Goal: Task Accomplishment & Management: Manage account settings

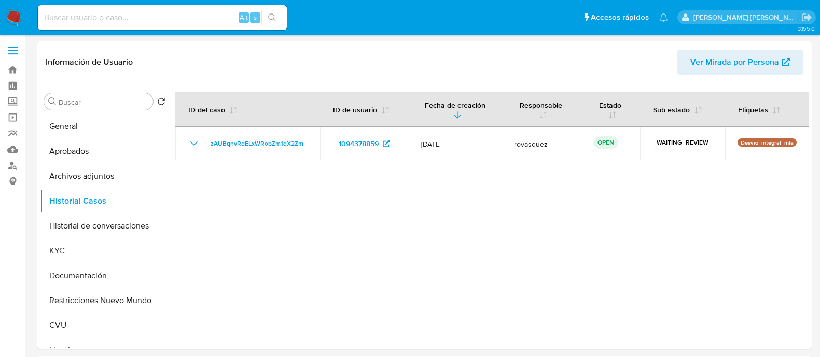
select select "10"
click at [353, 260] on div at bounding box center [490, 217] width 640 height 266
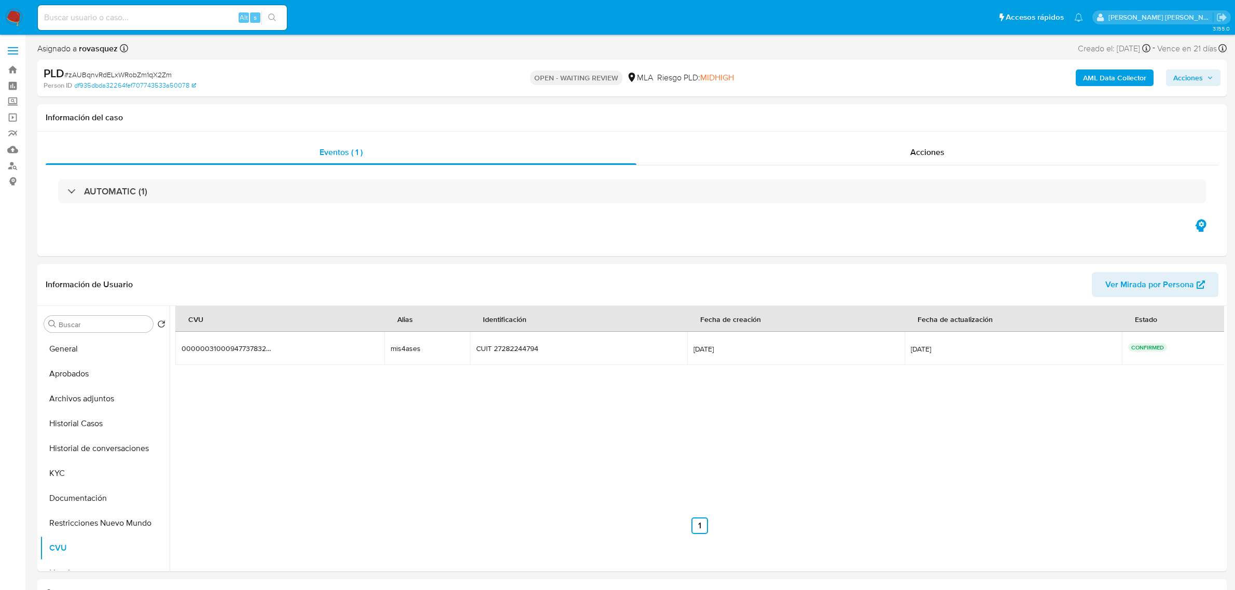
select select "10"
click at [152, 16] on input at bounding box center [162, 17] width 249 height 13
paste input "62869899"
type input "62869899"
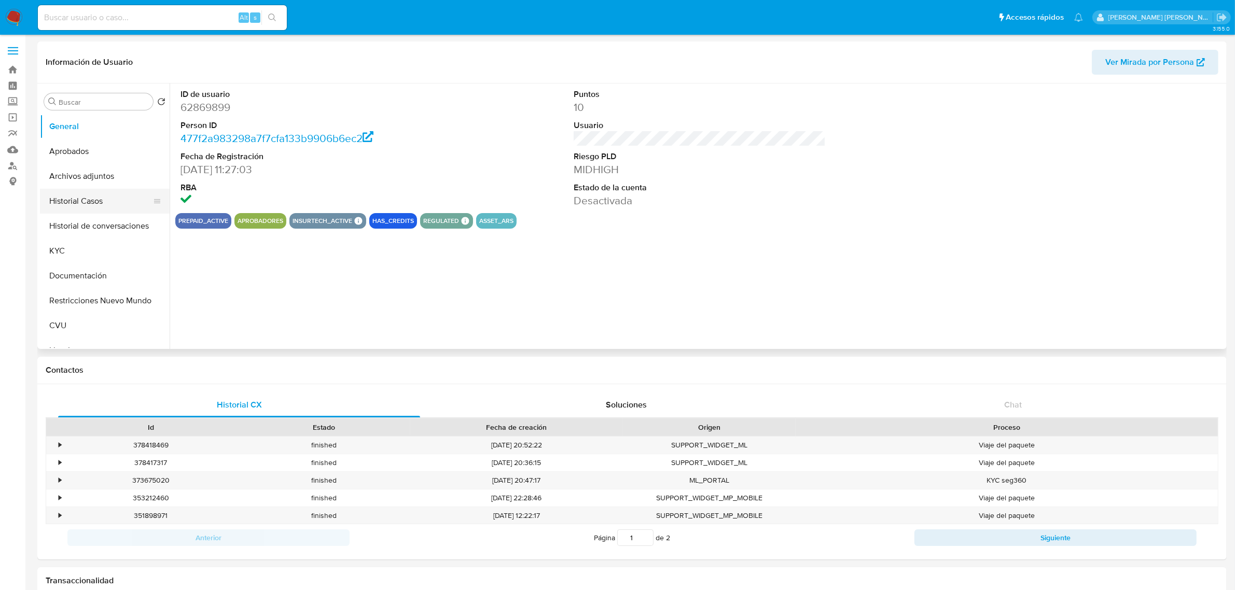
select select "10"
click at [76, 202] on button "Historial Casos" at bounding box center [100, 201] width 121 height 25
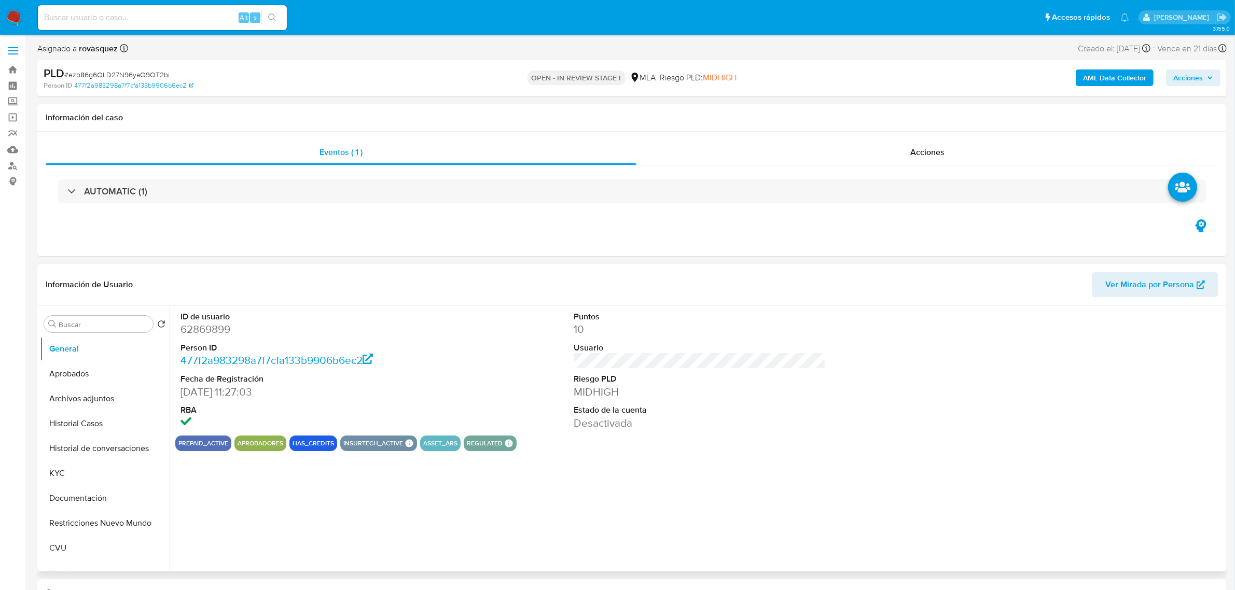
select select "10"
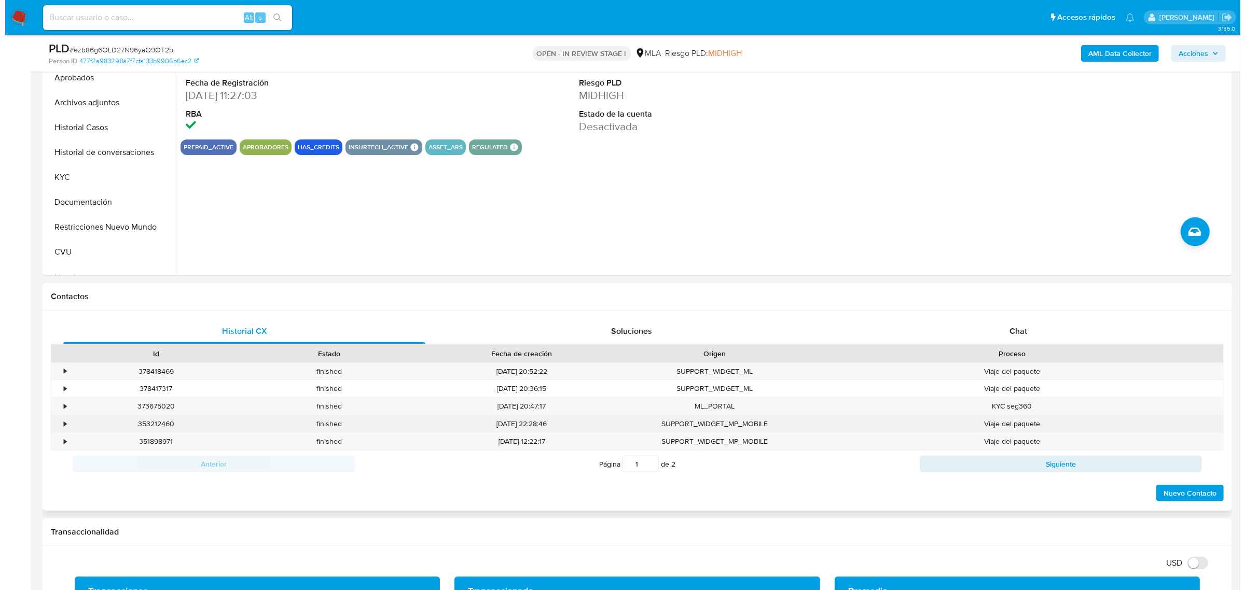
scroll to position [130, 0]
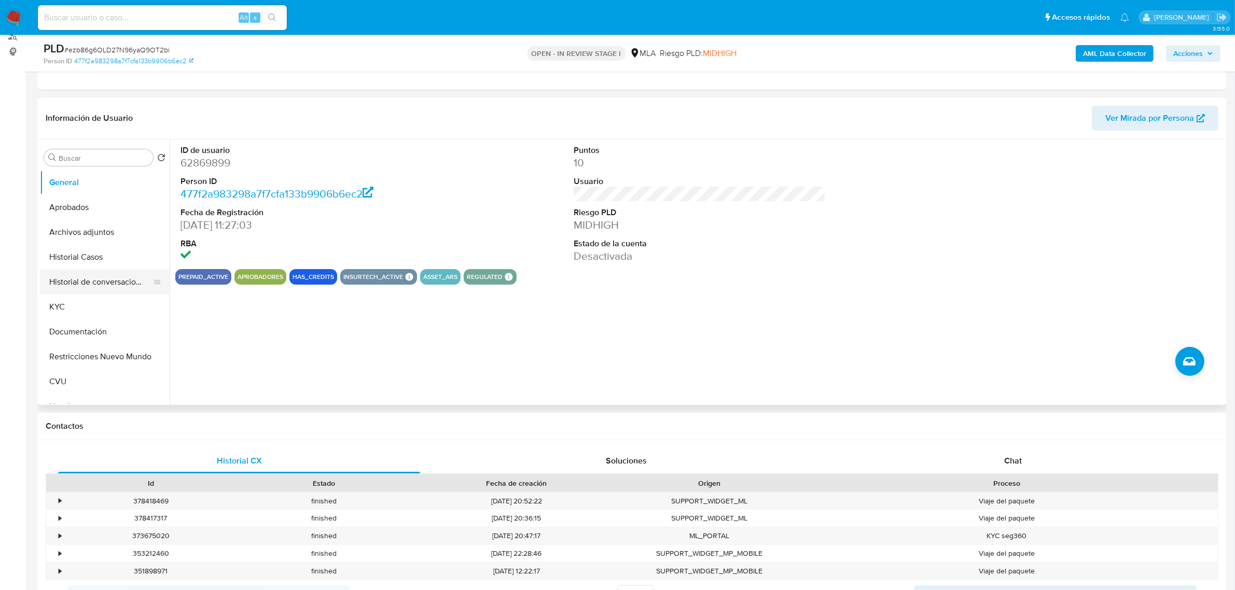
click at [117, 286] on button "Historial de conversaciones" at bounding box center [100, 282] width 121 height 25
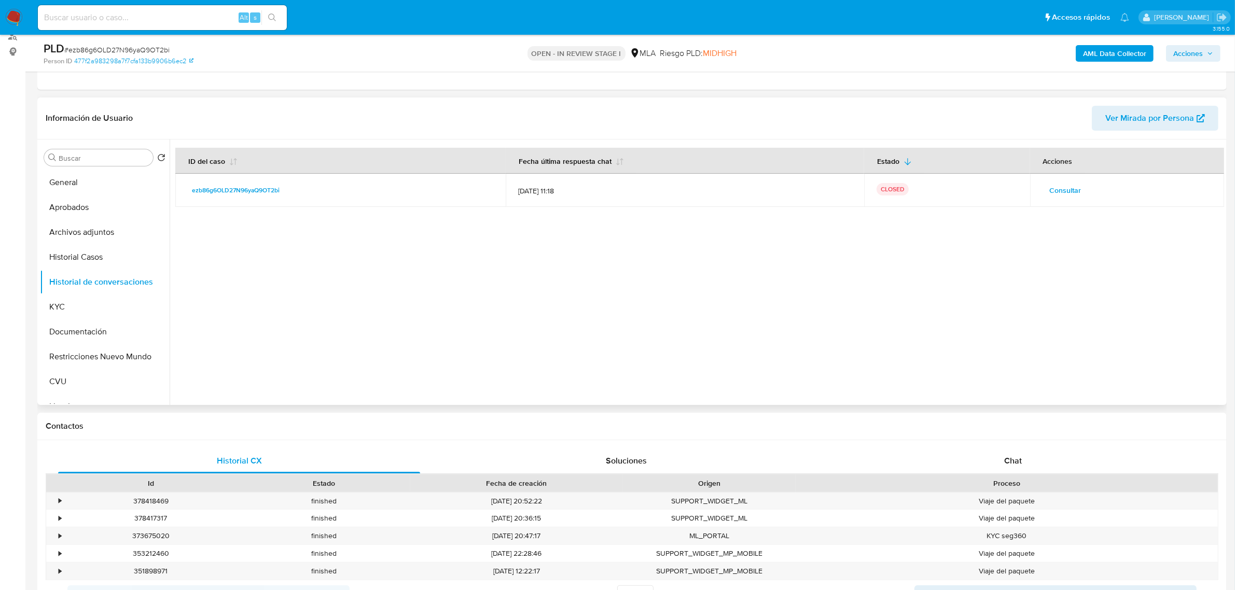
click at [1074, 187] on span "Consultar" at bounding box center [1066, 190] width 32 height 15
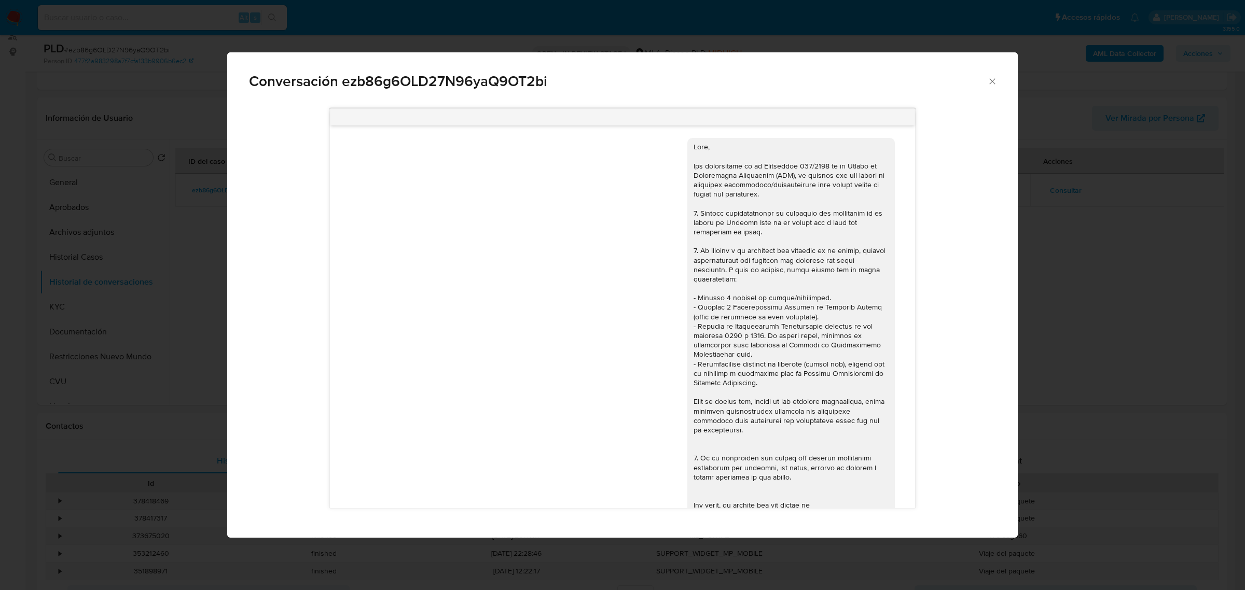
scroll to position [1626, 0]
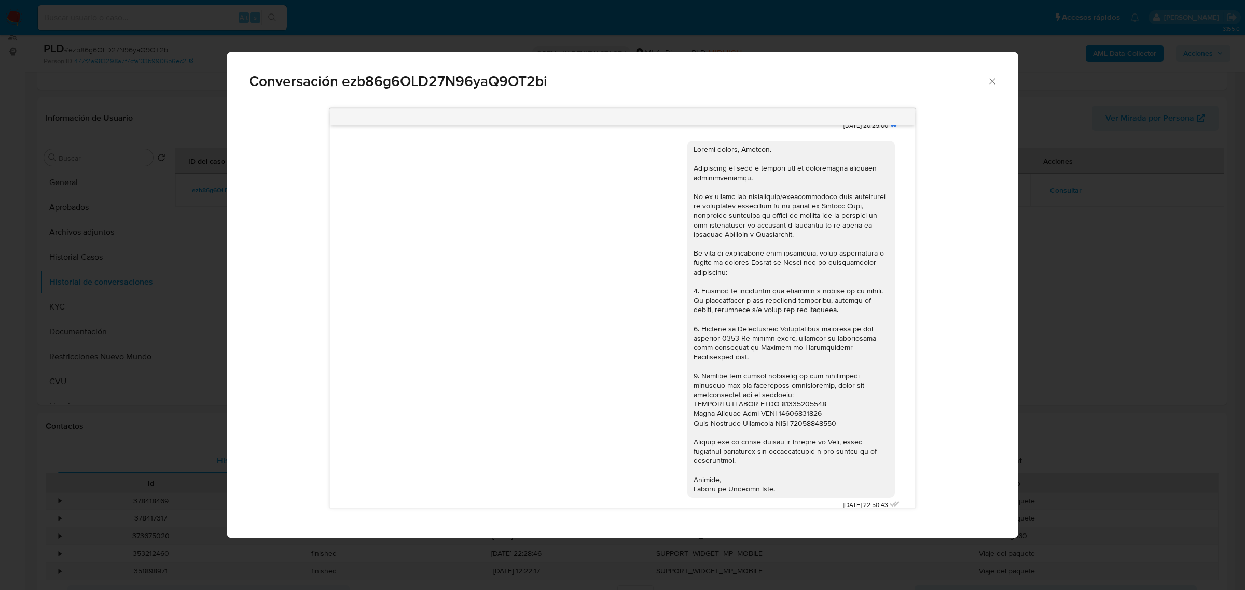
click at [991, 86] on icon "Cerrar" at bounding box center [992, 81] width 10 height 10
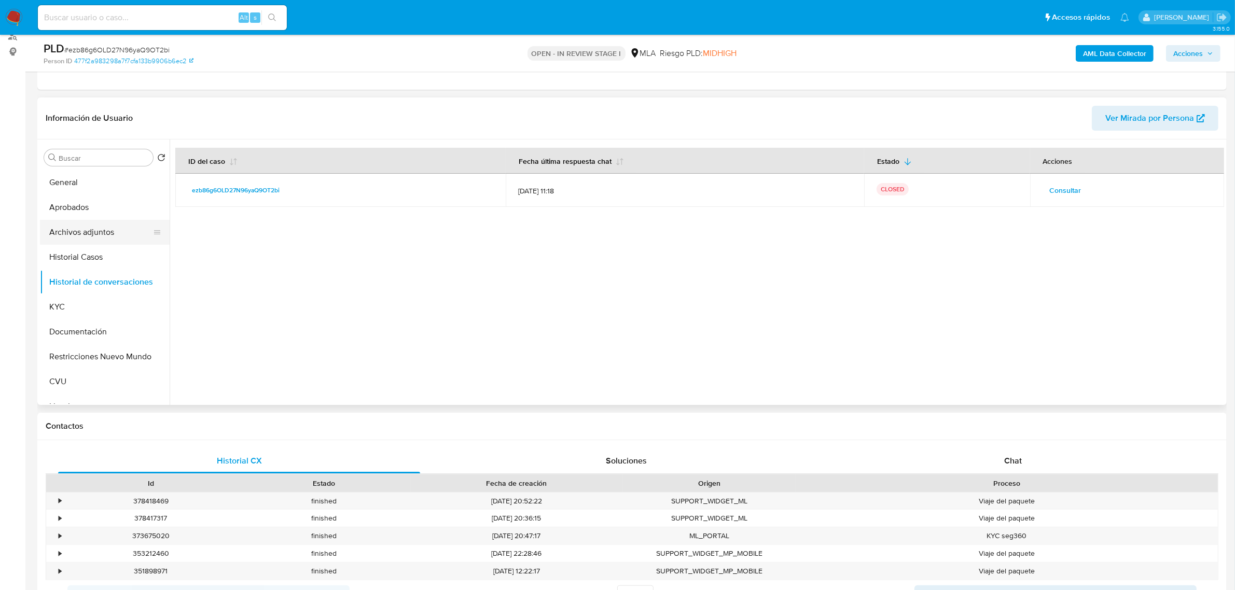
click at [95, 243] on button "Archivos adjuntos" at bounding box center [100, 232] width 121 height 25
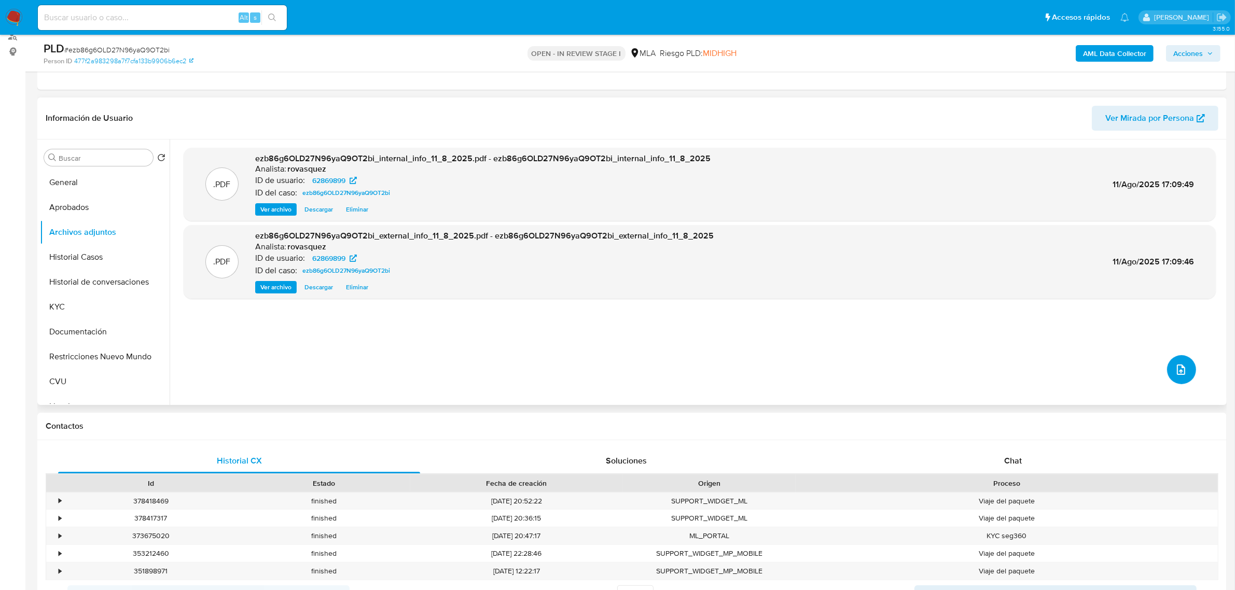
click at [1178, 367] on icon "upload-file" at bounding box center [1181, 370] width 12 height 12
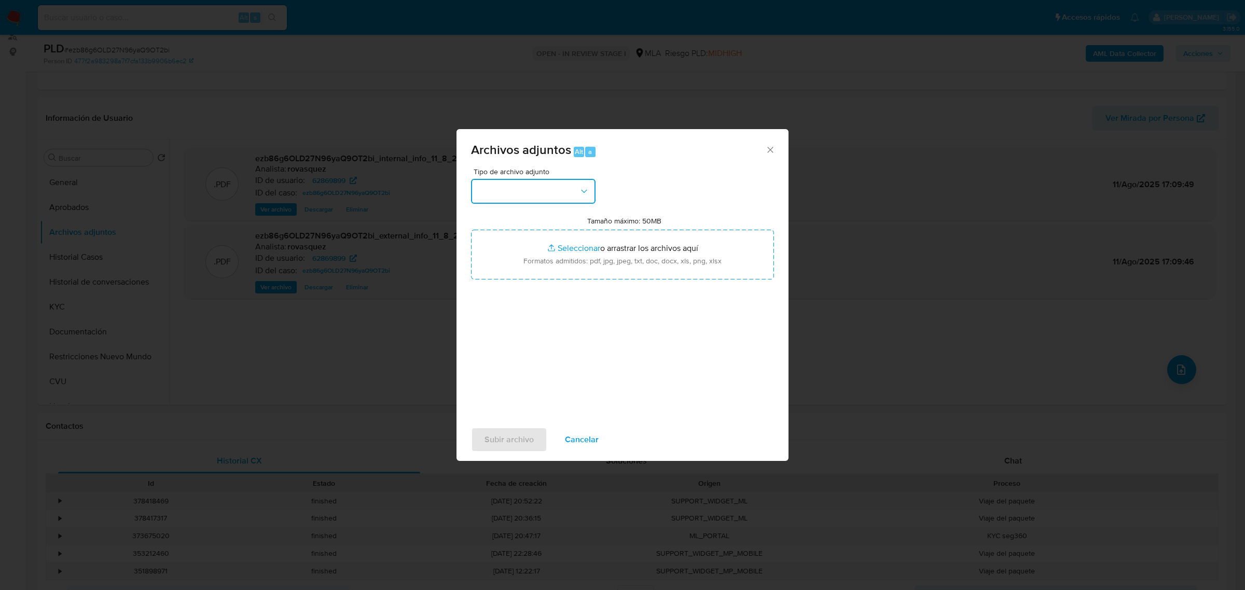
click at [554, 192] on button "button" at bounding box center [533, 191] width 125 height 25
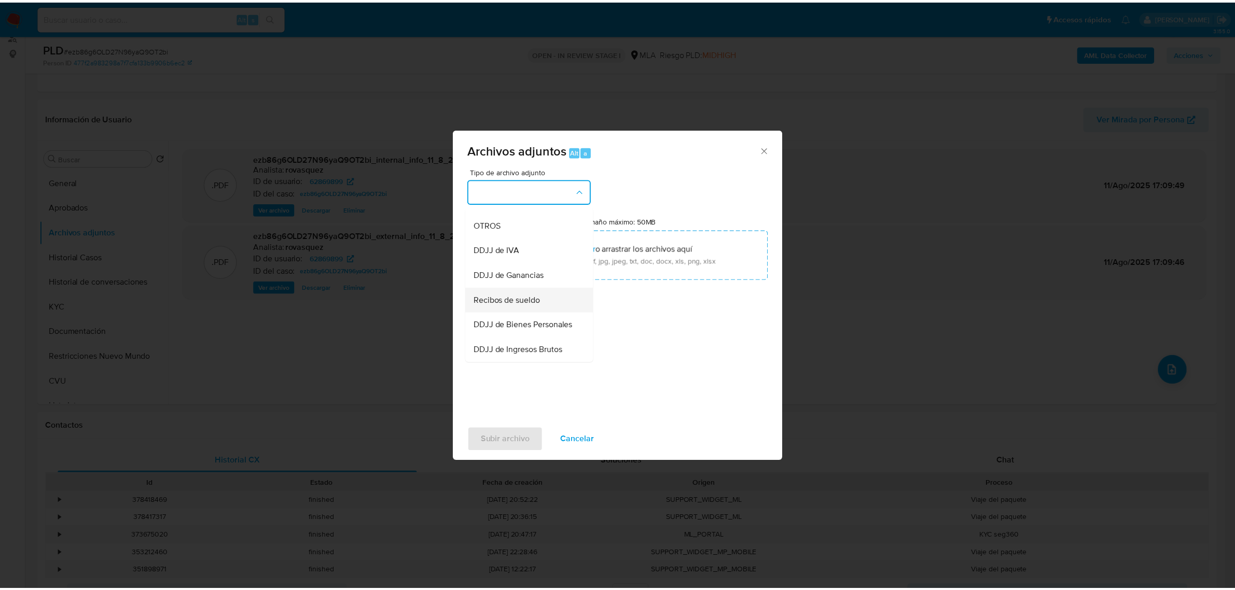
scroll to position [195, 0]
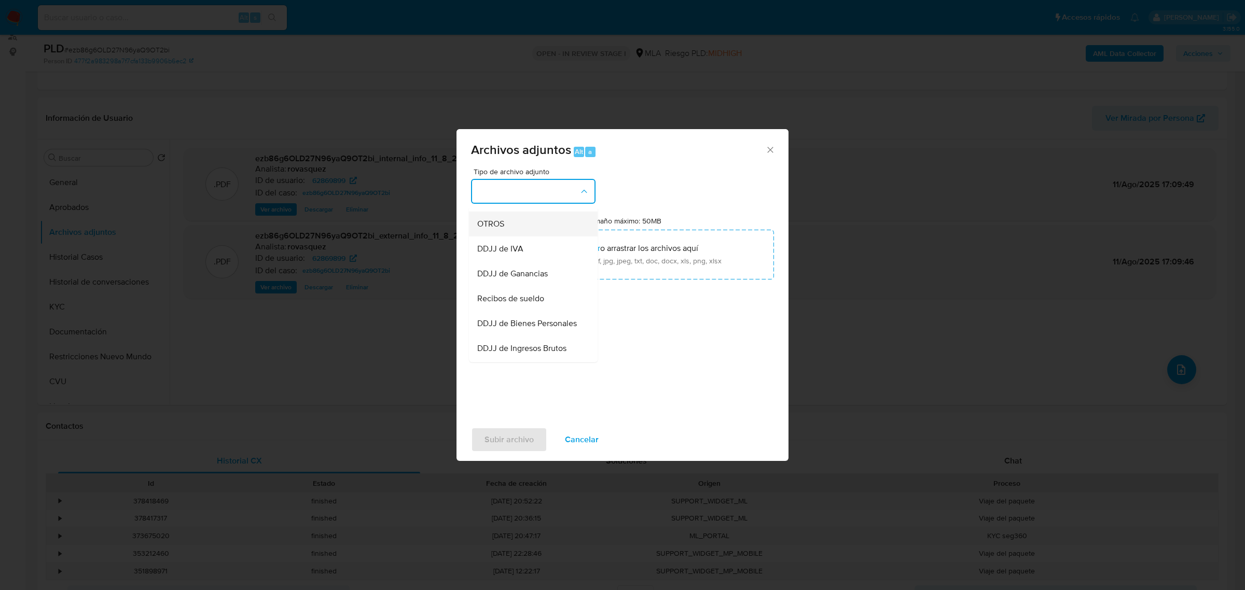
click at [509, 231] on div "OTROS" at bounding box center [530, 223] width 106 height 25
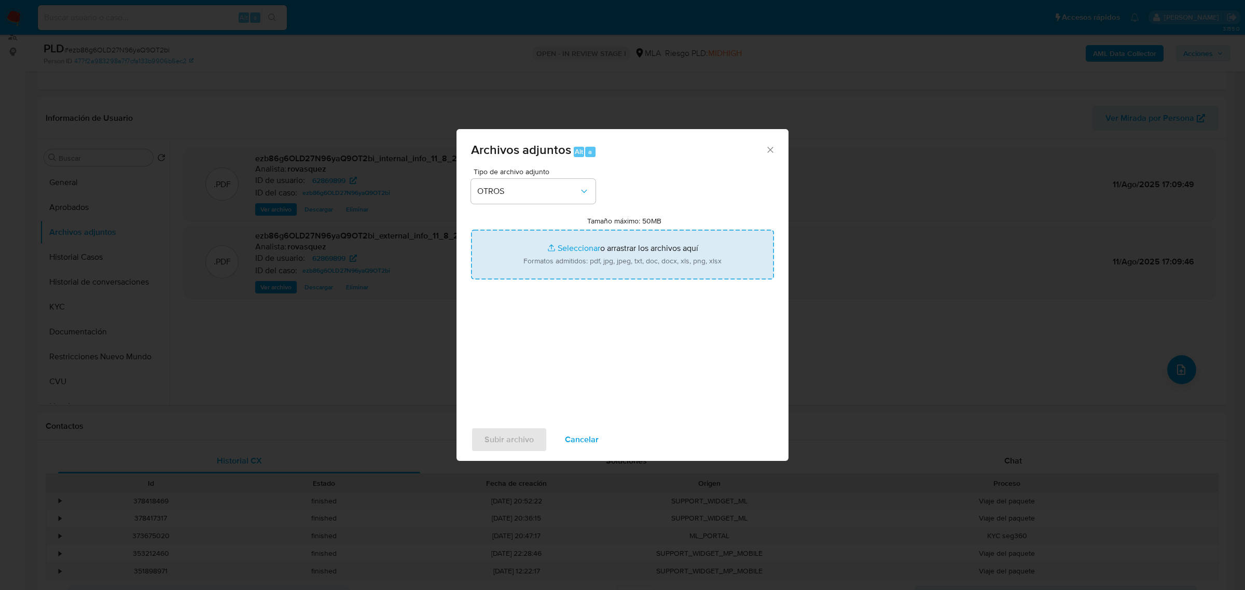
click at [561, 253] on input "Tamaño máximo: 50MB Seleccionar archivos" at bounding box center [622, 255] width 303 height 50
type input "C:\fakepath\Caselog ezb86g6OLD27N96yaQ9OT2bi_2025_08_11_13_51_39.docx"
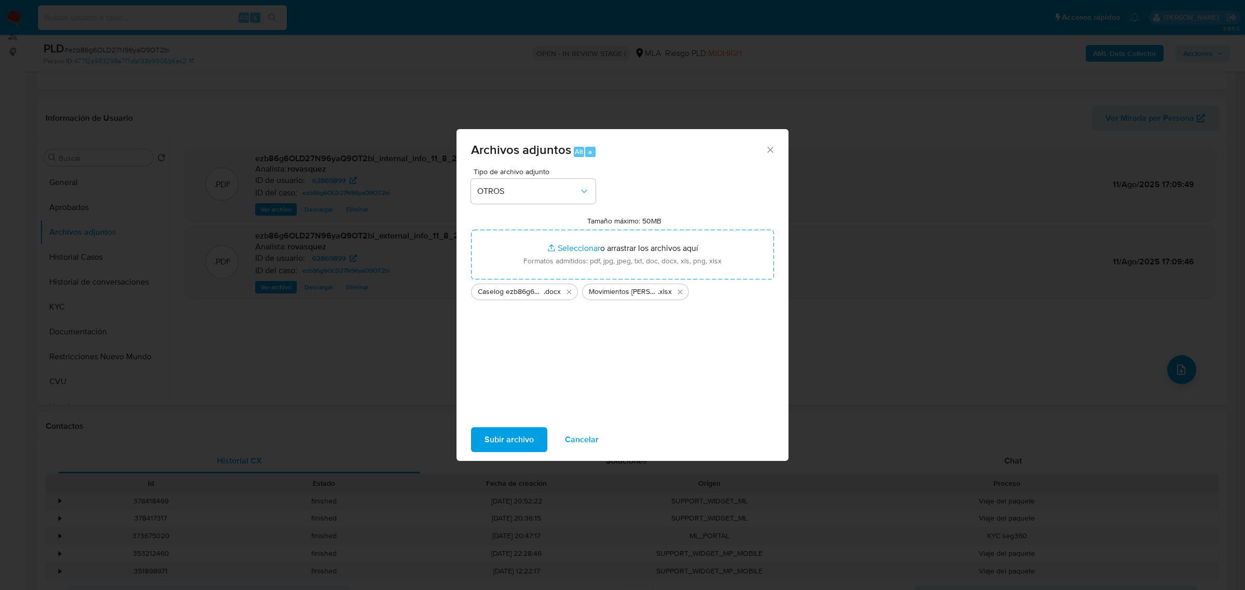
click at [578, 375] on div "Tipo de archivo adjunto OTROS Tamaño máximo: 50MB Seleccionar archivos Seleccio…" at bounding box center [622, 290] width 303 height 245
click at [519, 445] on span "Subir archivo" at bounding box center [509, 439] width 49 height 23
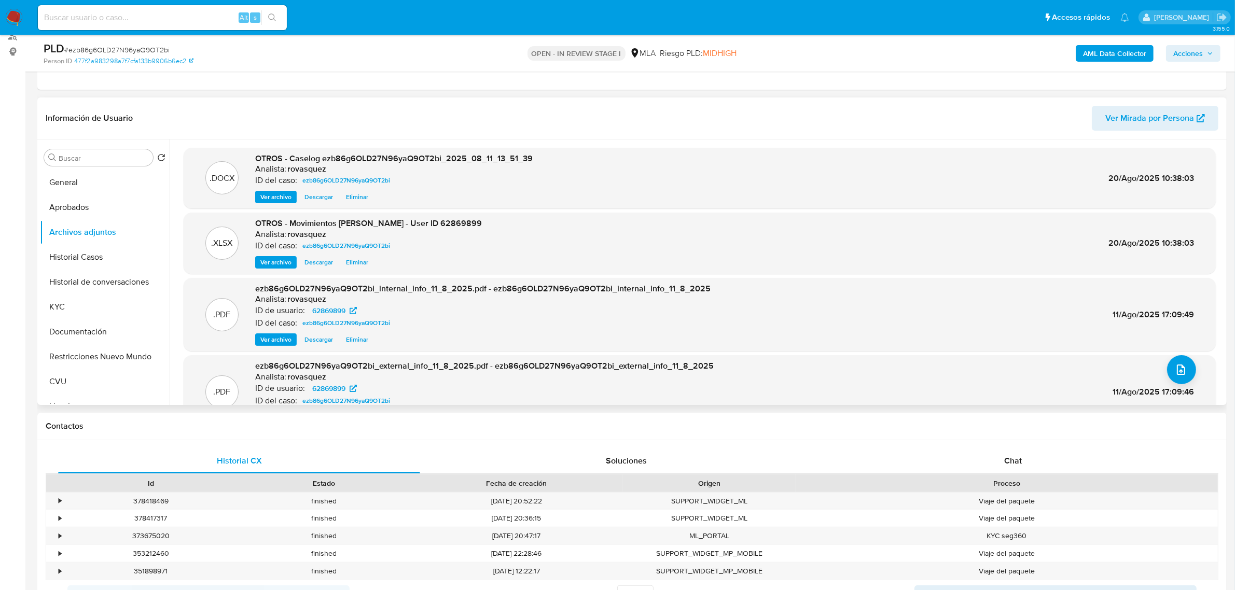
click at [437, 160] on span "OTROS - Caselog ezb86g6OLD27N96yaQ9OT2bi_2025_08_11_13_51_39" at bounding box center [394, 159] width 278 height 12
click at [340, 163] on span "OTROS - Caselog ezb86g6OLD27N96yaQ9OT2bi_2025_08_11_13_51_39" at bounding box center [394, 159] width 278 height 12
drag, startPoint x: 289, startPoint y: 157, endPoint x: 573, endPoint y: 159, distance: 284.3
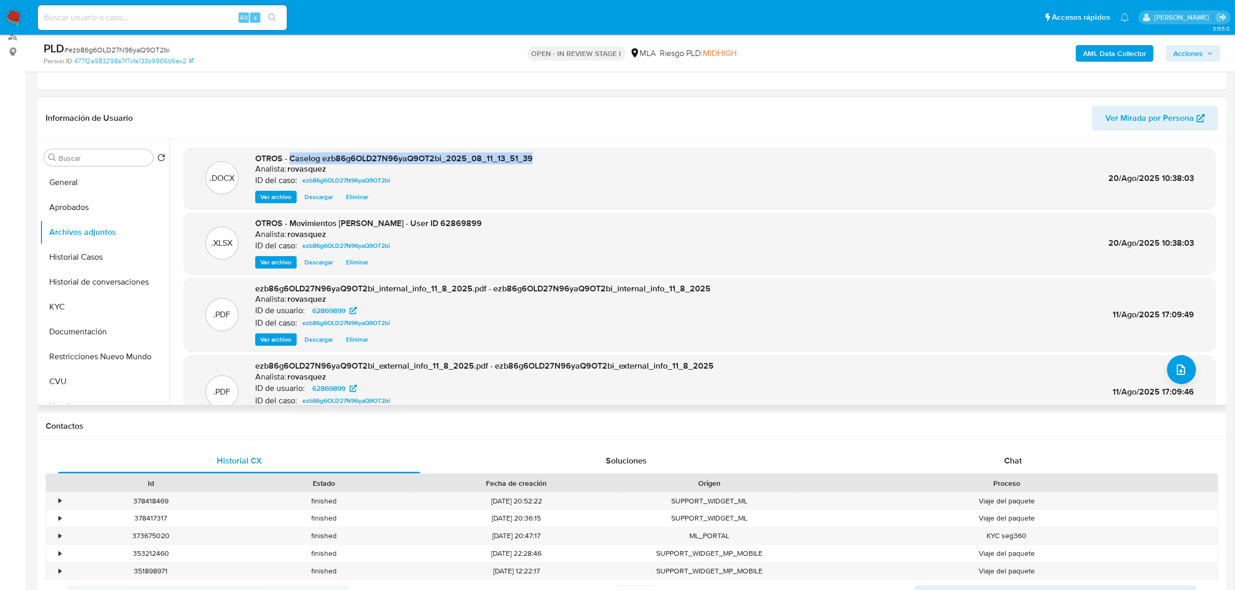
click at [573, 159] on div ".DOCX OTROS - Caselog ezb86g6OLD27N96yaQ9OT2bi_2025_08_11_13_51_39 Analista: ro…" at bounding box center [700, 178] width 1022 height 51
copy span "Caselog ezb86g6OLD27N96yaQ9OT2bi_2025_08_11_13_51_39"
click at [92, 356] on button "Restricciones Nuevo Mundo" at bounding box center [100, 356] width 121 height 25
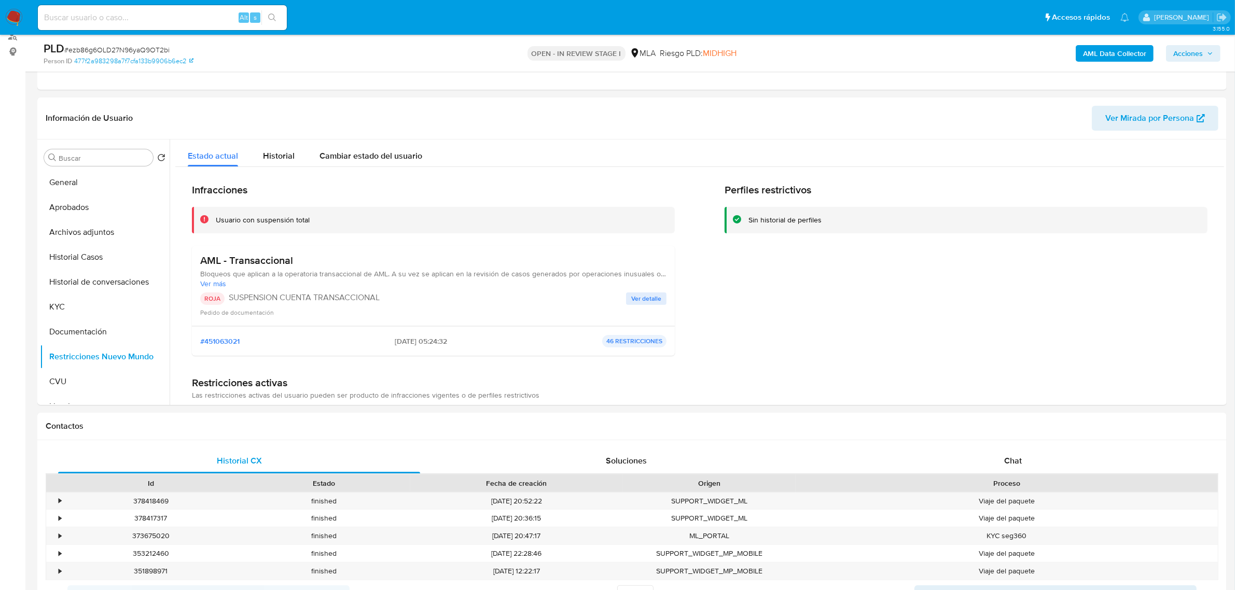
click at [1210, 56] on icon "button" at bounding box center [1210, 53] width 6 height 6
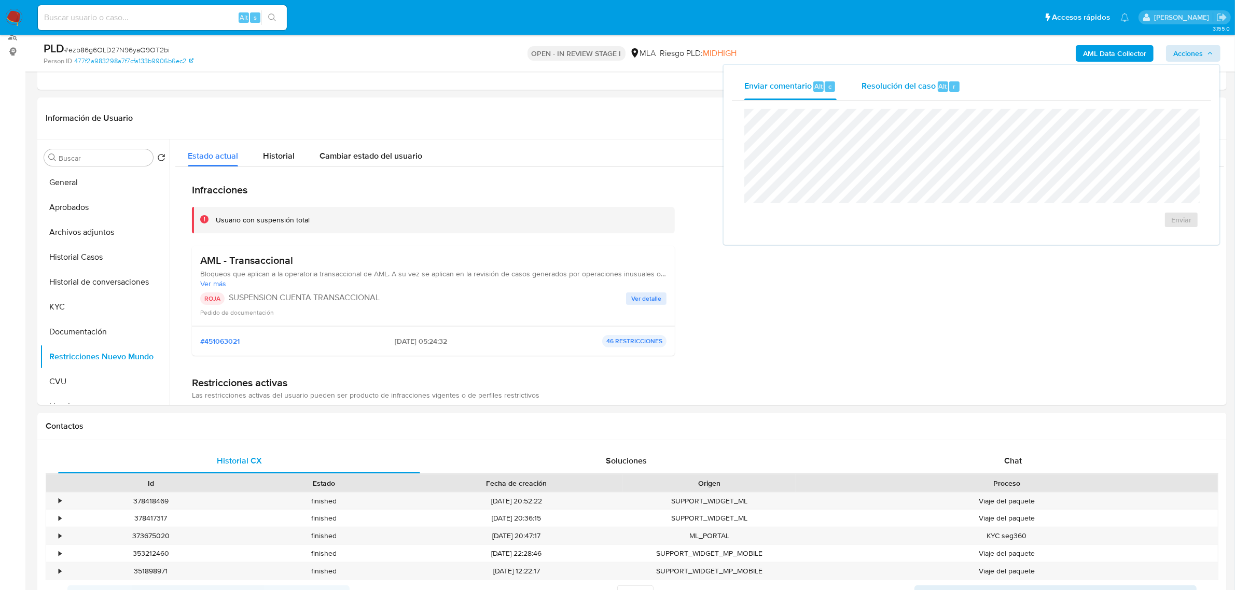
click at [912, 85] on span "Resolución del caso" at bounding box center [899, 86] width 74 height 12
click at [1162, 225] on span "ROI Proposal" at bounding box center [1156, 226] width 54 height 15
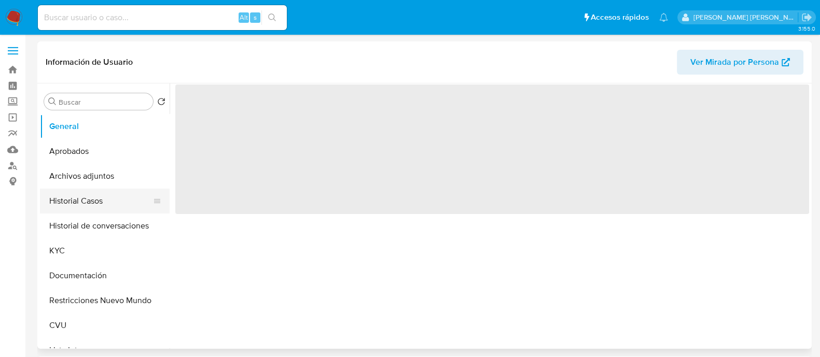
click at [96, 198] on button "Historial Casos" at bounding box center [100, 201] width 121 height 25
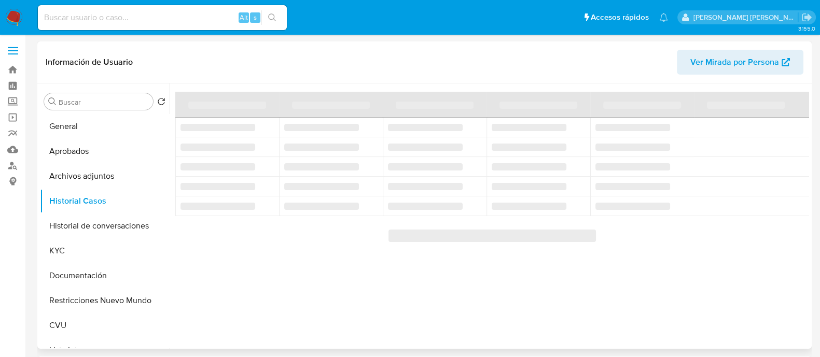
select select "10"
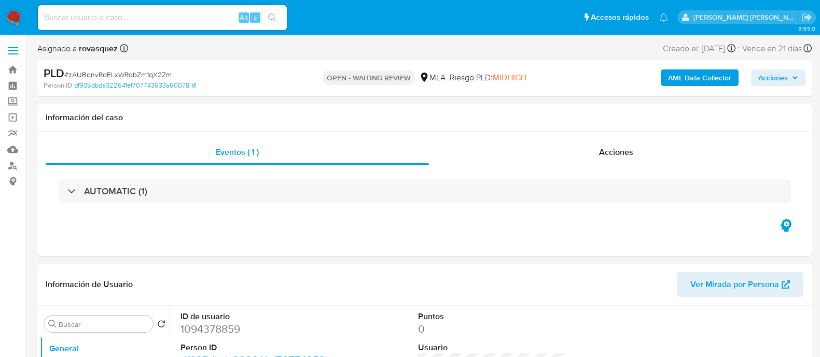
select select "10"
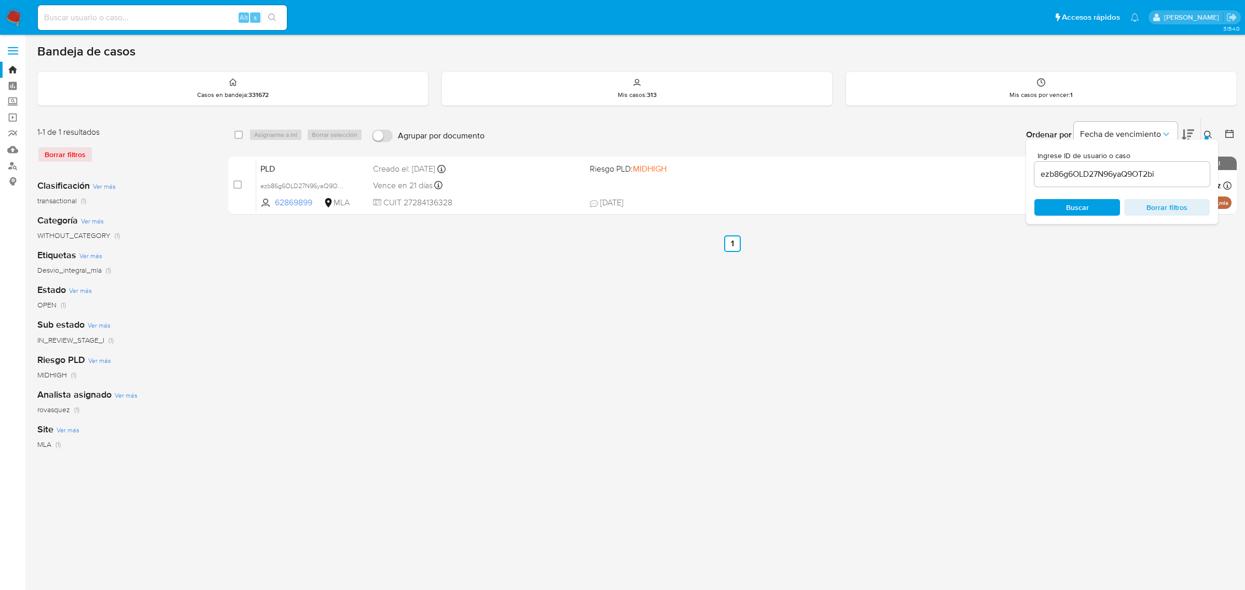
click at [1113, 177] on input "ezb86g6OLD27N96yaQ9OT2bi" at bounding box center [1121, 174] width 175 height 13
paste input "zAUBqnvRdELxWRobZm1qX2Zm"
type input "zAUBqnvRdELxWRobZm1qX2Zm"
click at [1080, 206] on span "Buscar" at bounding box center [1077, 207] width 23 height 17
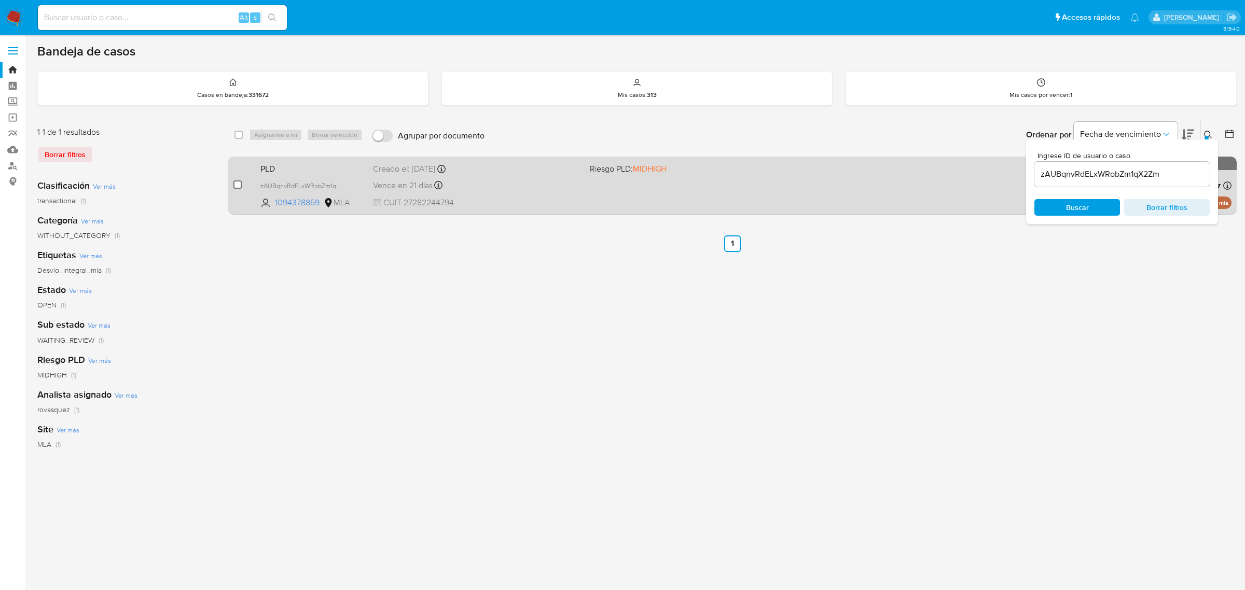
click at [239, 188] on input "checkbox" at bounding box center [237, 185] width 8 height 8
checkbox input "true"
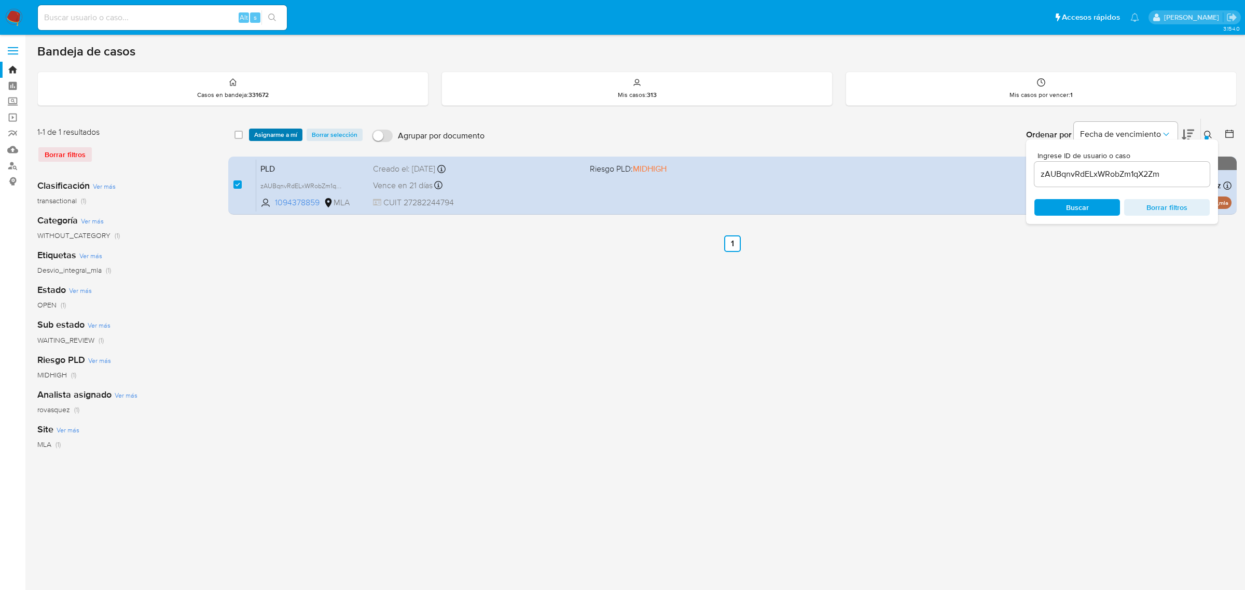
click at [279, 138] on span "Asignarme a mí" at bounding box center [275, 135] width 43 height 10
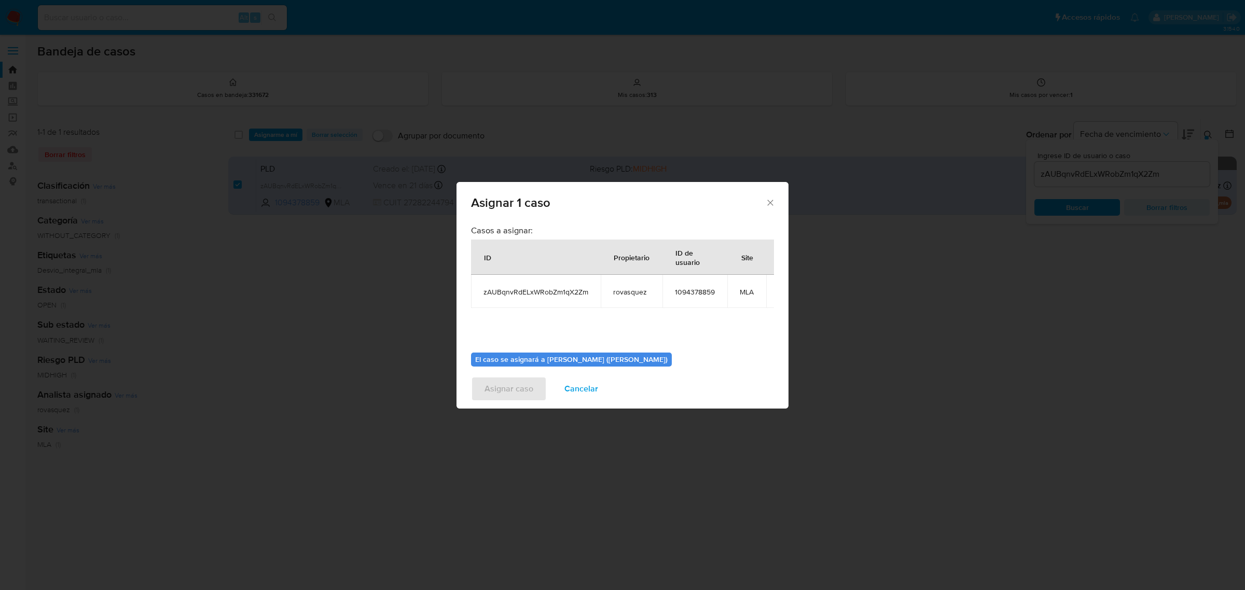
scroll to position [53, 0]
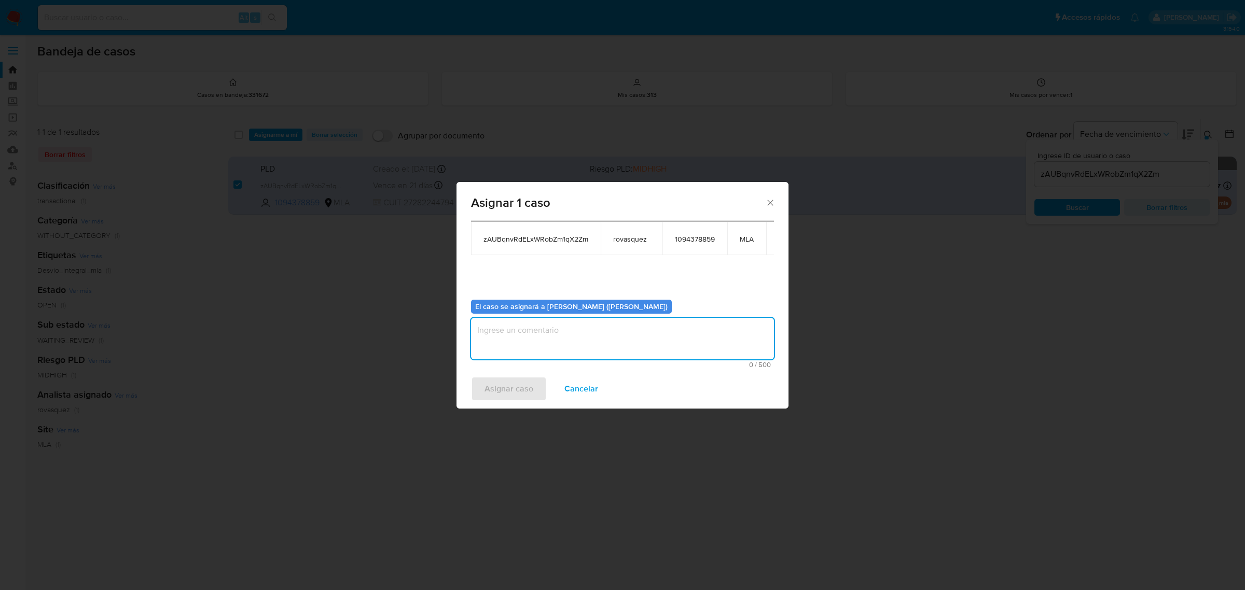
click at [535, 352] on textarea "assign-modal" at bounding box center [622, 339] width 303 height 42
type textarea "."
click at [524, 380] on span "Asignar caso" at bounding box center [509, 389] width 49 height 23
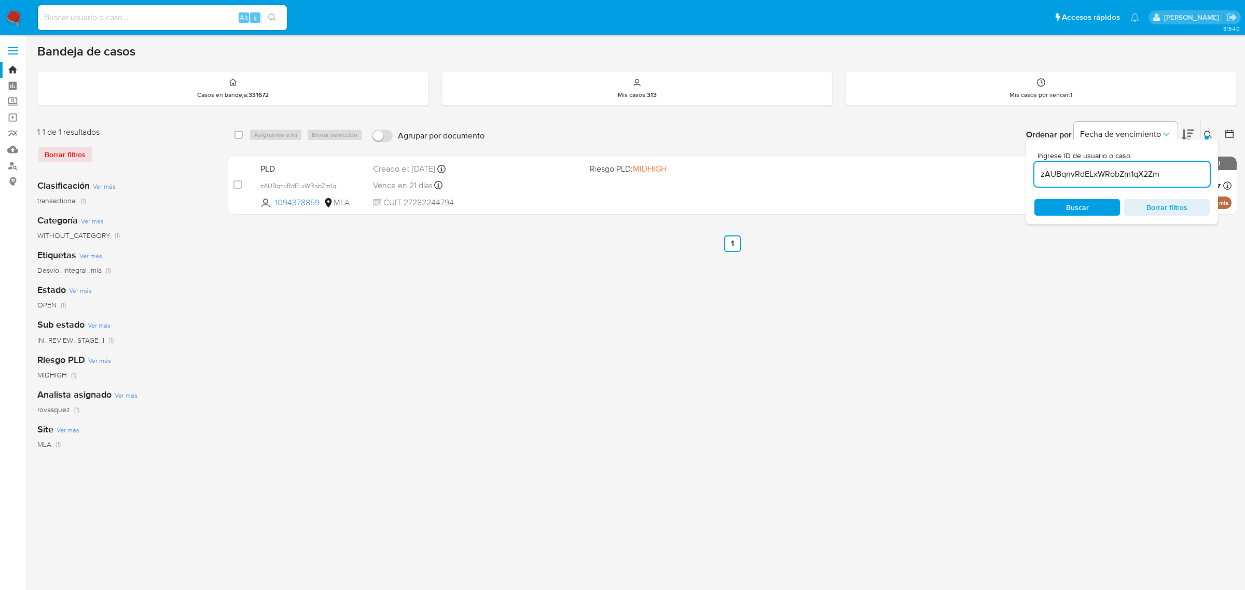
click at [1098, 170] on input "zAUBqnvRdELxWRobZm1qX2Zm" at bounding box center [1121, 174] width 175 height 13
paste input "vGQle9UDLw6VVCrk9IU8PtVO"
type input "vGQle9UDLw6VVCrk9IU8PtVO"
click at [1072, 210] on span "Buscar" at bounding box center [1077, 207] width 23 height 17
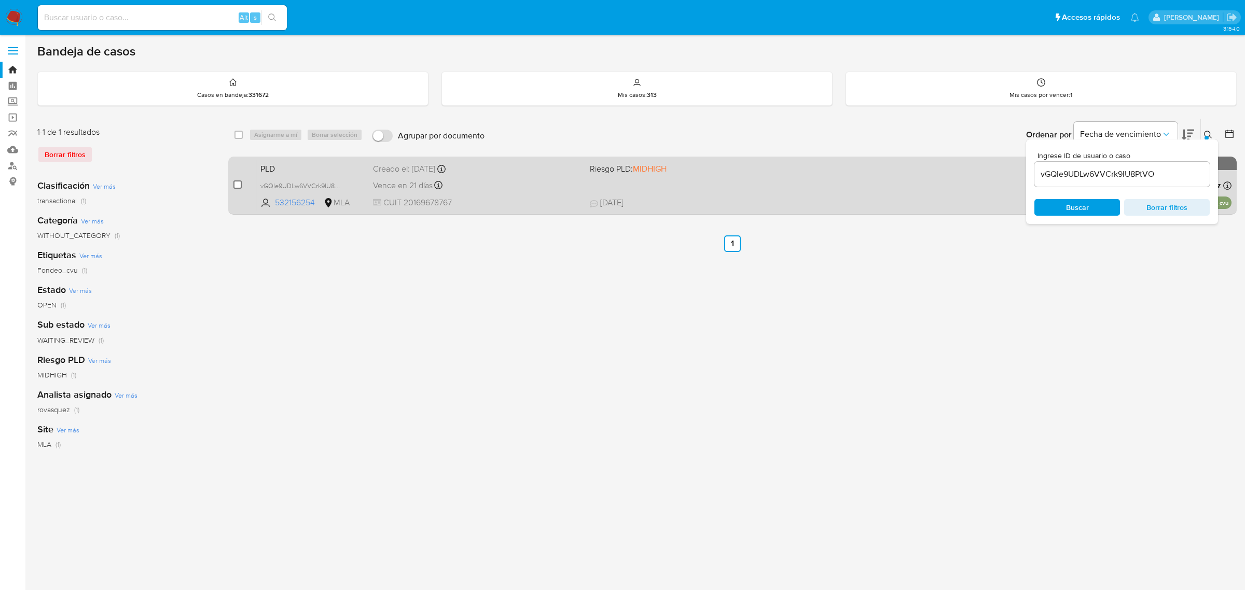
click at [238, 185] on input "checkbox" at bounding box center [237, 185] width 8 height 8
checkbox input "true"
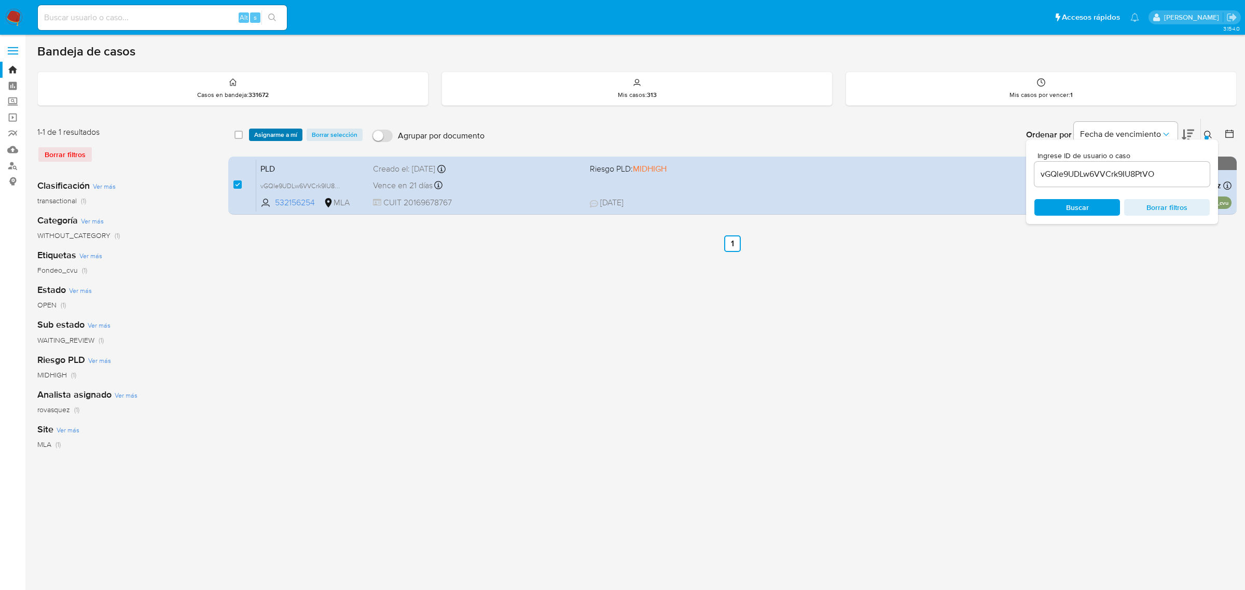
click at [269, 137] on span "Asignarme a mí" at bounding box center [275, 135] width 43 height 10
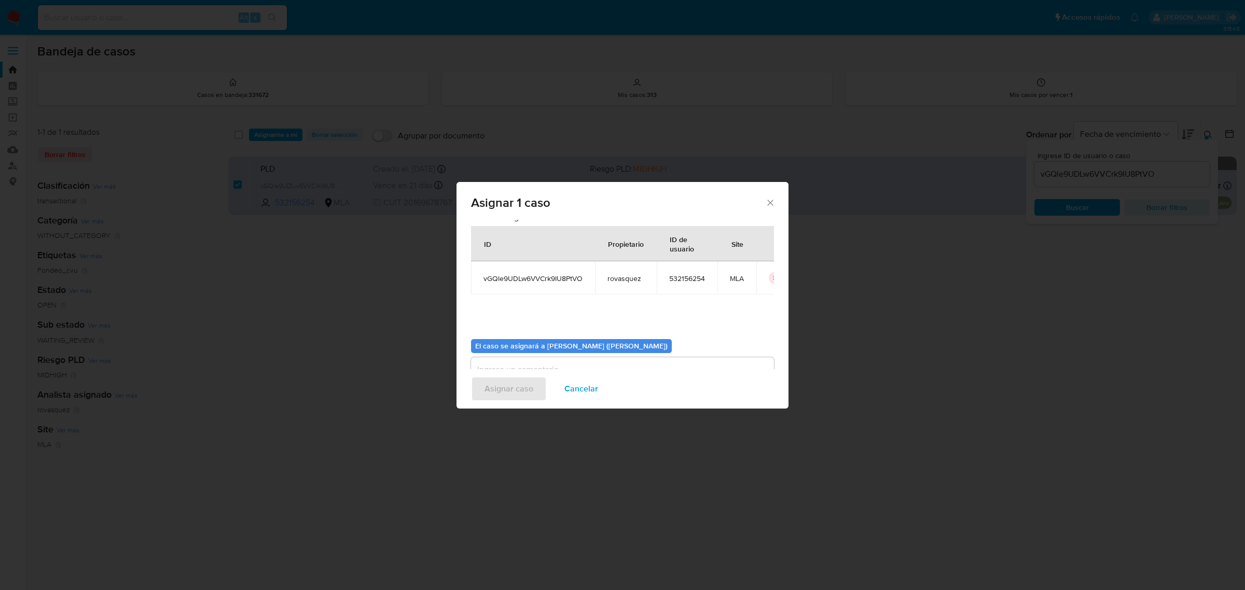
scroll to position [53, 0]
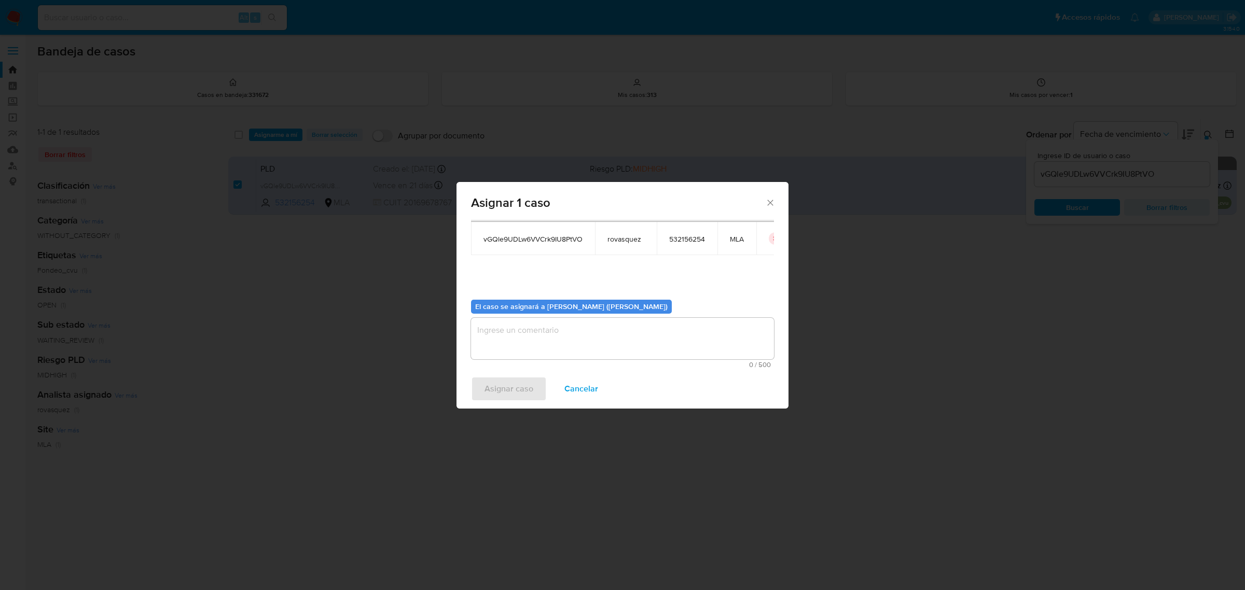
click at [515, 337] on textarea "assign-modal" at bounding box center [622, 339] width 303 height 42
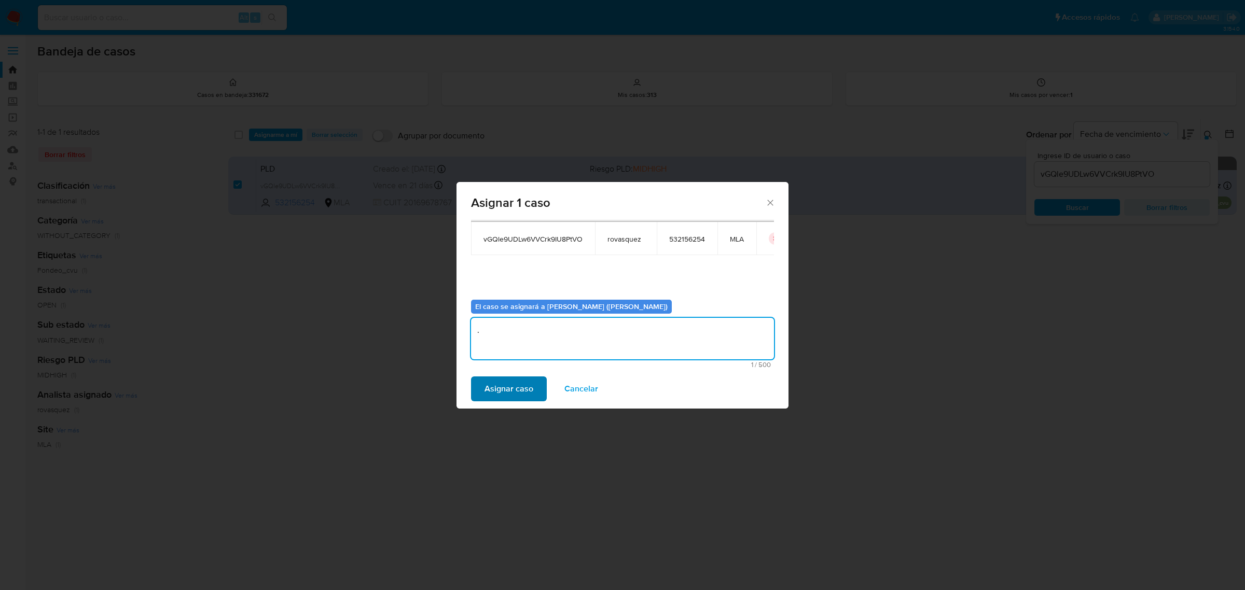
type textarea "."
click at [521, 389] on span "Asignar caso" at bounding box center [509, 389] width 49 height 23
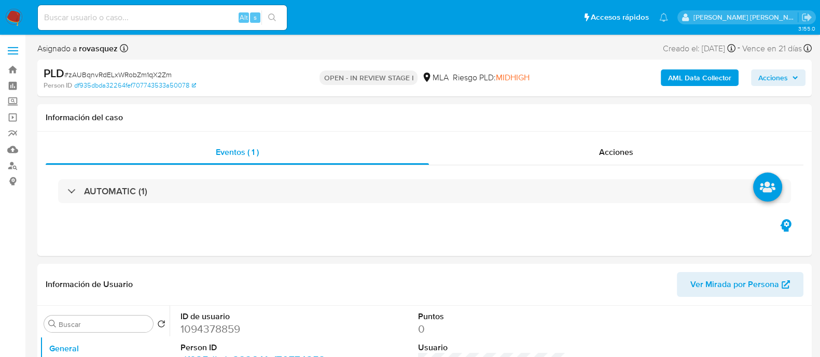
select select "10"
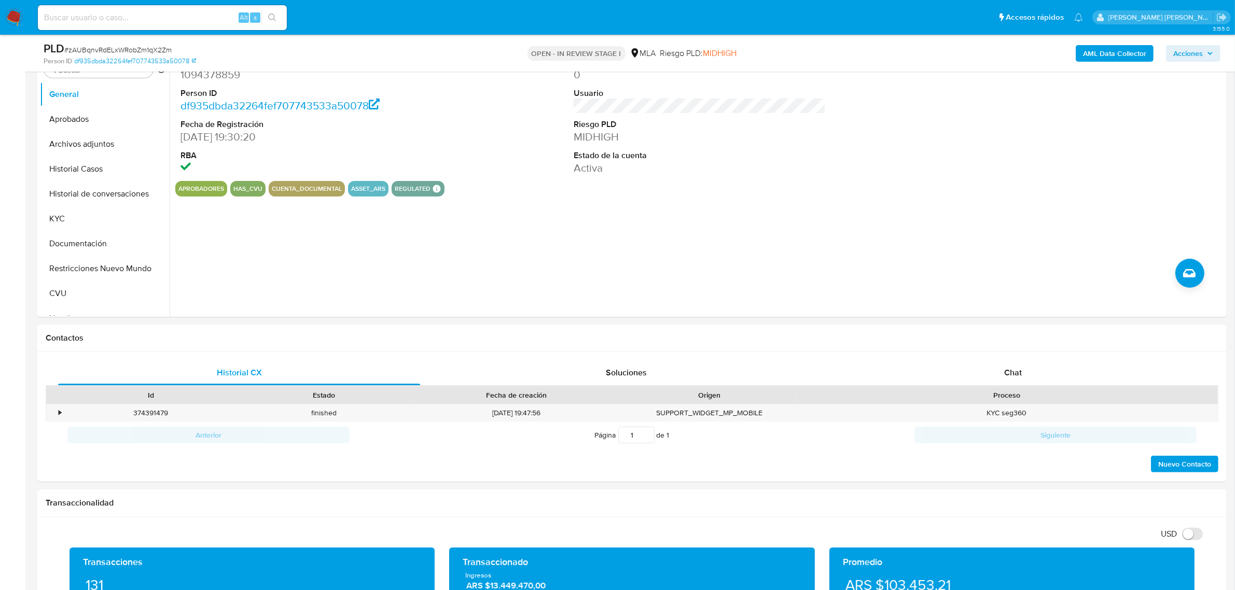
scroll to position [195, 0]
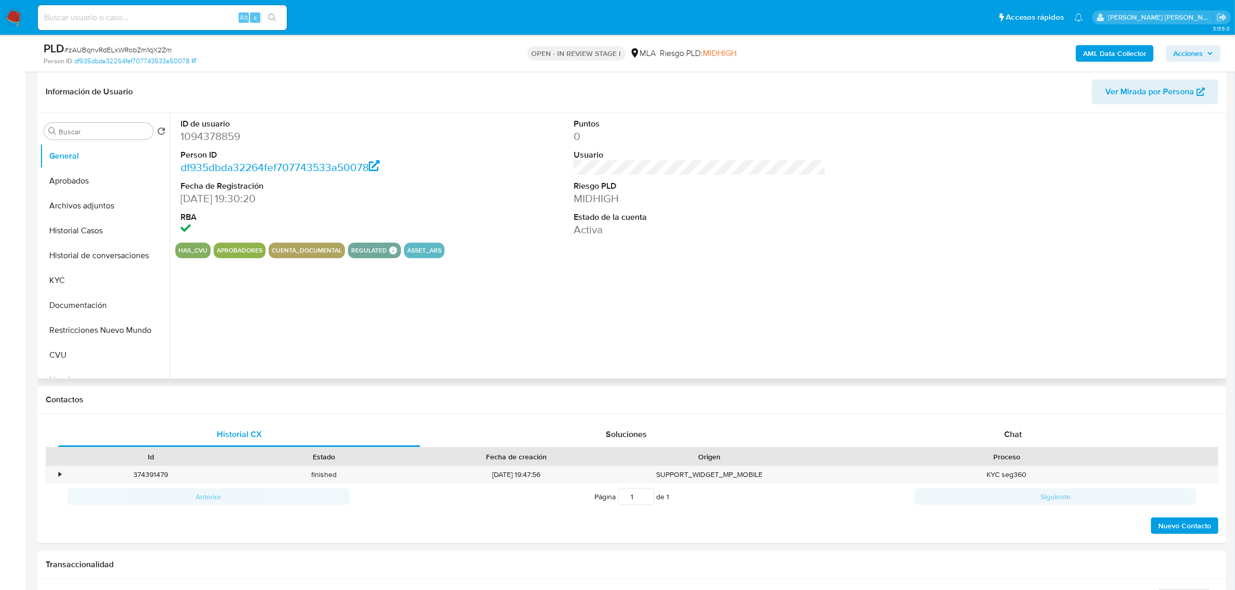
scroll to position [195, 0]
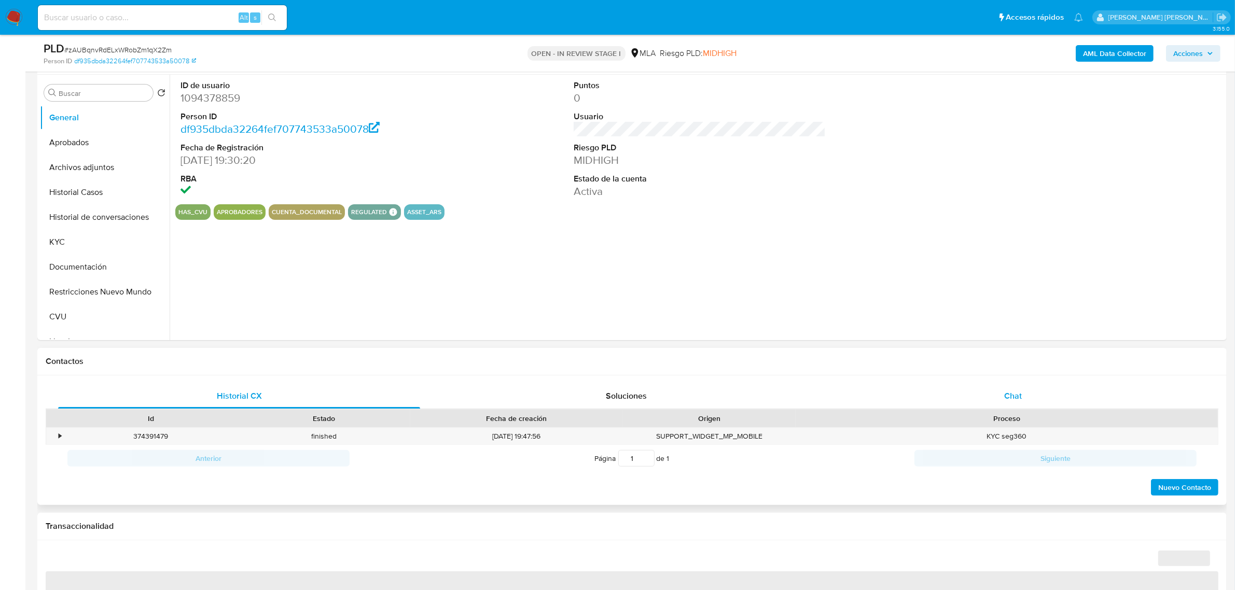
select select "10"
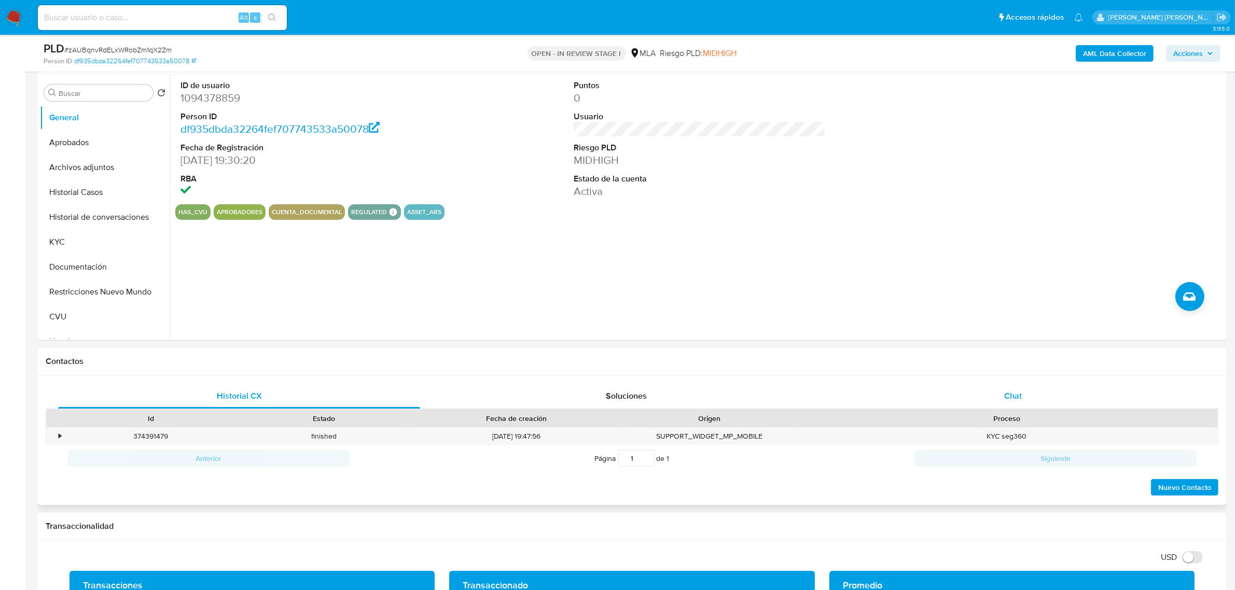
click at [1020, 397] on span "Chat" at bounding box center [1013, 396] width 18 height 12
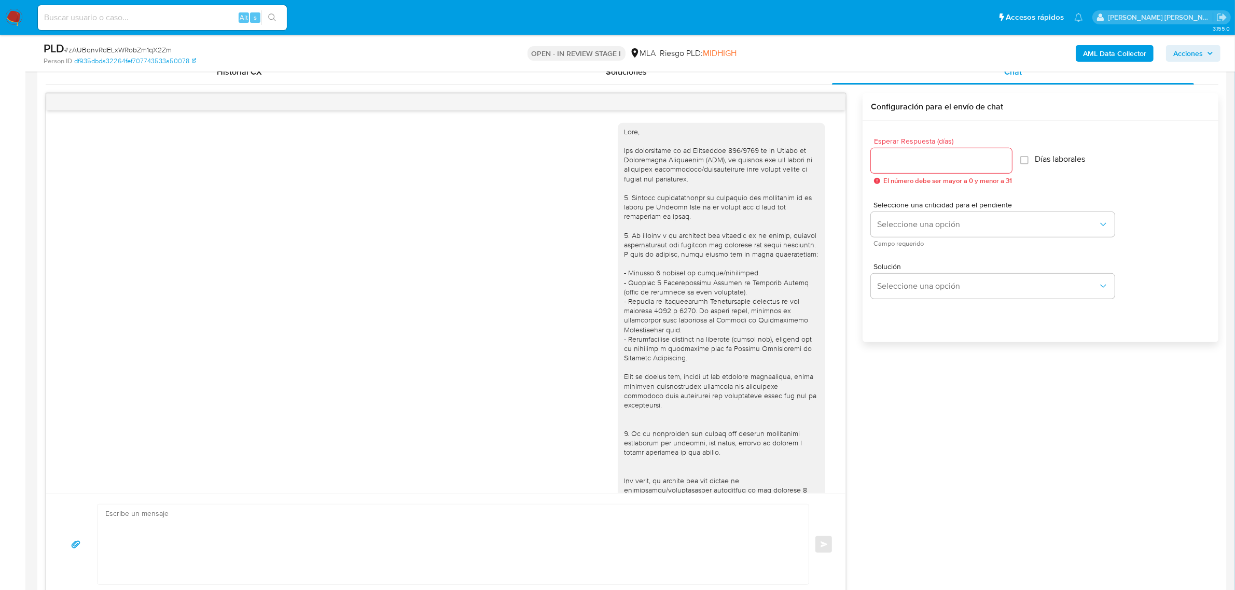
scroll to position [312, 0]
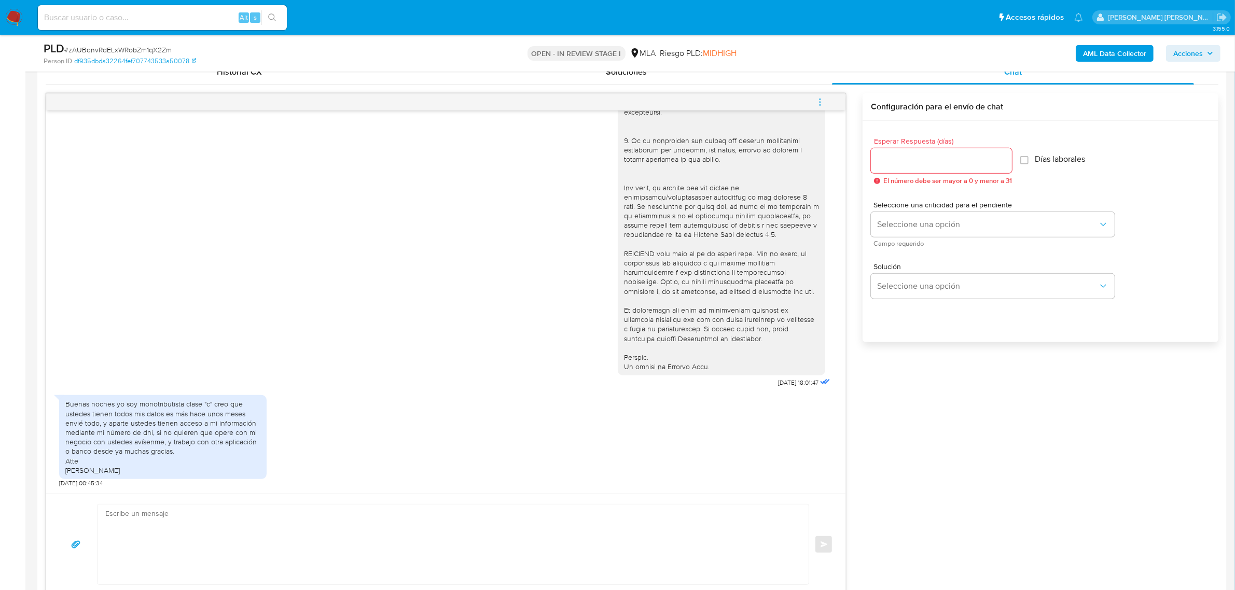
click at [821, 104] on icon "menu-action" at bounding box center [819, 102] width 9 height 9
click at [766, 87] on li "Cerrar conversación" at bounding box center [750, 83] width 106 height 19
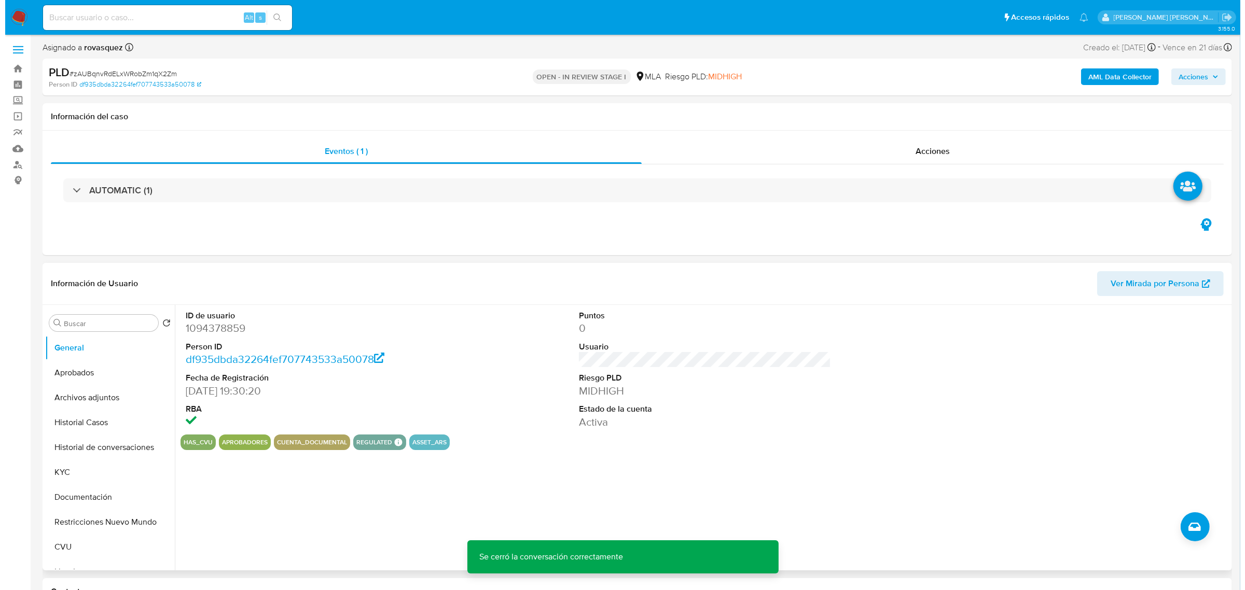
scroll to position [0, 0]
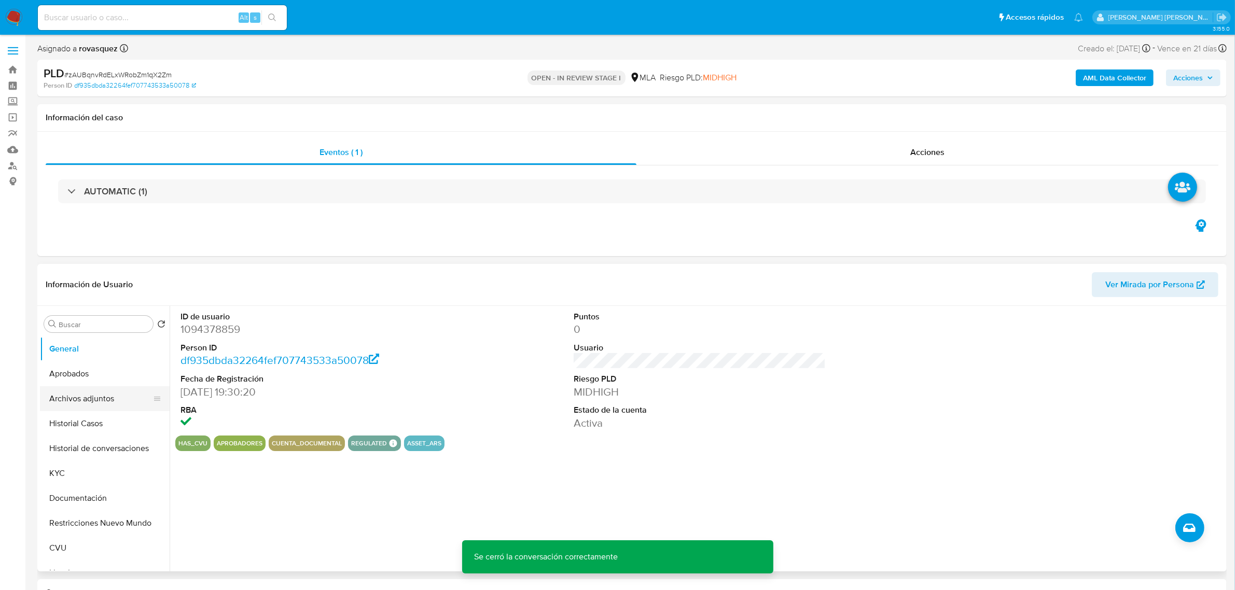
click at [95, 398] on button "Archivos adjuntos" at bounding box center [100, 398] width 121 height 25
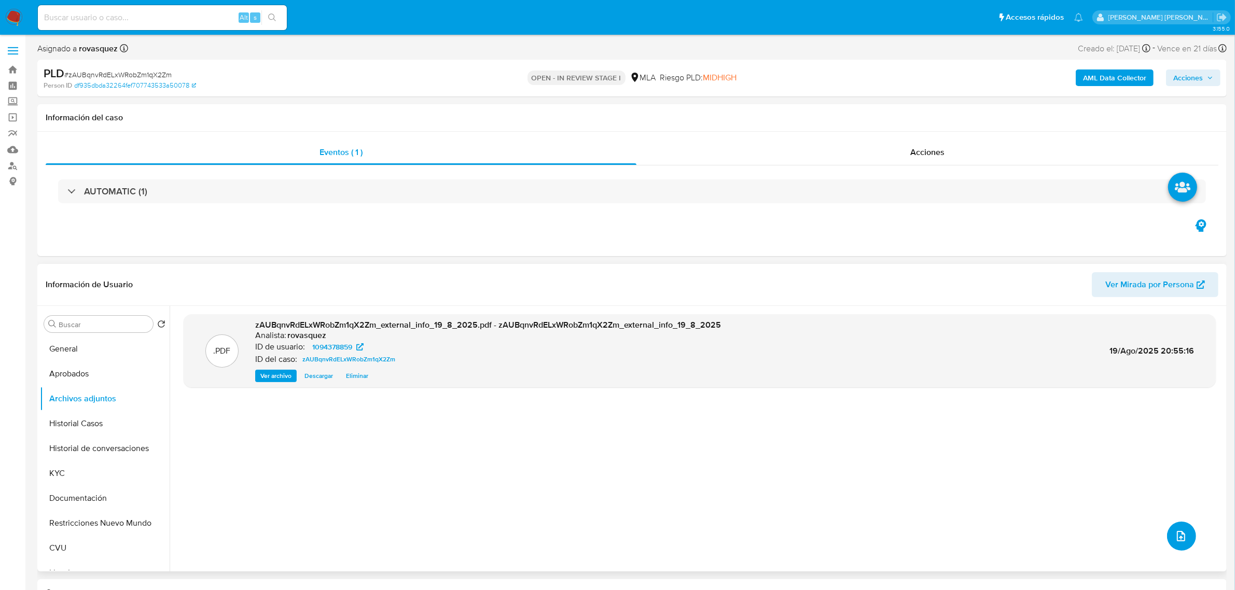
click at [1177, 540] on icon "upload-file" at bounding box center [1181, 536] width 8 height 10
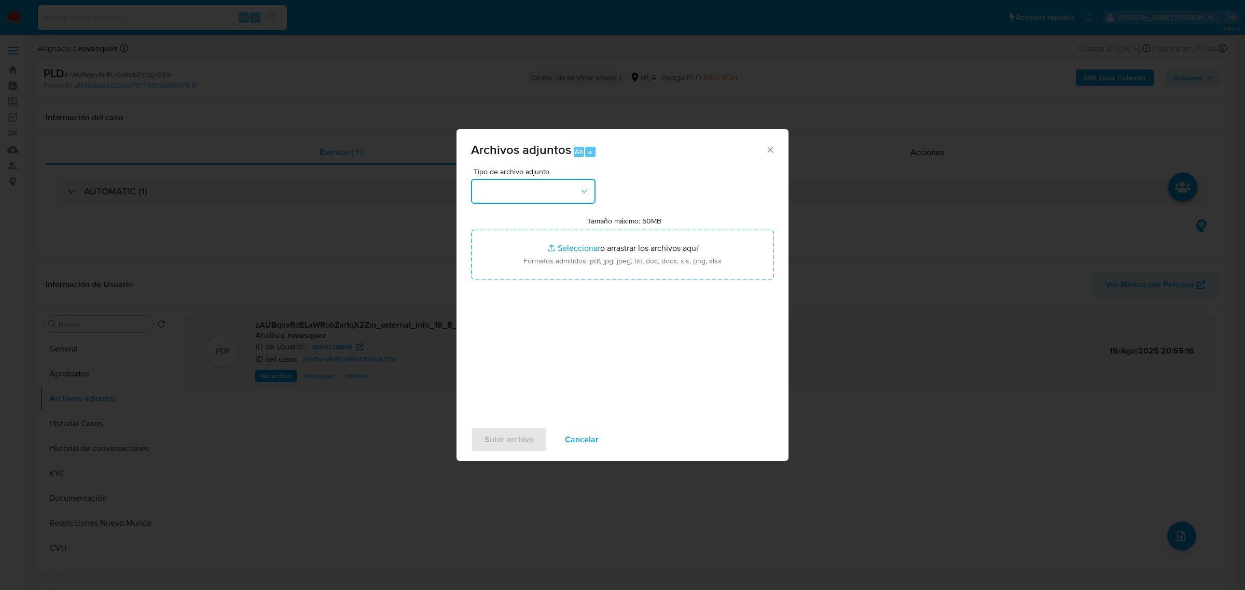
click at [569, 197] on button "button" at bounding box center [533, 191] width 125 height 25
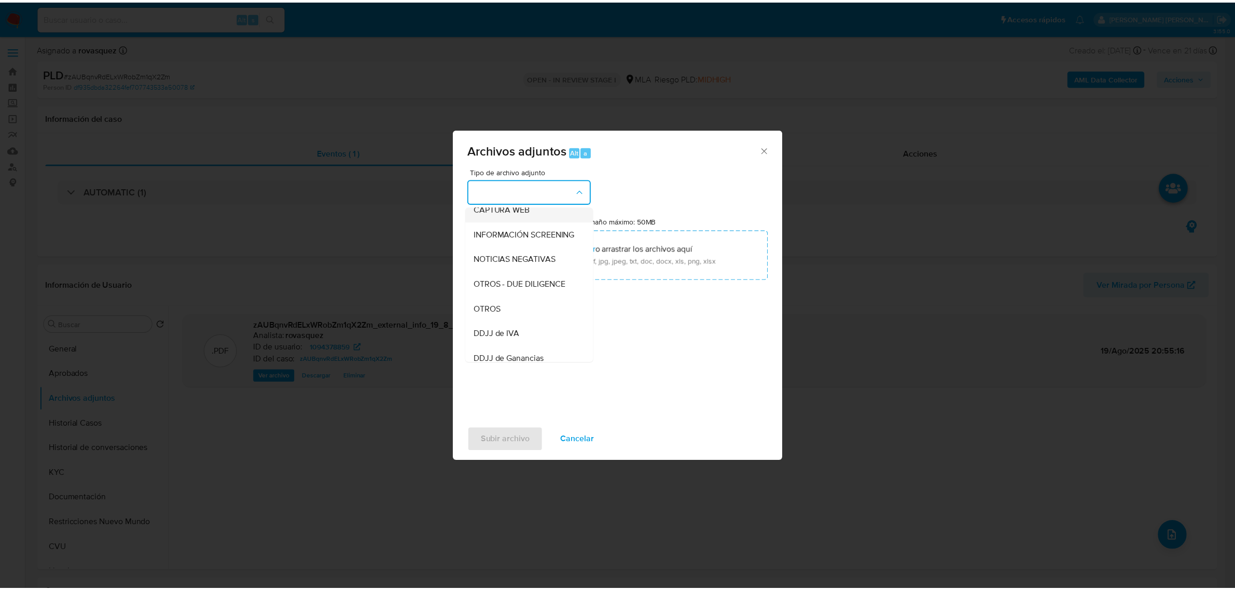
scroll to position [130, 0]
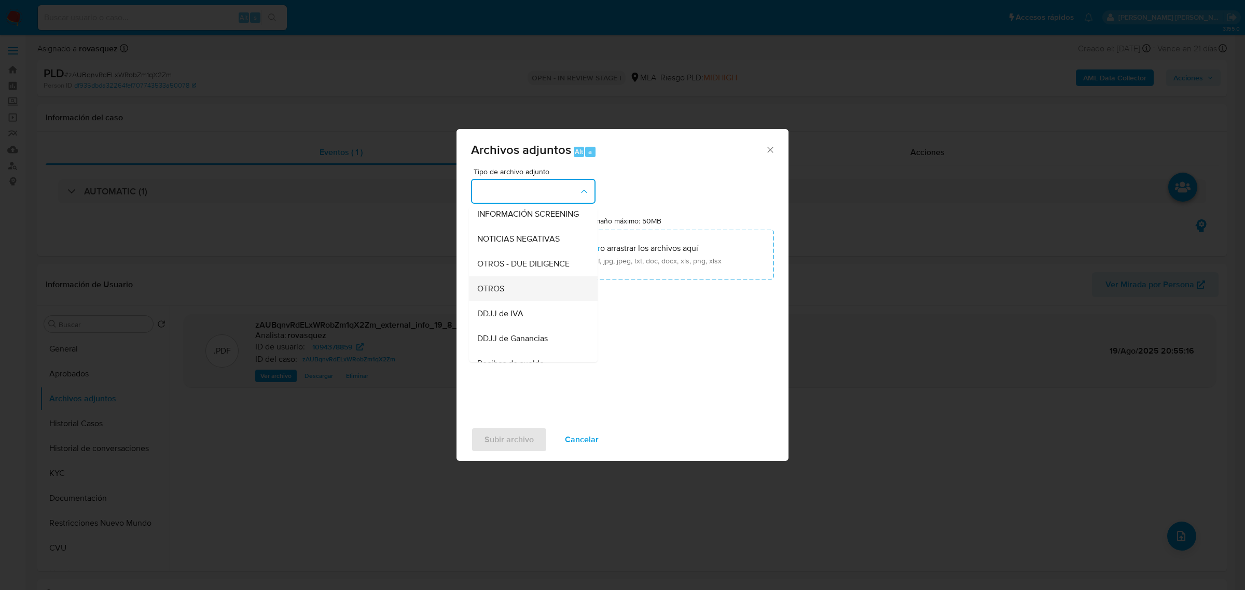
click at [533, 301] on div "OTROS" at bounding box center [530, 288] width 106 height 25
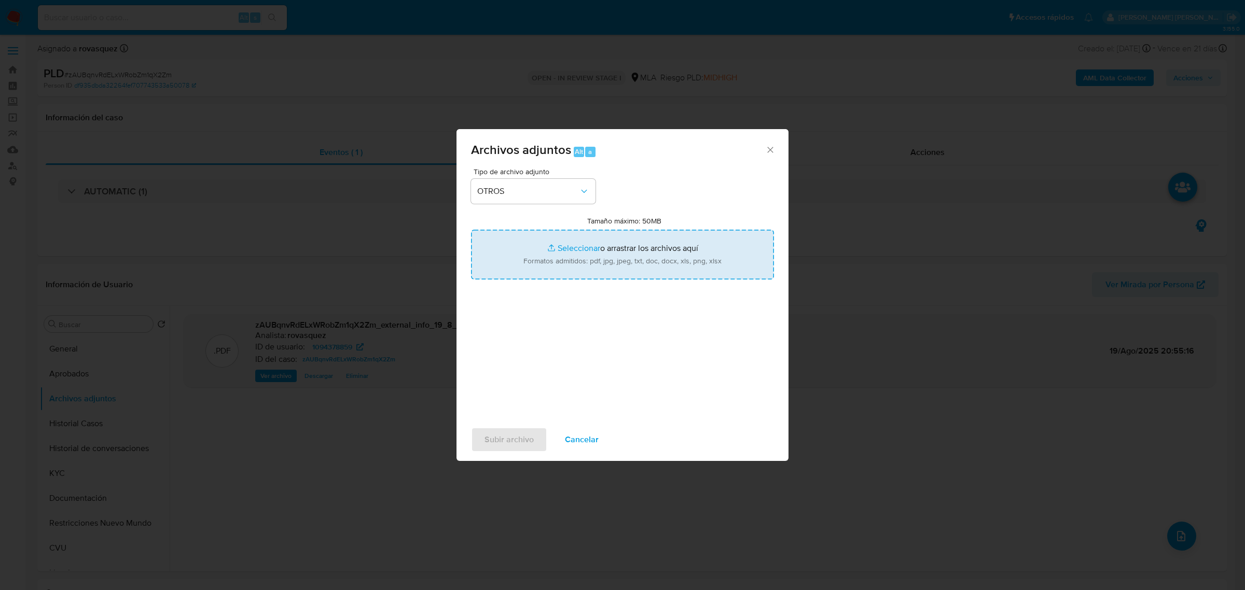
click at [563, 245] on input "Tamaño máximo: 50MB Seleccionar archivos" at bounding box center [622, 255] width 303 height 50
type input "C:\fakepath\Caselog zAUBqnvRdELxWRobZm1qX2Zm_2025_08_19_20_01_18.docx"
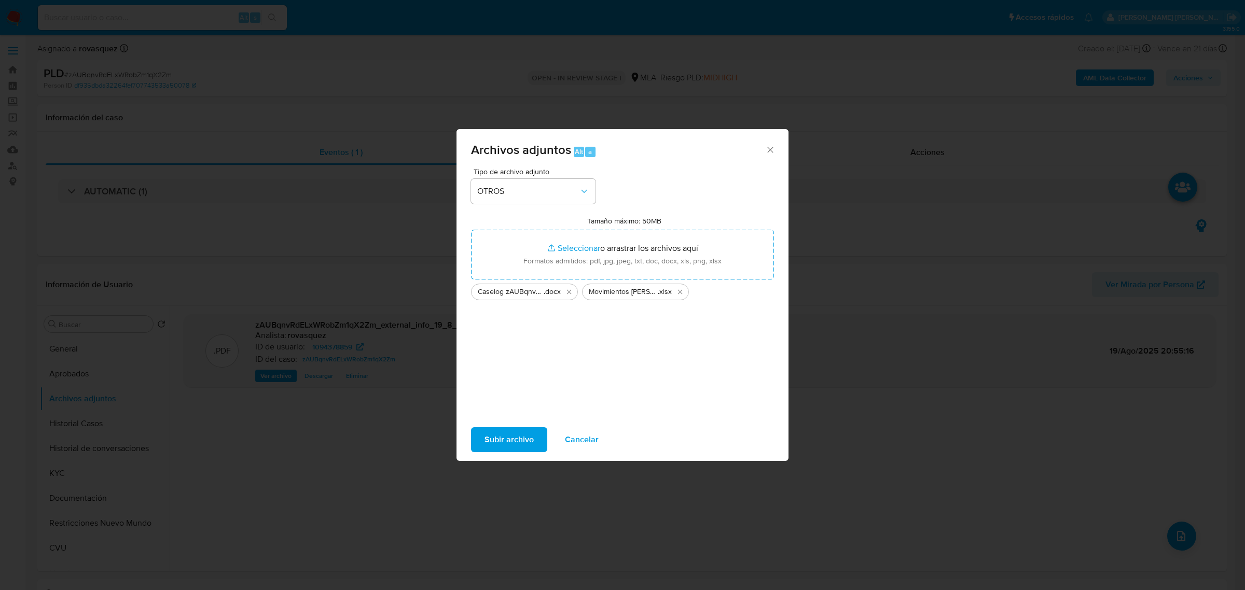
click at [519, 439] on span "Subir archivo" at bounding box center [509, 439] width 49 height 23
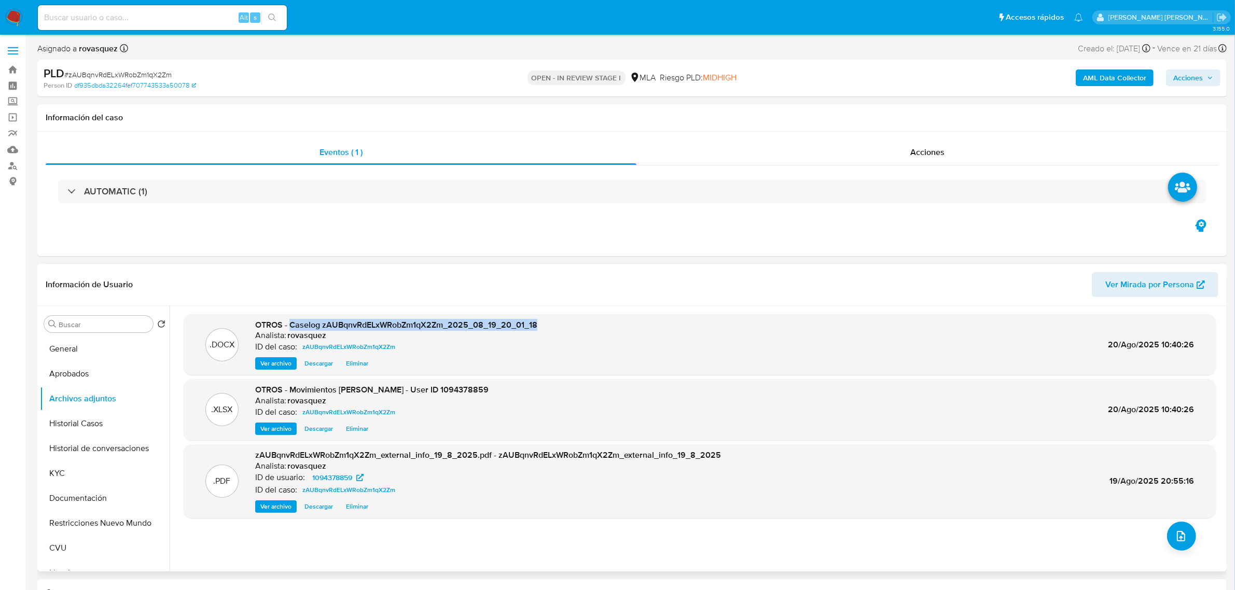
drag, startPoint x: 291, startPoint y: 324, endPoint x: 535, endPoint y: 323, distance: 243.8
click at [535, 323] on span "OTROS - Caselog zAUBqnvRdELxWRobZm1qX2Zm_2025_08_19_20_01_18" at bounding box center [396, 325] width 282 height 12
copy span "Caselog zAUBqnvRdELxWRobZm1qX2Zm_2025_08_19_20_01_18"
click at [1201, 77] on span "Acciones" at bounding box center [1188, 78] width 30 height 17
click at [916, 105] on span "Resolución del caso" at bounding box center [899, 111] width 74 height 12
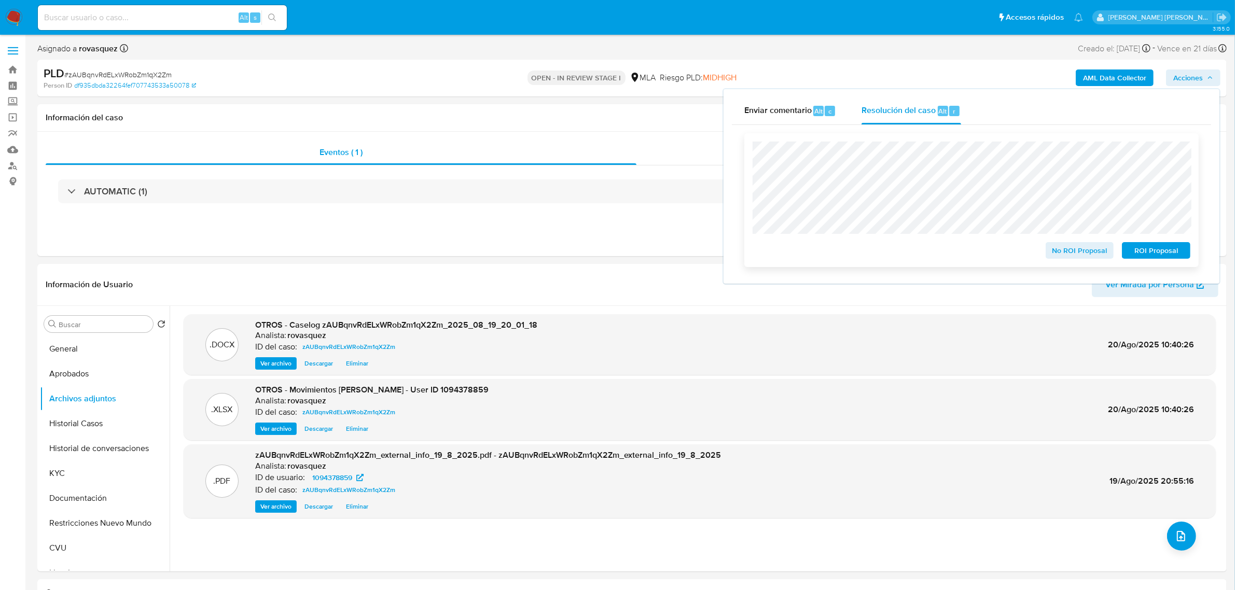
click at [1069, 252] on span "No ROI Proposal" at bounding box center [1080, 250] width 54 height 15
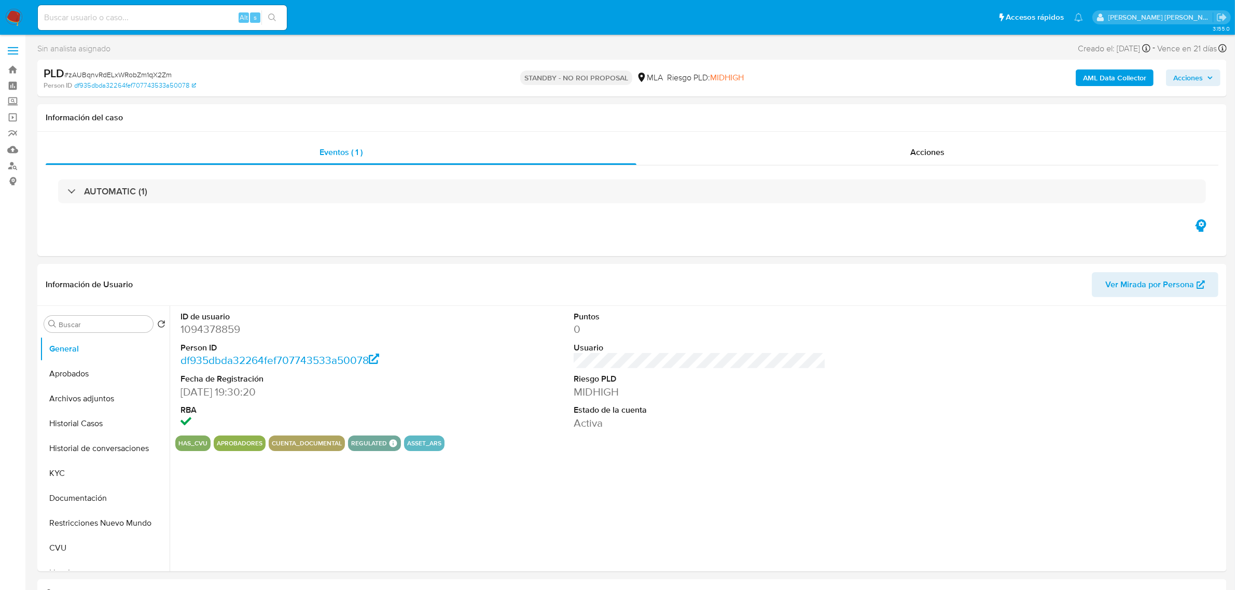
select select "10"
click at [129, 26] on div "Alt s" at bounding box center [162, 17] width 249 height 25
click at [136, 20] on input at bounding box center [162, 17] width 249 height 13
paste input "532156254"
type input "532156254"
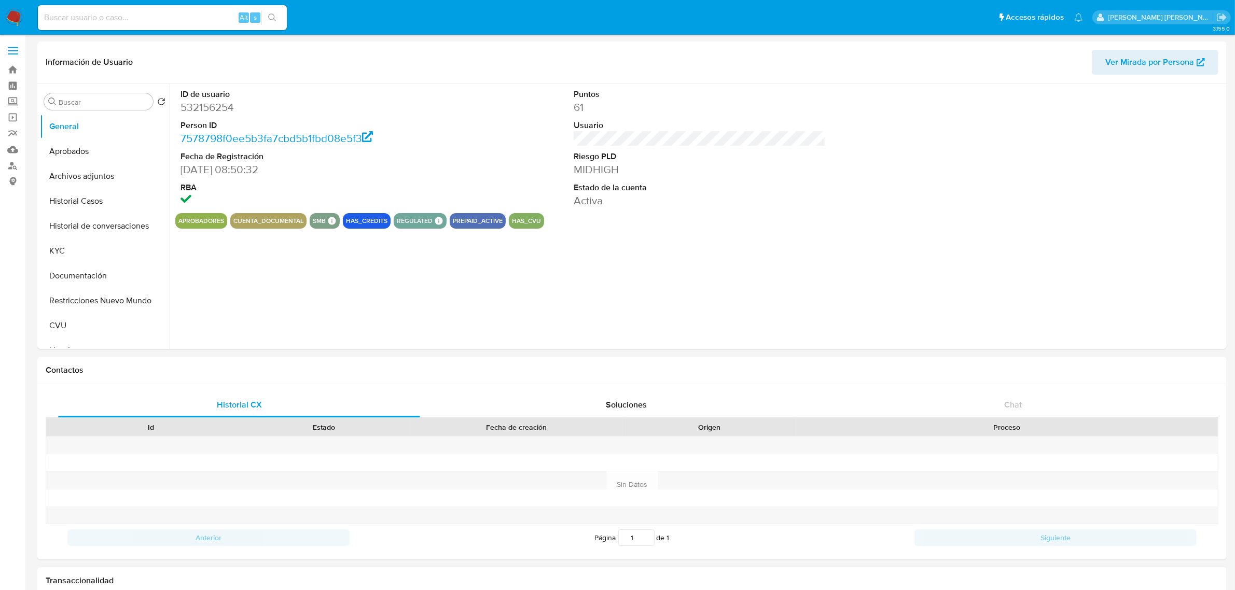
select select "10"
click at [89, 264] on button "Documentación" at bounding box center [100, 276] width 121 height 25
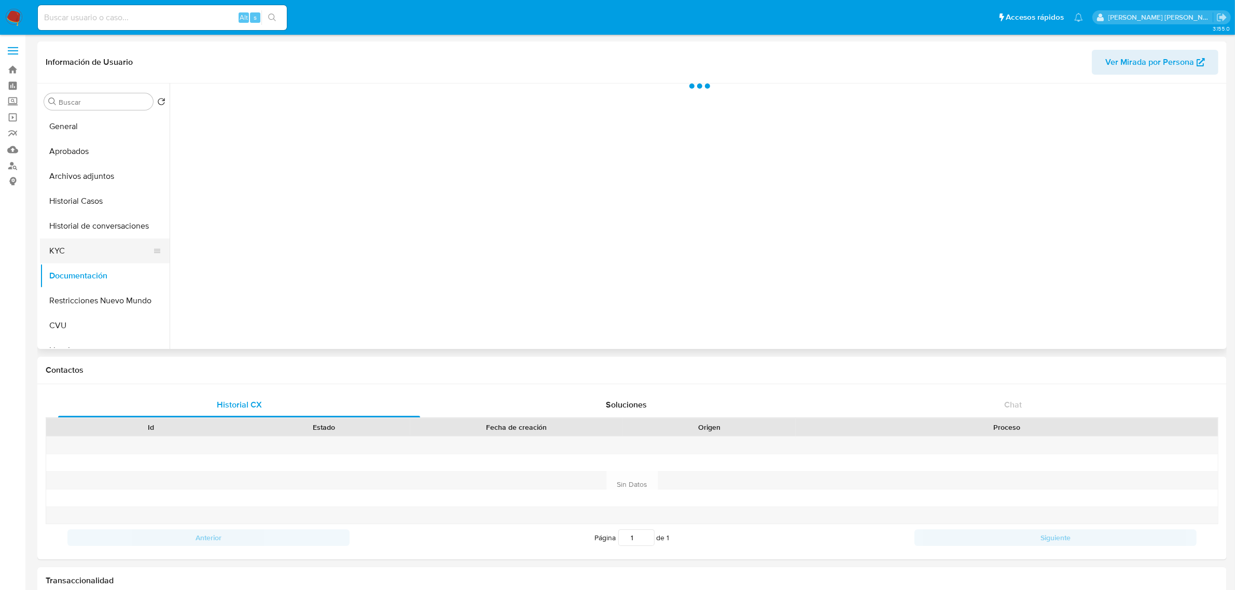
click at [98, 250] on button "KYC" at bounding box center [100, 251] width 121 height 25
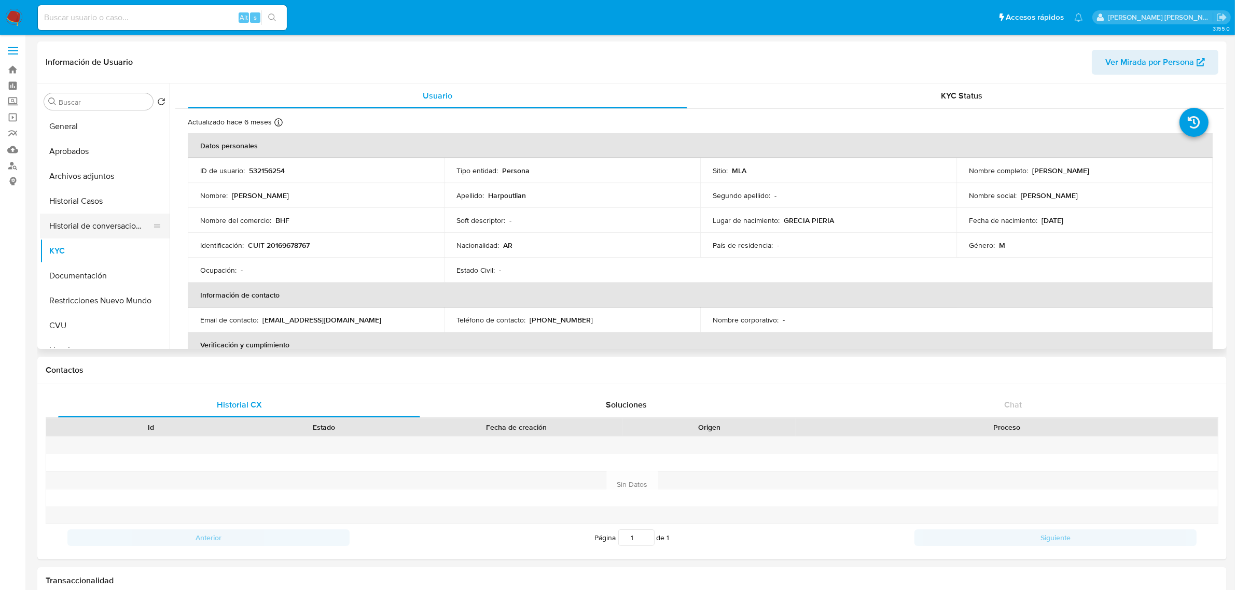
click at [120, 221] on button "Historial de conversaciones" at bounding box center [100, 226] width 121 height 25
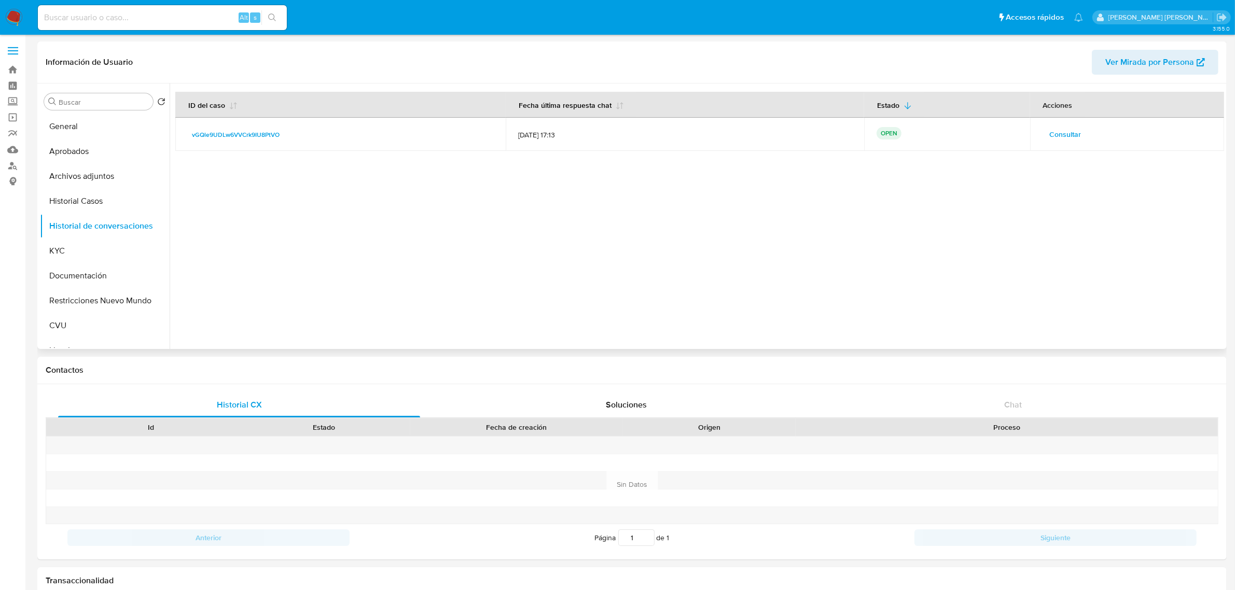
click at [1084, 136] on button "Consultar" at bounding box center [1066, 134] width 46 height 17
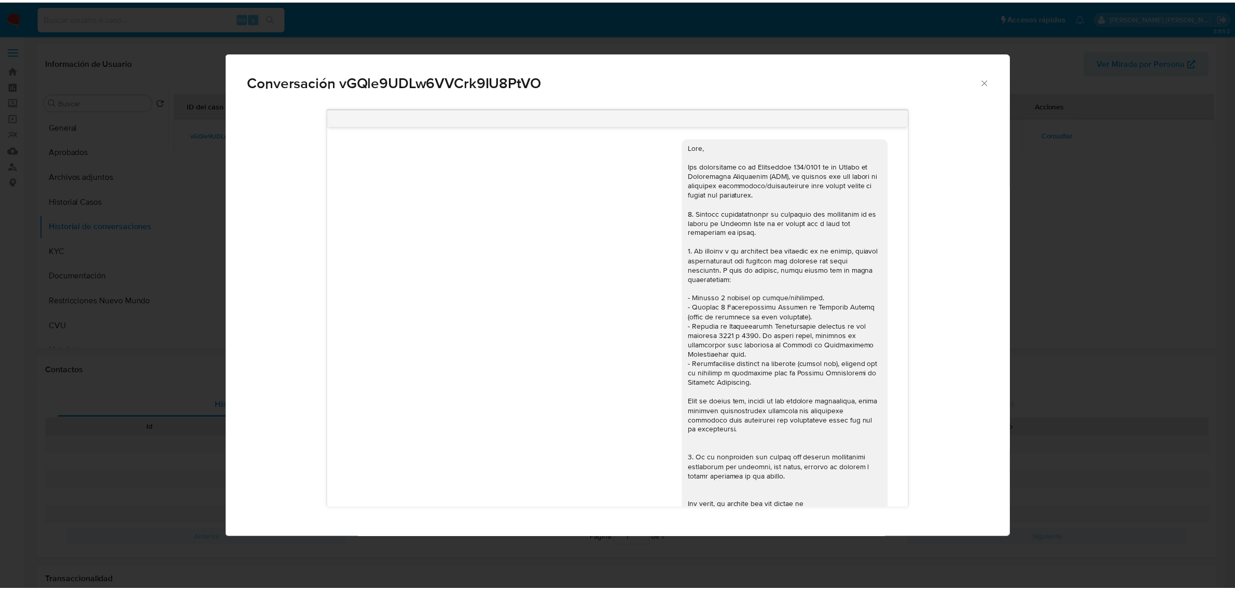
scroll to position [996, 0]
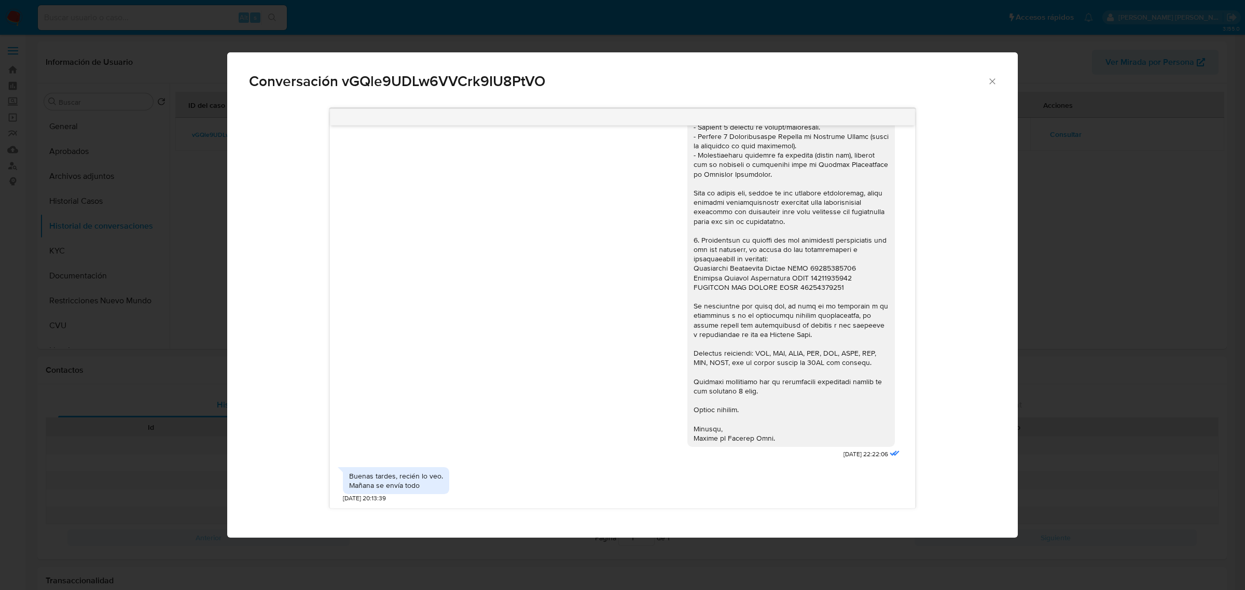
click at [991, 83] on icon "Cerrar" at bounding box center [992, 81] width 10 height 10
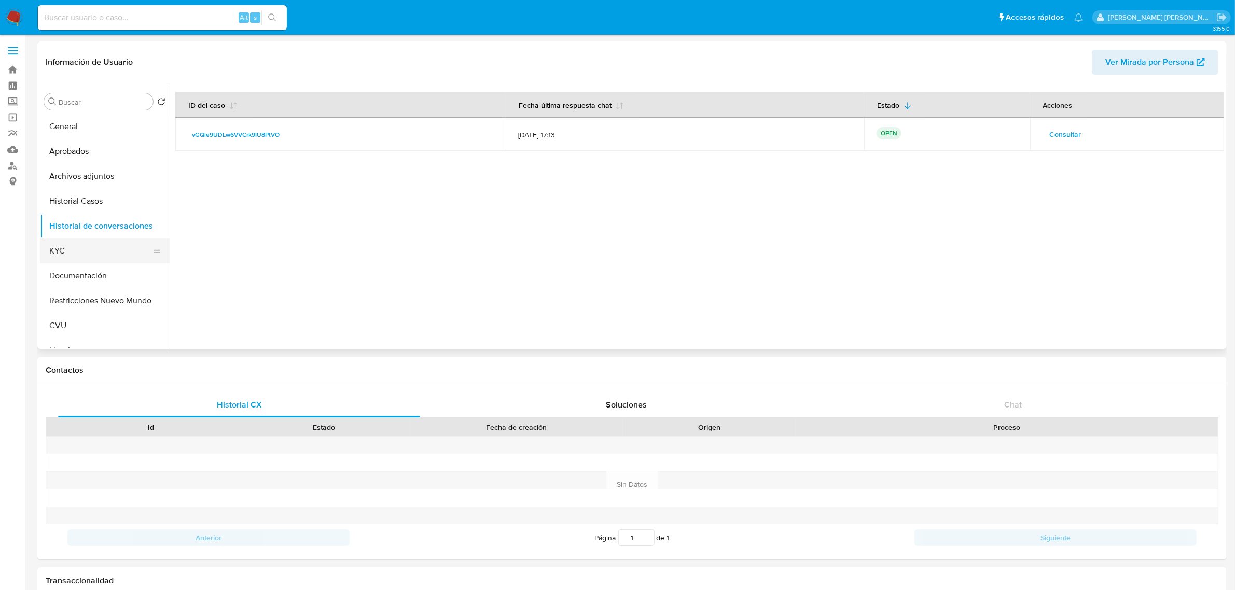
click at [87, 257] on button "KYC" at bounding box center [100, 251] width 121 height 25
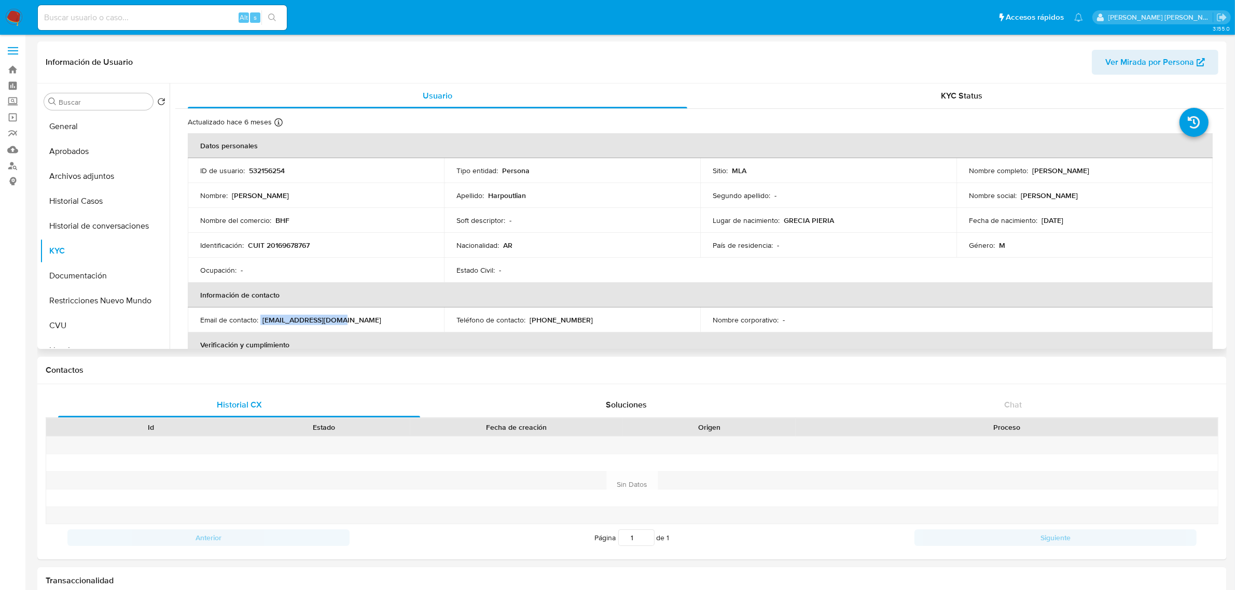
drag, startPoint x: 261, startPoint y: 319, endPoint x: 345, endPoint y: 323, distance: 84.7
click at [345, 323] on div "Email de contacto : bhfinsumos@gmail.com" at bounding box center [315, 319] width 231 height 9
copy div "bhfinsumos@gmail.com"
click at [102, 196] on button "Historial Casos" at bounding box center [100, 201] width 121 height 25
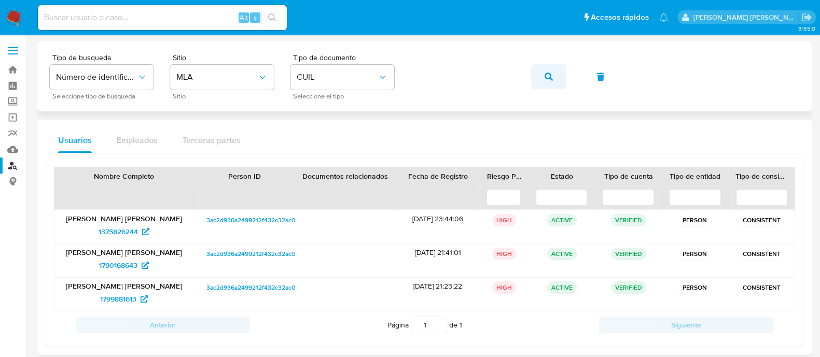
click at [543, 76] on button "button" at bounding box center [548, 76] width 35 height 25
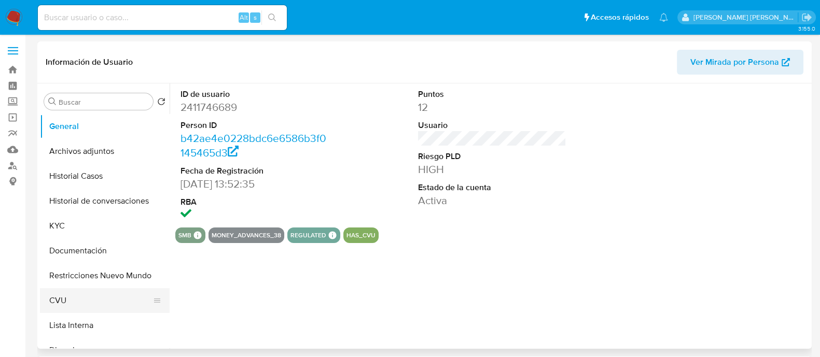
select select "10"
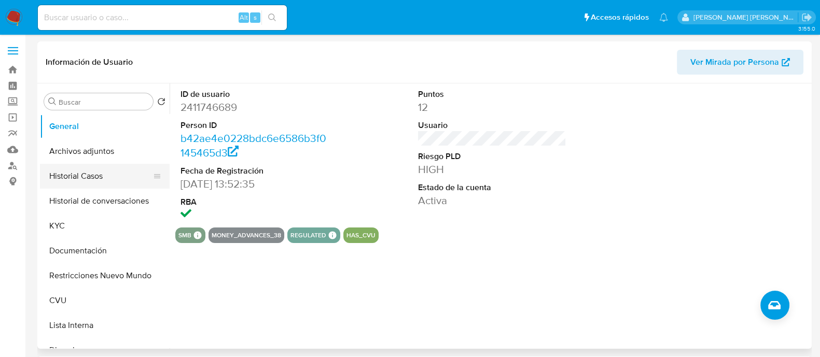
click at [105, 169] on button "Historial Casos" at bounding box center [100, 176] width 121 height 25
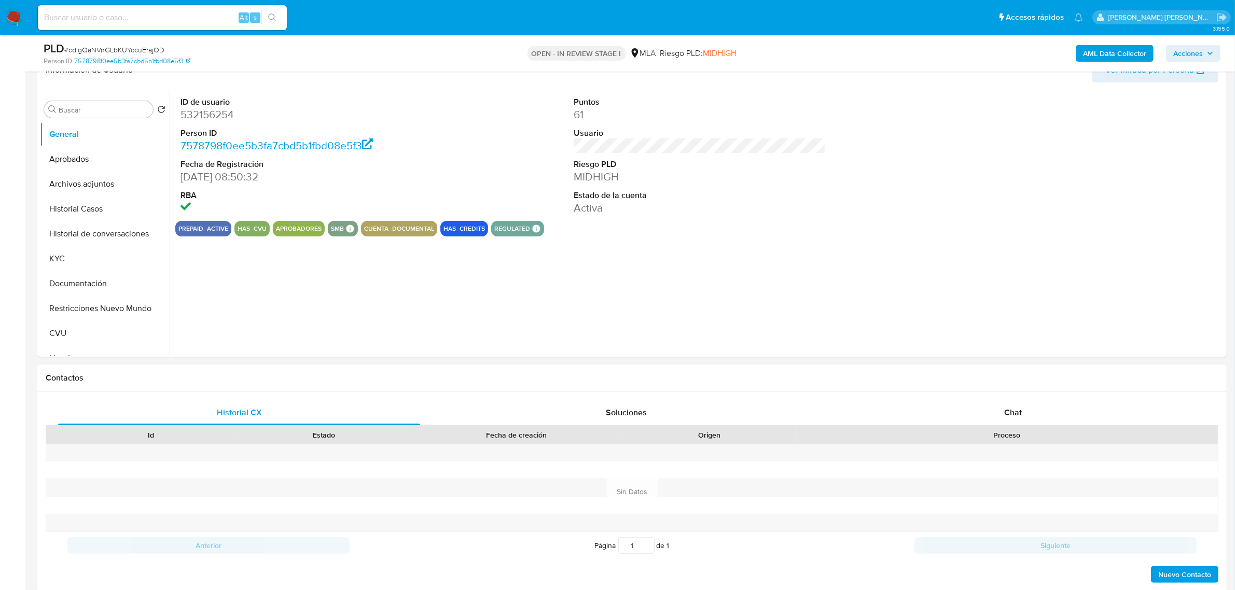
select select "10"
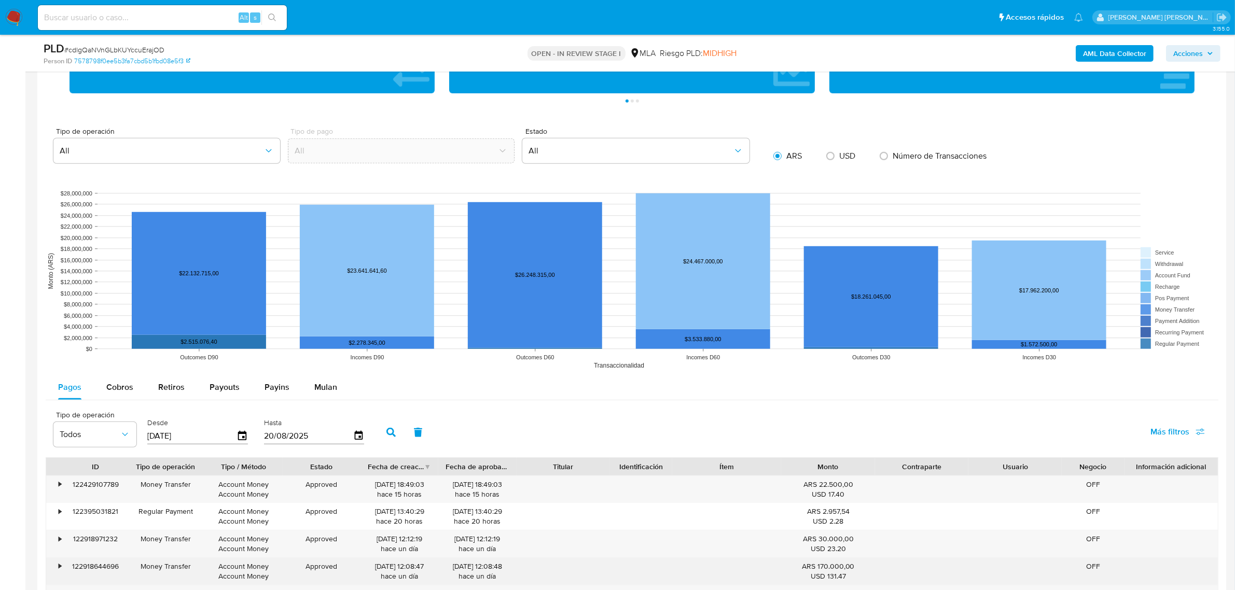
scroll to position [1038, 0]
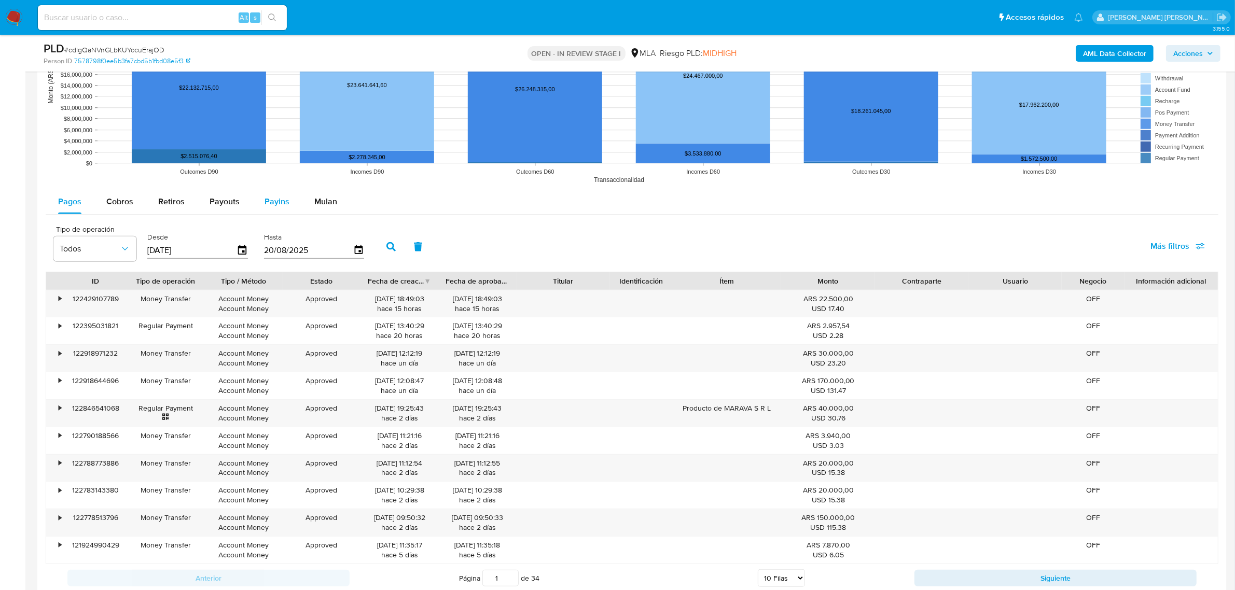
drag, startPoint x: 318, startPoint y: 201, endPoint x: 291, endPoint y: 209, distance: 28.6
click at [317, 201] on span "Mulan" at bounding box center [325, 202] width 23 height 12
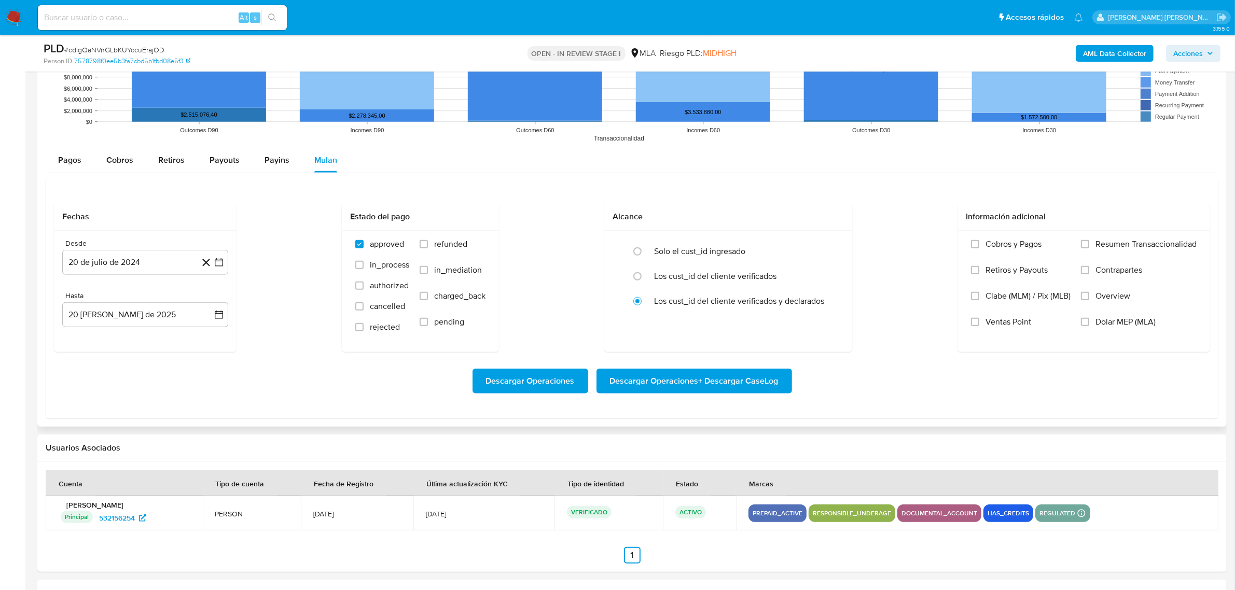
scroll to position [1102, 0]
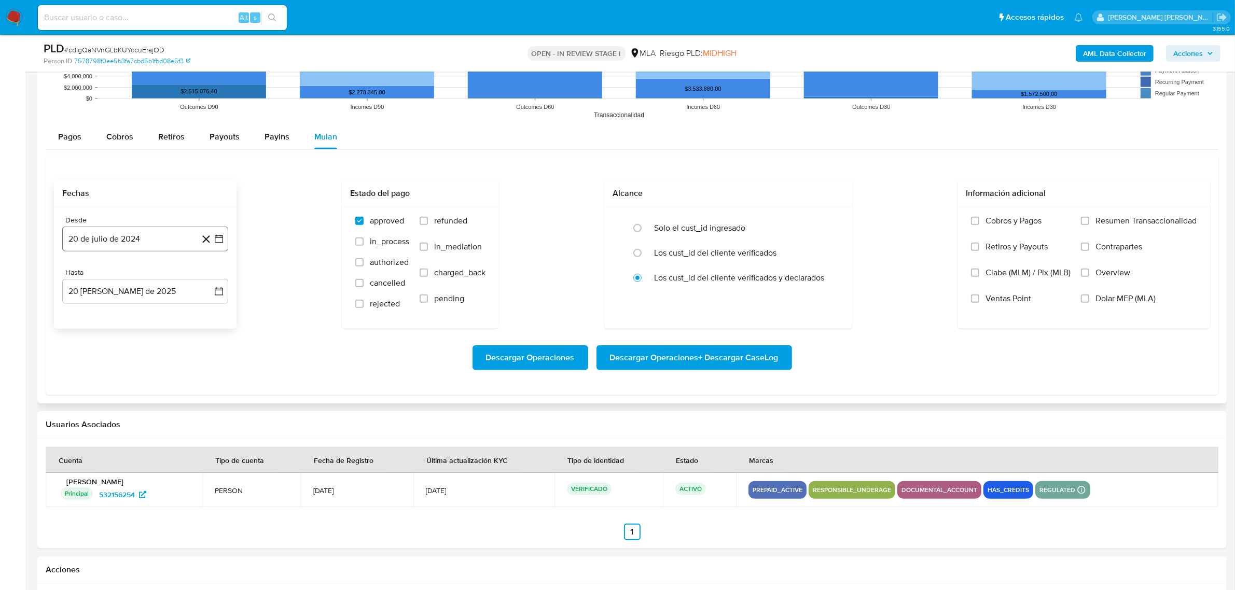
click at [167, 246] on button "20 de julio de 2024" at bounding box center [145, 239] width 166 height 25
click at [206, 278] on icon "Mes siguiente" at bounding box center [209, 276] width 12 height 12
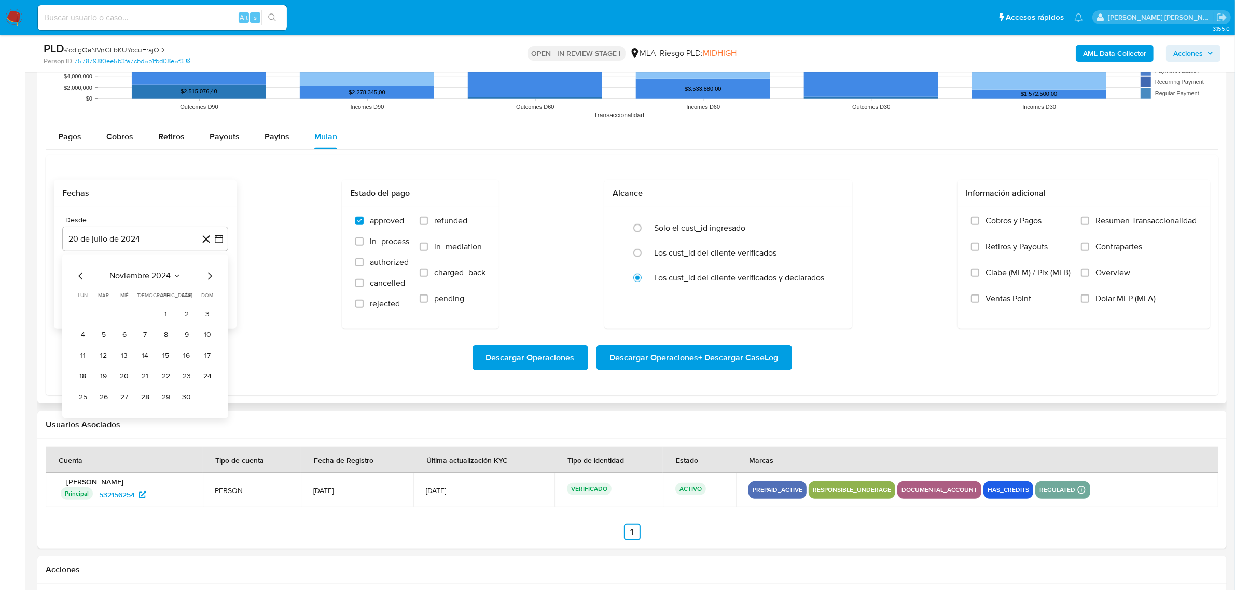
click at [206, 278] on icon "Mes siguiente" at bounding box center [209, 276] width 12 height 12
click at [193, 315] on button "1" at bounding box center [186, 314] width 17 height 17
click at [214, 296] on icon "button" at bounding box center [219, 291] width 10 height 10
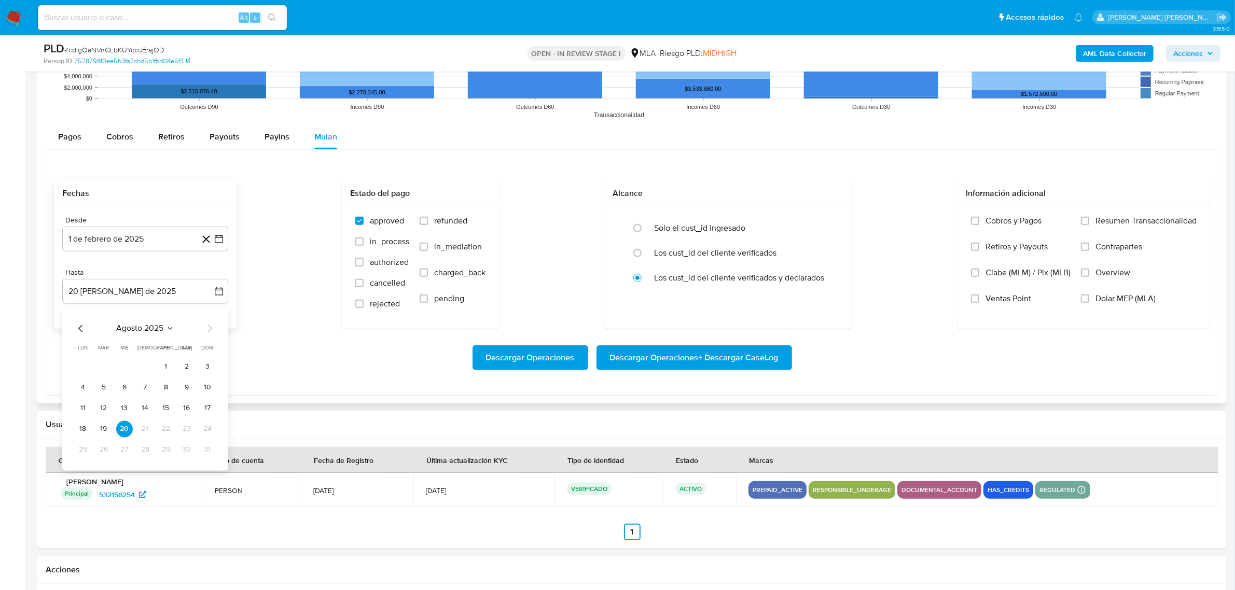
click at [79, 329] on icon "Mes anterior" at bounding box center [80, 328] width 4 height 7
click at [144, 454] on button "31" at bounding box center [145, 449] width 17 height 17
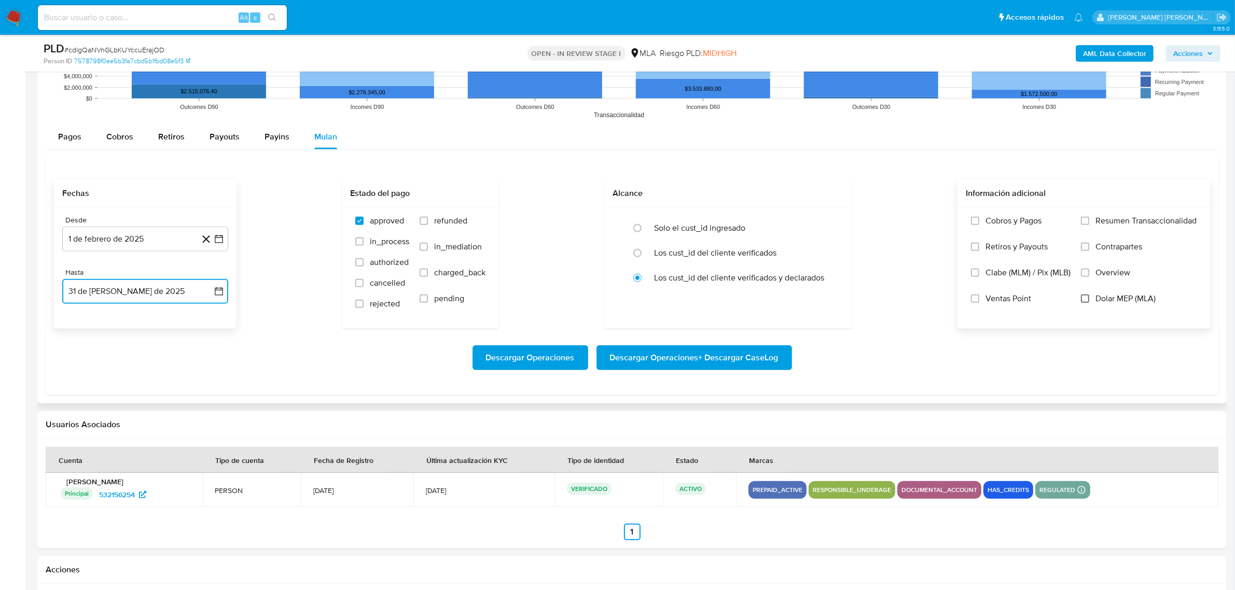
click at [1088, 302] on input "Dolar MEP (MLA)" at bounding box center [1085, 299] width 8 height 8
click at [683, 363] on span "Descargar Operaciones + Descargar CaseLog" at bounding box center [694, 358] width 169 height 23
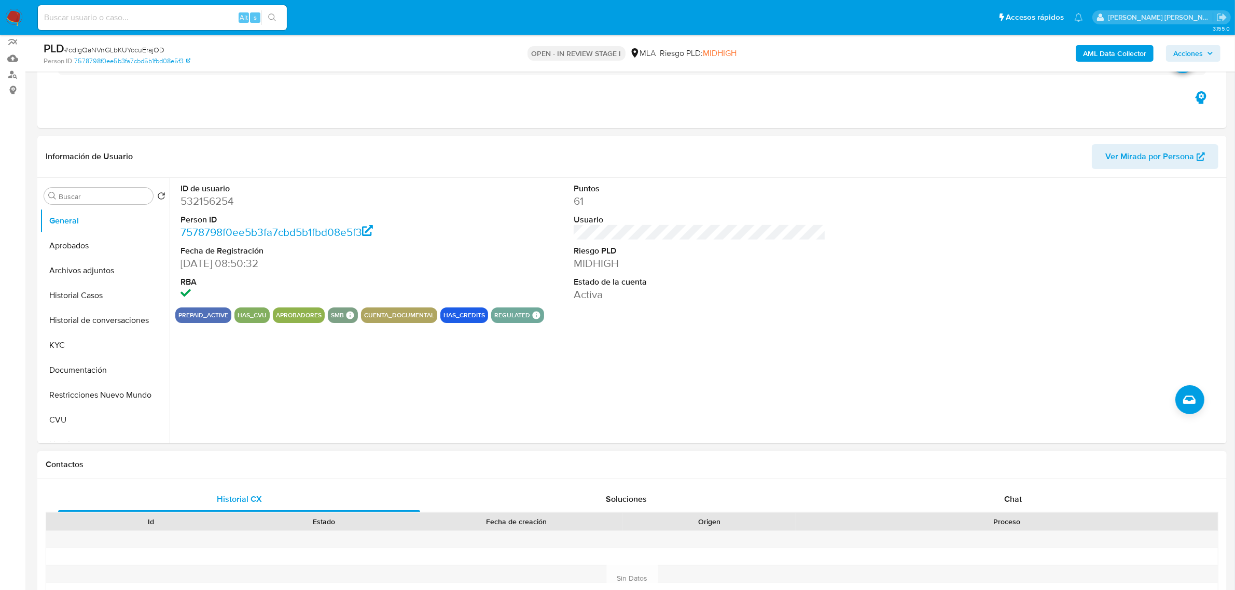
scroll to position [195, 0]
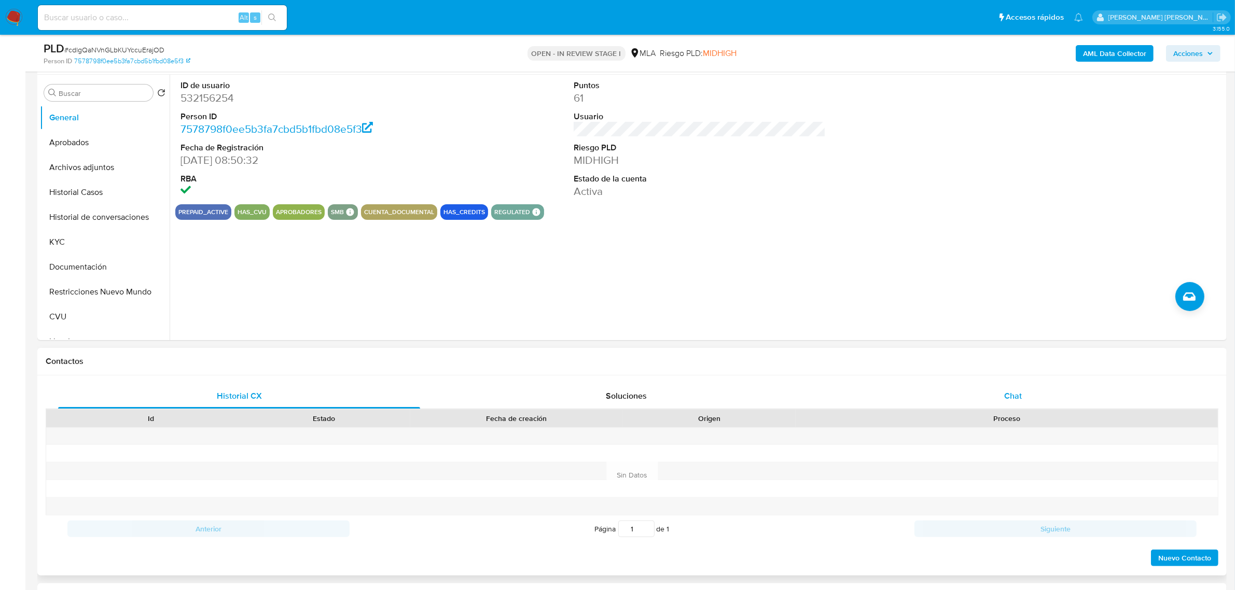
click at [1000, 394] on div "Chat" at bounding box center [1013, 396] width 362 height 25
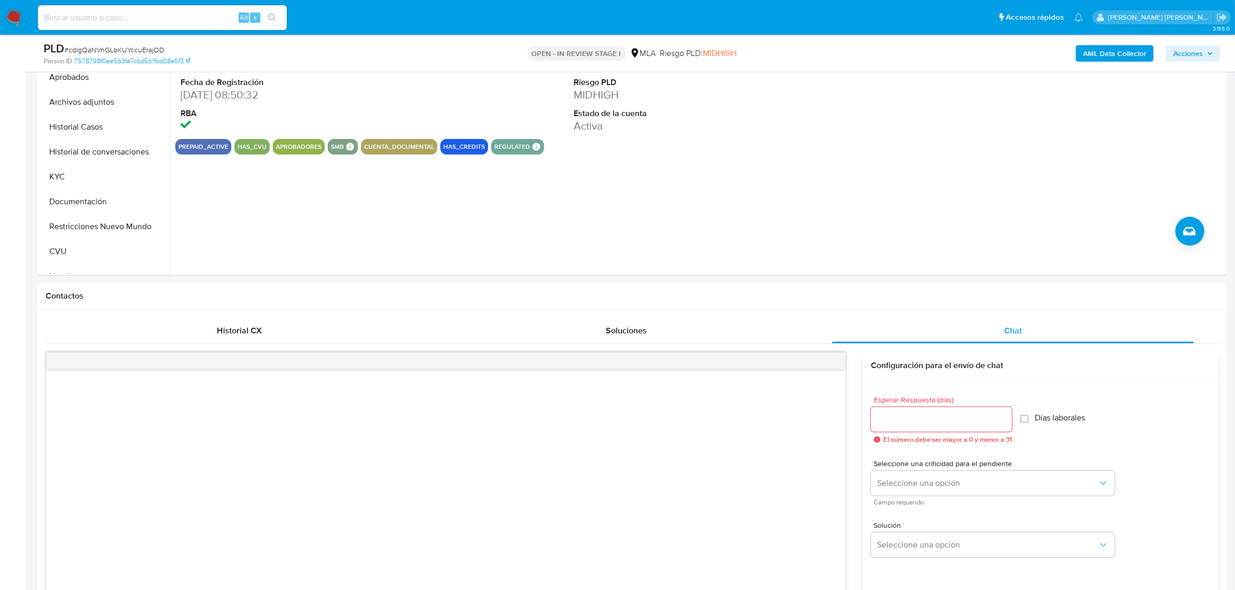
scroll to position [259, 0]
click at [101, 130] on button "Historial Casos" at bounding box center [100, 127] width 121 height 25
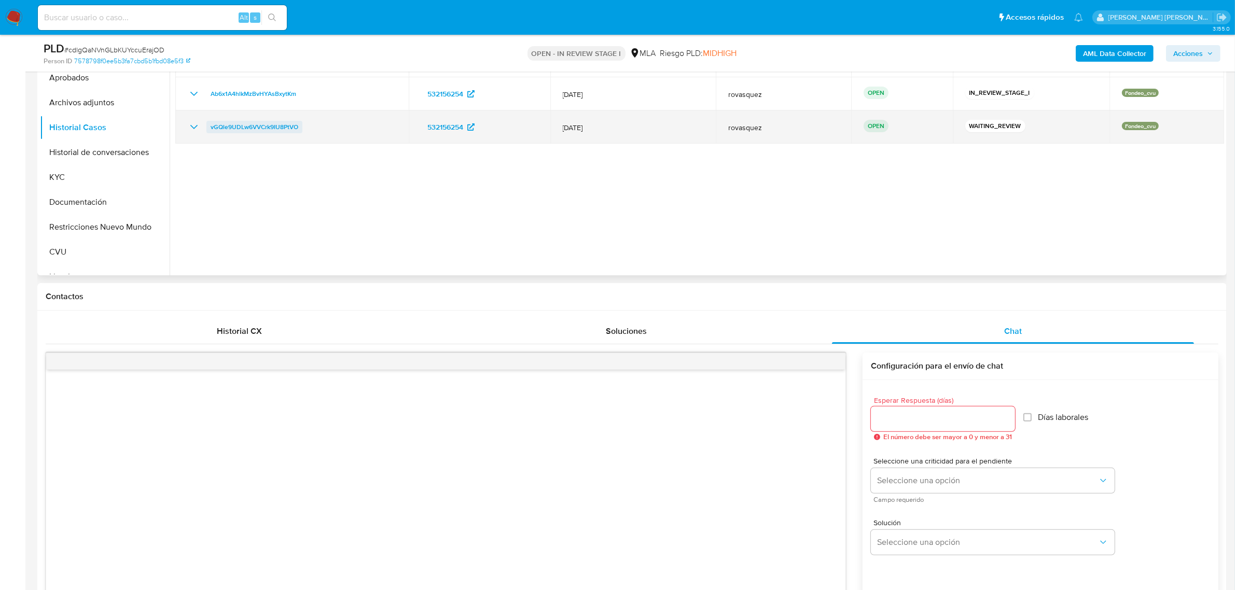
click at [266, 130] on span "vGQle9UDLw6VVCrk9IU8PtVO" at bounding box center [255, 127] width 88 height 12
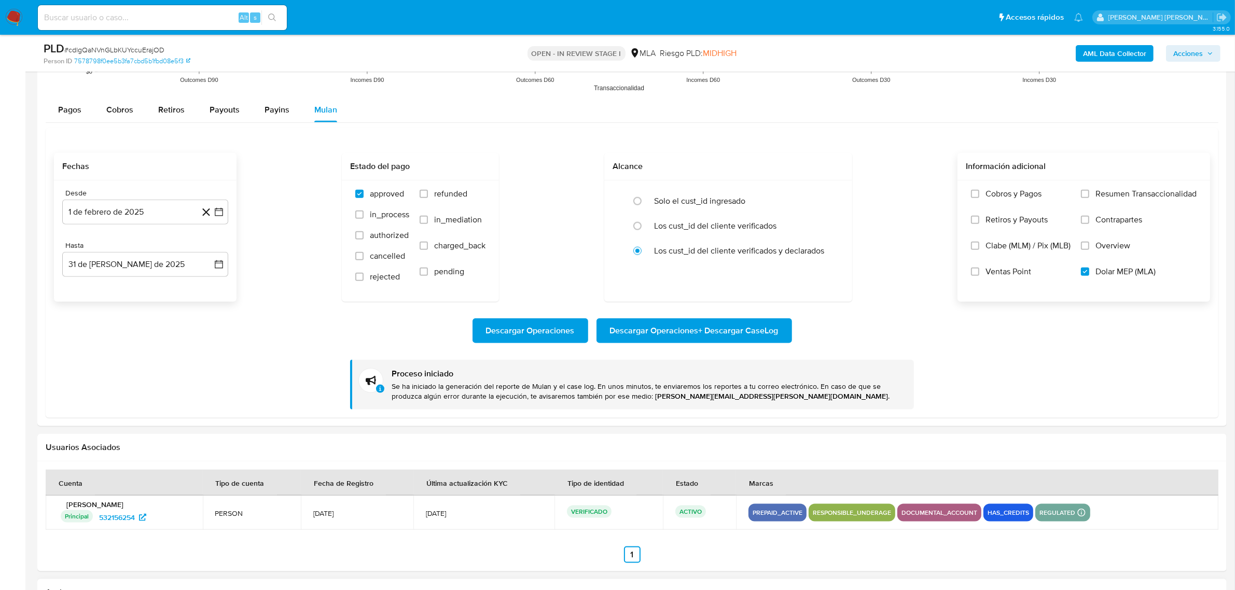
scroll to position [1621, 0]
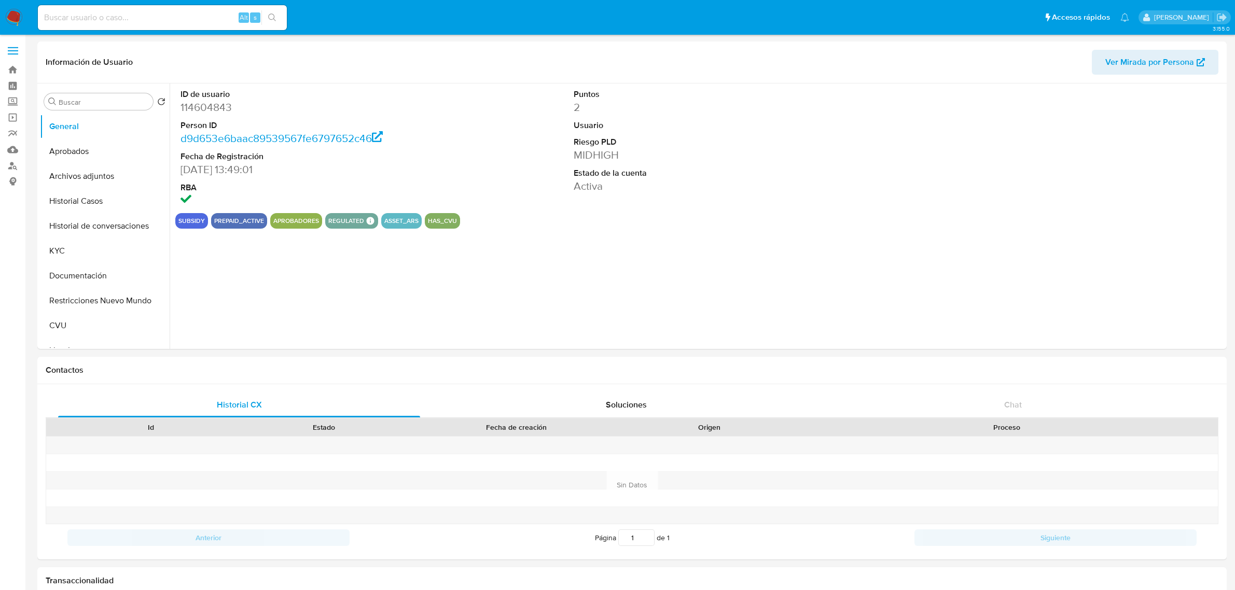
select select "10"
click at [117, 227] on button "Historial de conversaciones" at bounding box center [100, 226] width 121 height 25
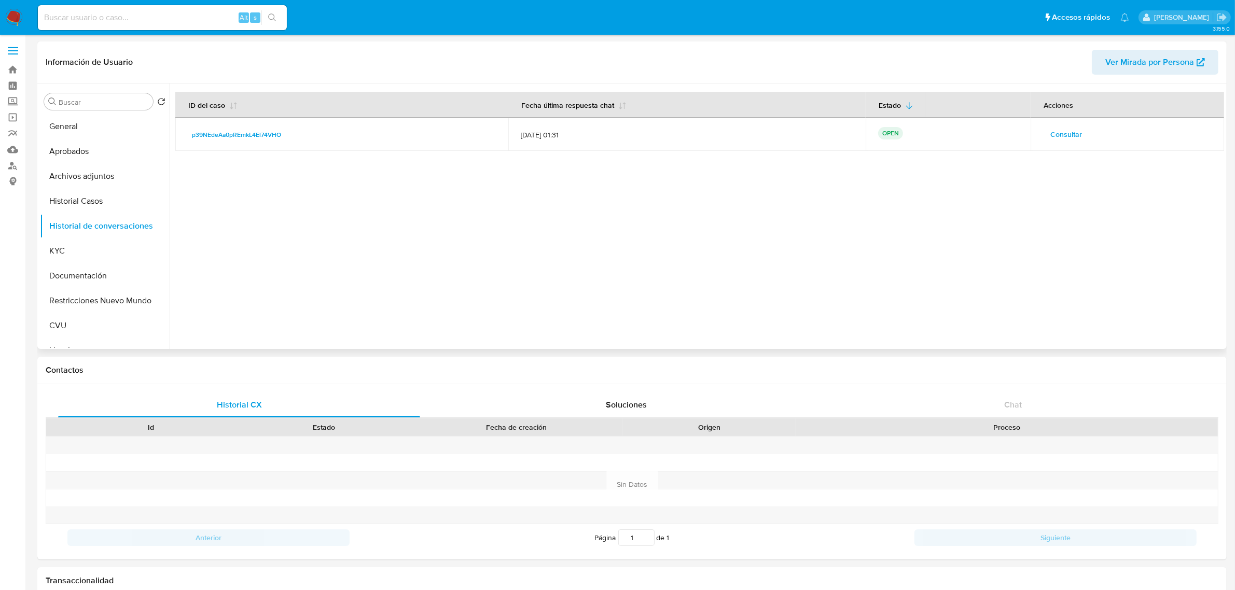
click at [1077, 133] on span "Consultar" at bounding box center [1066, 134] width 32 height 15
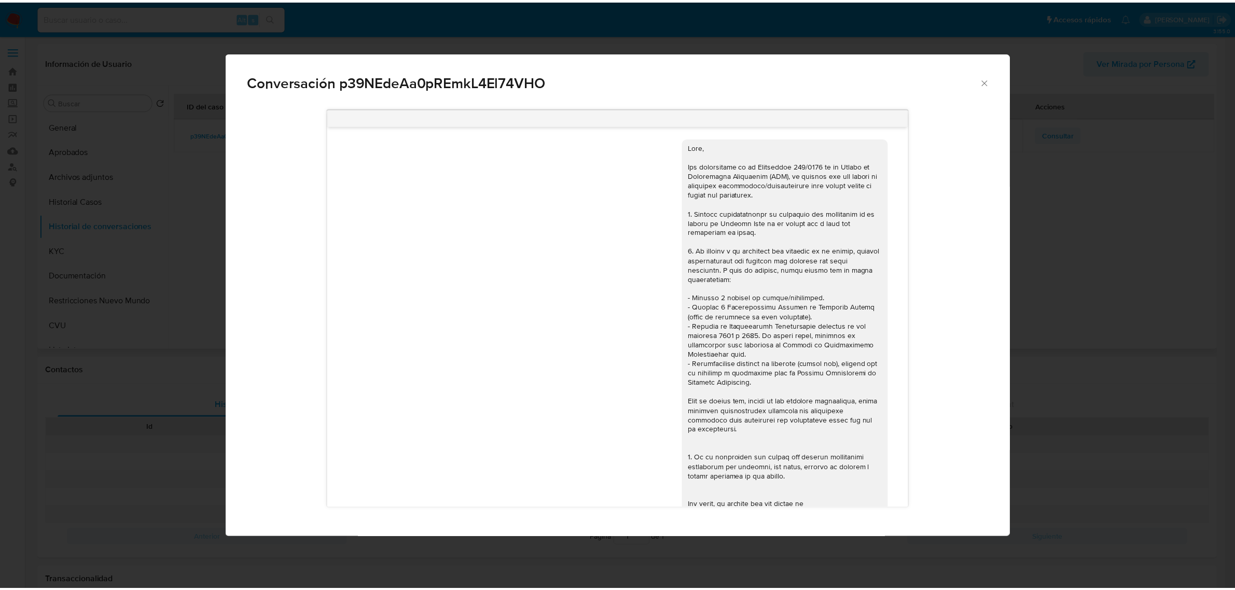
scroll to position [1294, 0]
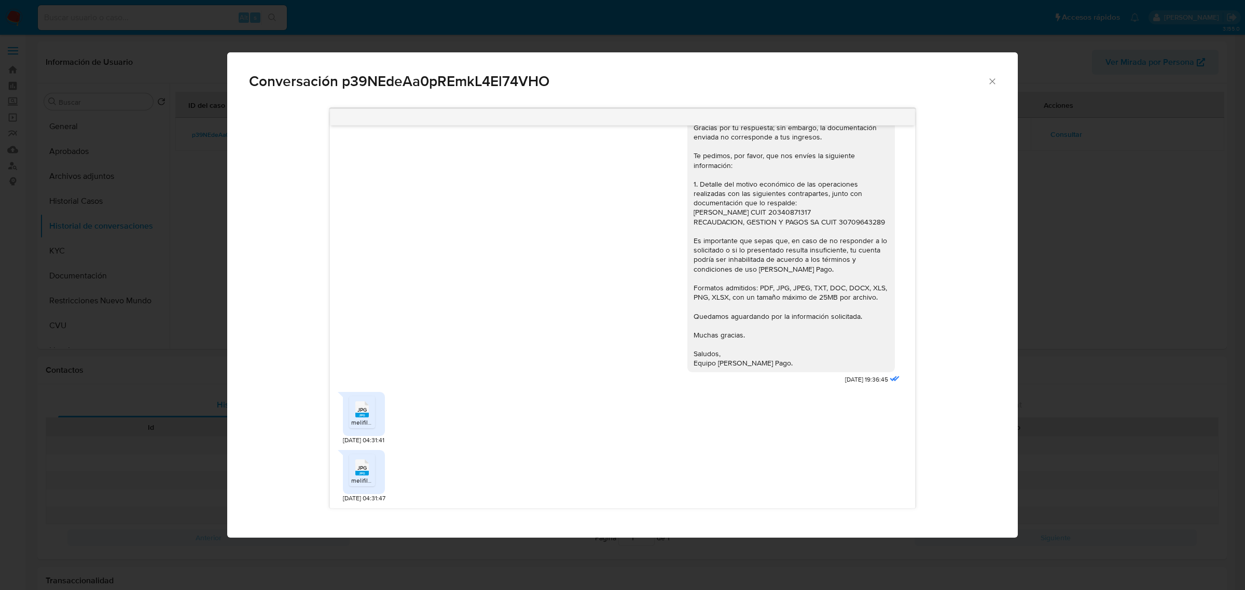
click at [366, 413] on span "JPG" at bounding box center [361, 410] width 9 height 7
click at [364, 475] on rect "Comunicación" at bounding box center [361, 473] width 13 height 5
click at [992, 85] on icon "Cerrar" at bounding box center [992, 81] width 10 height 10
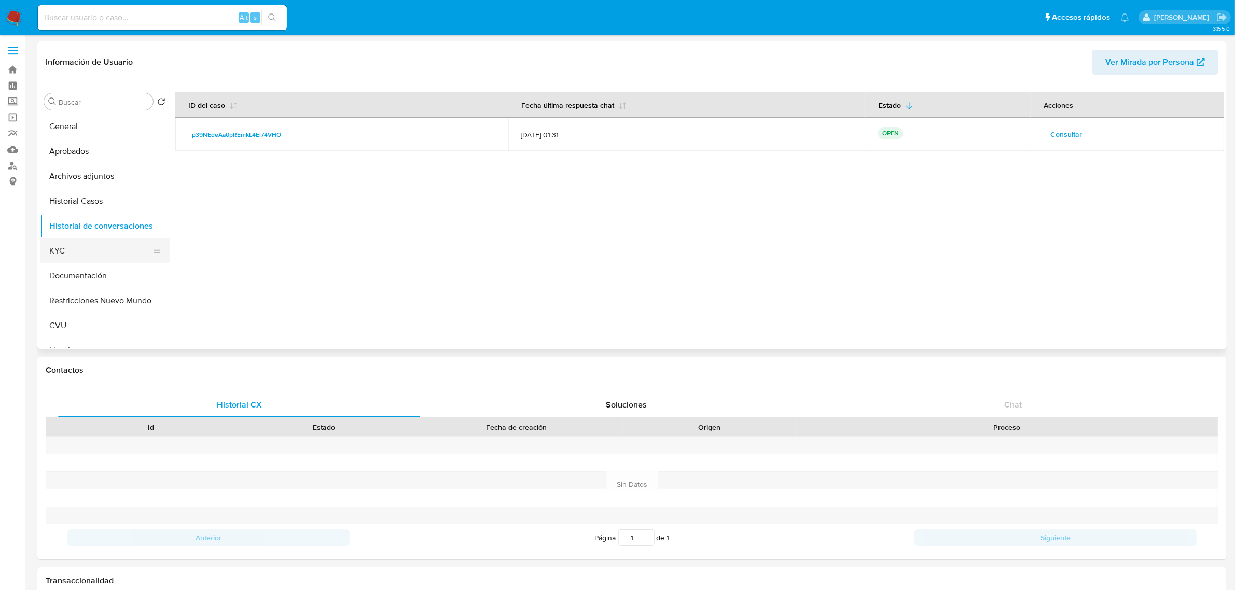
click at [76, 254] on button "KYC" at bounding box center [100, 251] width 121 height 25
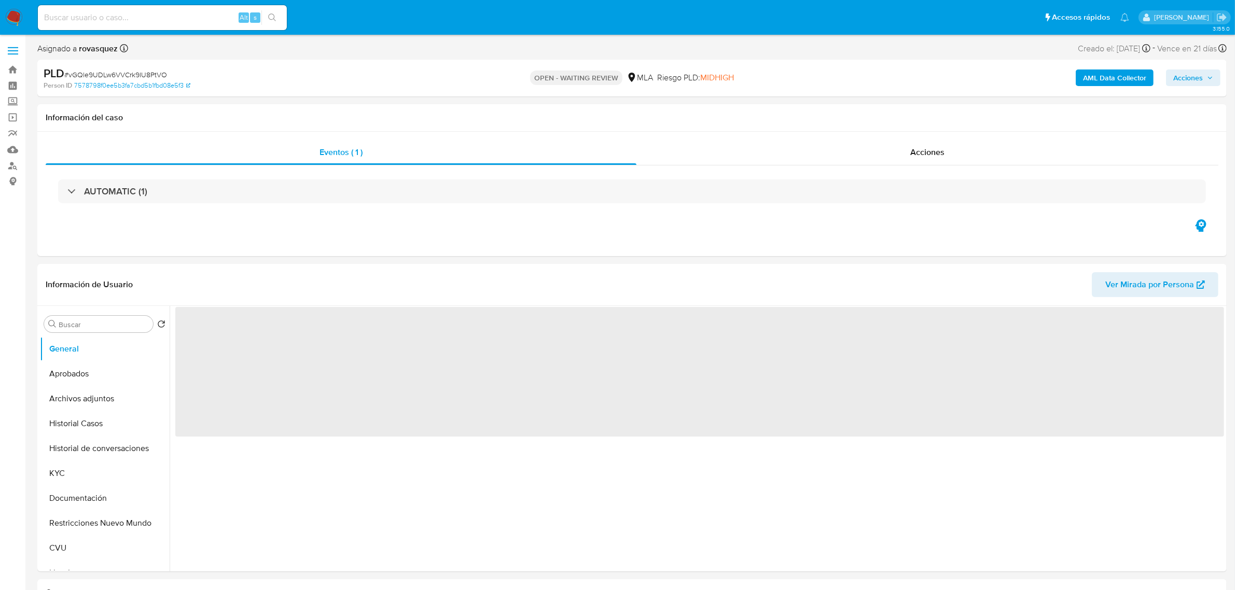
select select "10"
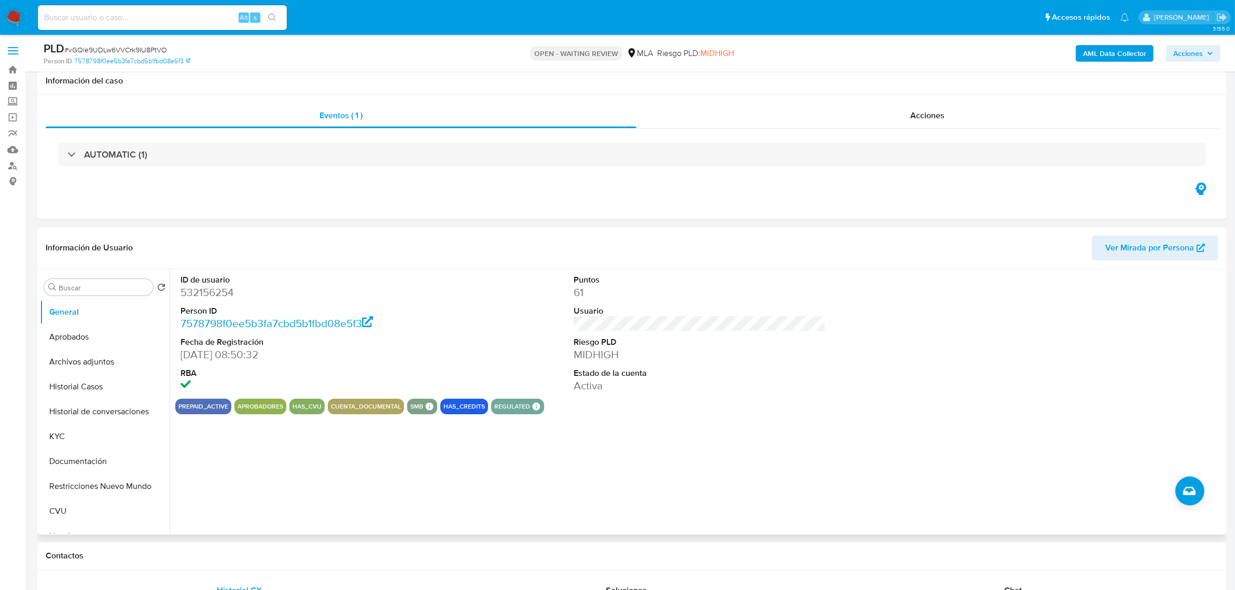
scroll to position [324, 0]
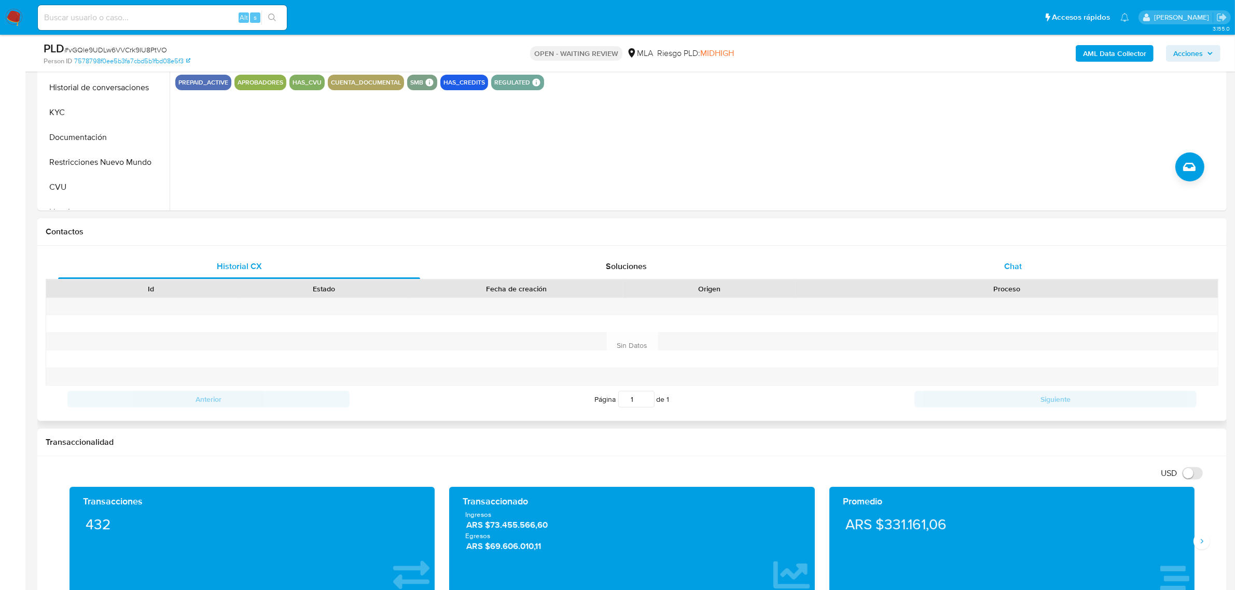
click at [1010, 262] on span "Chat" at bounding box center [1013, 266] width 18 height 12
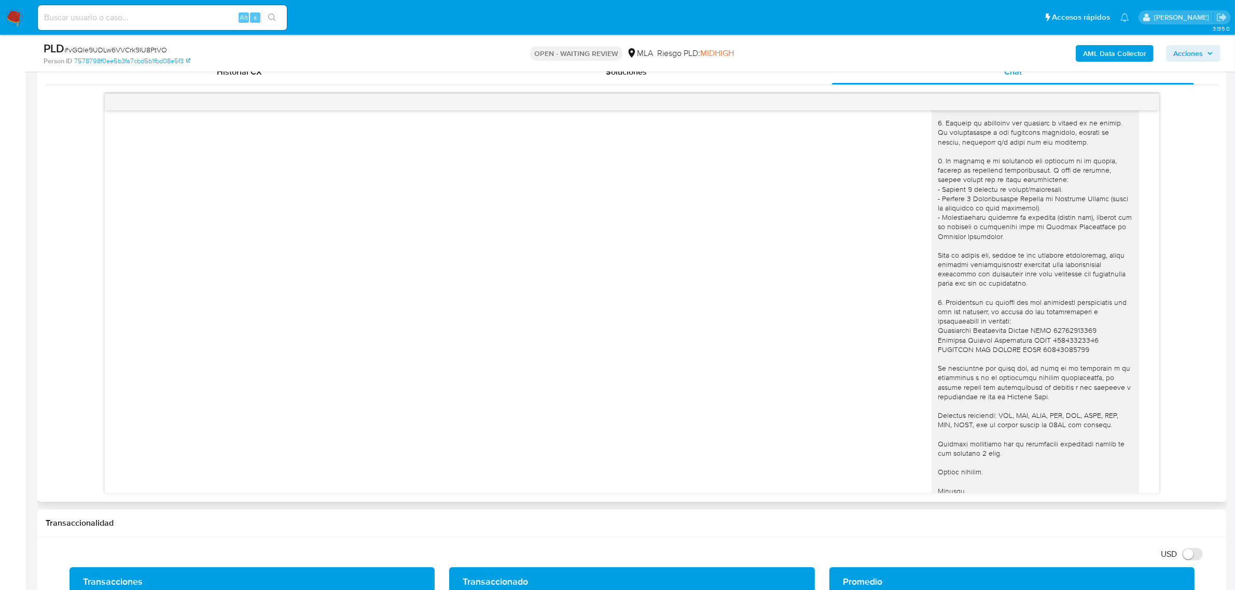
scroll to position [997, 0]
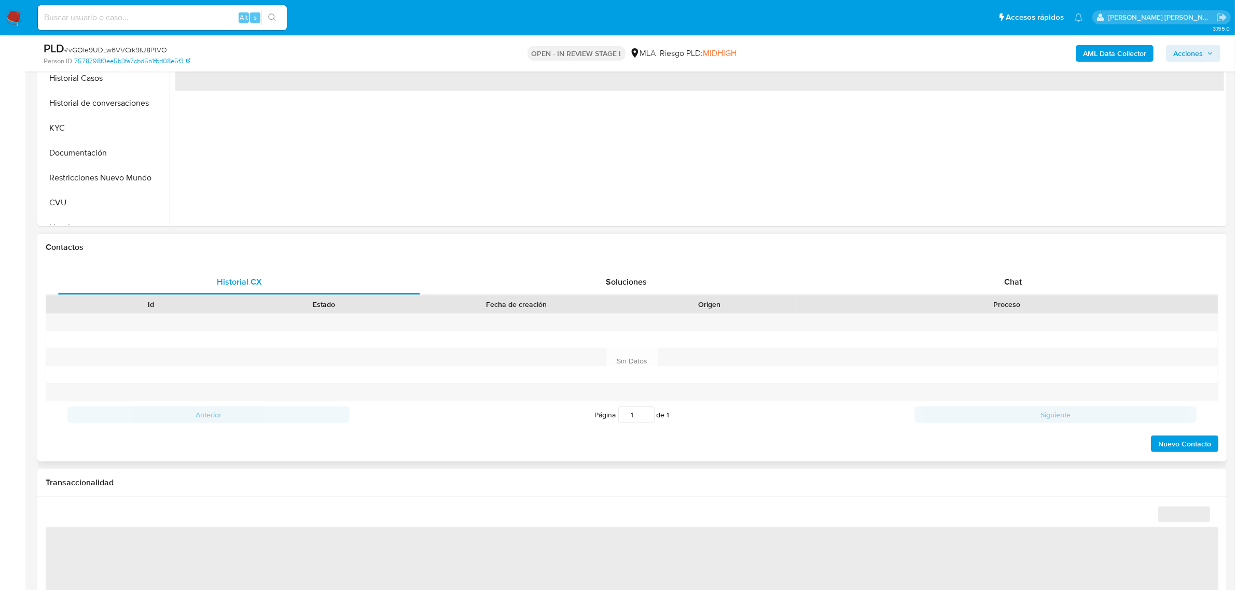
scroll to position [324, 0]
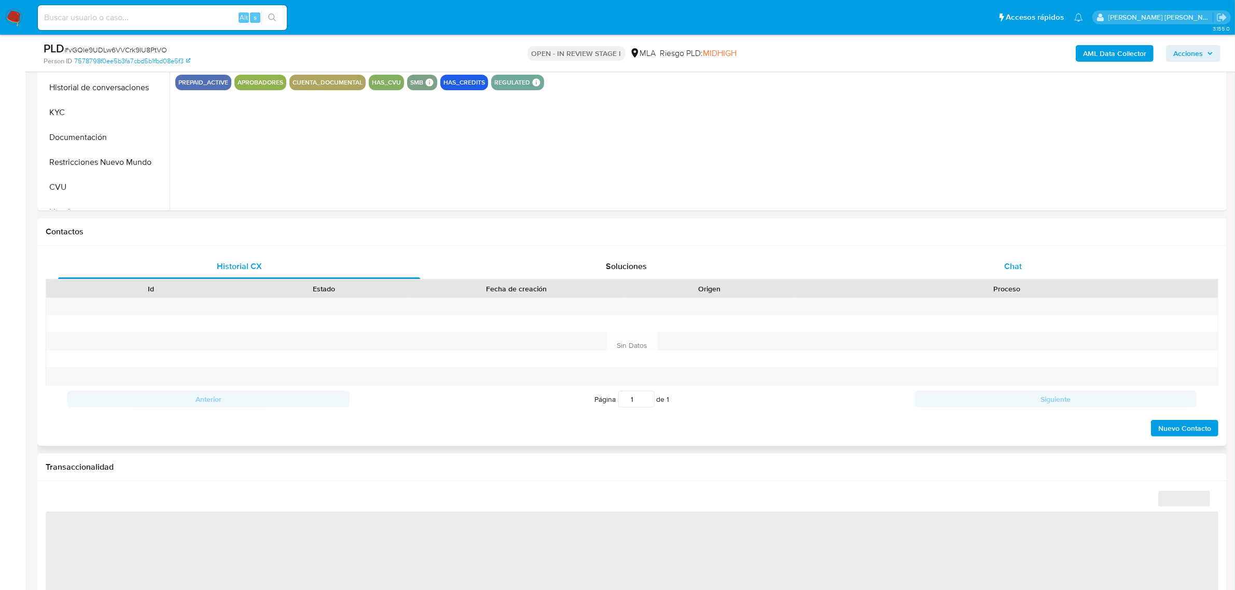
click at [1011, 265] on span "Chat" at bounding box center [1013, 266] width 18 height 12
select select "10"
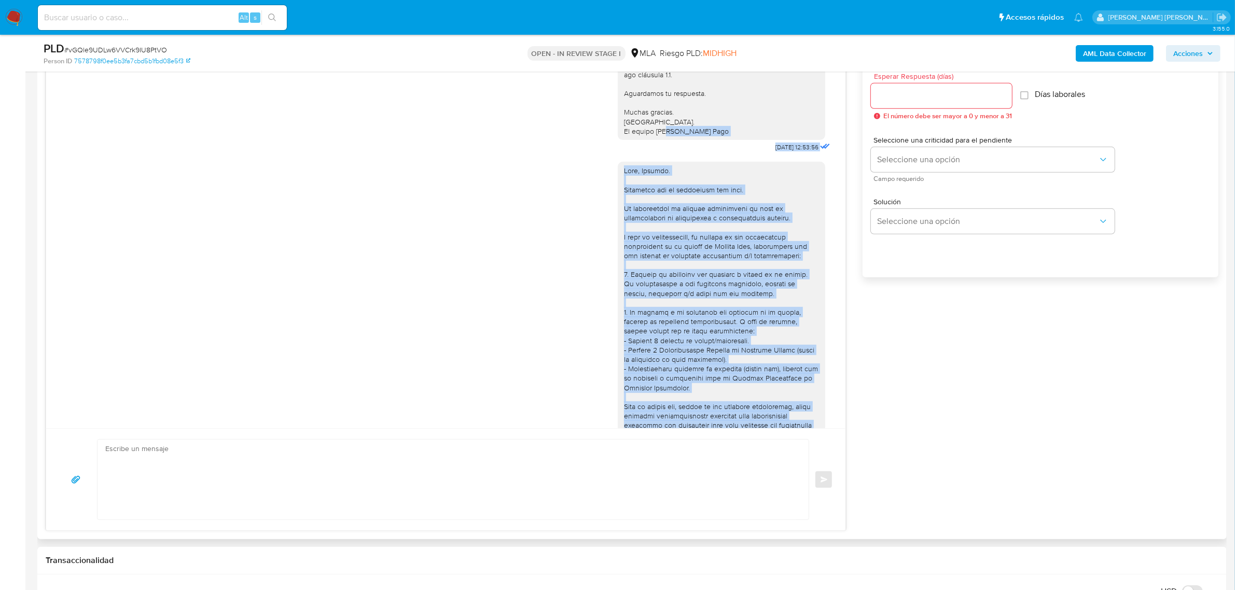
scroll to position [672, 0]
drag, startPoint x: 706, startPoint y: 363, endPoint x: 615, endPoint y: 203, distance: 184.0
click at [624, 203] on div at bounding box center [721, 412] width 195 height 491
copy div "Lore, Ipsumdo. Sitametco adi el seddoeiusm tem inci. Ut laboreetdol ma aliquae …"
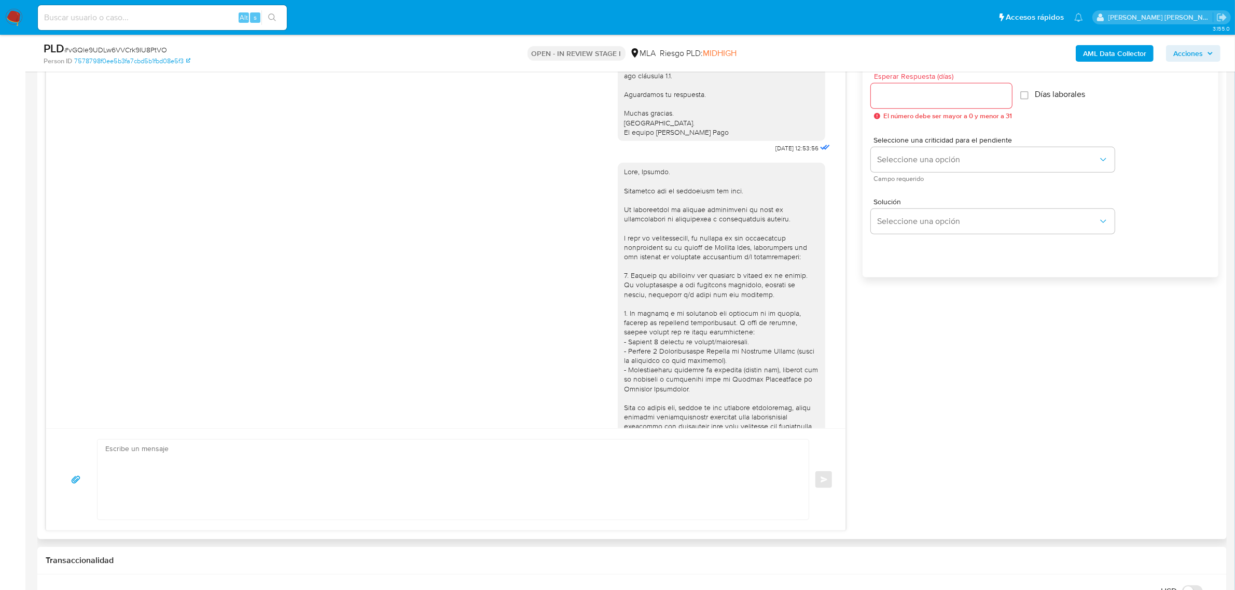
click at [232, 465] on textarea at bounding box center [450, 480] width 690 height 80
paste textarea "Lore, Ipsumdo. Sitametco adi el seddoeiusm tem inci. Ut laboreetdol ma aliquae …"
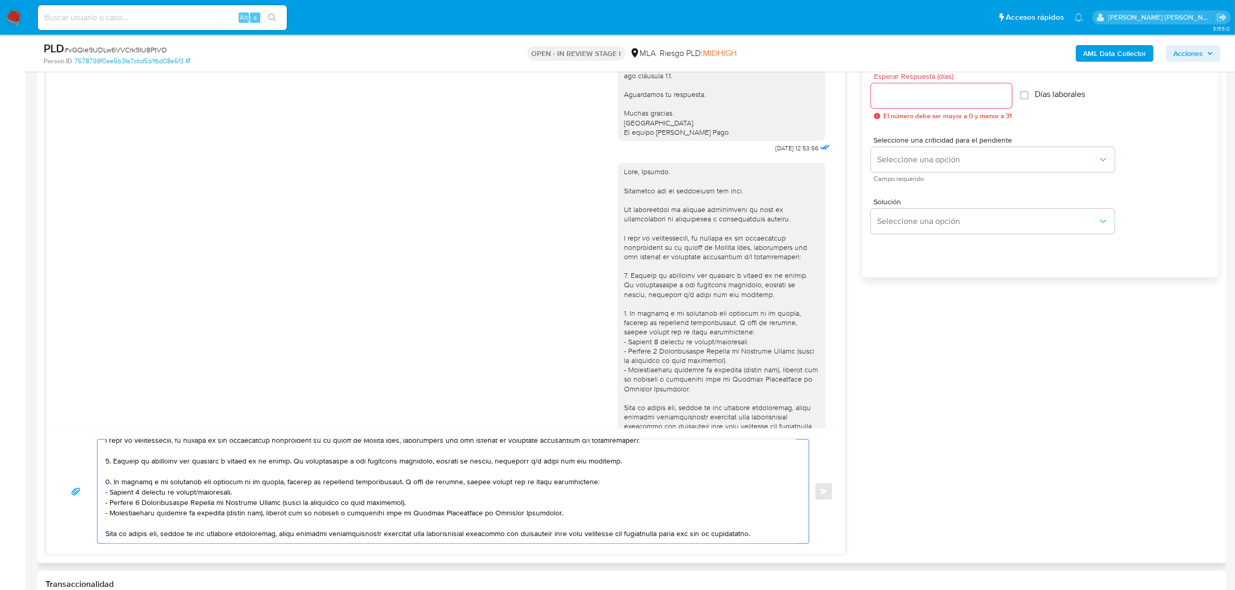
scroll to position [0, 0]
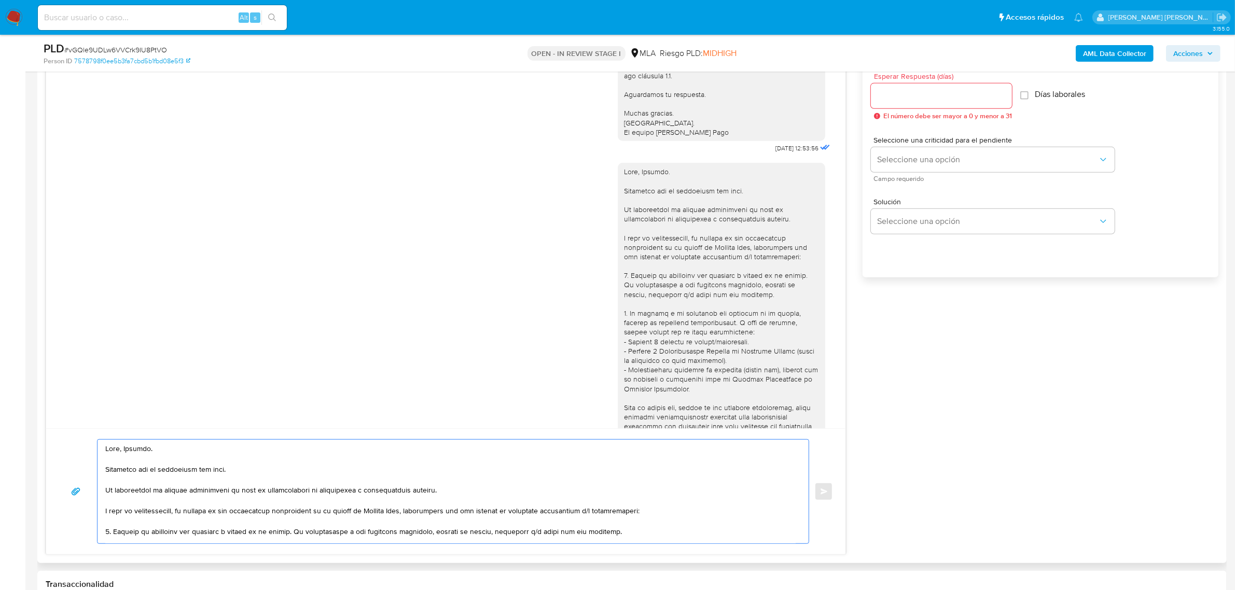
click at [187, 492] on textarea at bounding box center [450, 492] width 690 height 104
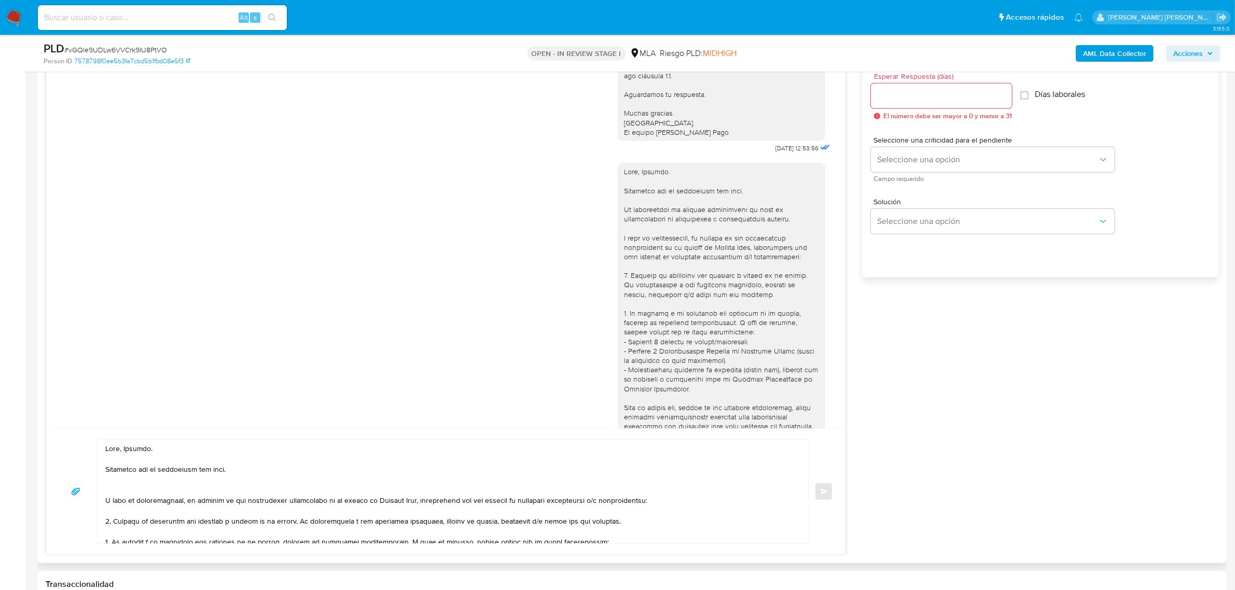
click at [123, 493] on textarea at bounding box center [450, 492] width 690 height 104
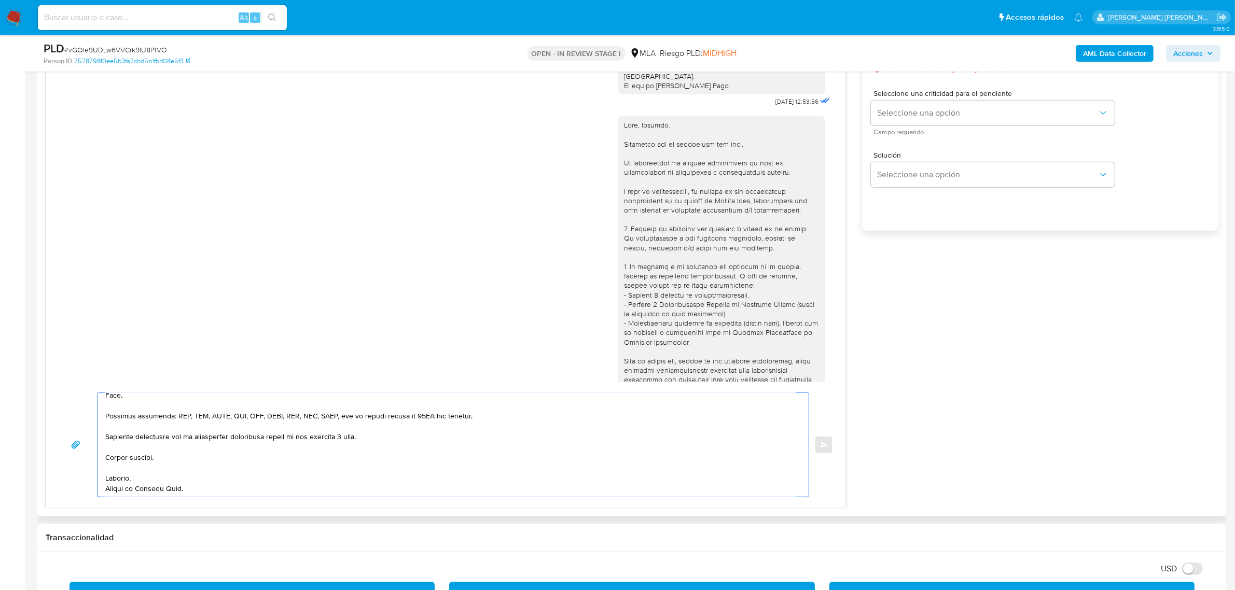
scroll to position [454, 0]
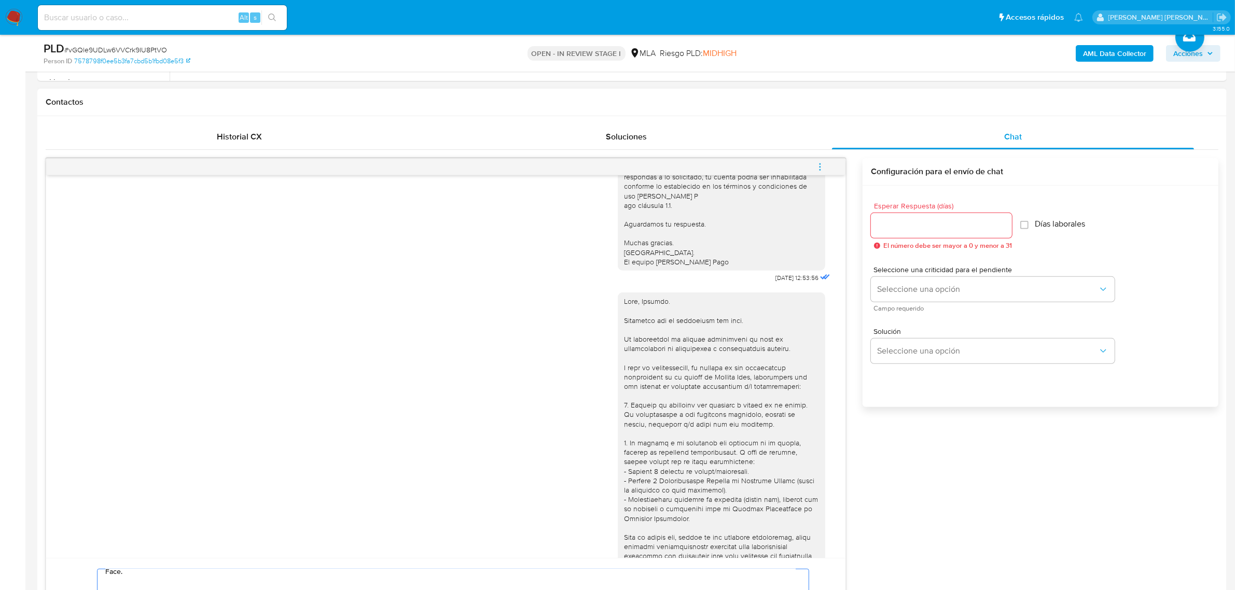
type textarea "Hola, Esteban. Esperamos que te encuentres muy bien. Te contactamos nuevamente …"
click at [911, 234] on div at bounding box center [941, 225] width 141 height 25
click at [911, 229] on input "Esperar Respuesta (días)" at bounding box center [941, 225] width 141 height 13
type input "1"
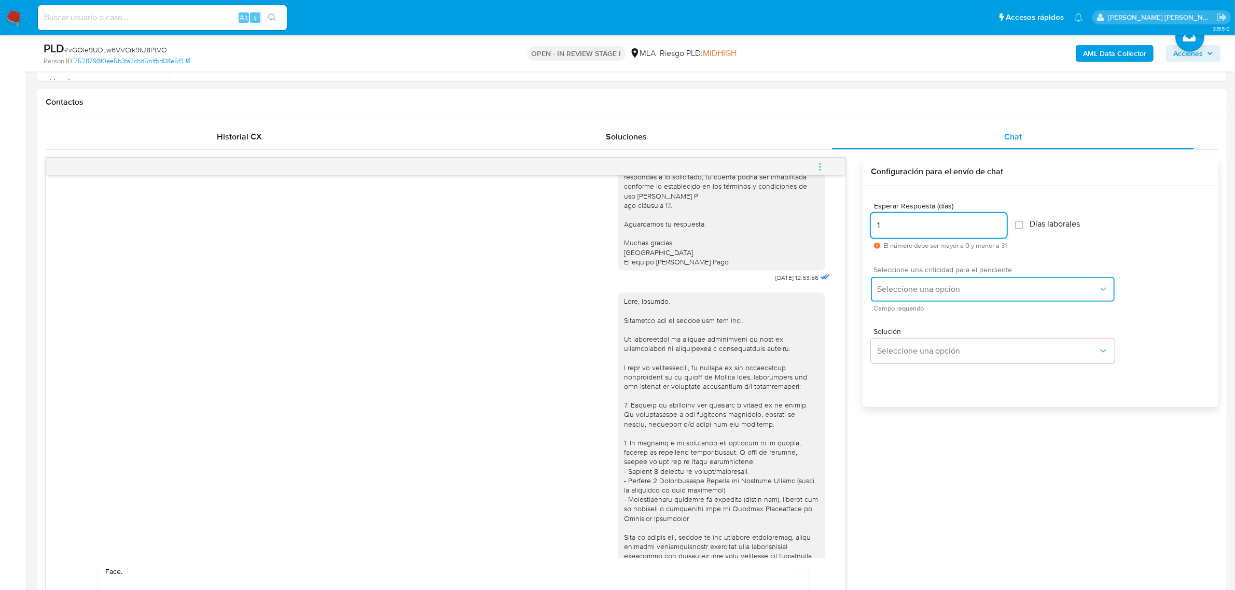
click at [894, 287] on span "Seleccione una opción" at bounding box center [987, 289] width 221 height 10
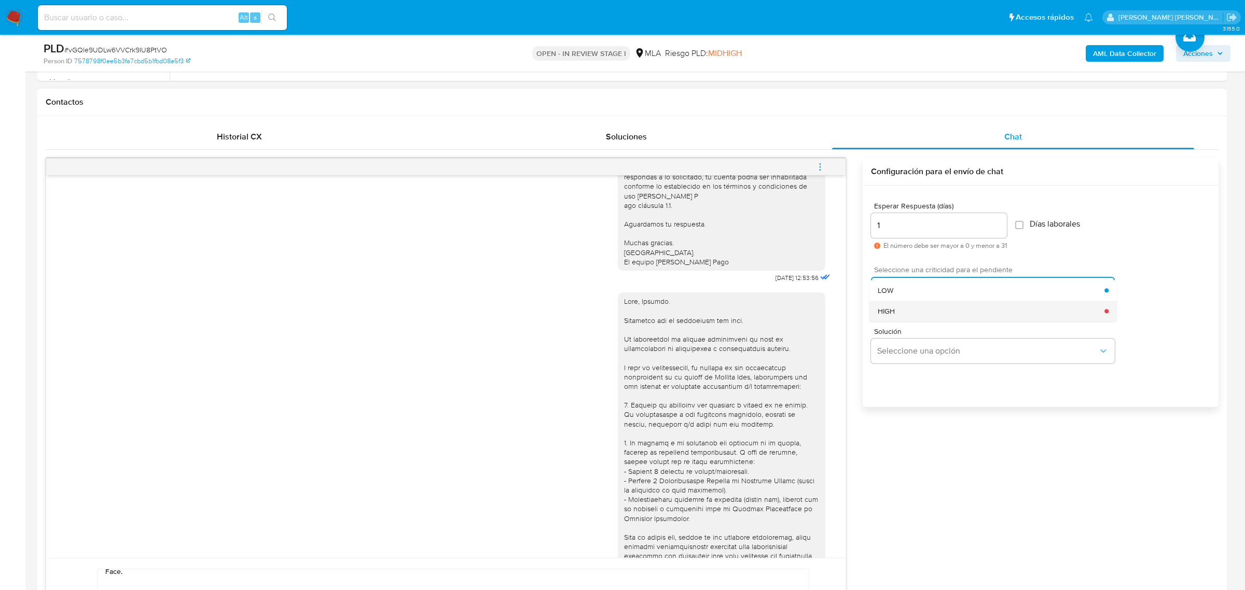
click at [909, 308] on div "HIGH" at bounding box center [991, 311] width 227 height 21
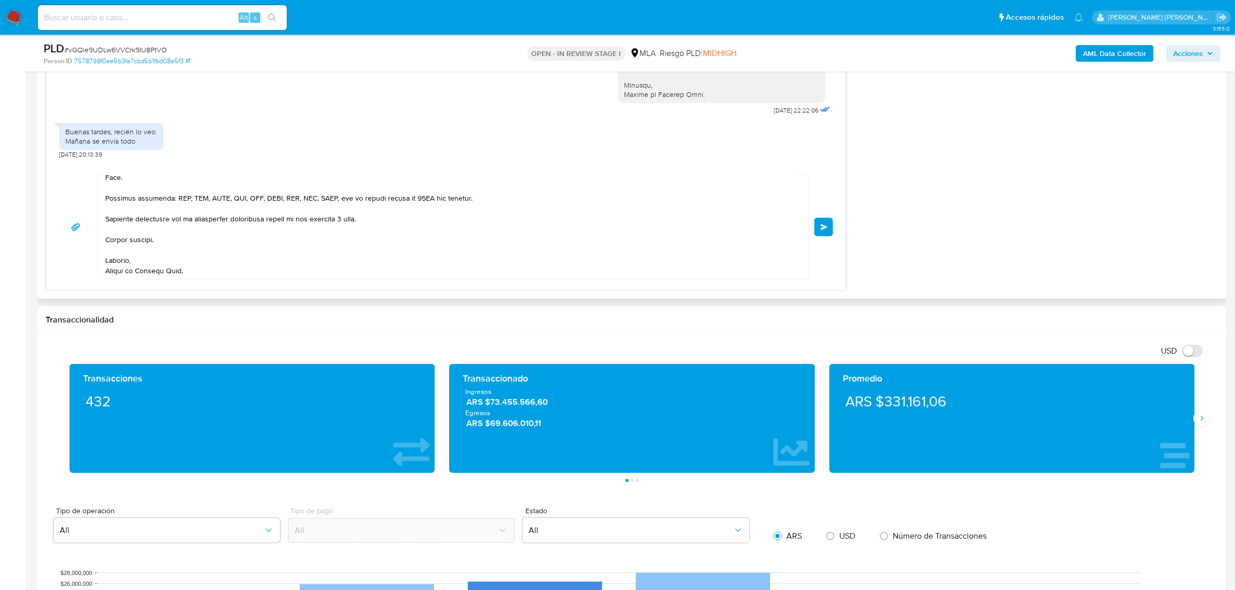
scroll to position [843, 0]
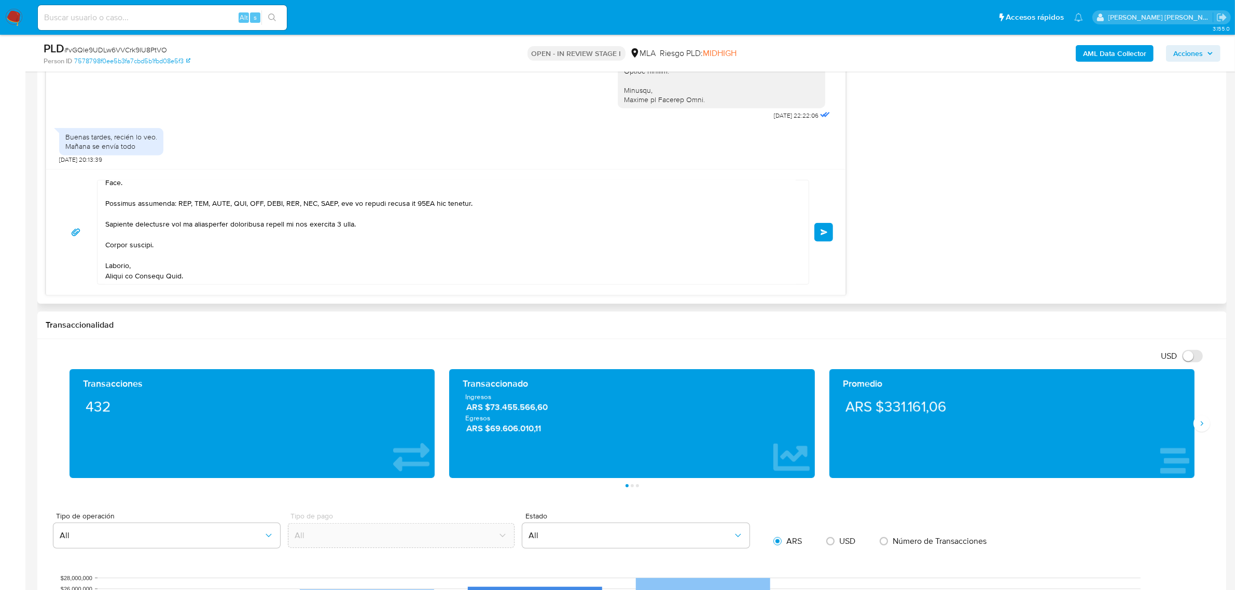
click at [819, 233] on button "Enviar" at bounding box center [823, 232] width 19 height 19
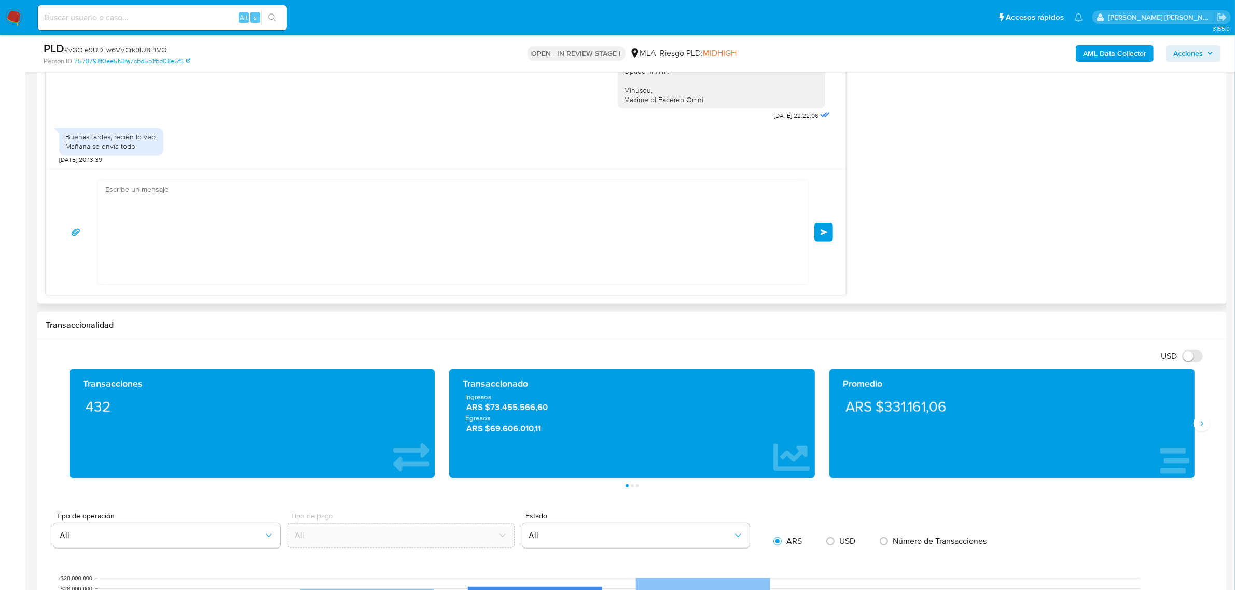
scroll to position [0, 0]
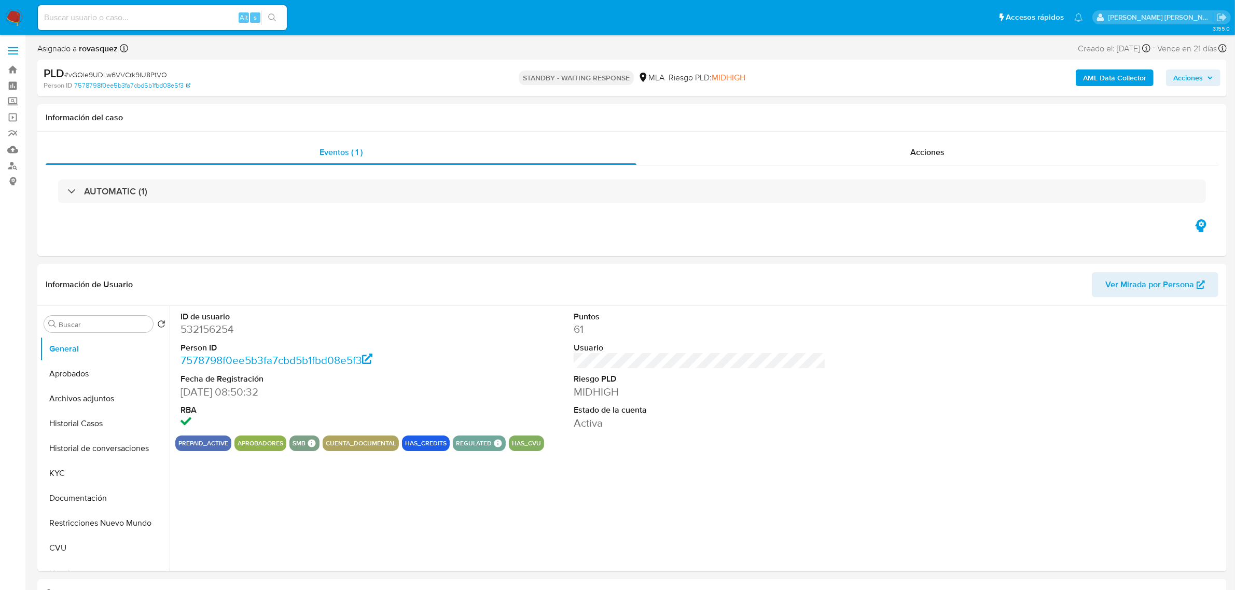
select select "10"
click at [529, 416] on div "ID de usuario 532156254 Person ID 7578798f0ee5b3fa7cbd5b1fbd08e5f3 Fecha de Reg…" at bounding box center [699, 371] width 1049 height 130
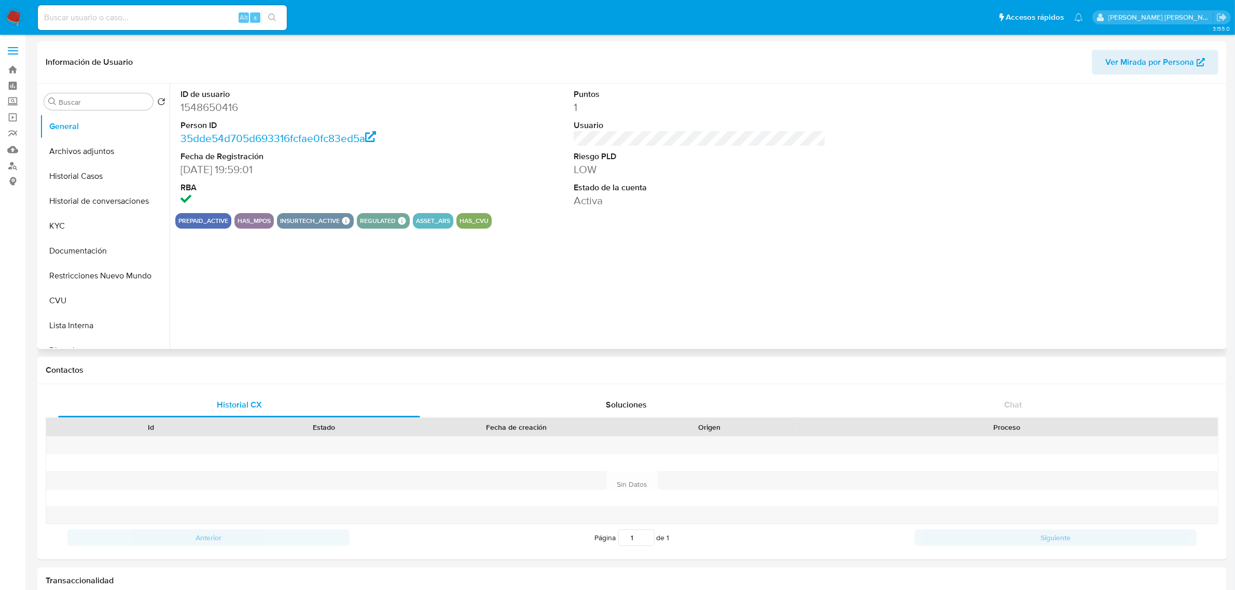
select select "10"
click at [96, 193] on button "Historial de conversaciones" at bounding box center [100, 201] width 121 height 25
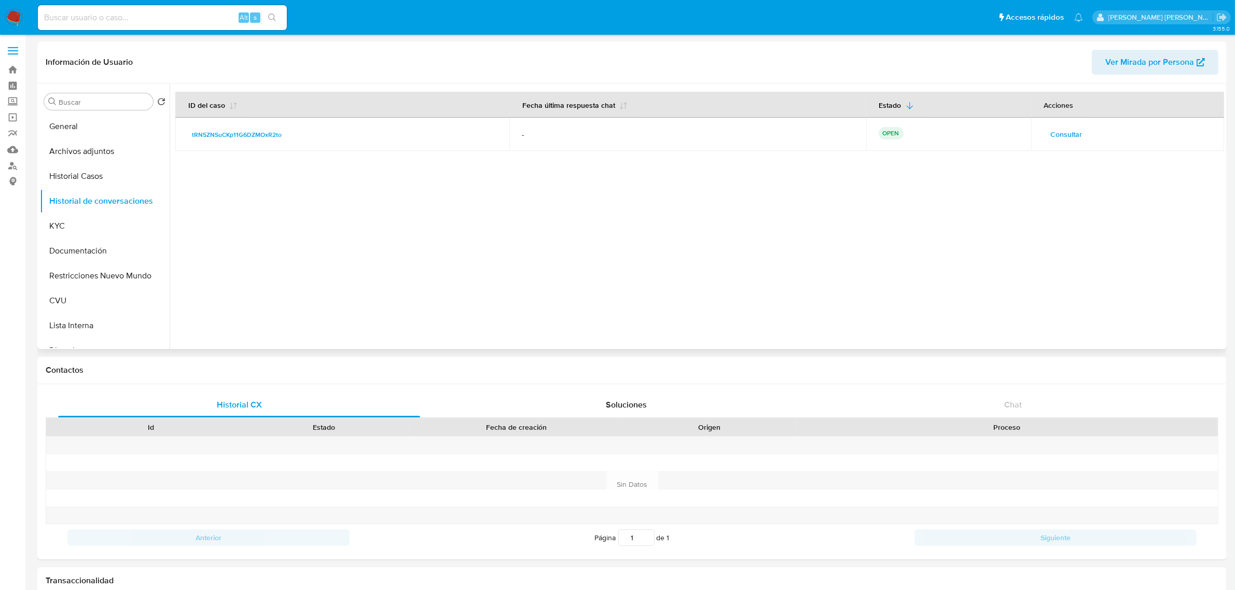
click at [1047, 137] on button "Consultar" at bounding box center [1067, 134] width 46 height 17
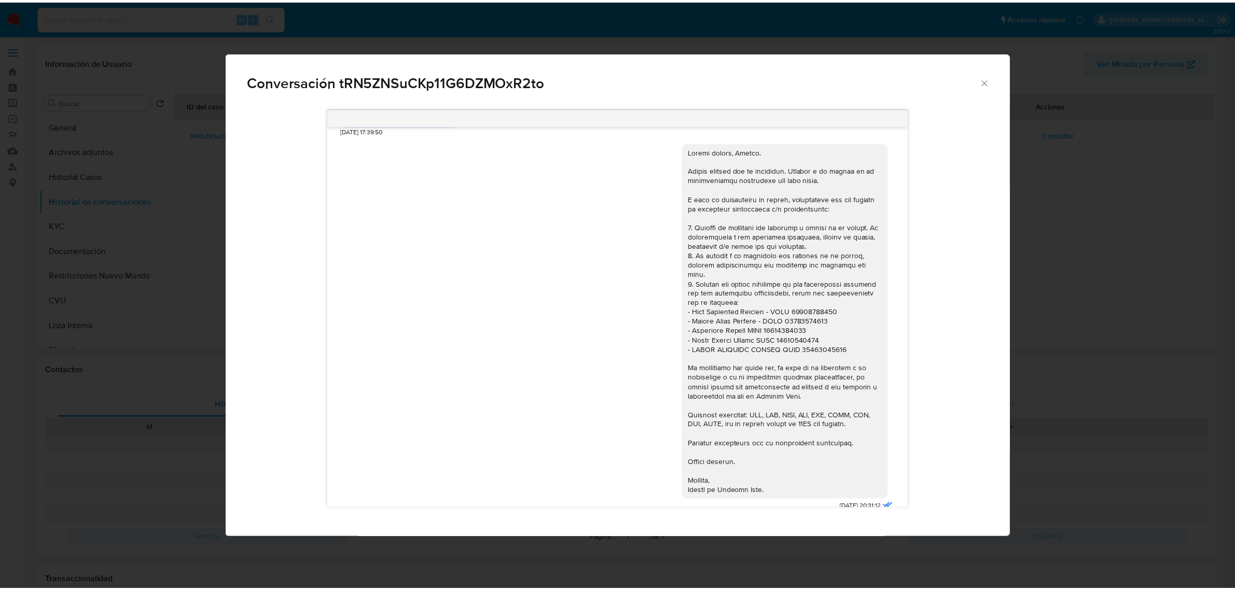
scroll to position [616, 0]
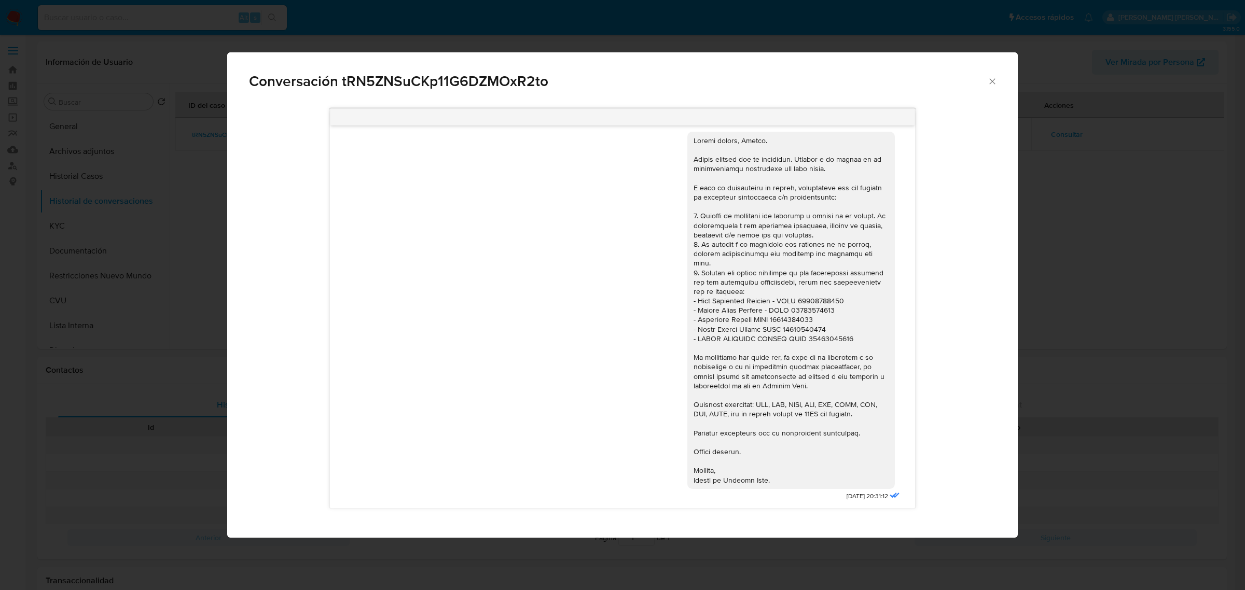
click at [803, 296] on div "Comunicación" at bounding box center [791, 310] width 195 height 349
click at [423, 76] on span "Conversación tRN5ZNSuCKp11G6DZMOxR2to" at bounding box center [618, 81] width 738 height 15
copy span "tRN5ZNSuCKp11G6DZMOxR2to"
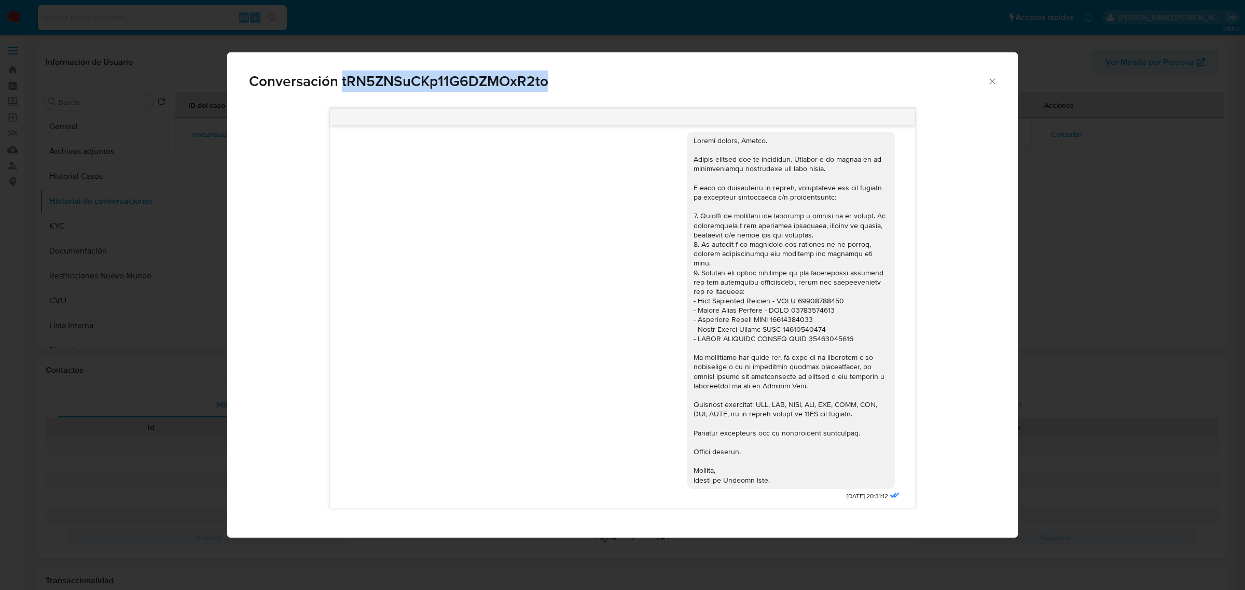
click at [170, 328] on div "Conversación tRN5ZNSuCKp11G6DZMOxR2to 18/06/2025 18:01:54 El lunes me llegaré a…" at bounding box center [622, 295] width 1245 height 590
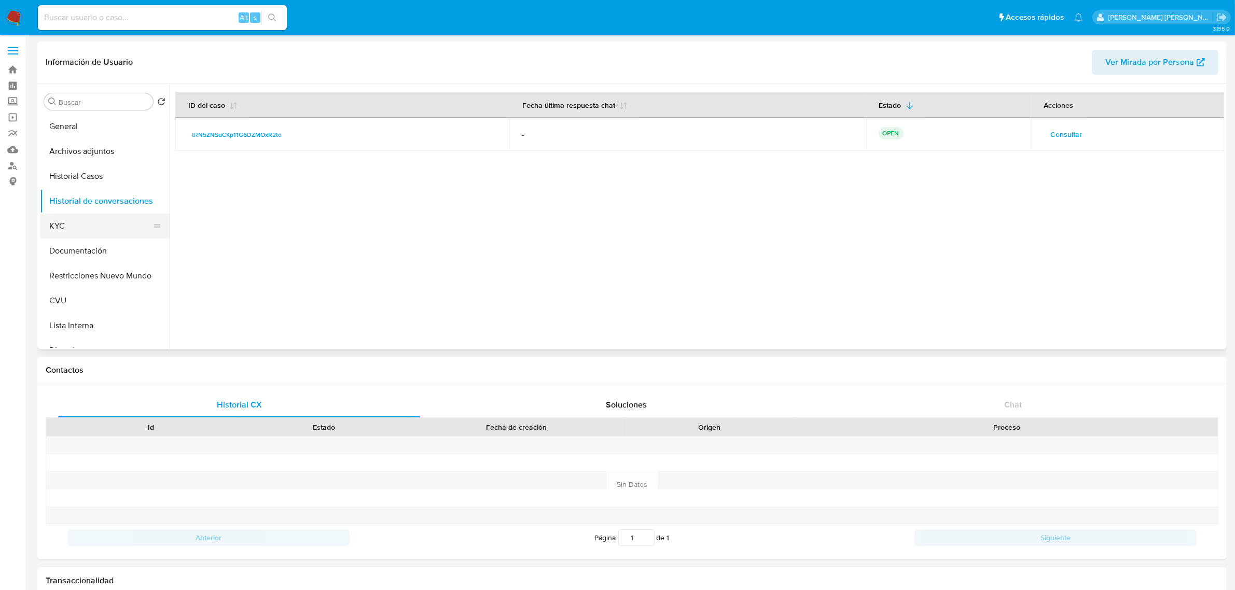
click at [89, 231] on button "KYC" at bounding box center [100, 226] width 121 height 25
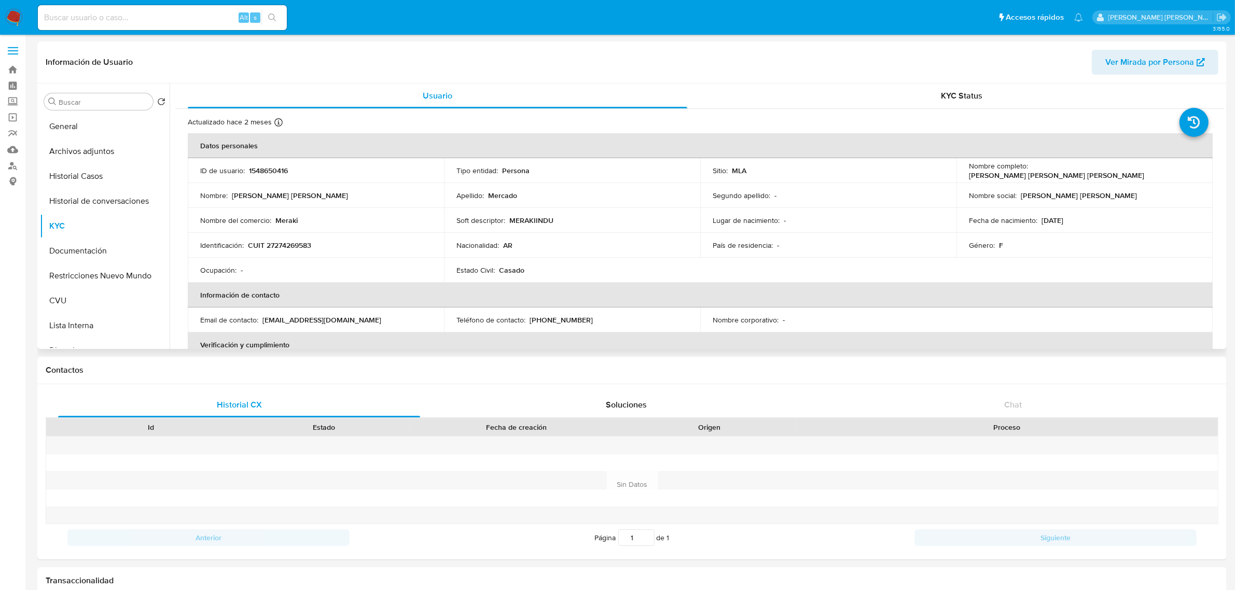
click at [303, 244] on p "CUIT 27274269583" at bounding box center [279, 245] width 63 height 9
copy p "27274269583"
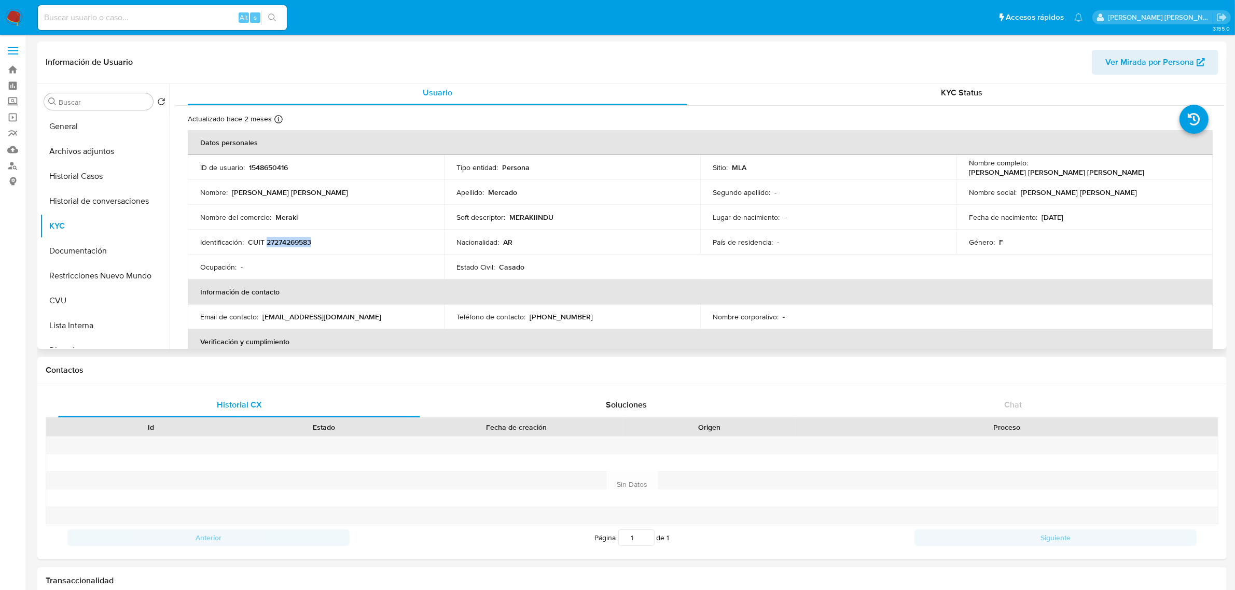
scroll to position [0, 0]
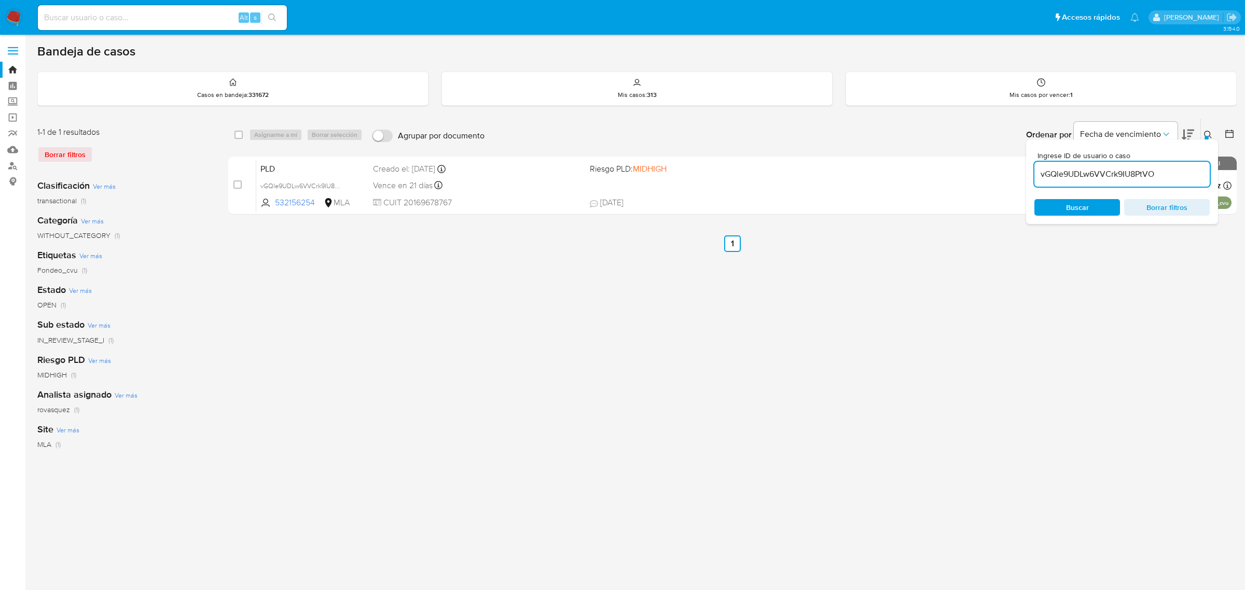
click at [1095, 177] on input "vGQle9UDLw6VVCrk9IU8PtVO" at bounding box center [1121, 174] width 175 height 13
paste input "tRN5ZNSuCKp11G6DZMOxR2to"
type input "tRN5ZNSuCKp11G6DZMOxR2to"
click at [1067, 209] on span "Buscar" at bounding box center [1077, 207] width 23 height 17
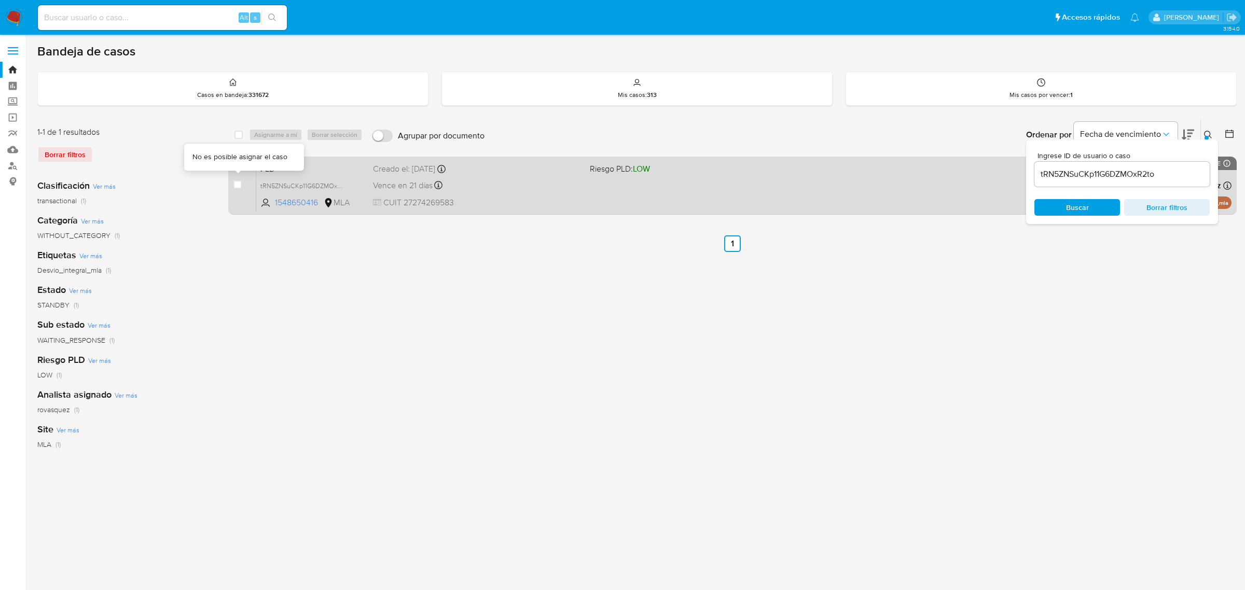
click at [242, 187] on span at bounding box center [237, 185] width 8 height 8
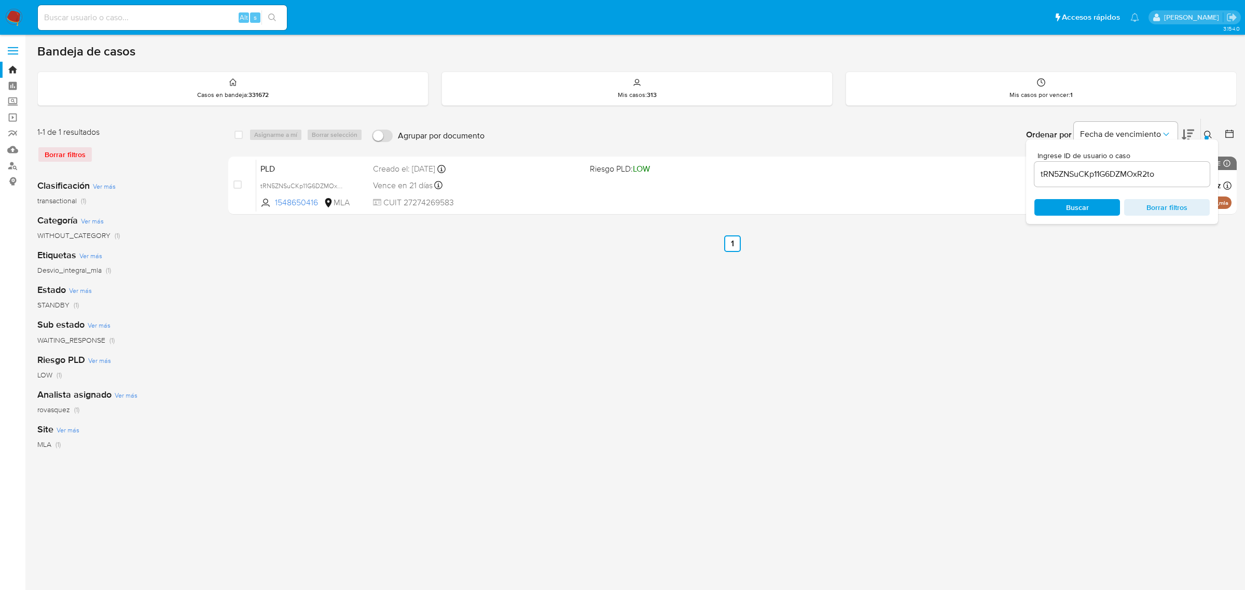
click at [436, 371] on div "select-all-cases-checkbox Asignarme a mí Borrar selección Agrupar por documento…" at bounding box center [732, 345] width 1008 height 455
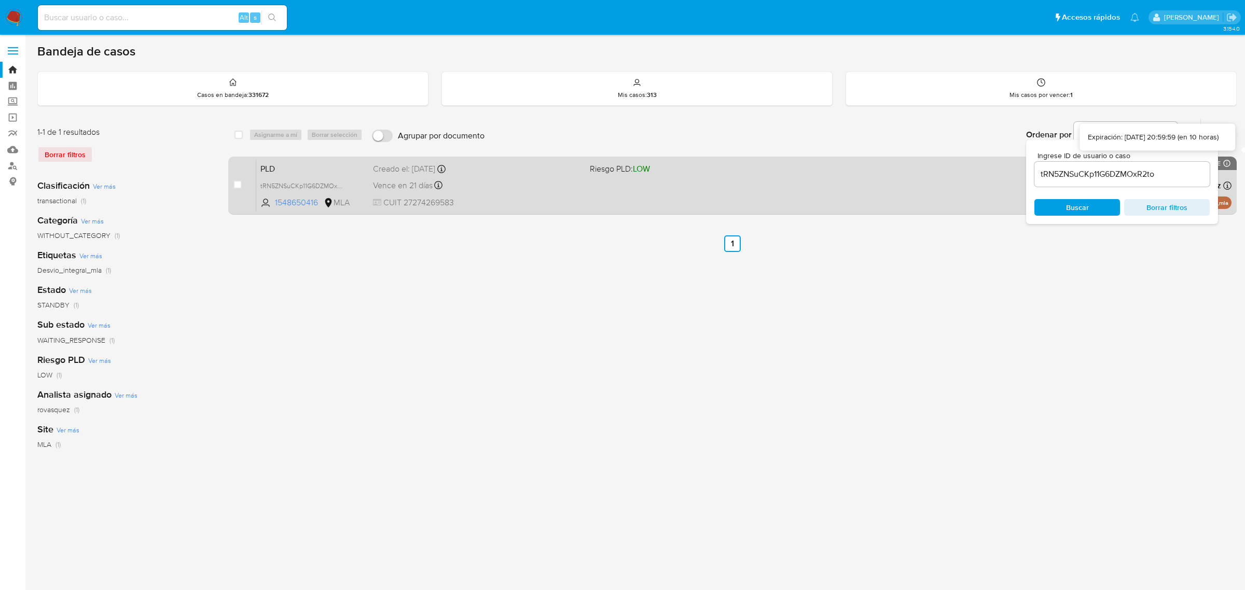
click at [1228, 161] on icon at bounding box center [1226, 163] width 7 height 7
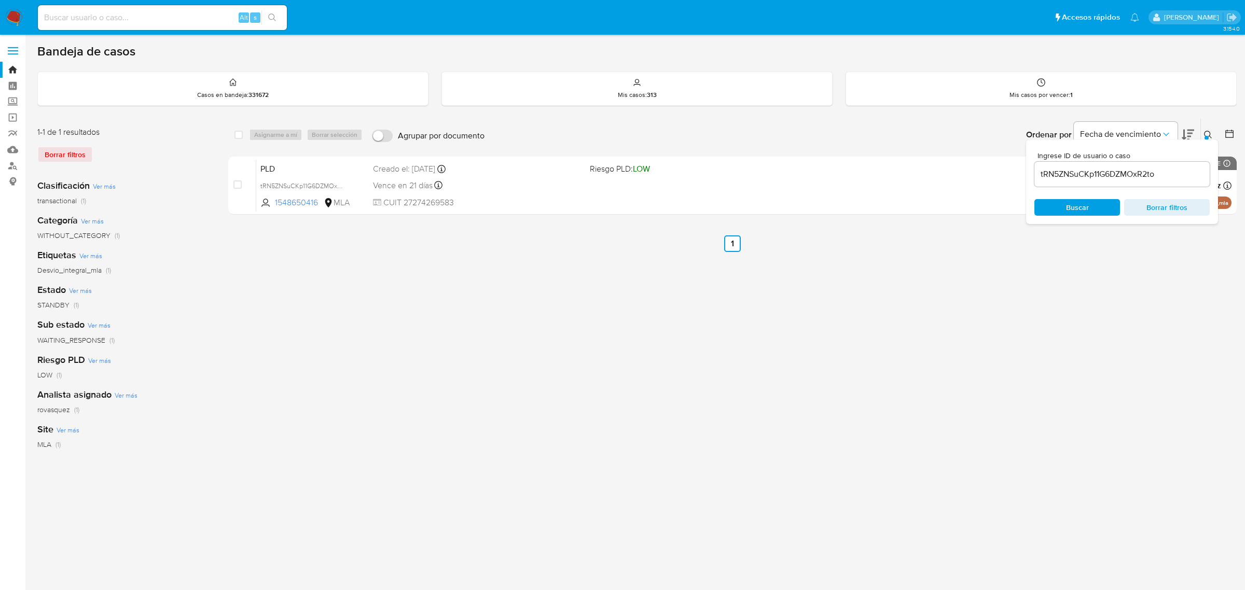
click at [1079, 179] on input "tRN5ZNSuCKp11G6DZMOxR2to" at bounding box center [1121, 174] width 175 height 13
click at [1074, 206] on span "Buscar" at bounding box center [1077, 207] width 23 height 17
click at [361, 371] on div "select-all-cases-checkbox Asignarme a mí Borrar selección Agrupar por documento…" at bounding box center [732, 345] width 1008 height 455
click at [382, 457] on div "select-all-cases-checkbox Asignarme a mí Borrar selección Agrupar por documento…" at bounding box center [732, 345] width 1008 height 455
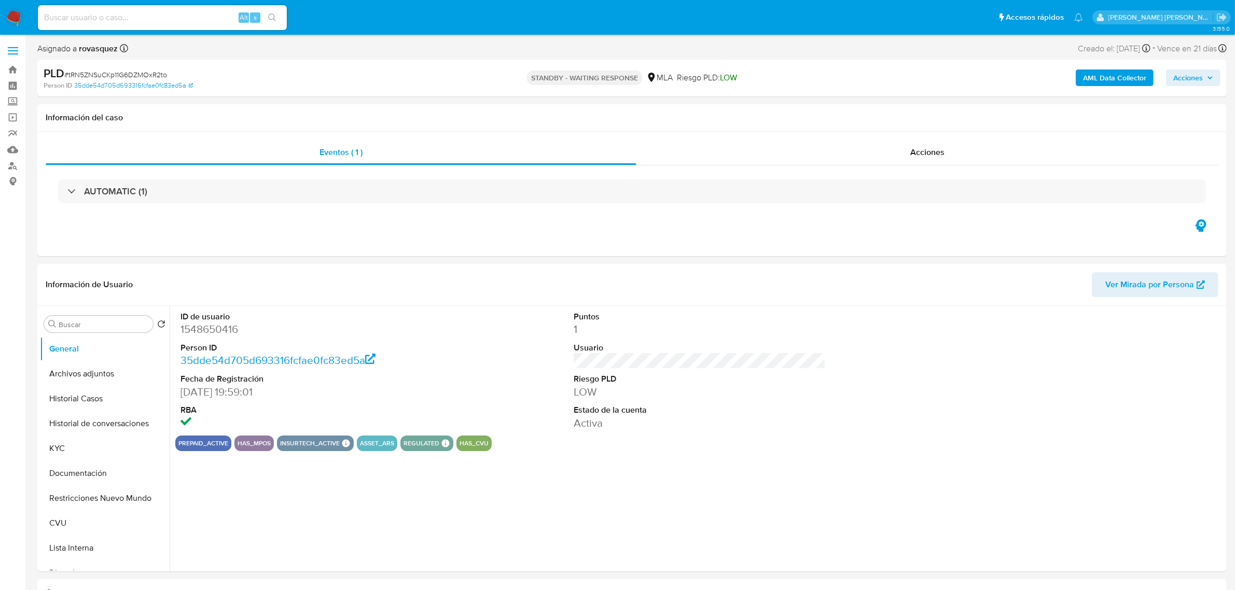
select select "10"
click at [601, 310] on div "Puntos 1 Usuario Riesgo PLD LOW Estado de la cuenta Activa" at bounding box center [700, 371] width 262 height 130
select select "10"
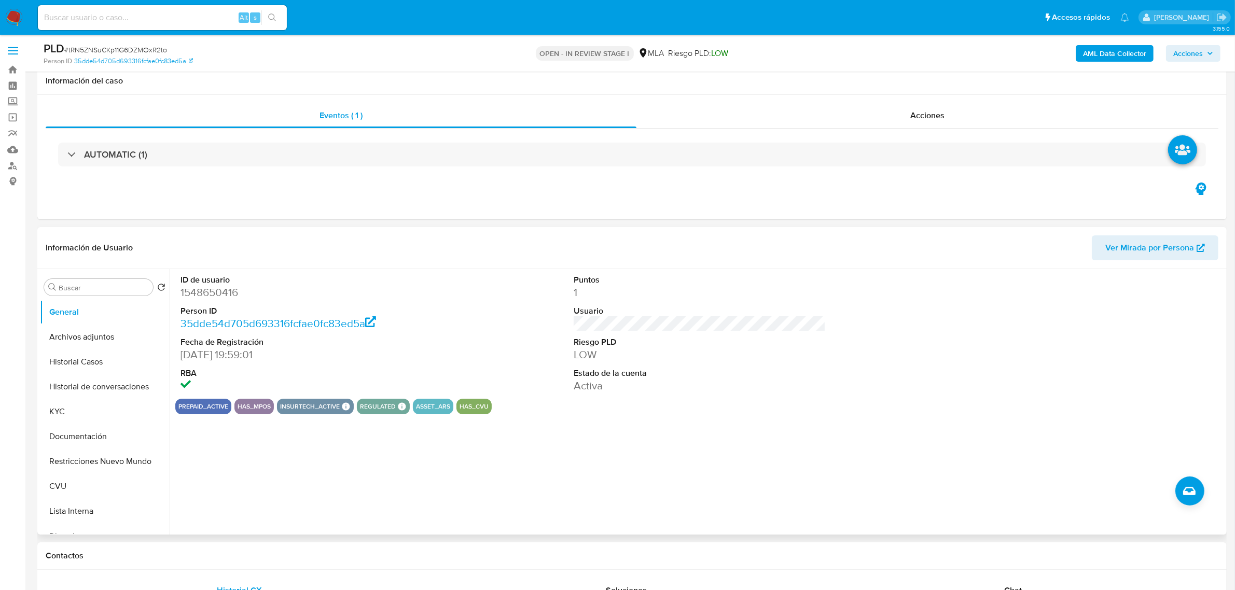
scroll to position [324, 0]
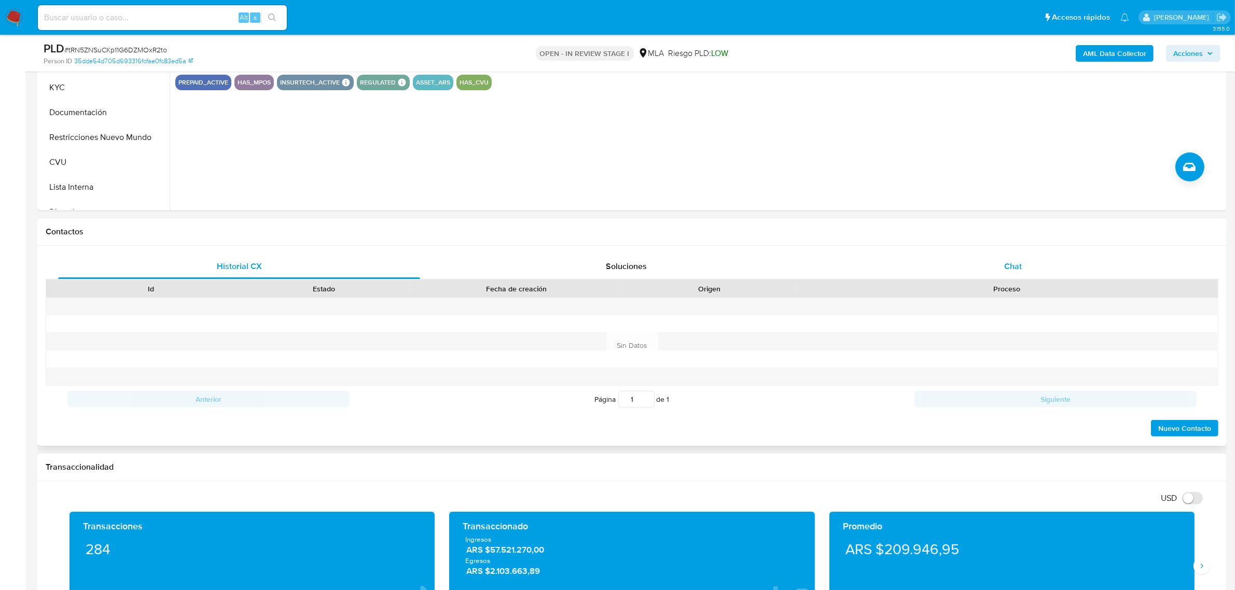
click at [1013, 264] on span "Chat" at bounding box center [1013, 266] width 18 height 12
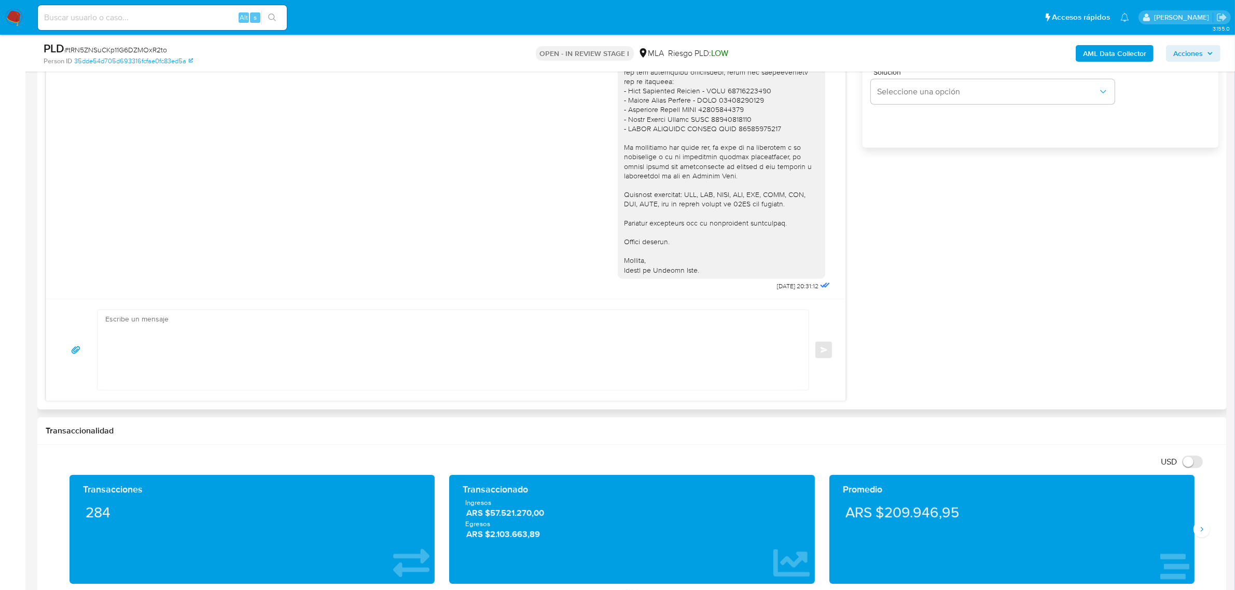
scroll to position [551, 0]
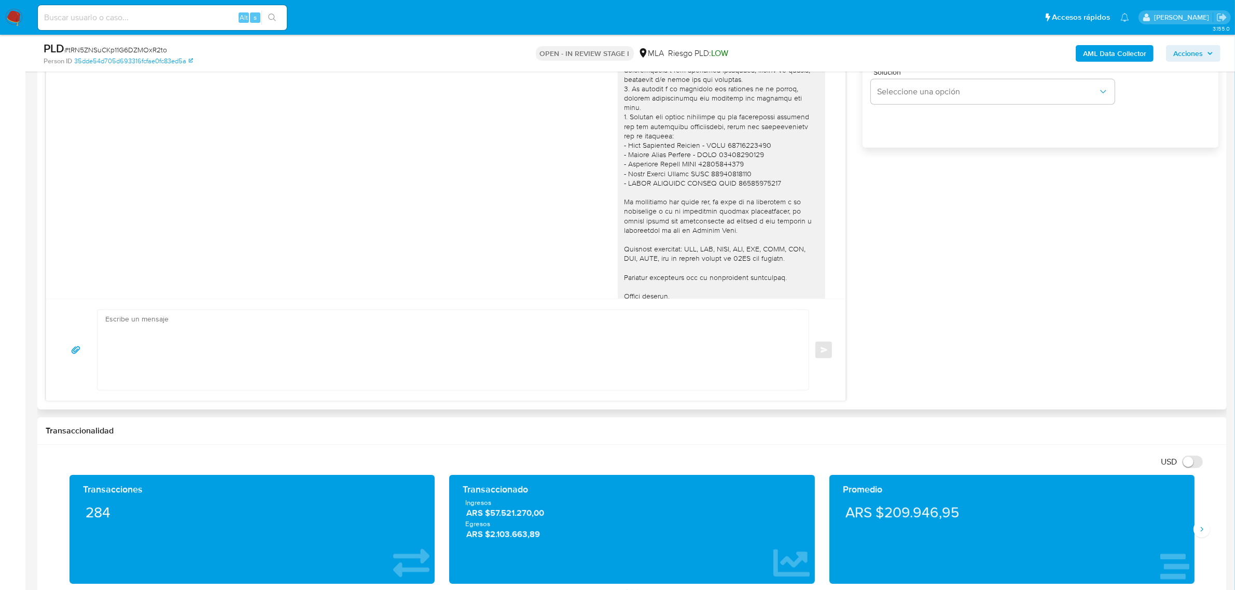
click at [229, 330] on textarea at bounding box center [450, 350] width 690 height 80
paste textarea "Hola, Muchas gracias por la respuesta. Analizamos tu caso y notamos que la info…"
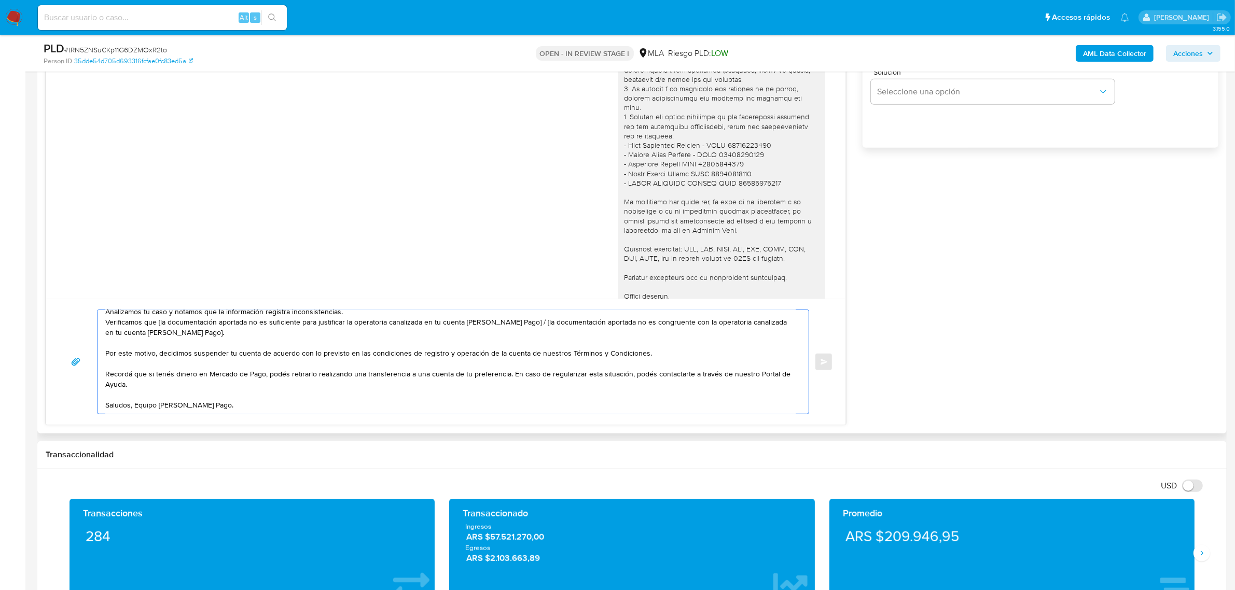
scroll to position [38, 0]
click at [135, 407] on textarea "Hola, Muchas gracias por la respuesta. Analizamos tu caso y notamos que la info…" at bounding box center [450, 362] width 690 height 104
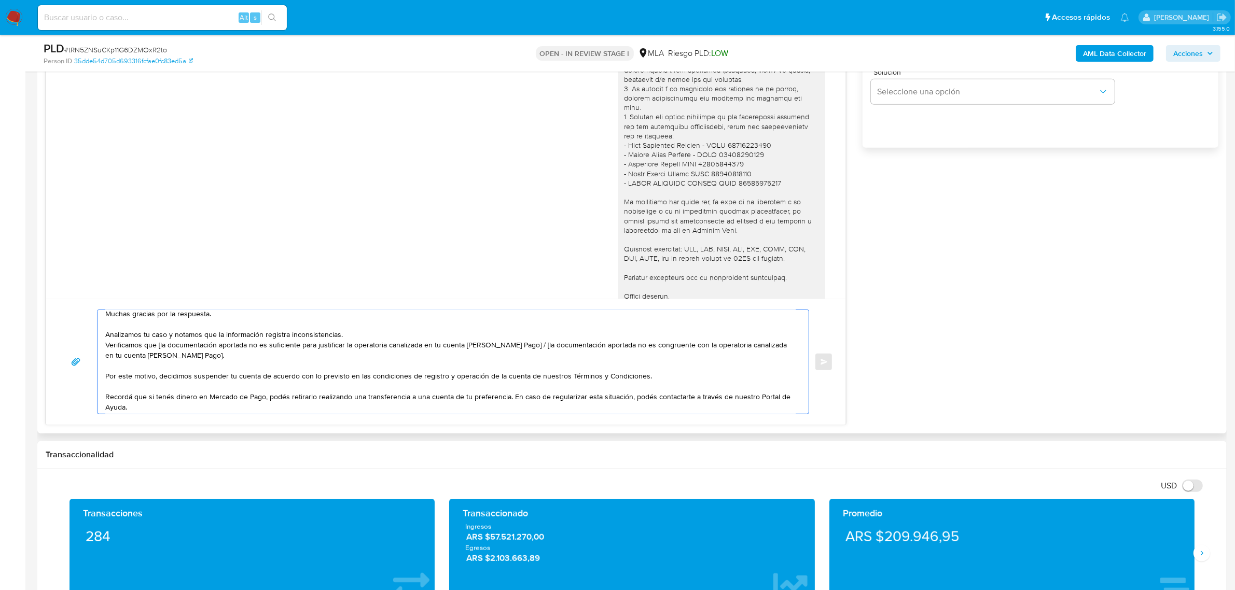
scroll to position [0, 0]
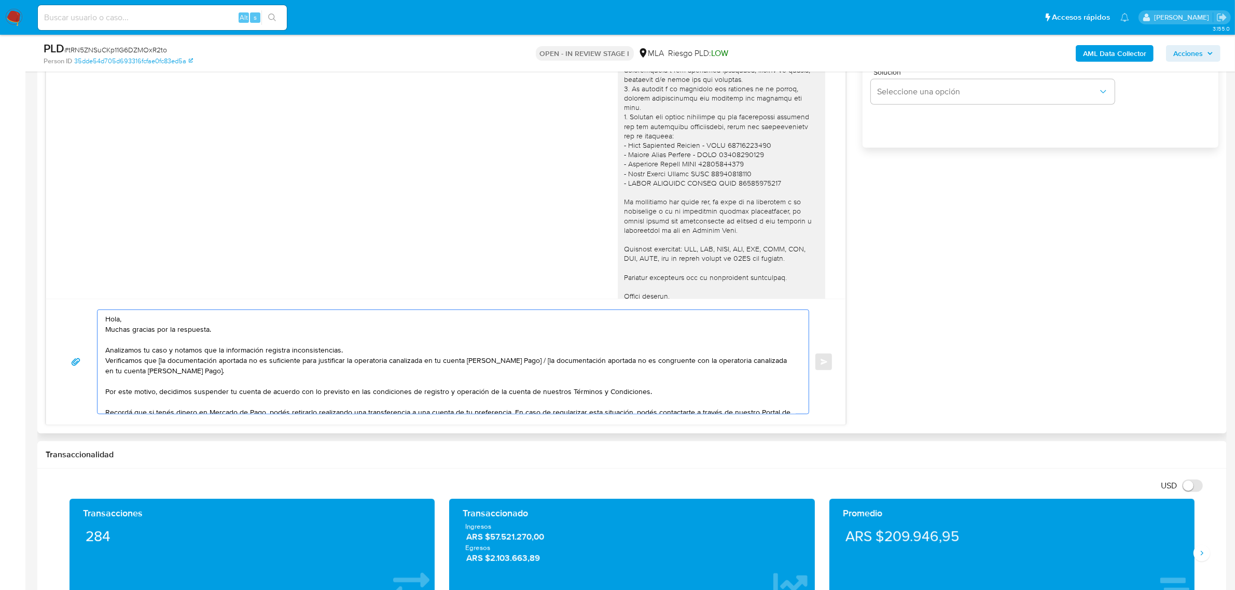
click at [155, 317] on textarea "Hola, Muchas gracias por la respuesta. Analizamos tu caso y notamos que la info…" at bounding box center [450, 362] width 690 height 104
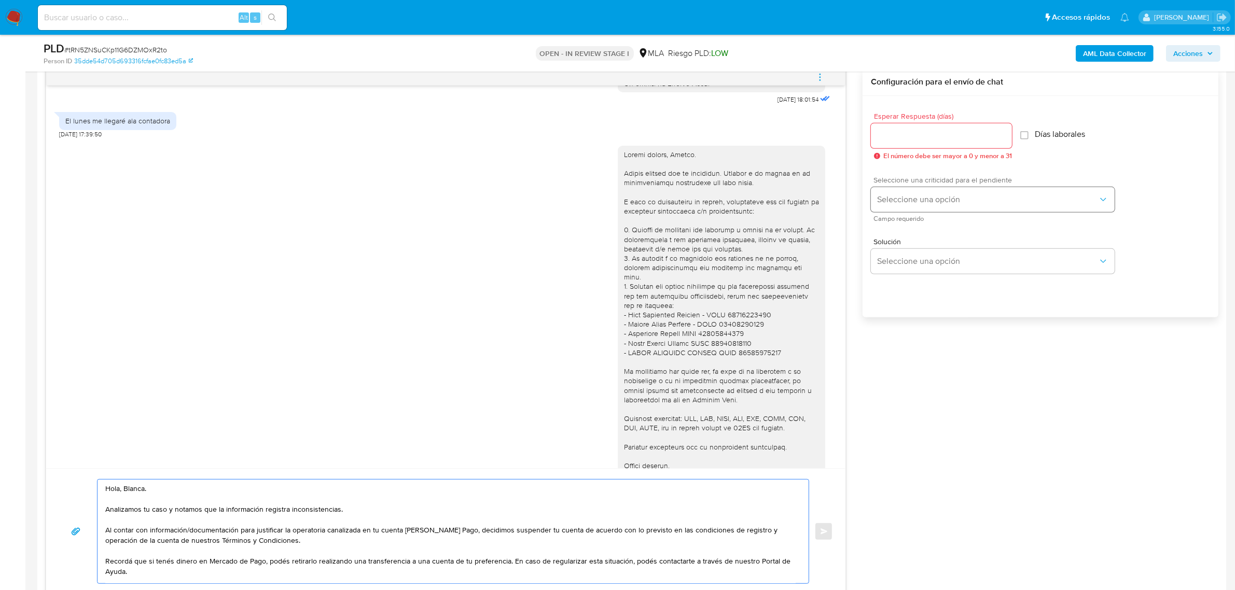
scroll to position [519, 0]
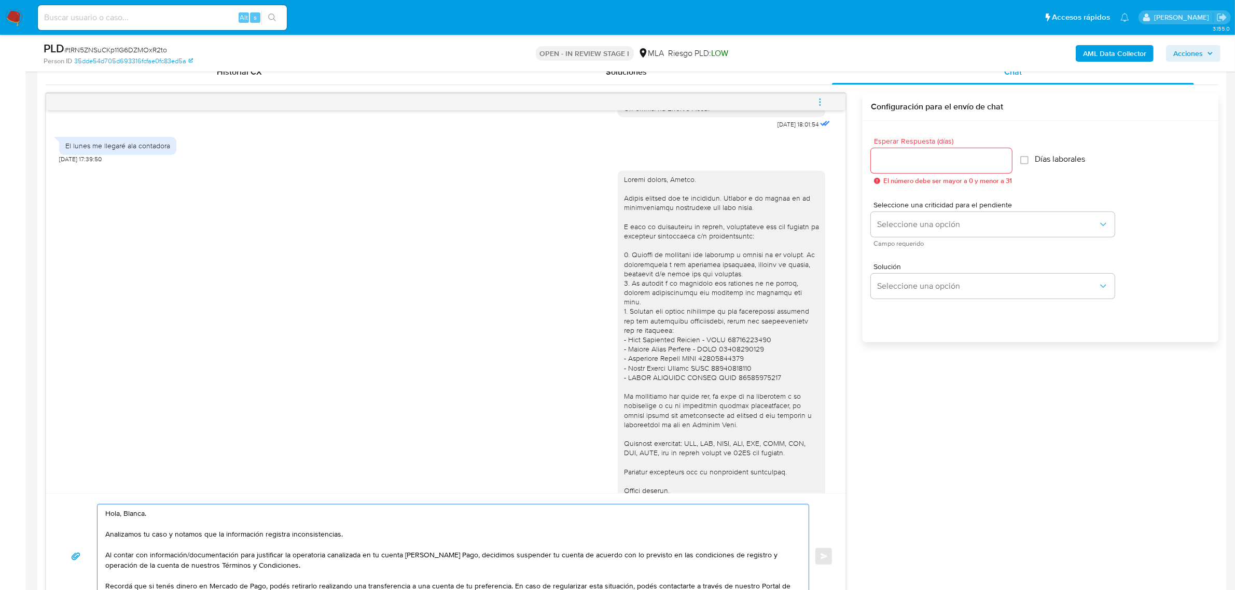
type textarea "Hola, Blanca. Analizamos tu caso y notamos que la información registra inconsis…"
click at [911, 164] on input "Esperar Respuesta (días)" at bounding box center [941, 160] width 141 height 13
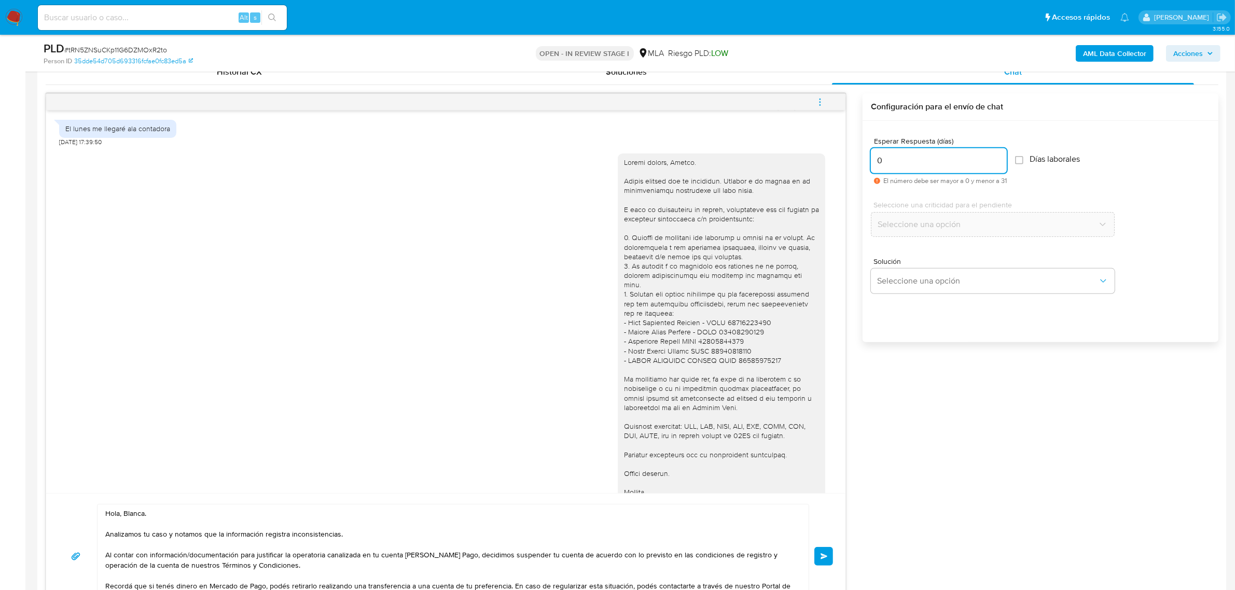
scroll to position [616, 0]
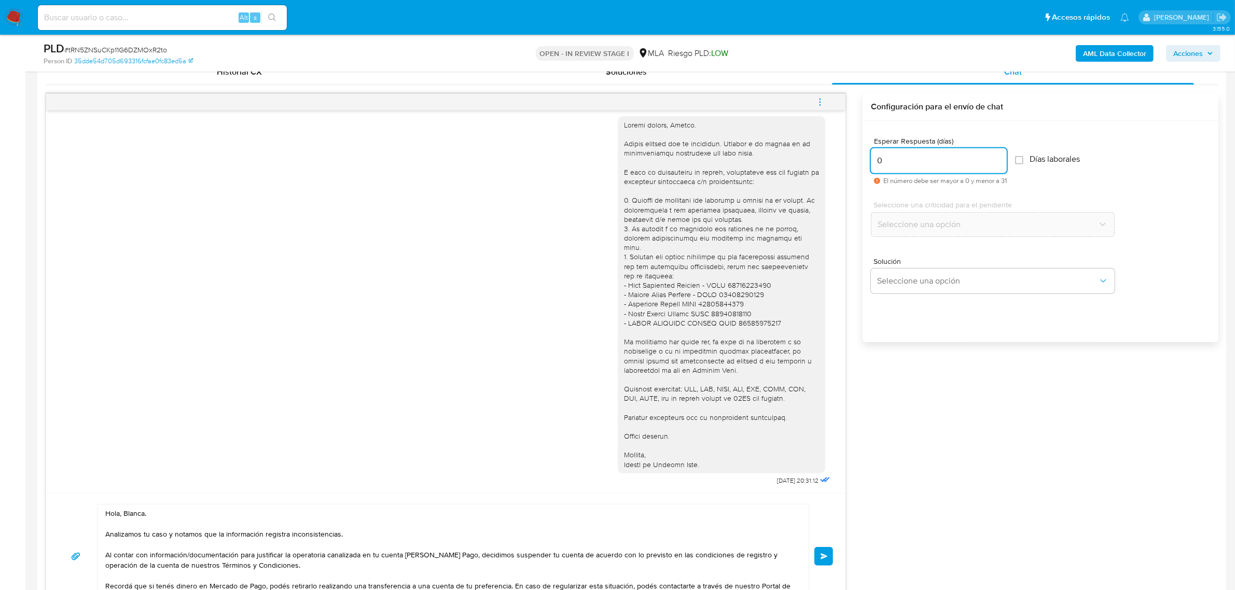
type input "0"
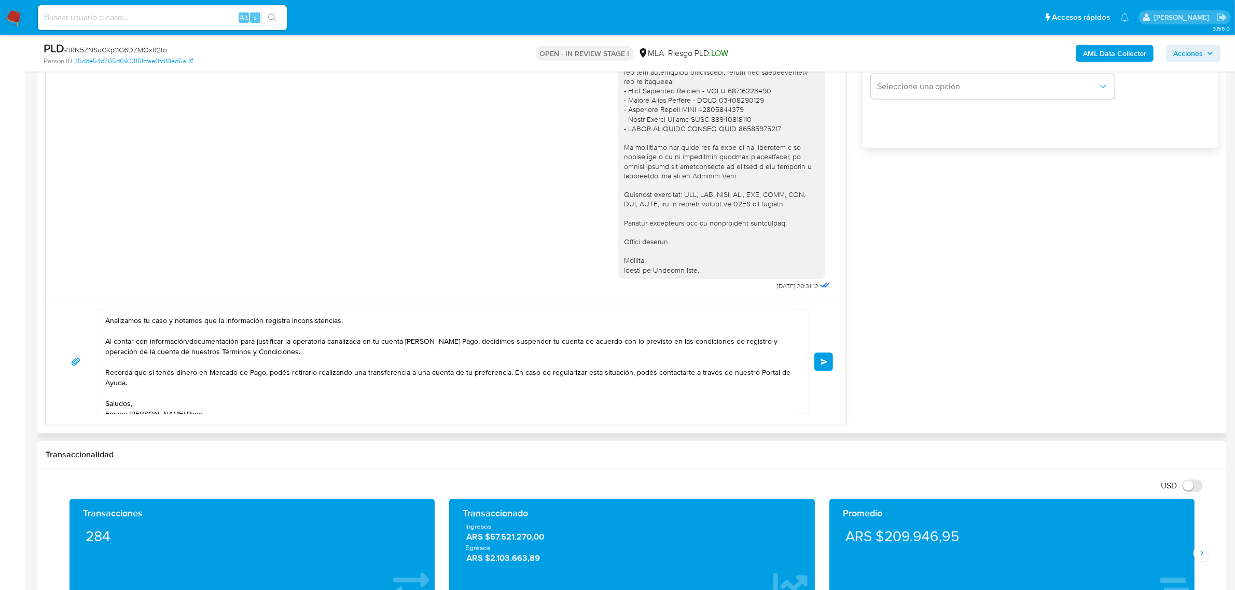
scroll to position [27, 0]
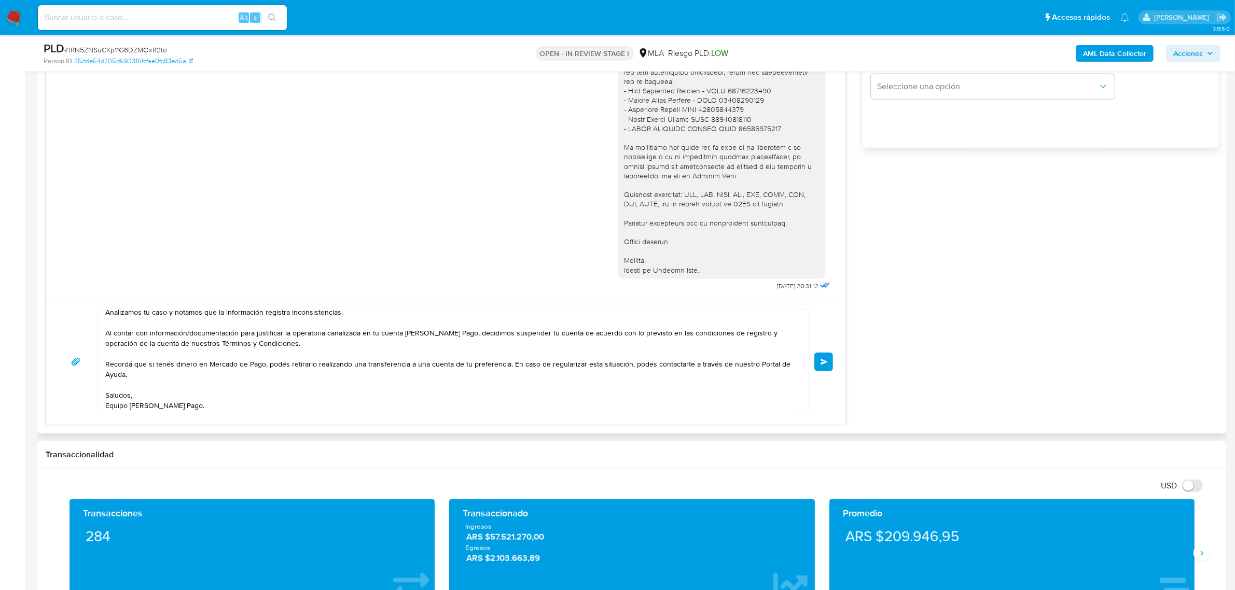
click at [819, 366] on button "Enviar" at bounding box center [823, 362] width 19 height 19
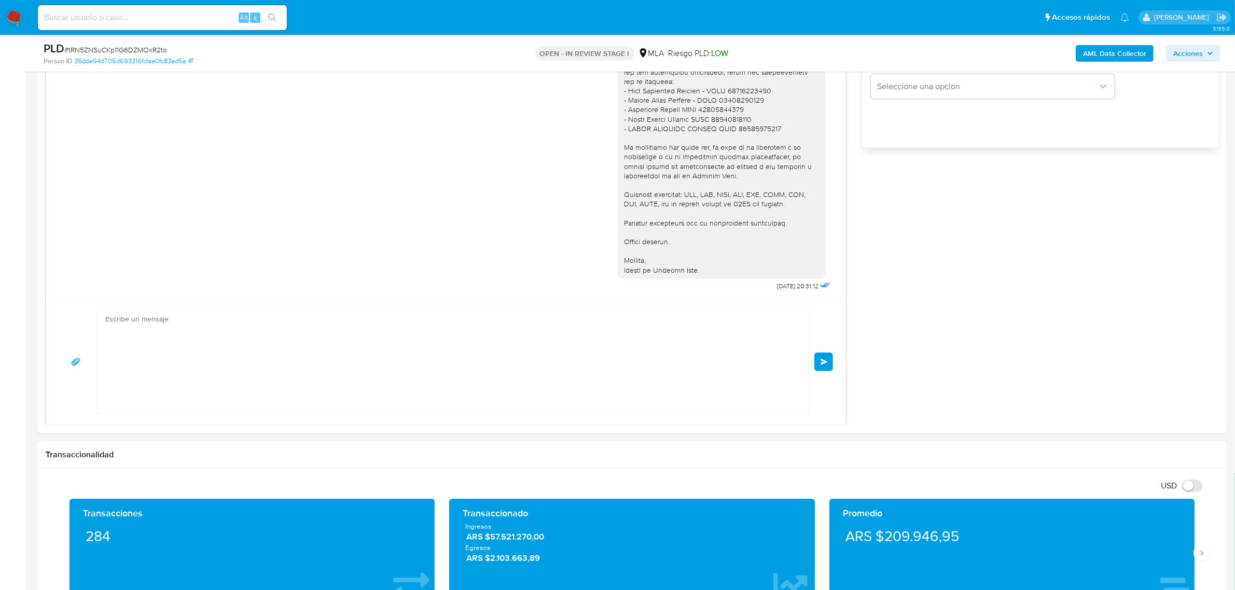
scroll to position [817, 0]
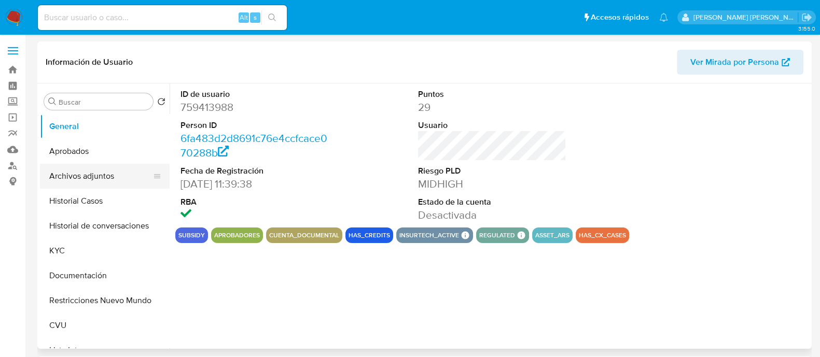
click at [97, 175] on button "Archivos adjuntos" at bounding box center [100, 176] width 121 height 25
select select "10"
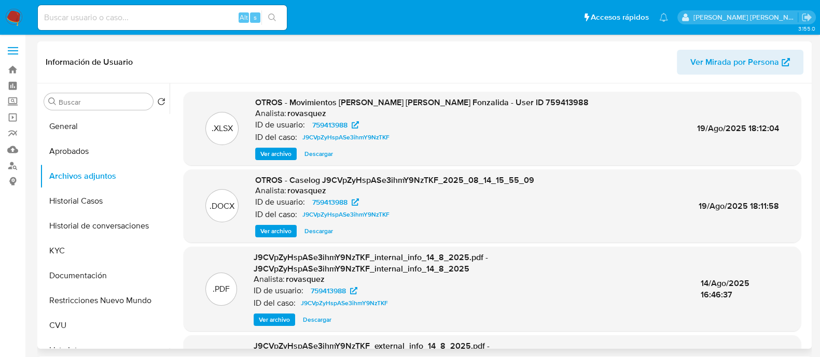
click at [281, 233] on span "Ver archivo" at bounding box center [275, 231] width 31 height 10
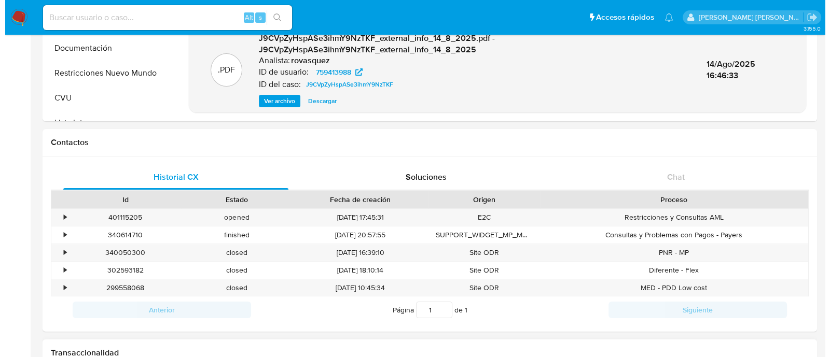
scroll to position [259, 0]
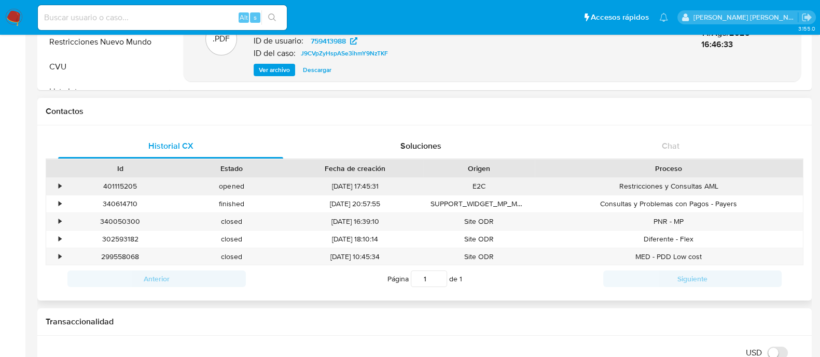
click at [123, 193] on div "401115205" at bounding box center [120, 186] width 112 height 17
click at [130, 187] on div "401115205" at bounding box center [120, 186] width 112 height 17
copy div "401115205"
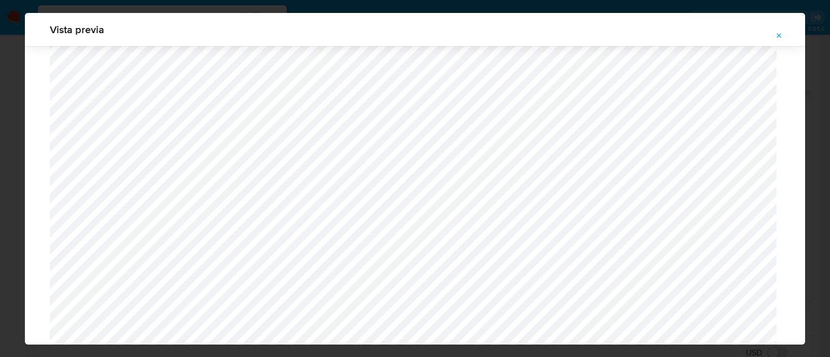
scroll to position [951, 0]
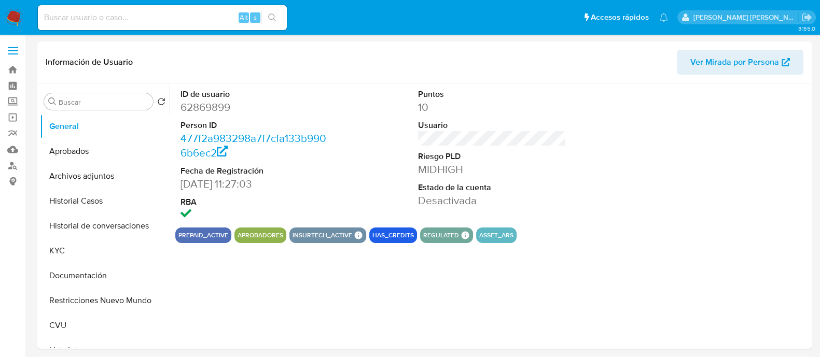
select select "10"
click at [98, 173] on button "Archivos adjuntos" at bounding box center [100, 176] width 121 height 25
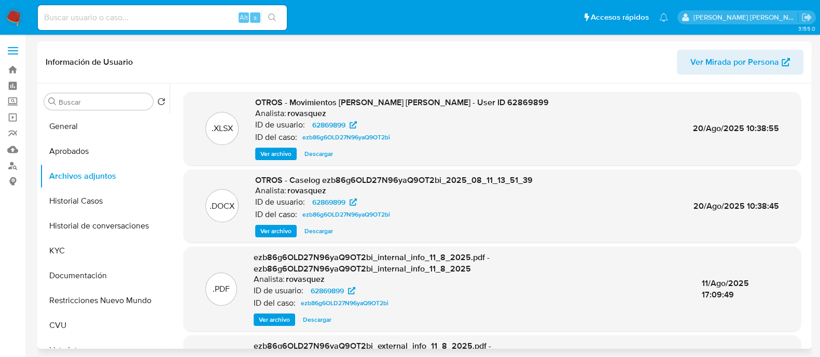
click at [280, 230] on span "Ver archivo" at bounding box center [275, 231] width 31 height 10
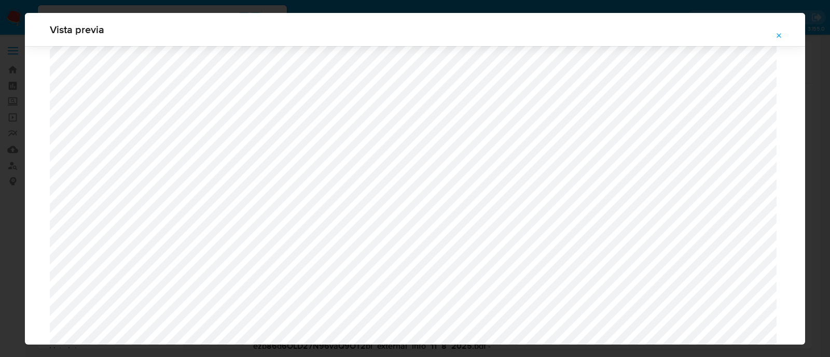
scroll to position [951, 0]
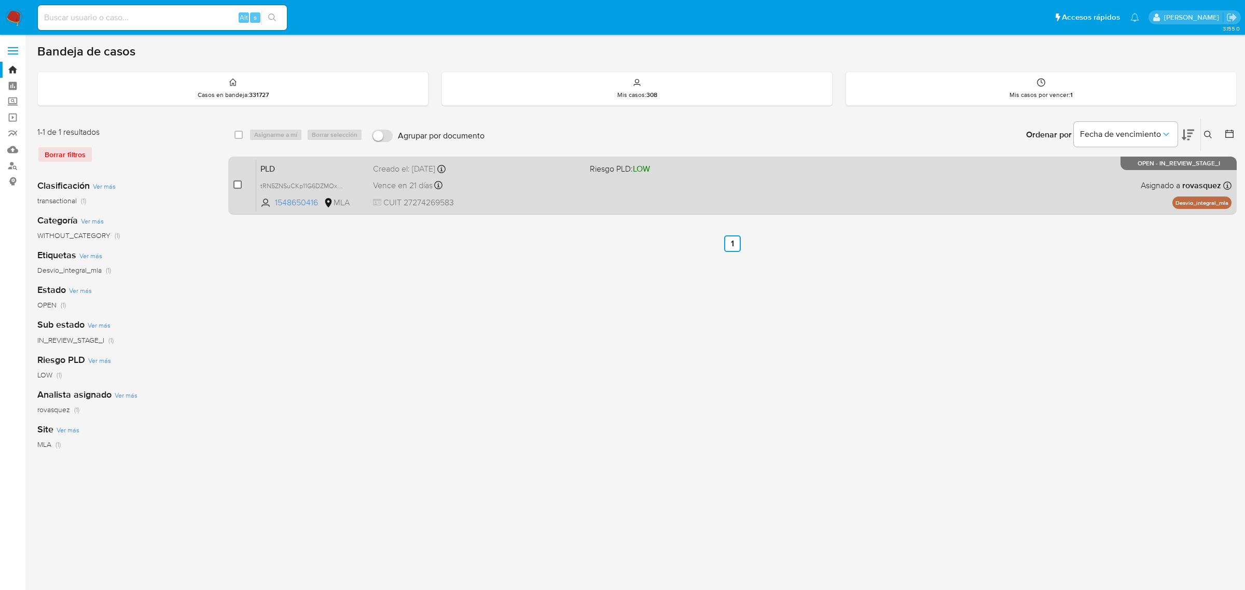
click at [239, 183] on input "checkbox" at bounding box center [237, 185] width 8 height 8
checkbox input "true"
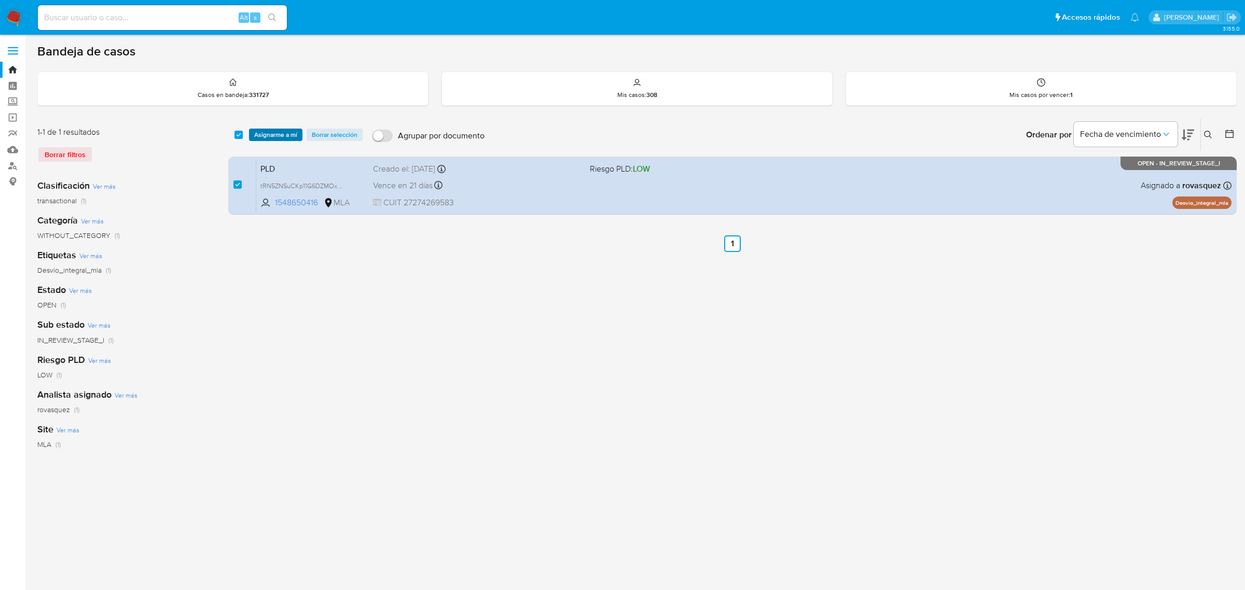
click at [280, 133] on span "Asignarme a mí" at bounding box center [275, 135] width 43 height 10
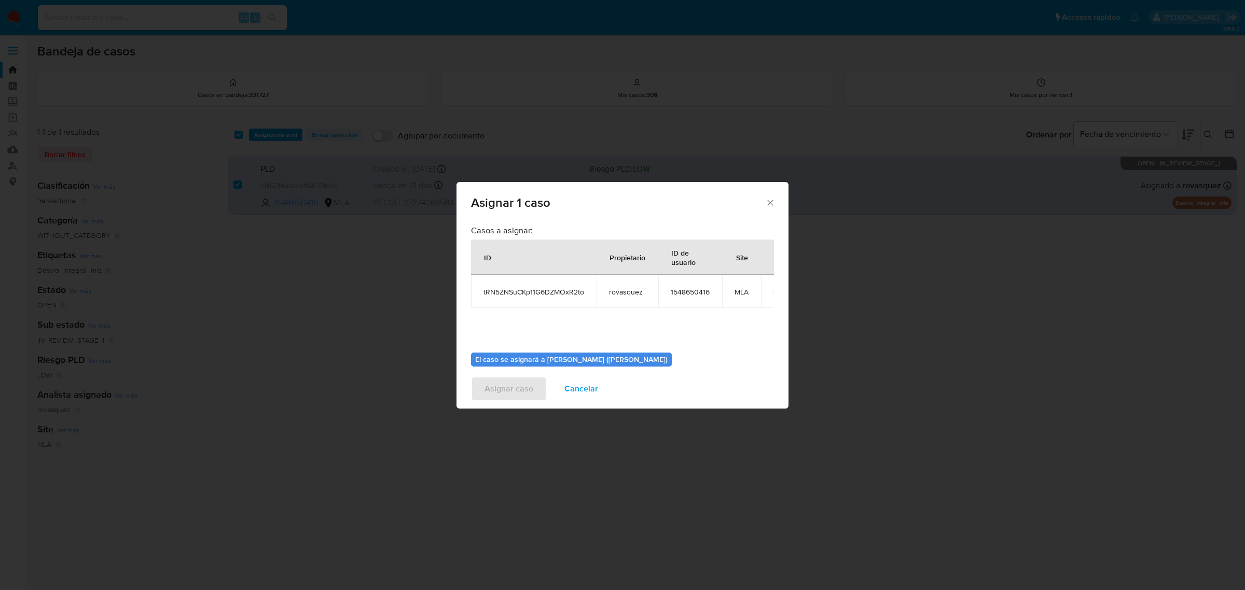
scroll to position [53, 0]
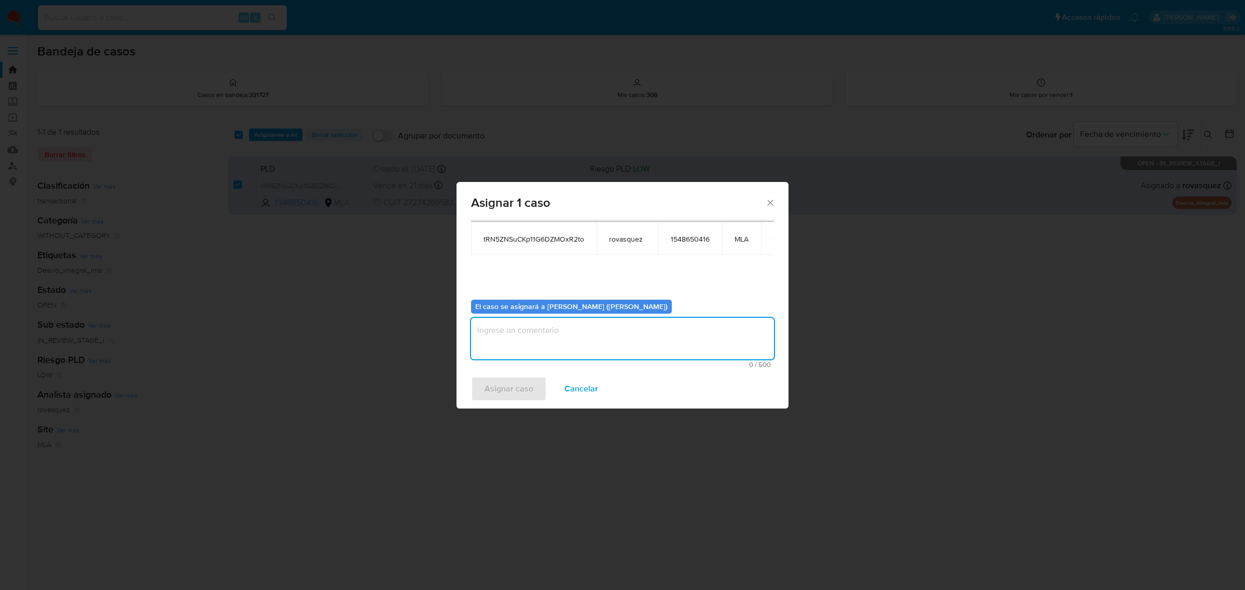
click at [513, 345] on textarea "assign-modal" at bounding box center [622, 339] width 303 height 42
type textarea "."
click at [511, 387] on span "Asignar caso" at bounding box center [509, 389] width 49 height 23
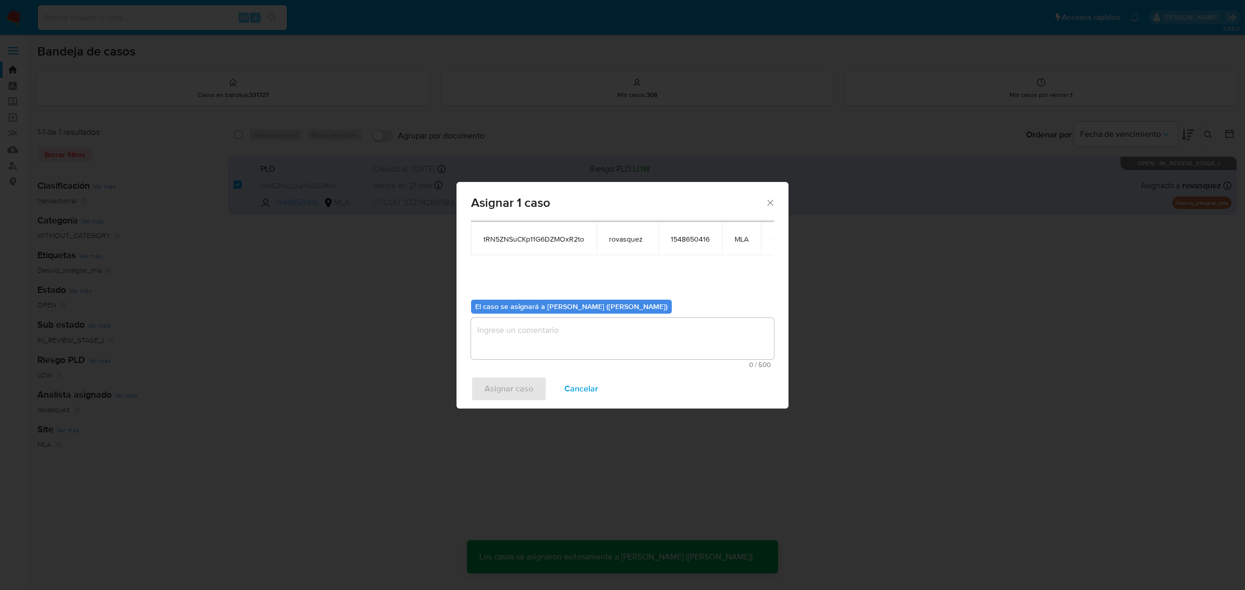
checkbox input "false"
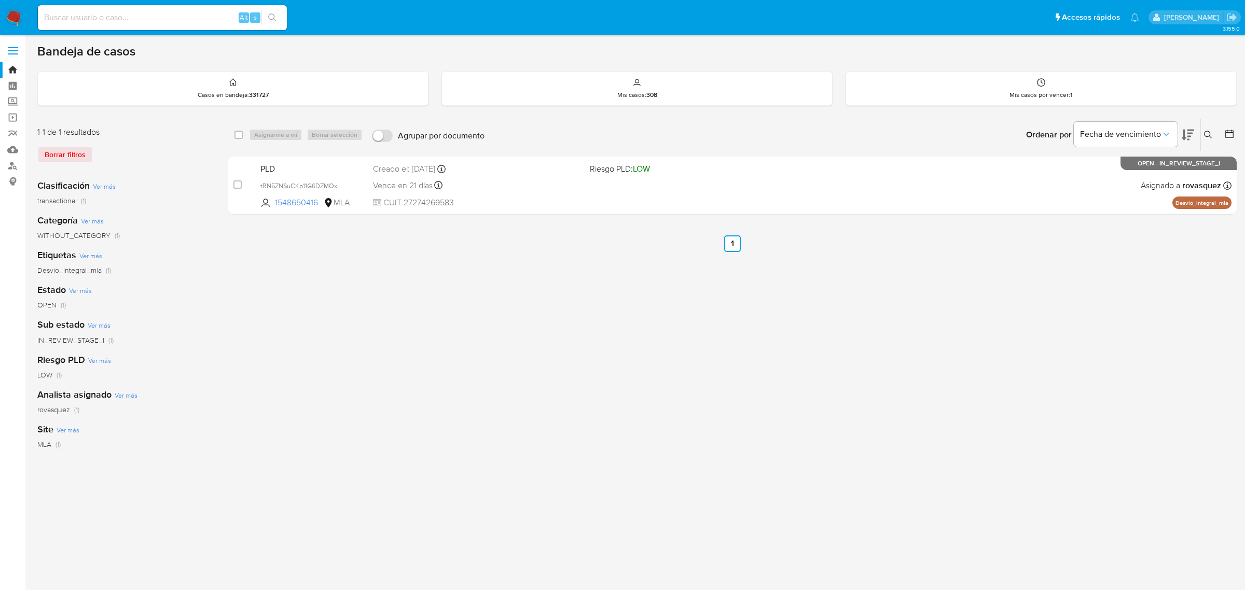
click at [1205, 135] on icon at bounding box center [1208, 135] width 8 height 8
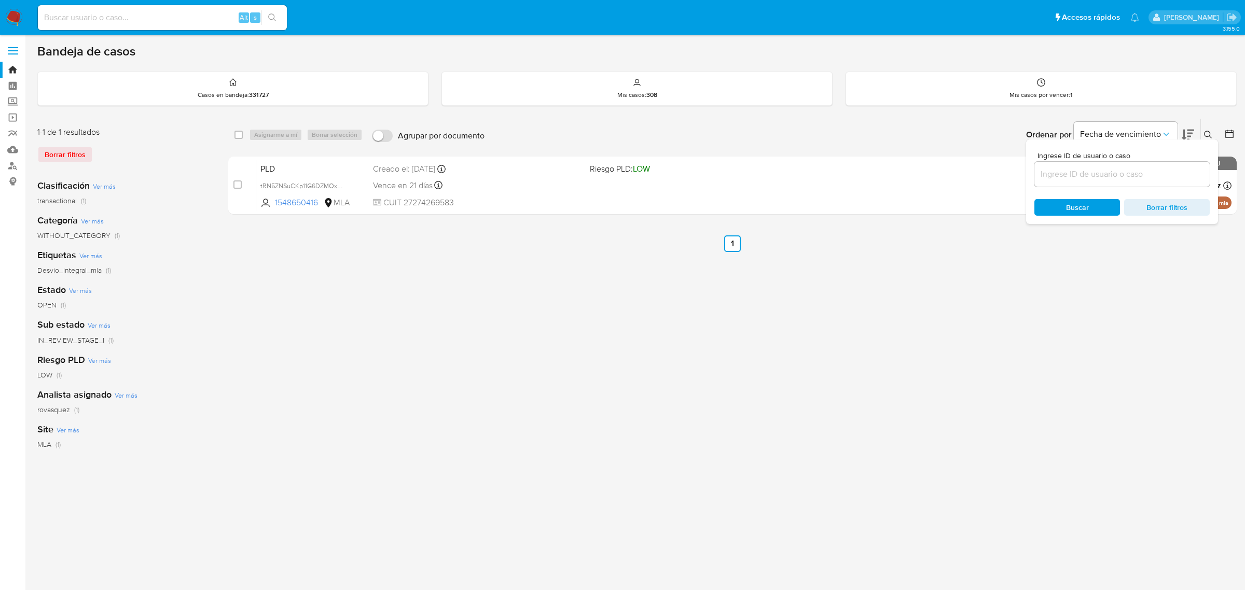
click at [1147, 176] on input at bounding box center [1121, 174] width 175 height 13
type input "p39NEdeAa0pREmkL4El74VHO"
click at [1072, 205] on span "Buscar" at bounding box center [1077, 207] width 23 height 17
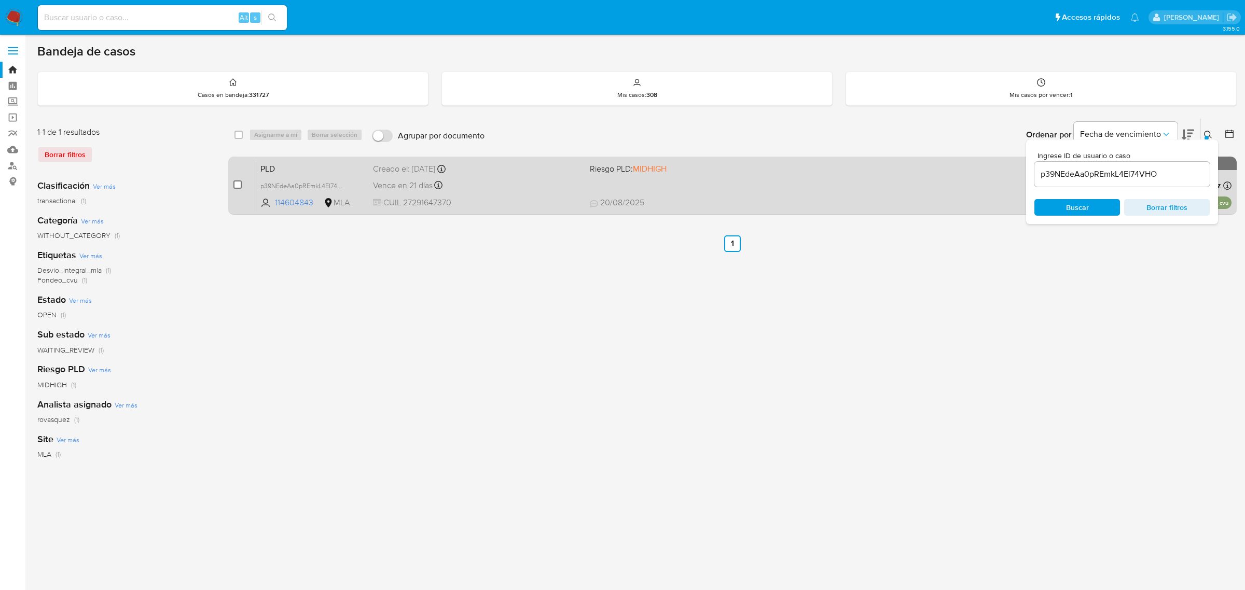
click at [239, 183] on input "checkbox" at bounding box center [237, 185] width 8 height 8
checkbox input "true"
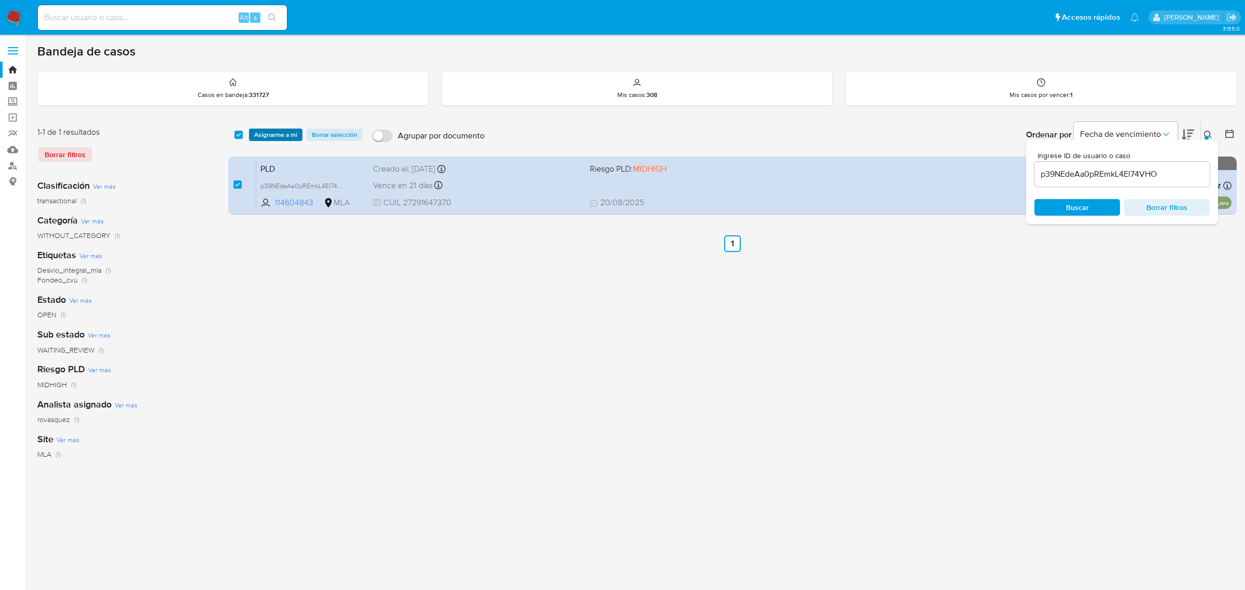
click at [279, 140] on span "Asignarme a mí" at bounding box center [275, 135] width 43 height 10
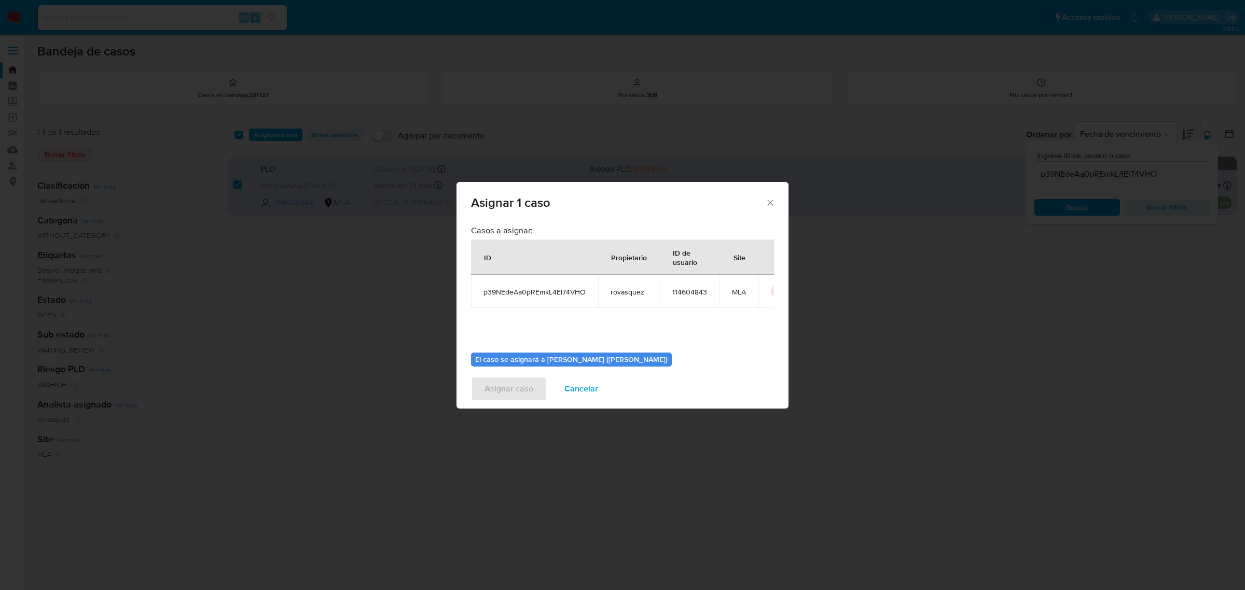
scroll to position [53, 0]
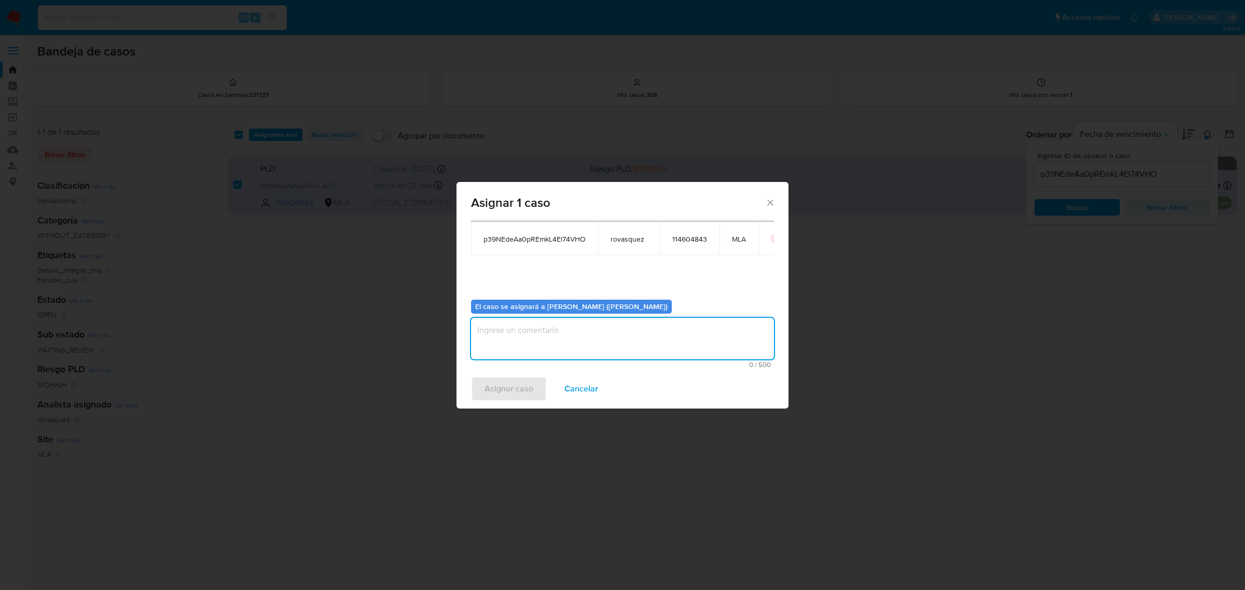
click at [531, 343] on textarea "assign-modal" at bounding box center [622, 339] width 303 height 42
type textarea "."
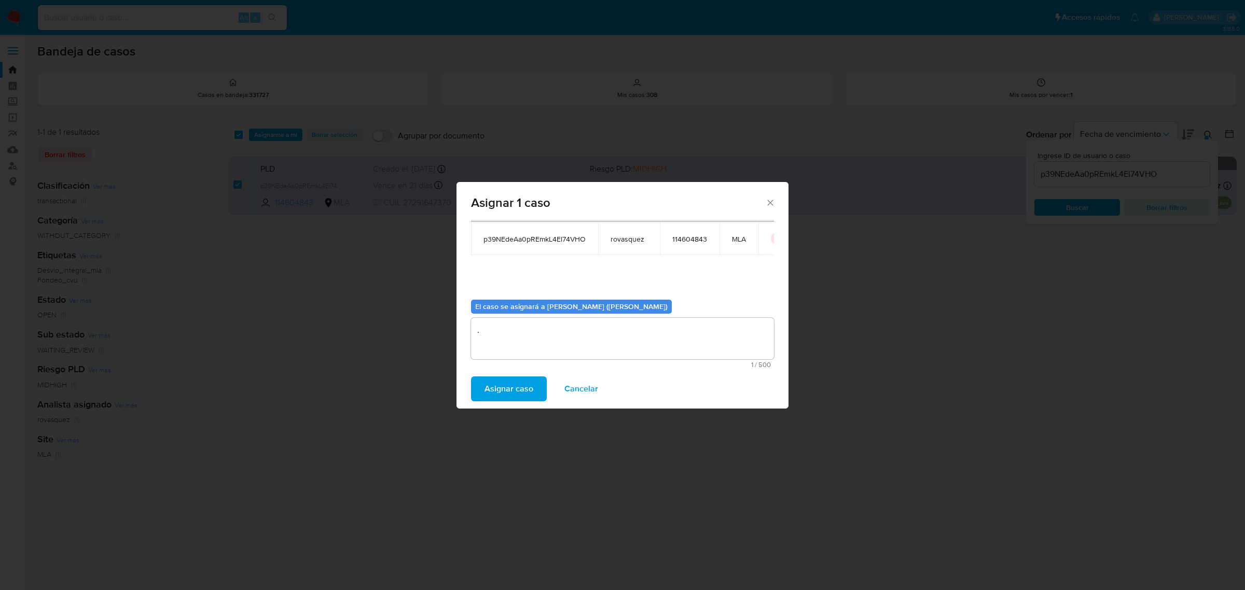
click at [515, 391] on span "Asignar caso" at bounding box center [509, 389] width 49 height 23
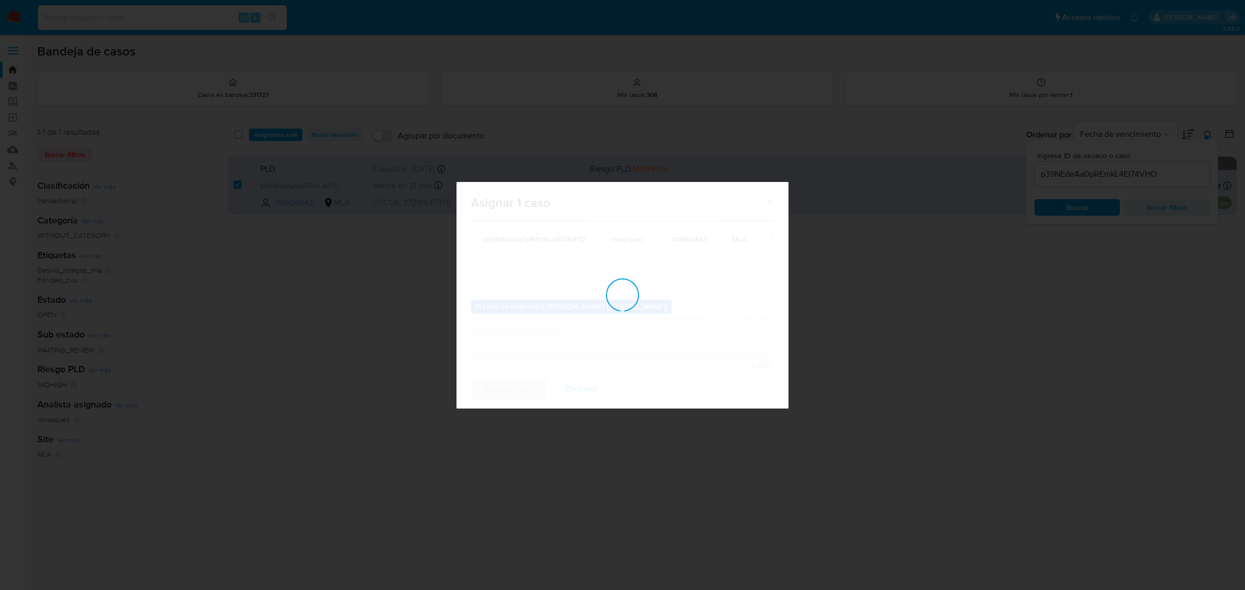
checkbox input "false"
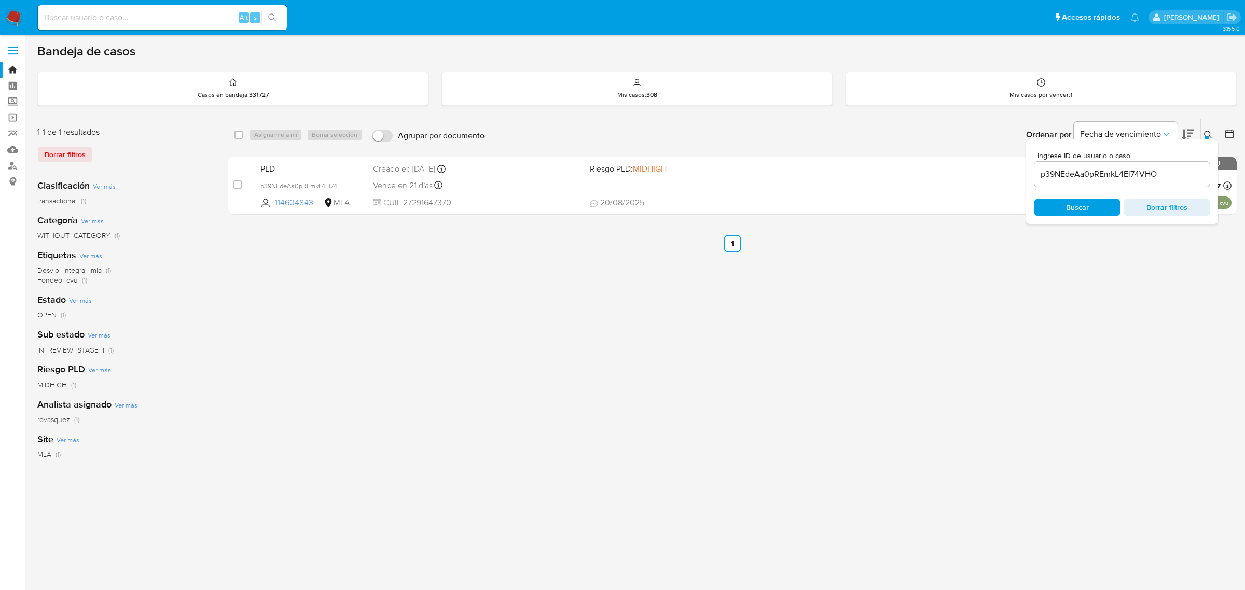
drag, startPoint x: 576, startPoint y: 423, endPoint x: 576, endPoint y: 429, distance: 5.7
click at [574, 429] on div "select-all-cases-checkbox Asignarme a mí Borrar selección Agrupar por documento…" at bounding box center [732, 345] width 1008 height 455
click at [1121, 177] on input "p39NEdeAa0pREmkL4El74VHO" at bounding box center [1121, 174] width 175 height 13
paste input "TCFWKFoA2f5v8qMUfqKG5iu6"
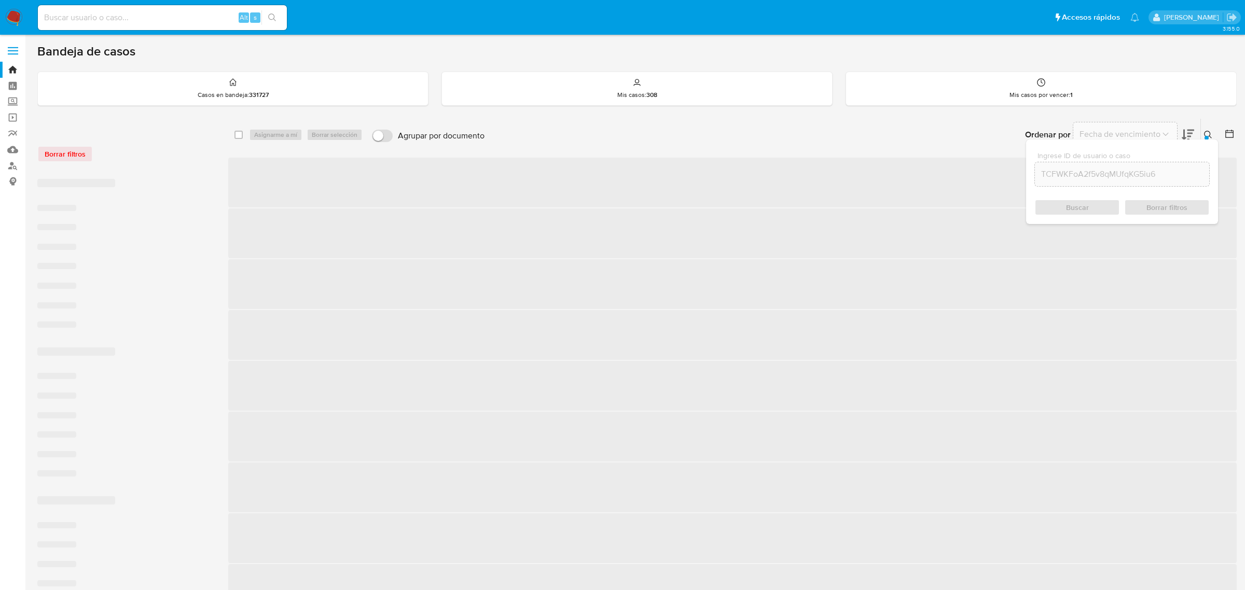
click at [1072, 210] on div "Buscar Borrar filtros" at bounding box center [1121, 207] width 175 height 17
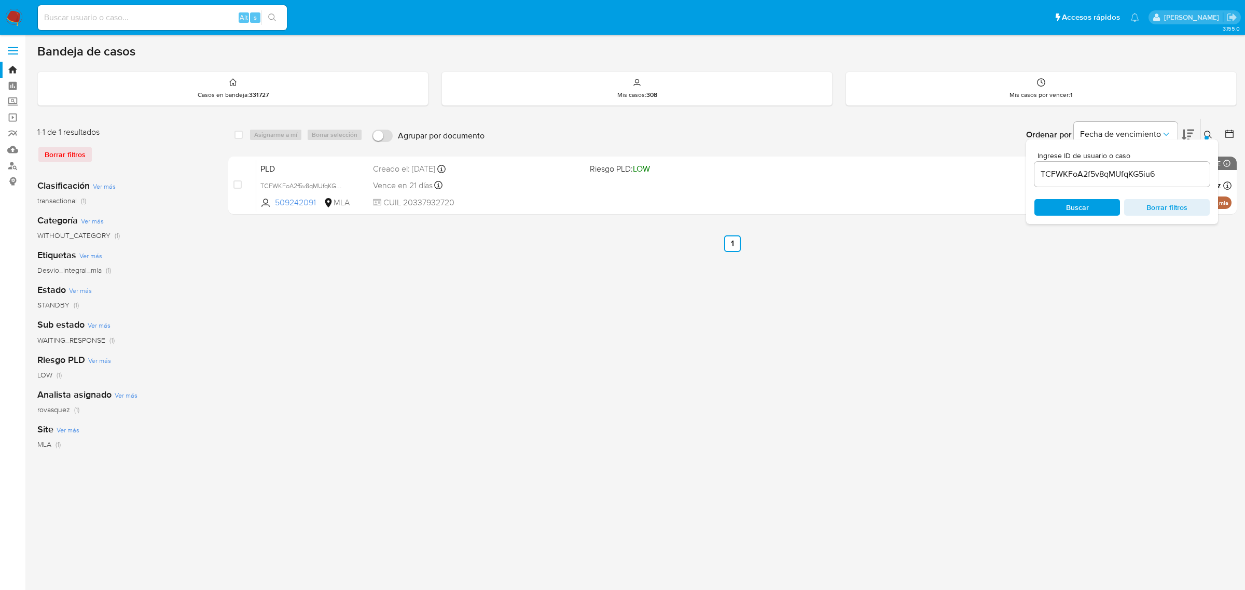
click at [1207, 281] on div "select-all-cases-checkbox Asignarme a mí Borrar selección Agrupar por documento…" at bounding box center [732, 345] width 1008 height 455
click at [1039, 325] on div "select-all-cases-checkbox Asignarme a mí Borrar selección Agrupar por documento…" at bounding box center [732, 345] width 1008 height 455
click at [1078, 169] on input "TCFWKFoA2f5v8qMUfqKG5iu6" at bounding box center [1121, 174] width 175 height 13
paste input "s56ot8qMBC1J6Nq5Xh3L2Ohn"
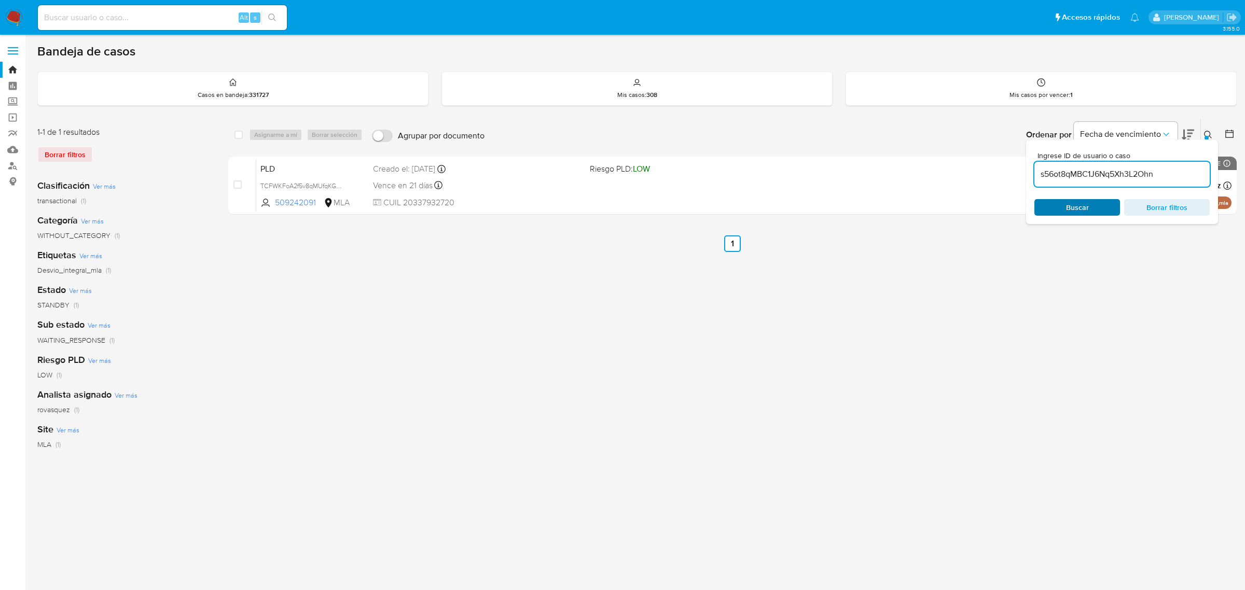
type input "s56ot8qMBC1J6Nq5Xh3L2Ohn"
click at [1081, 208] on span "Buscar" at bounding box center [1077, 207] width 23 height 17
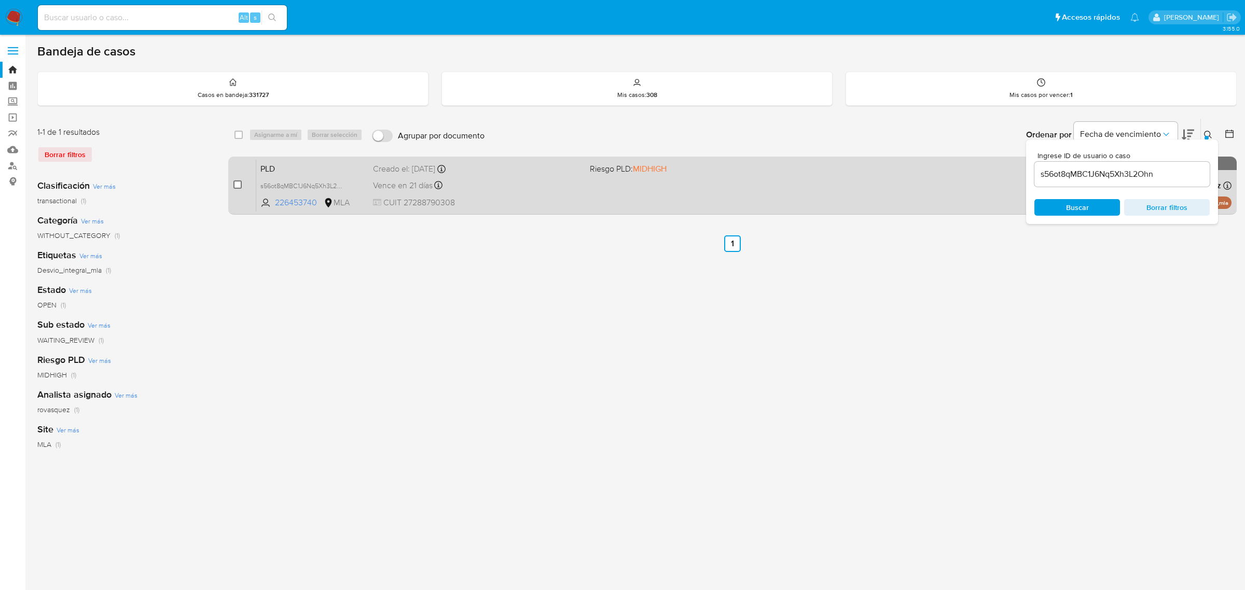
click at [235, 184] on input "checkbox" at bounding box center [237, 185] width 8 height 8
checkbox input "true"
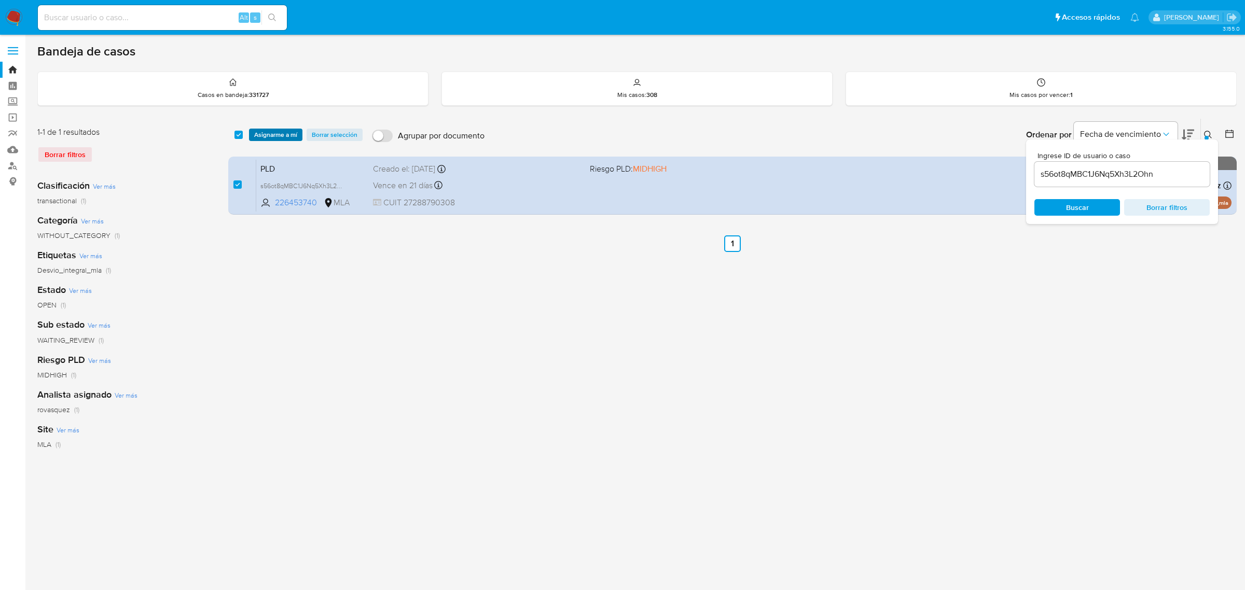
click at [273, 137] on span "Asignarme a mí" at bounding box center [275, 135] width 43 height 10
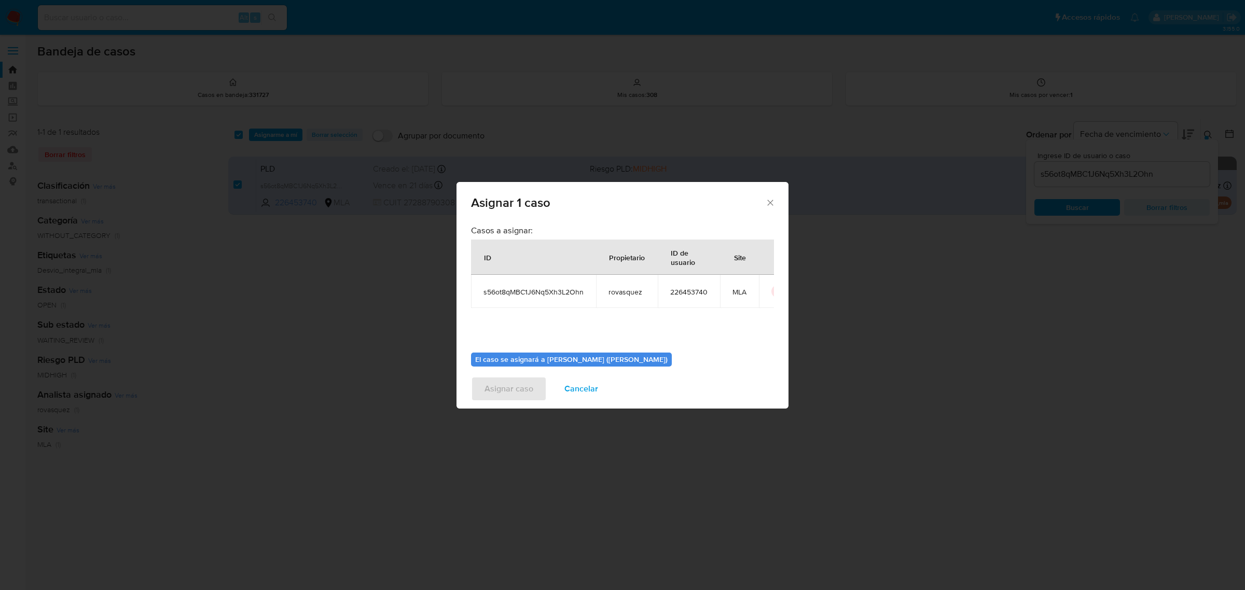
scroll to position [53, 0]
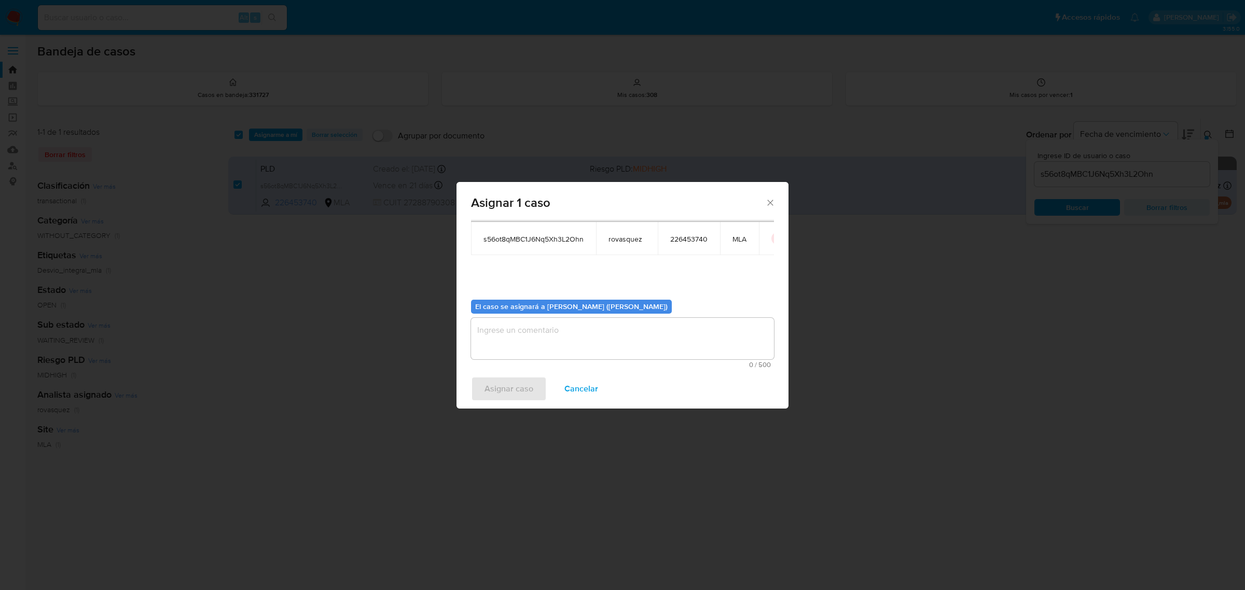
click at [532, 333] on textarea "assign-modal" at bounding box center [622, 339] width 303 height 42
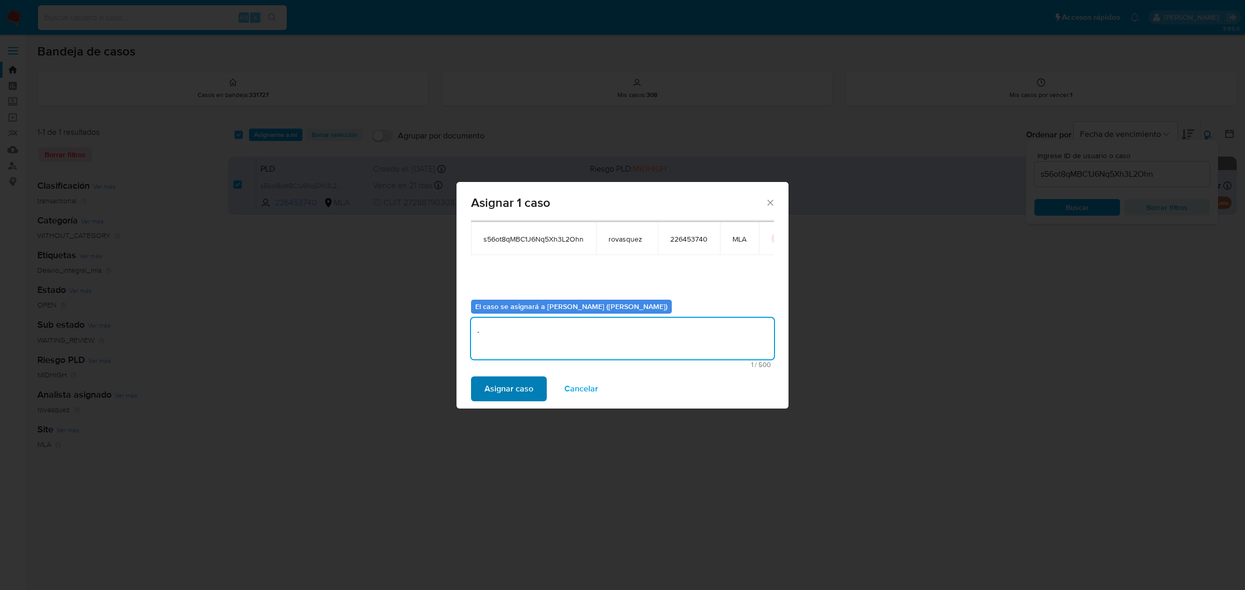
type textarea "."
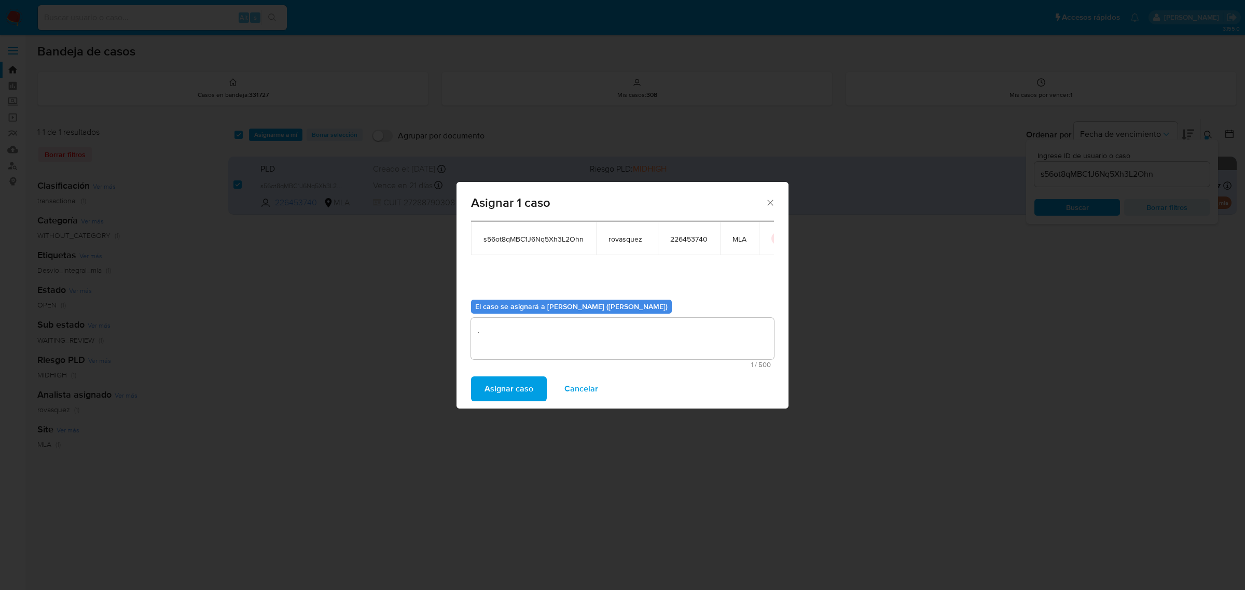
click at [522, 393] on span "Asignar caso" at bounding box center [509, 389] width 49 height 23
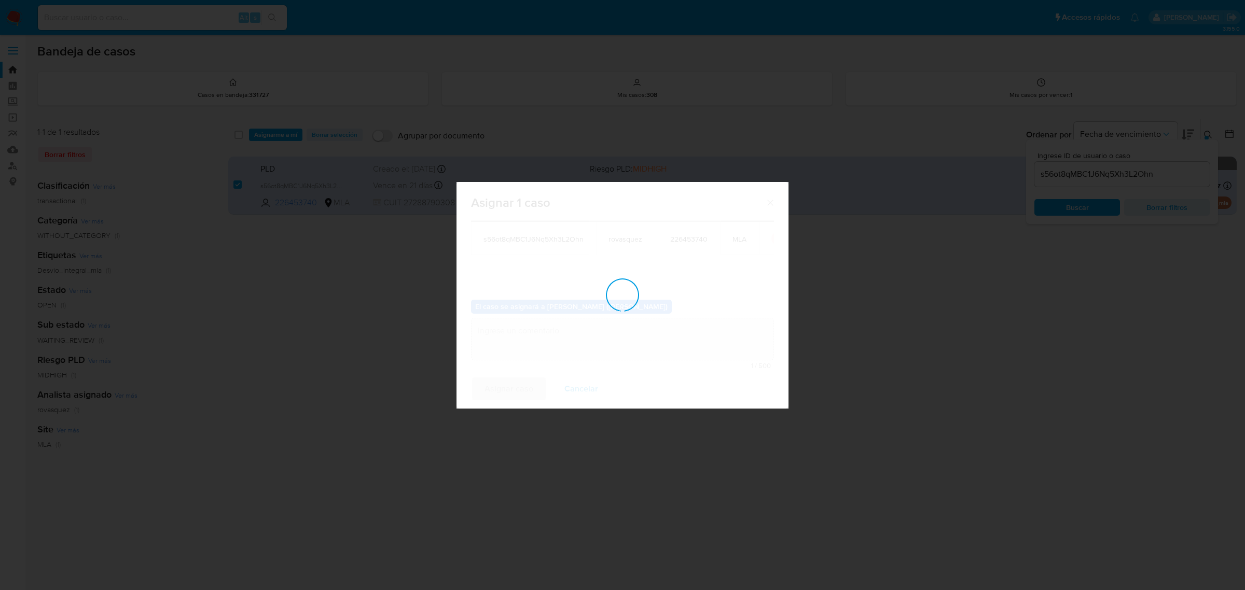
checkbox input "false"
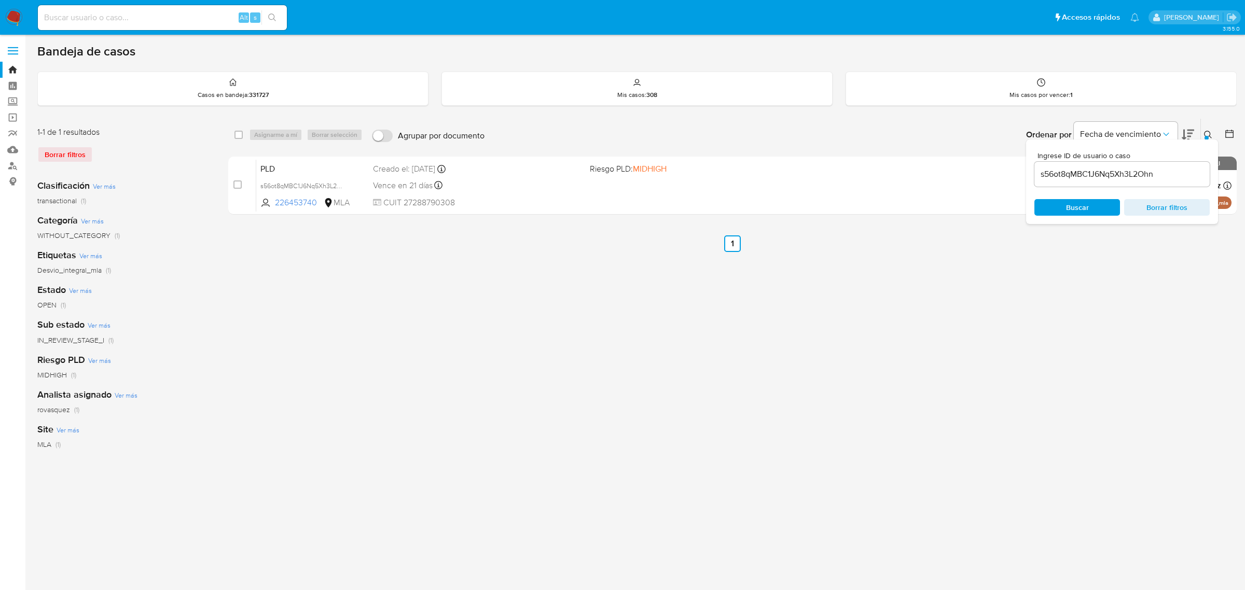
click at [1103, 172] on input "s56ot8qMBC1J6Nq5Xh3L2Ohn" at bounding box center [1121, 174] width 175 height 13
paste input "YTNVQGkOhrt2tYEQkSk9aVG6"
type input "YTNVQGkOhrt2tYEQkSk9aVG6"
click at [1087, 197] on div "Ingrese ID de usuario o caso YTNVQGkOhrt2tYEQkSk9aVG6 Buscar Borrar filtros" at bounding box center [1122, 182] width 192 height 85
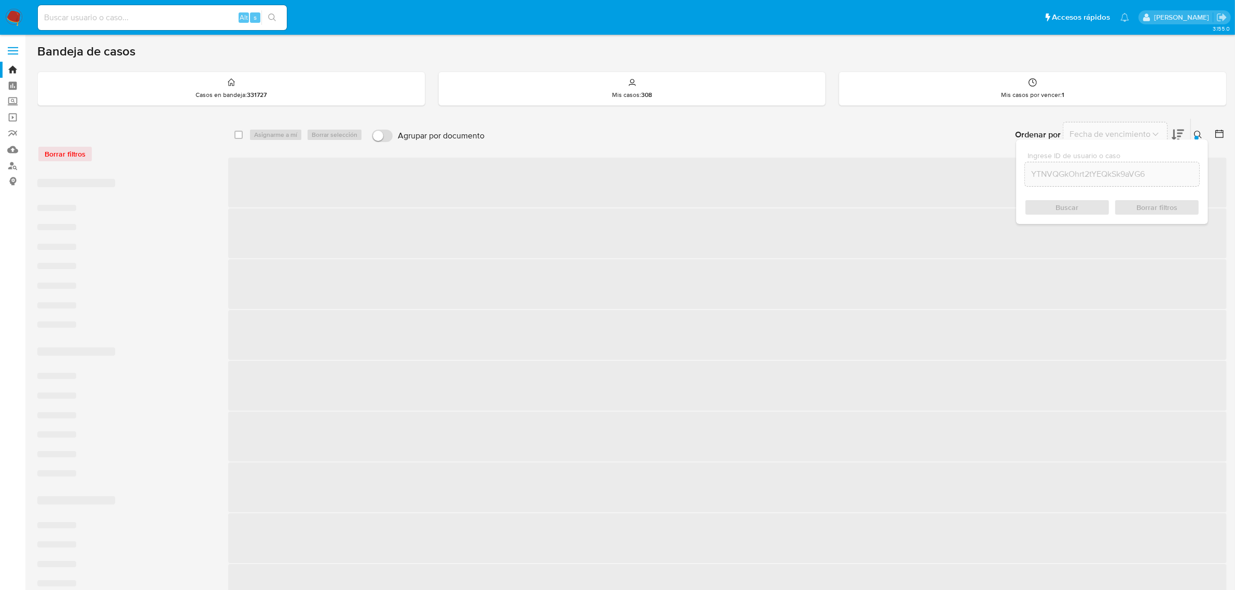
click at [1087, 206] on div "Buscar Borrar filtros" at bounding box center [1112, 207] width 175 height 17
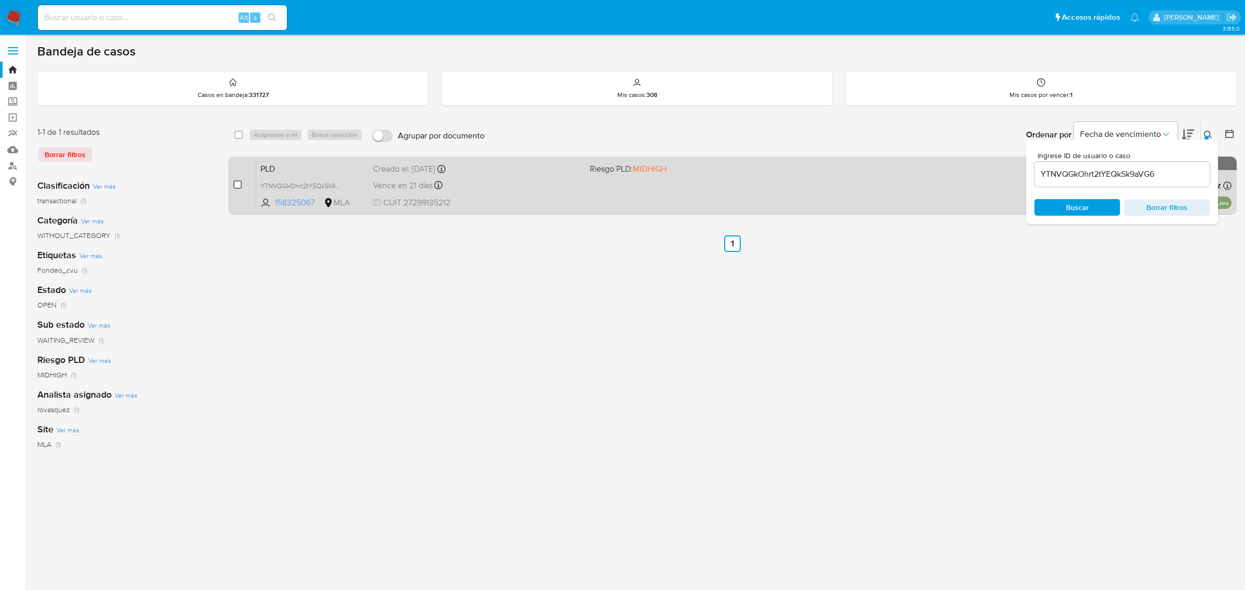
click at [237, 185] on input "checkbox" at bounding box center [237, 185] width 8 height 8
checkbox input "true"
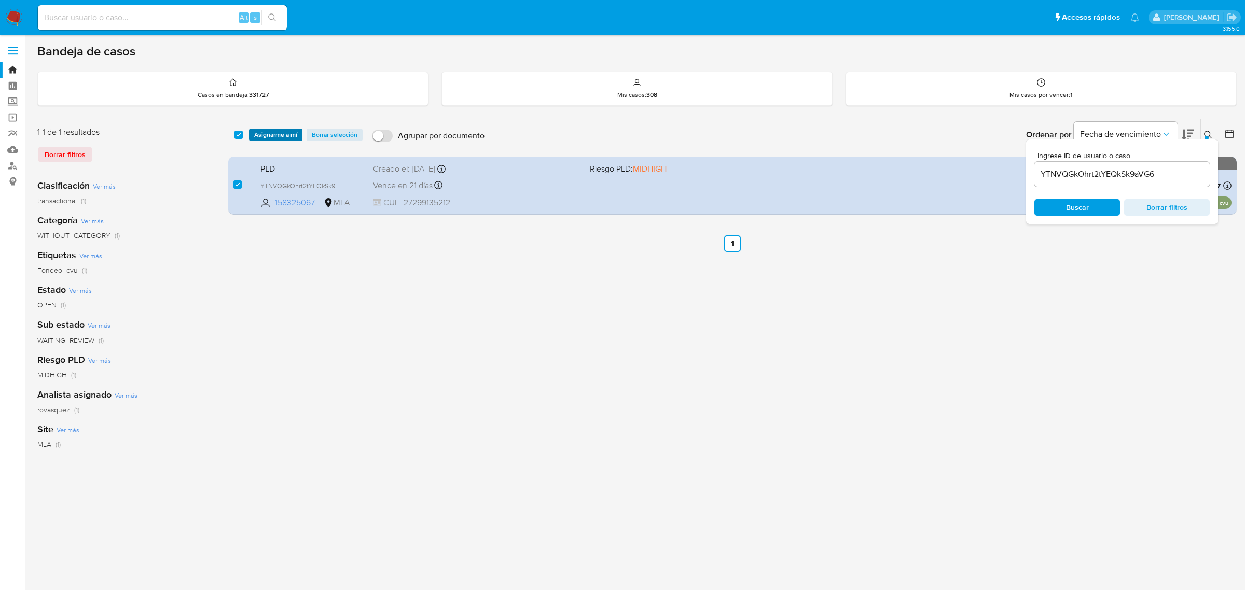
click at [278, 135] on span "Asignarme a mí" at bounding box center [275, 135] width 43 height 10
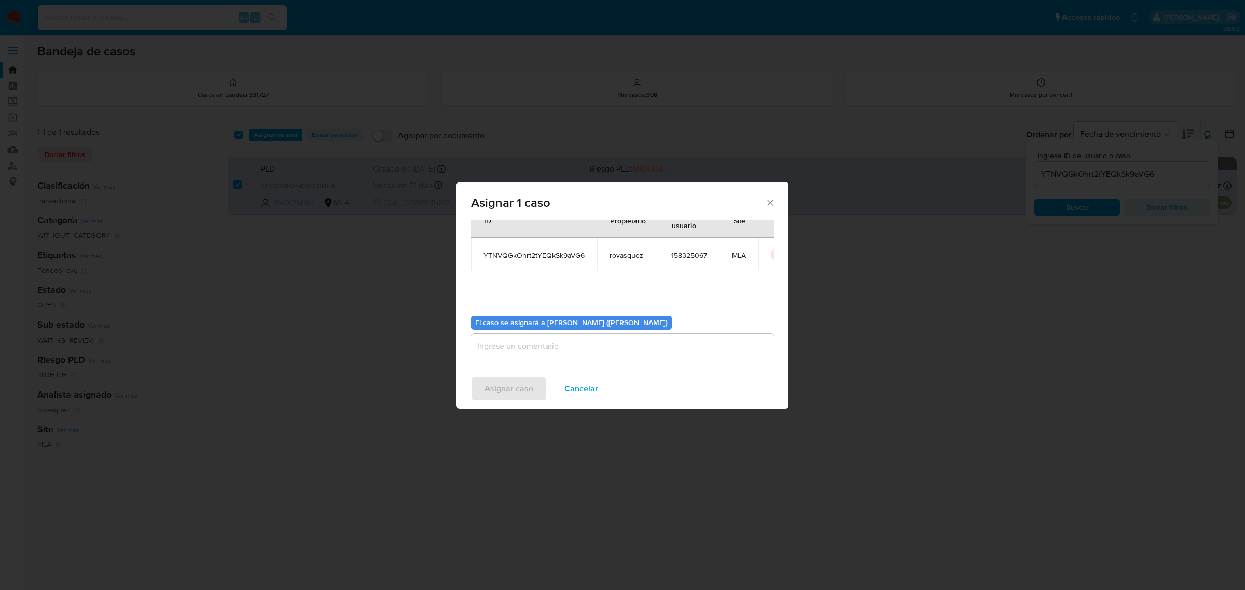
scroll to position [53, 0]
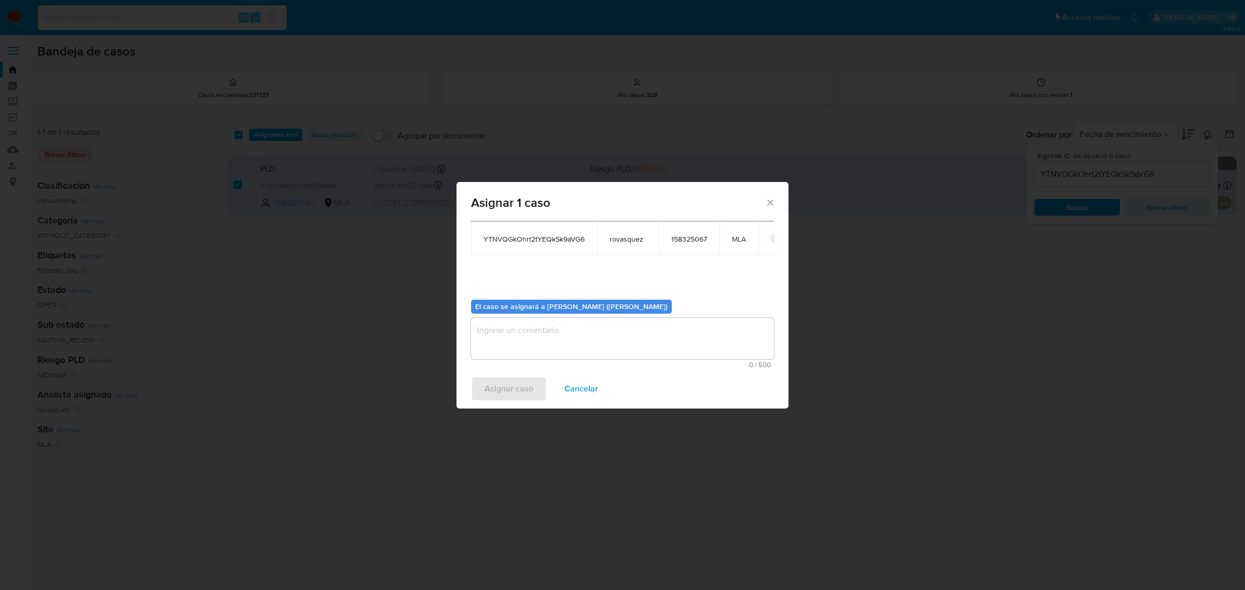
click at [558, 336] on textarea "assign-modal" at bounding box center [622, 339] width 303 height 42
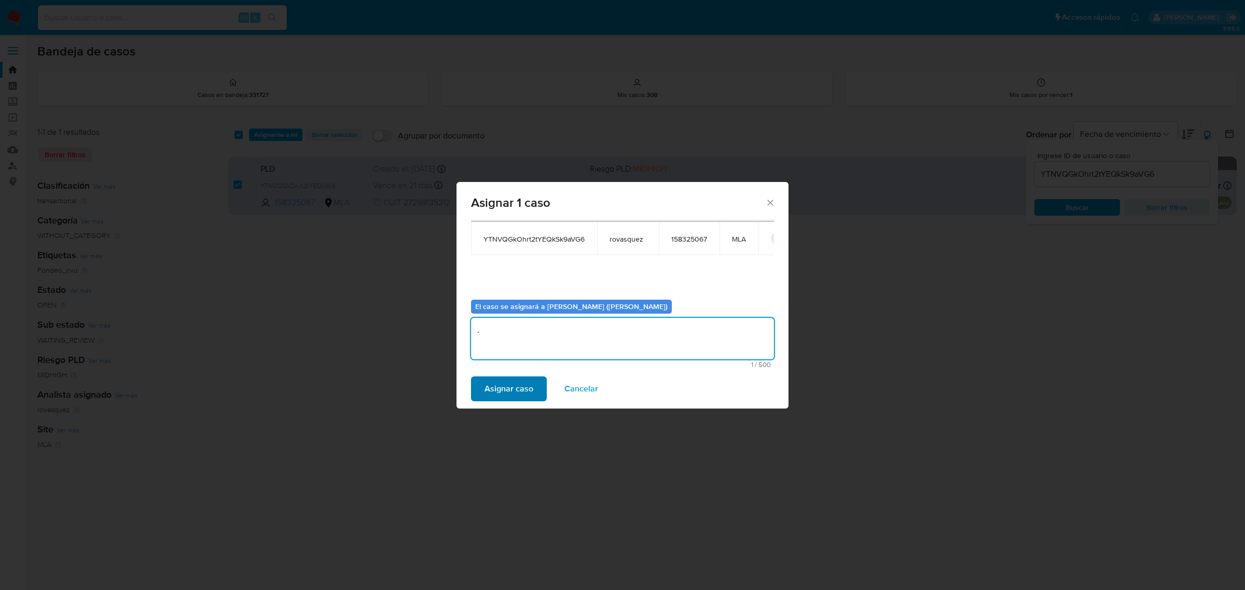
type textarea "."
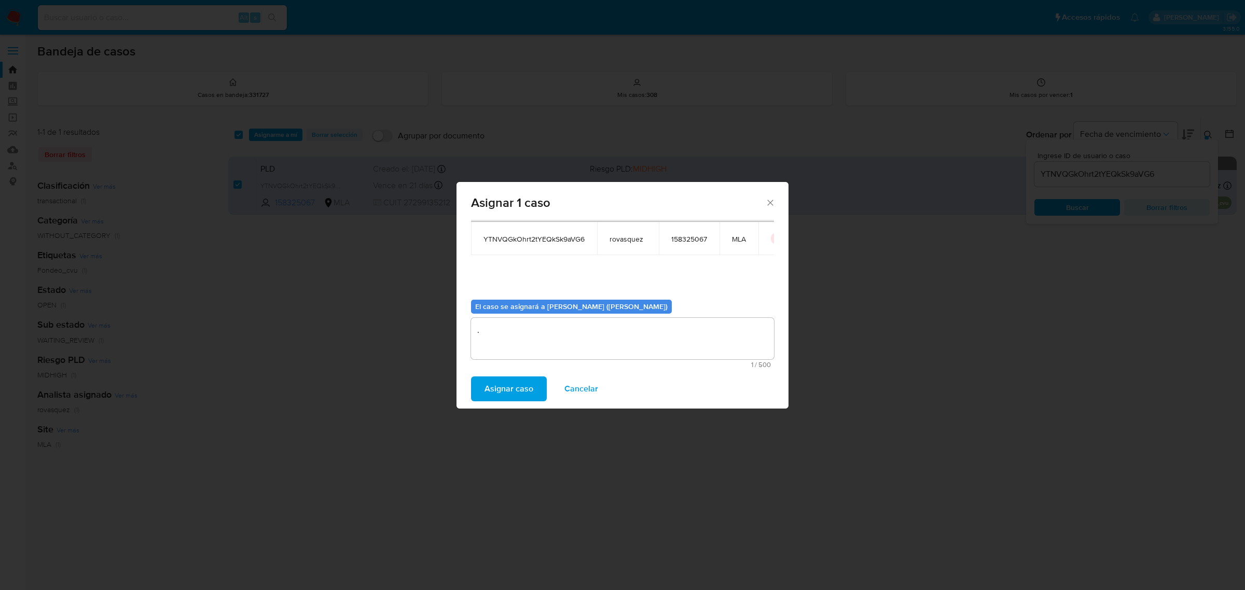
click at [519, 385] on span "Asignar caso" at bounding box center [509, 389] width 49 height 23
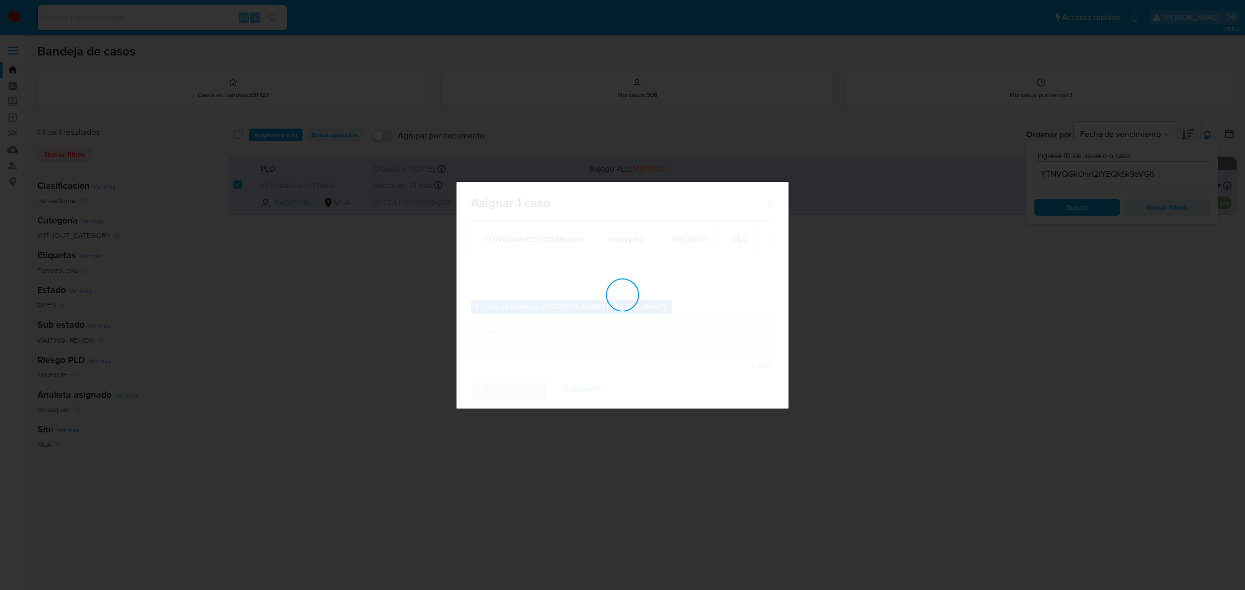
checkbox input "false"
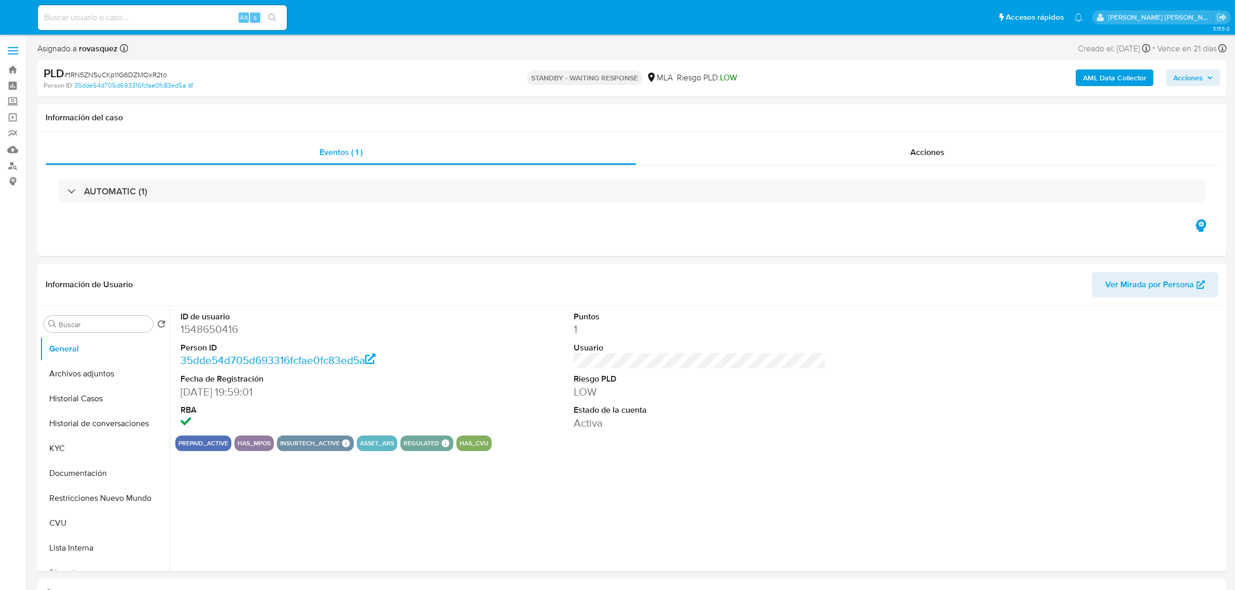
select select "10"
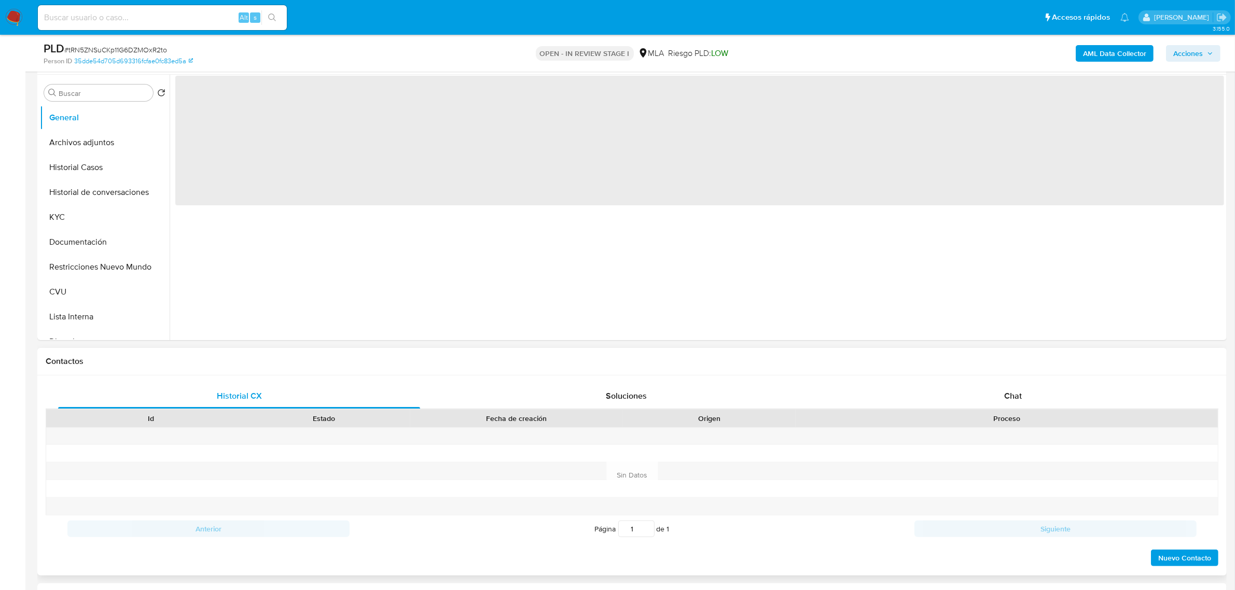
scroll to position [324, 0]
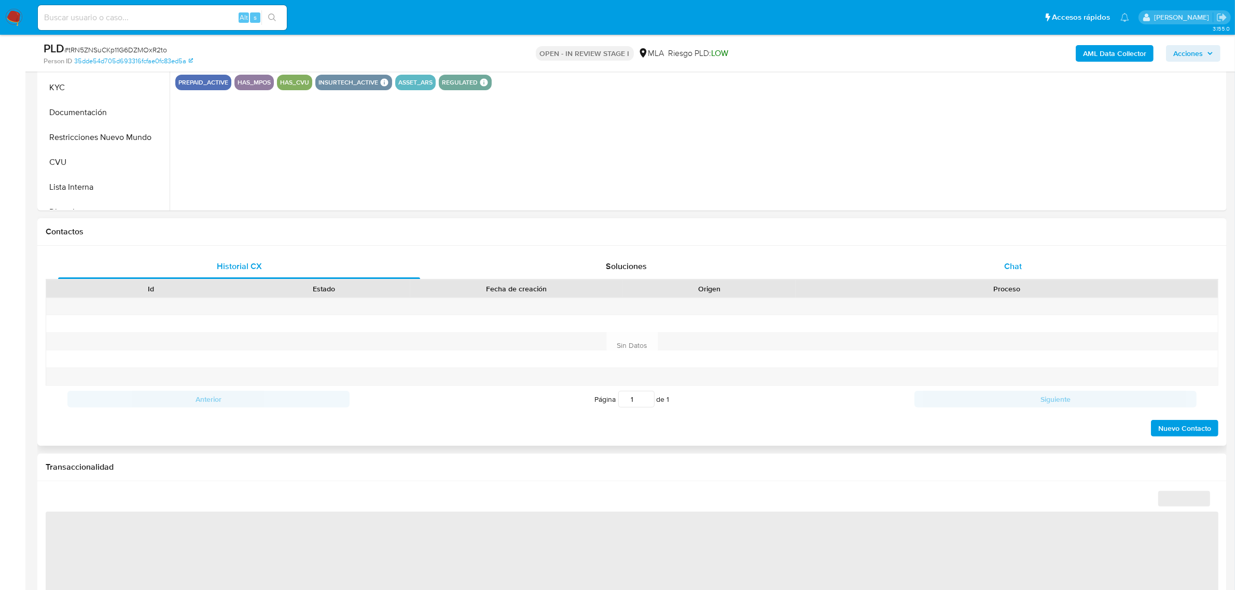
click at [1017, 270] on span "Chat" at bounding box center [1013, 266] width 18 height 12
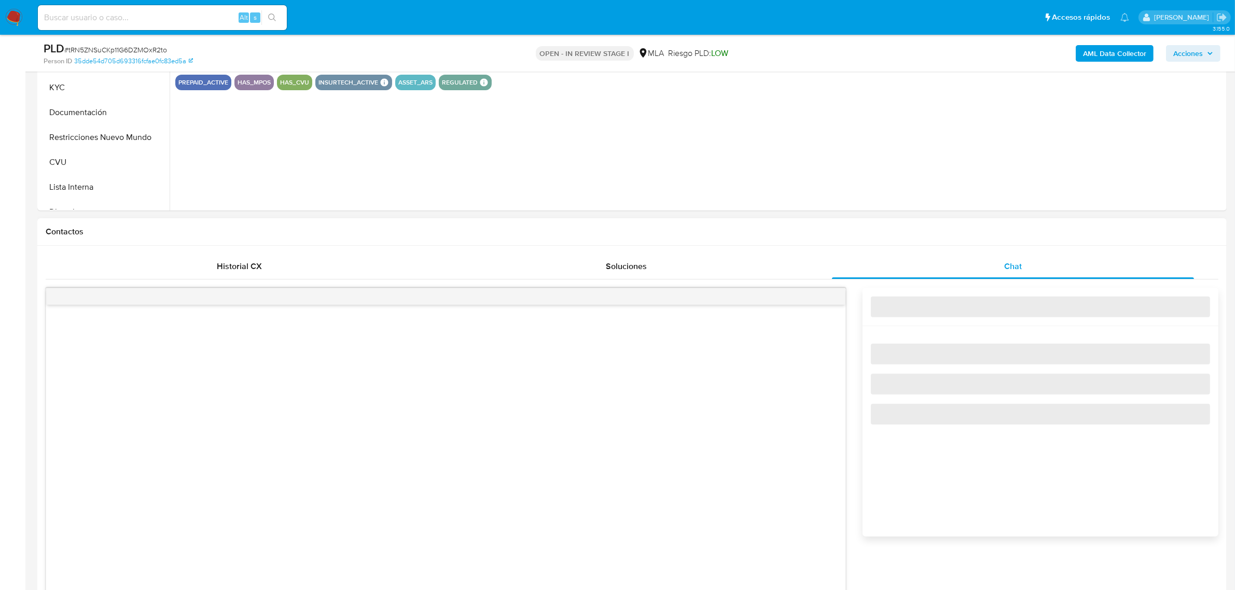
select select "10"
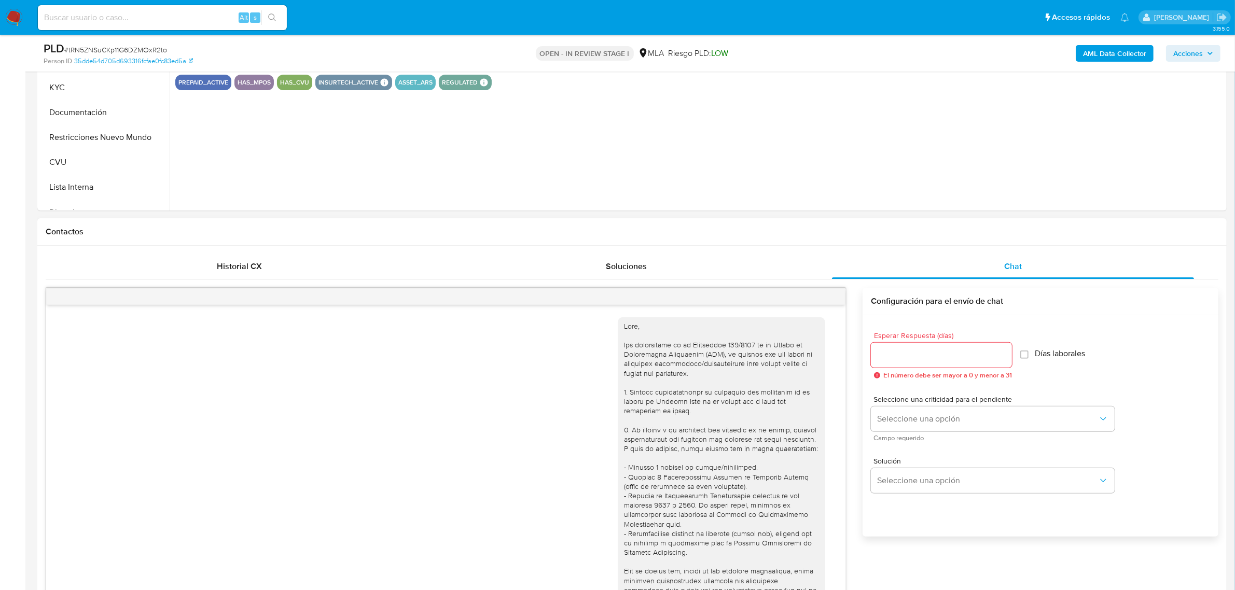
scroll to position [817, 0]
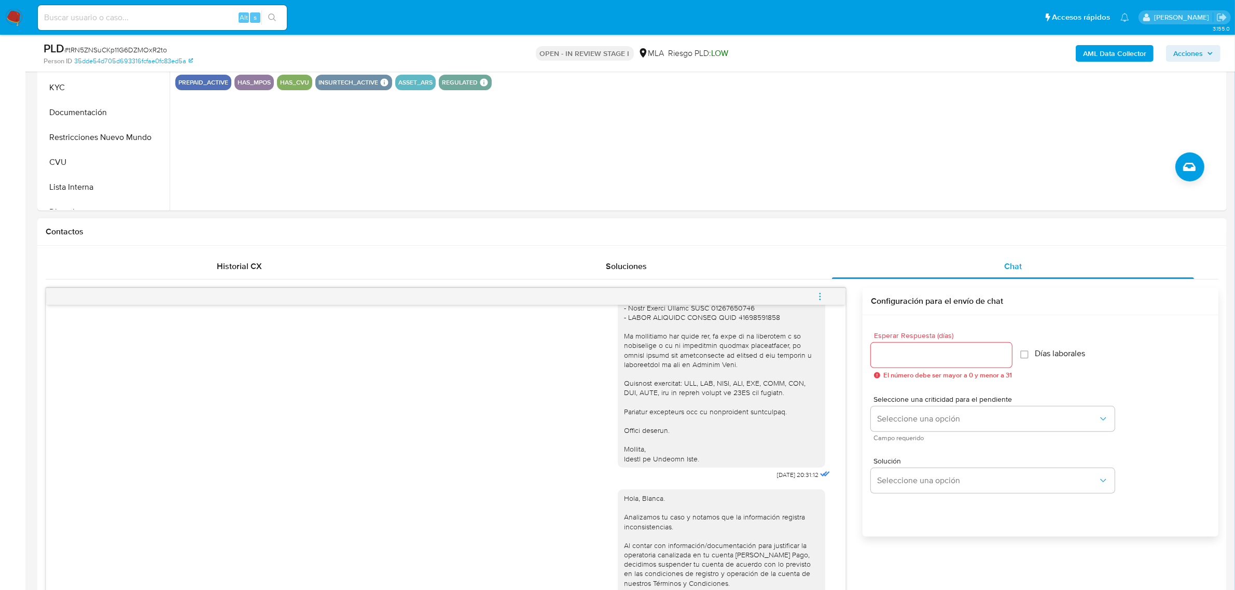
click at [820, 296] on icon "menu-action" at bounding box center [819, 296] width 9 height 9
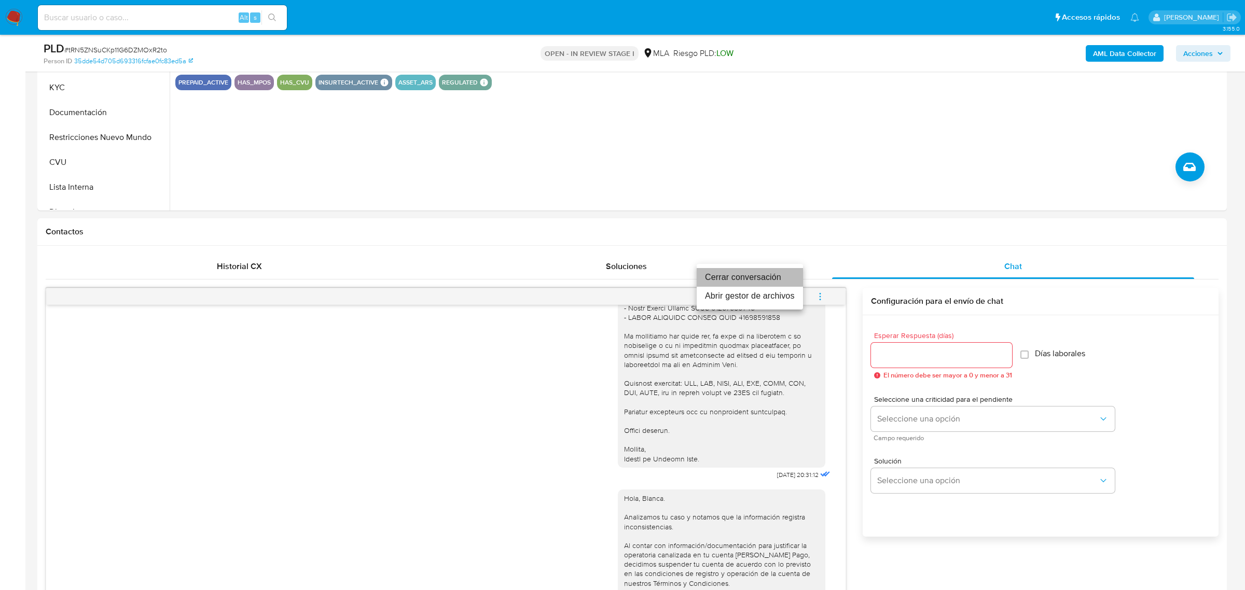
click at [760, 276] on li "Cerrar conversación" at bounding box center [750, 277] width 106 height 19
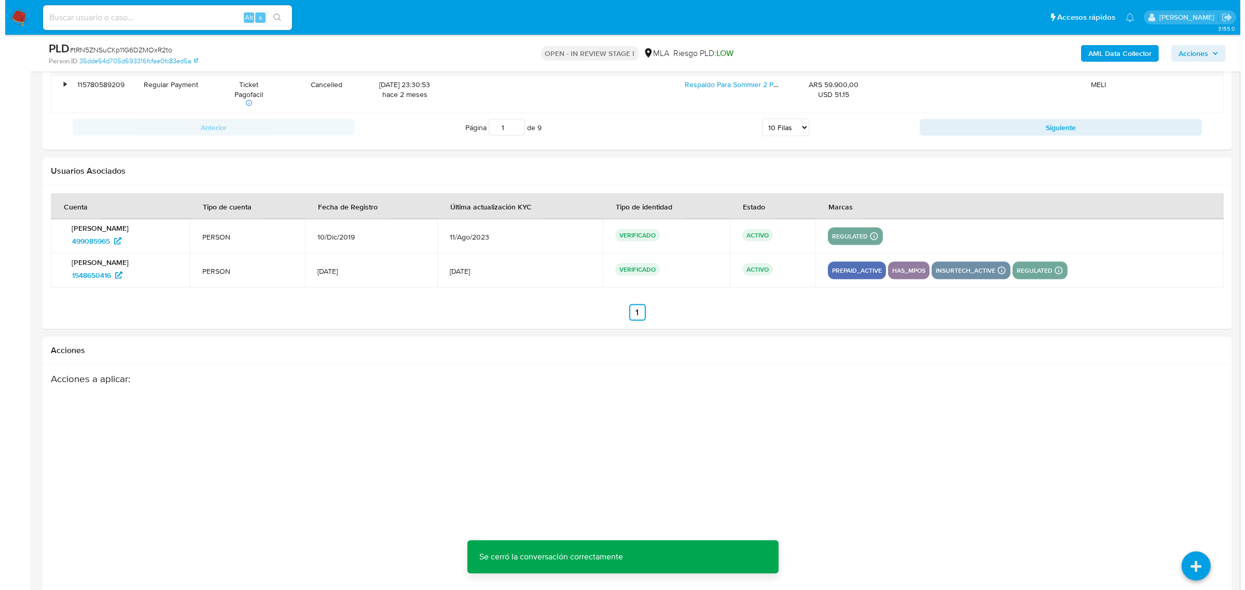
scroll to position [1871, 0]
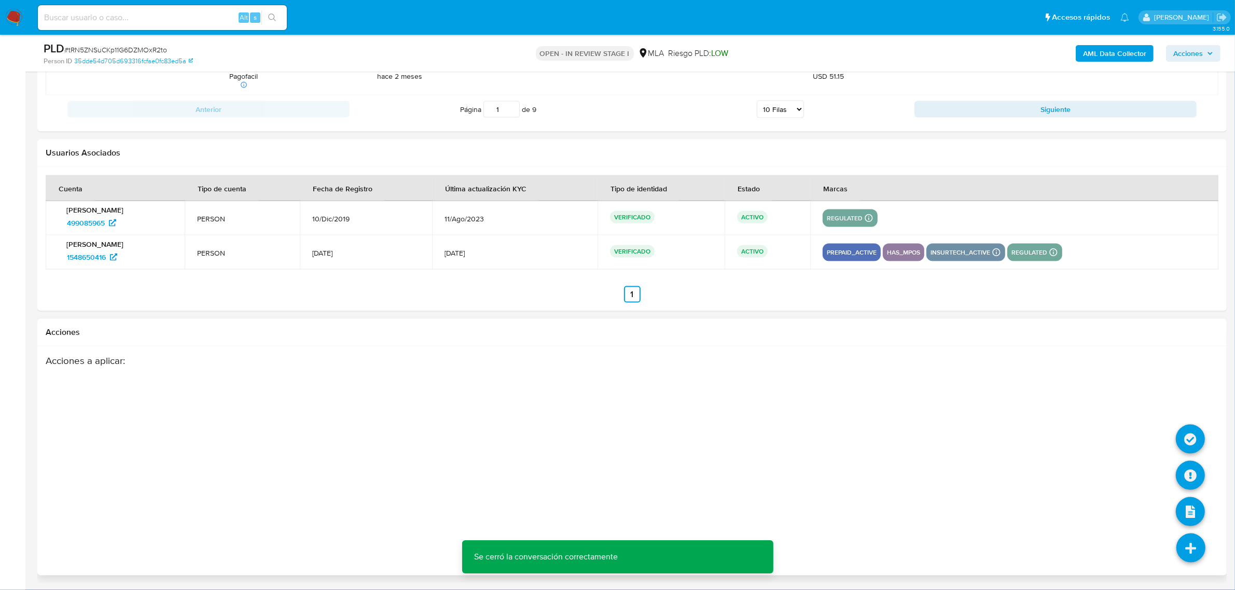
click at [1191, 541] on icon at bounding box center [1191, 548] width 29 height 29
click at [1202, 467] on icon at bounding box center [1190, 475] width 29 height 29
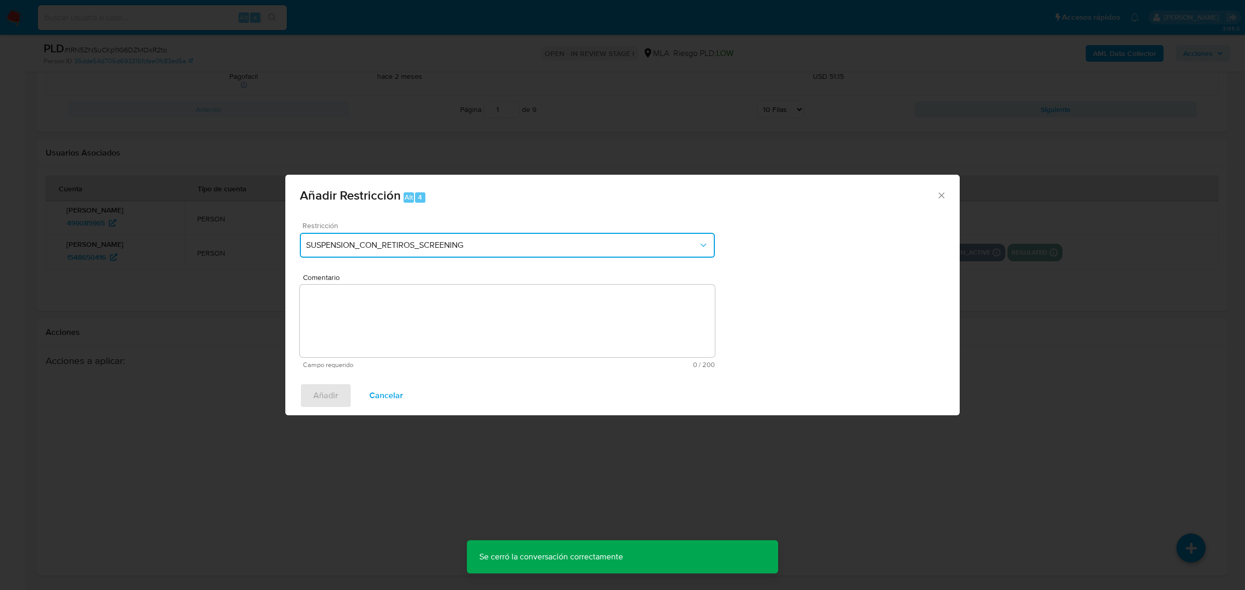
click at [393, 237] on button "SUSPENSION_CON_RETIROS_SCREENING" at bounding box center [507, 245] width 415 height 25
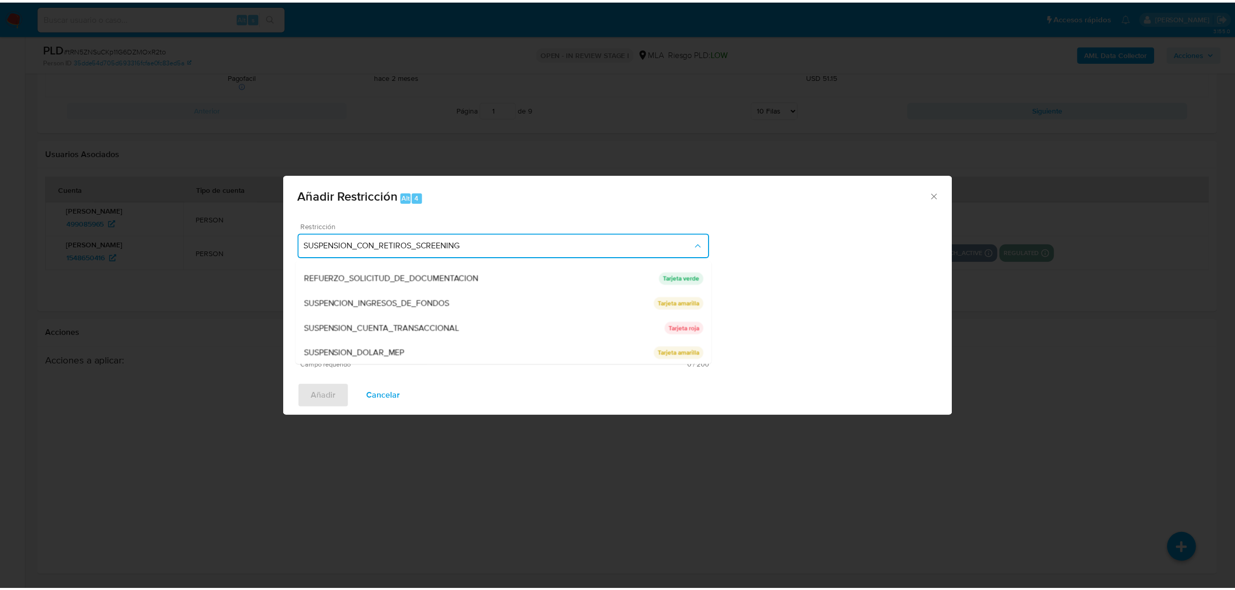
scroll to position [219, 0]
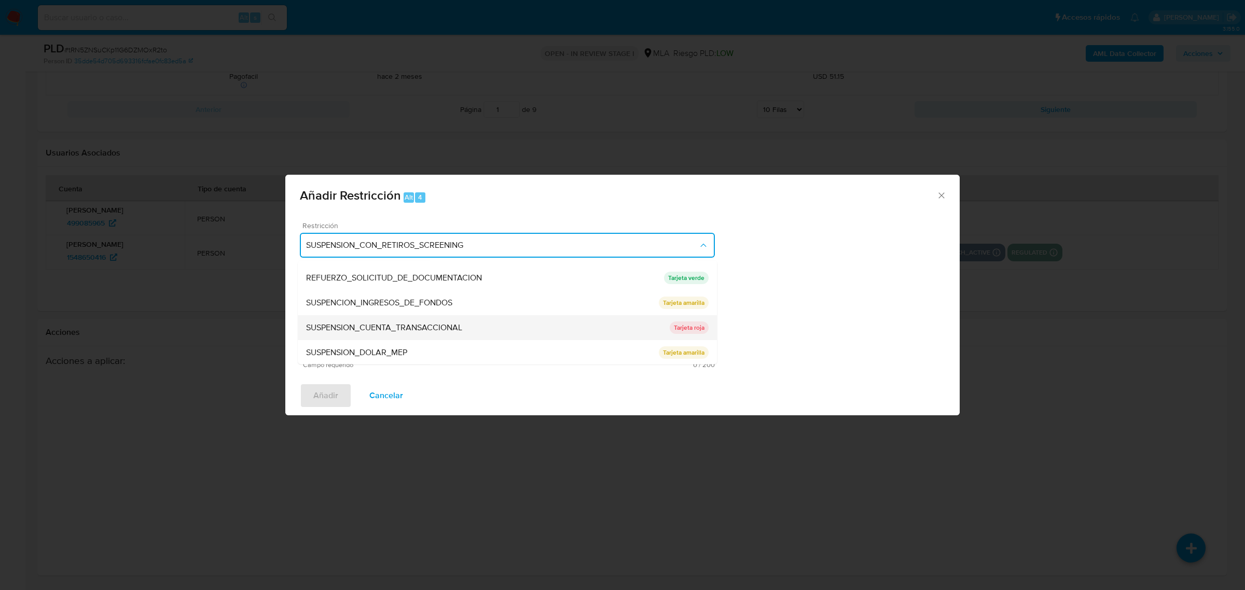
click at [435, 327] on span "SUSPENSION_CUENTA_TRANSACCIONAL" at bounding box center [384, 327] width 156 height 10
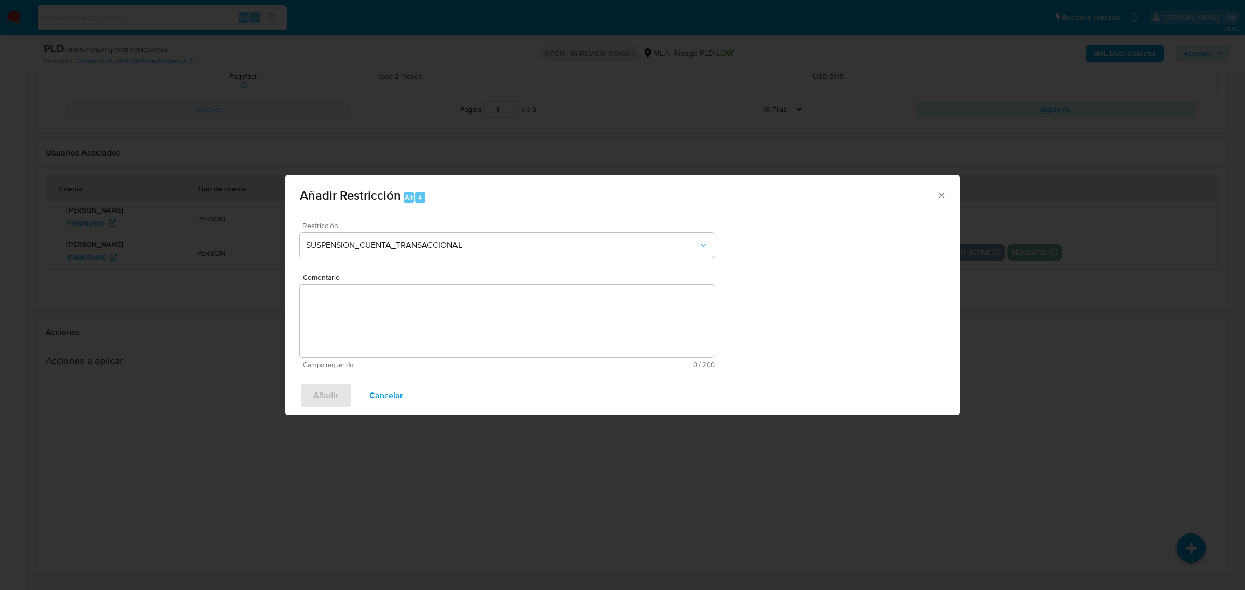
click at [400, 322] on textarea "Comentario" at bounding box center [507, 321] width 415 height 73
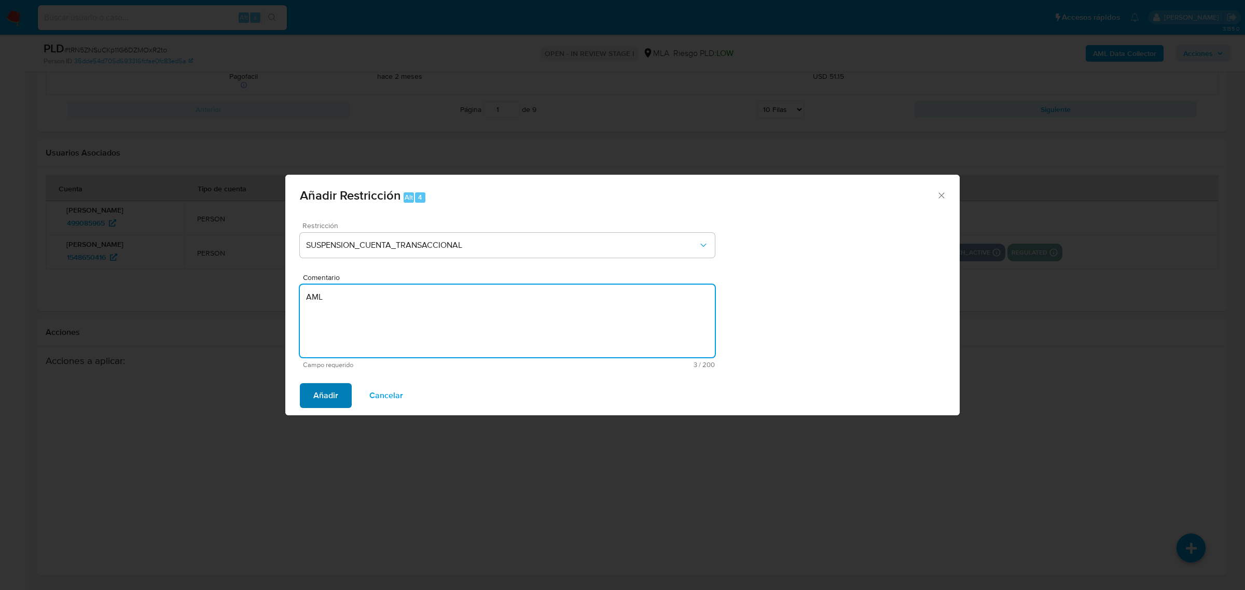
type textarea "AML"
click at [331, 405] on span "Añadir" at bounding box center [325, 395] width 25 height 23
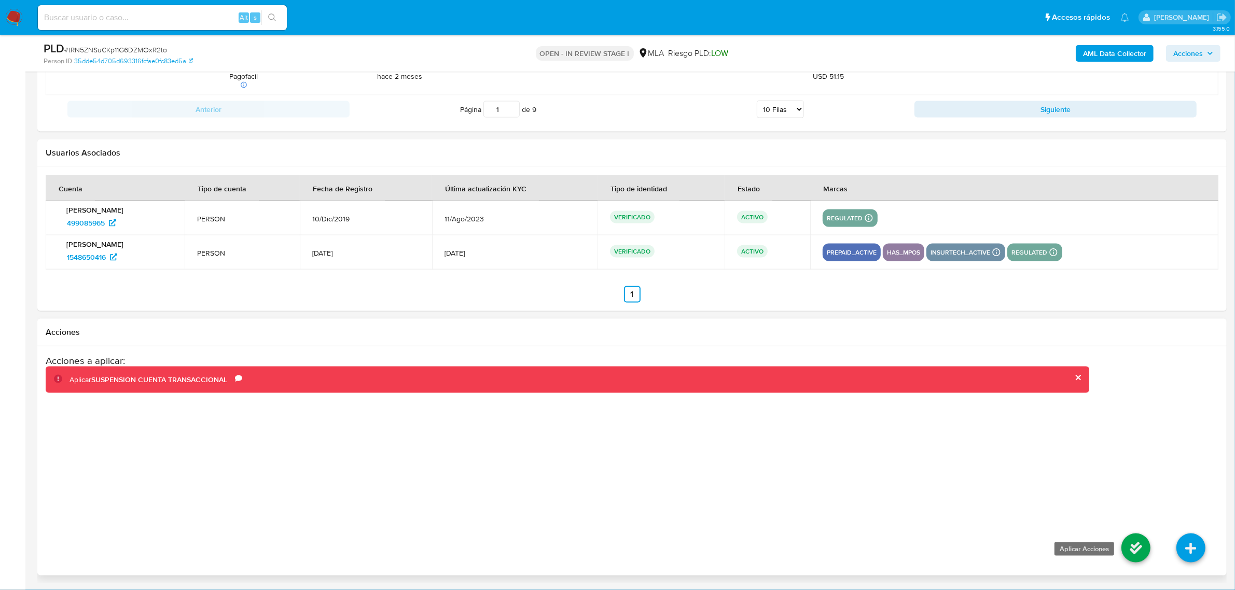
click at [1137, 551] on icon at bounding box center [1136, 548] width 29 height 29
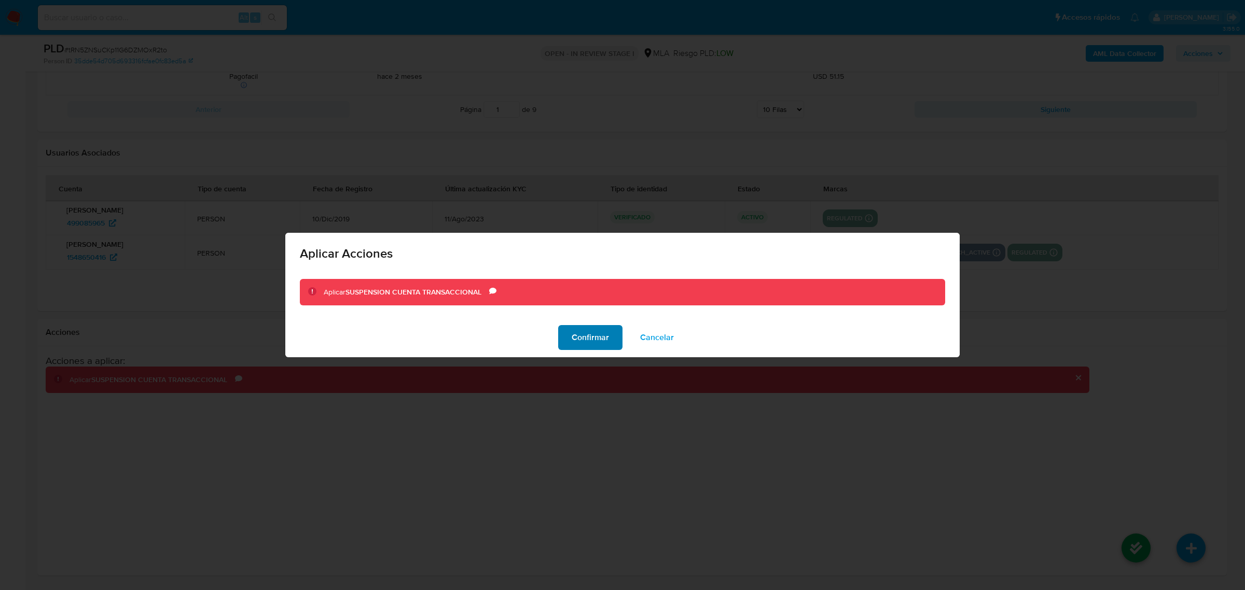
click at [584, 346] on span "Confirmar" at bounding box center [590, 337] width 37 height 23
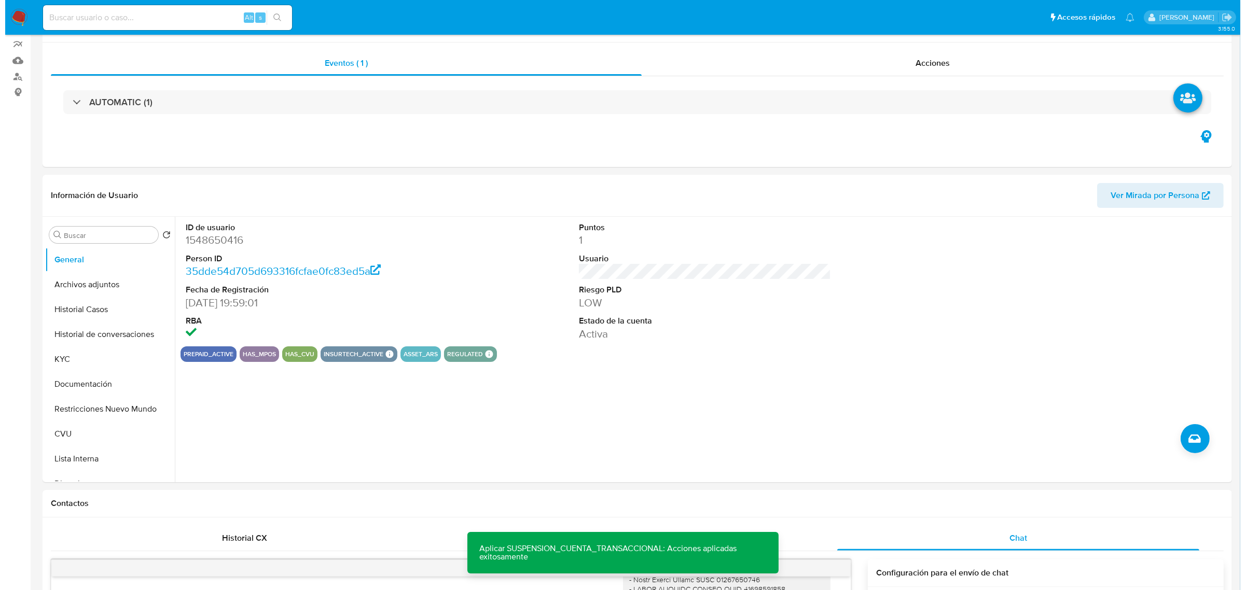
scroll to position [0, 0]
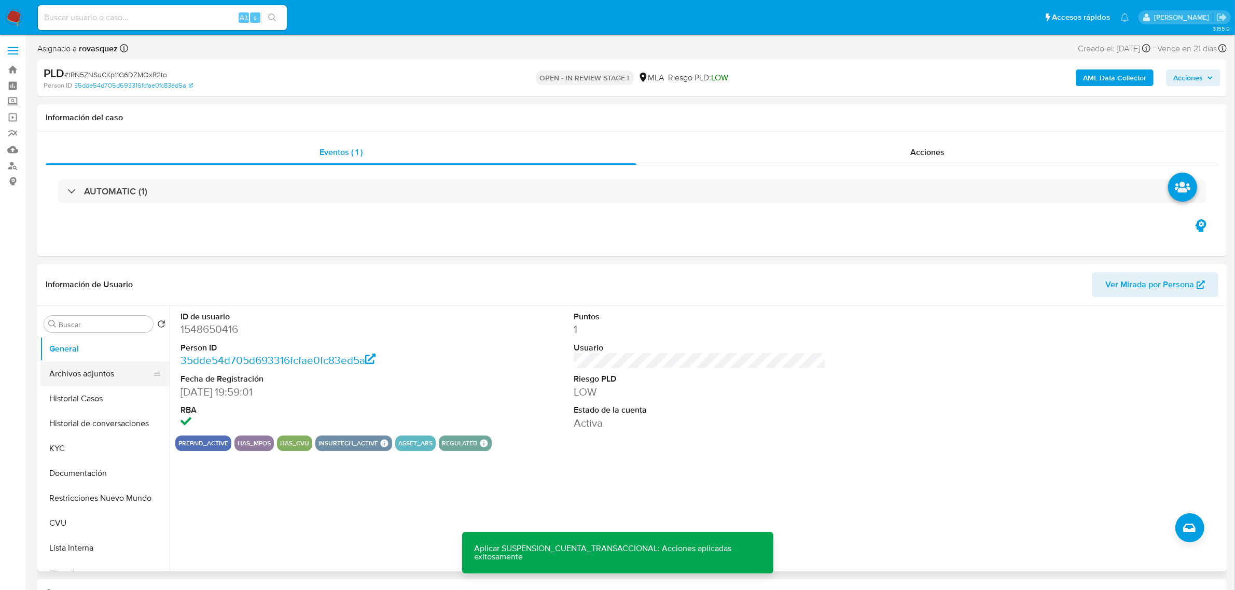
click at [61, 376] on button "Archivos adjuntos" at bounding box center [100, 374] width 121 height 25
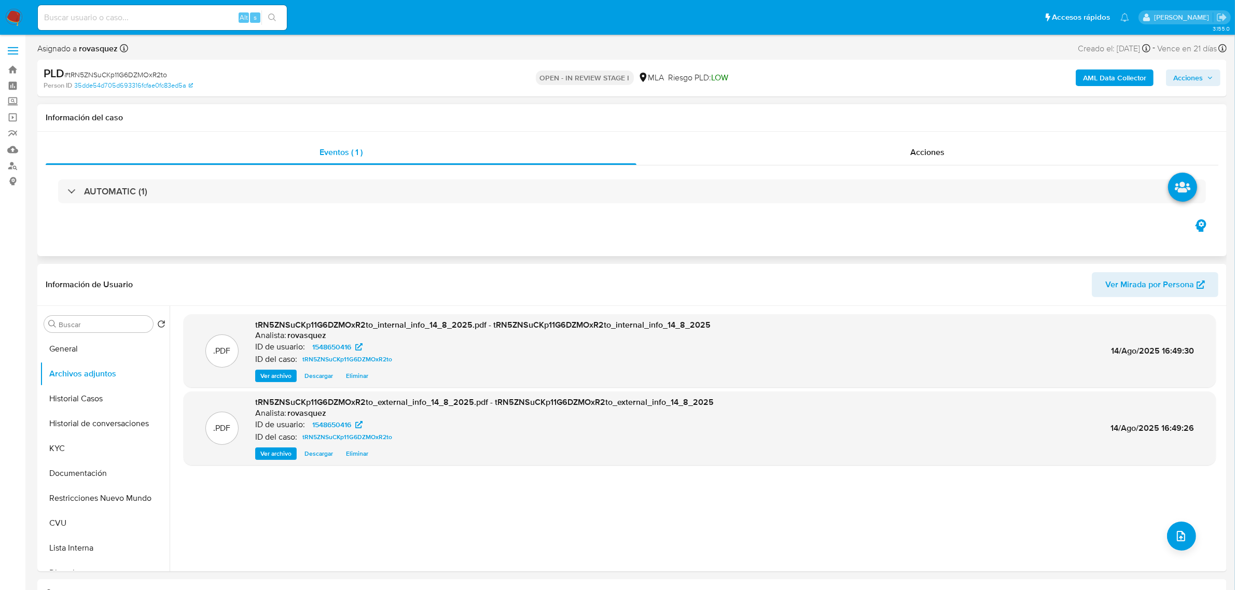
click at [146, 247] on div "Eventos ( 1 ) Acciones AUTOMATIC (1)" at bounding box center [632, 194] width 1190 height 125
click at [1175, 535] on icon "upload-file" at bounding box center [1181, 536] width 12 height 12
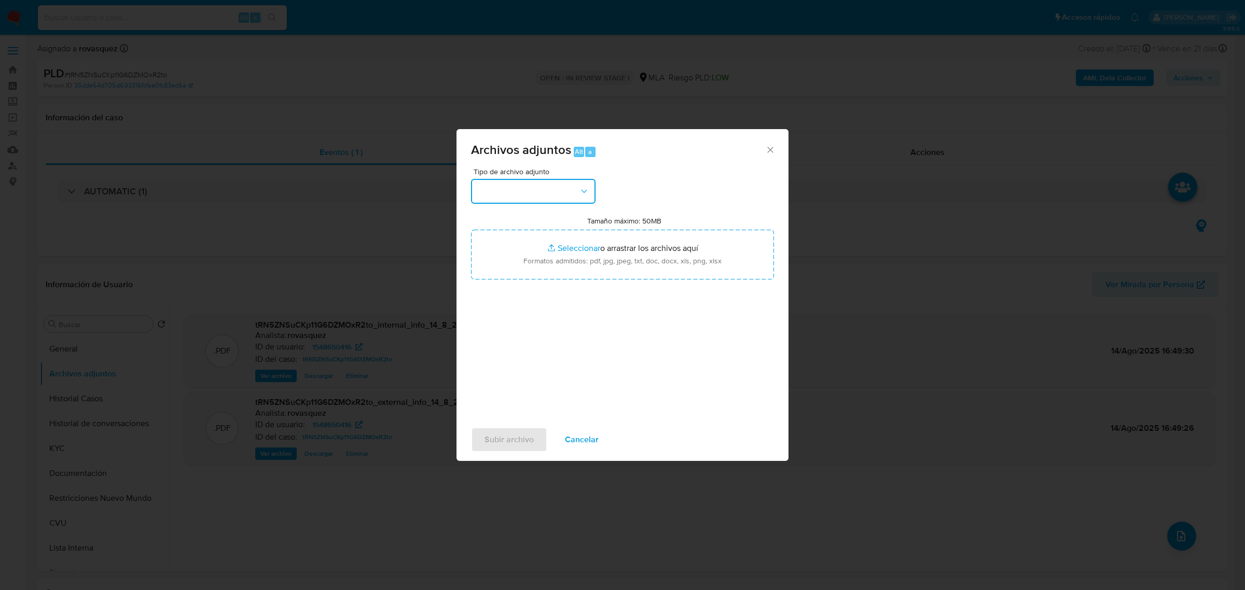
click at [568, 200] on button "button" at bounding box center [533, 191] width 125 height 25
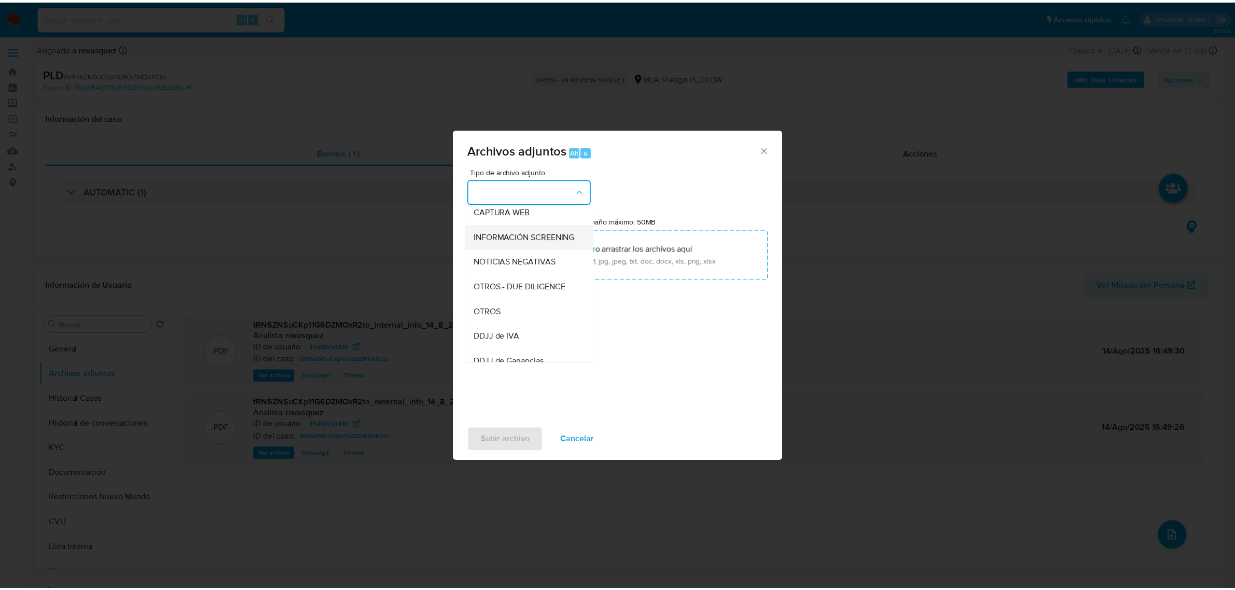
scroll to position [130, 0]
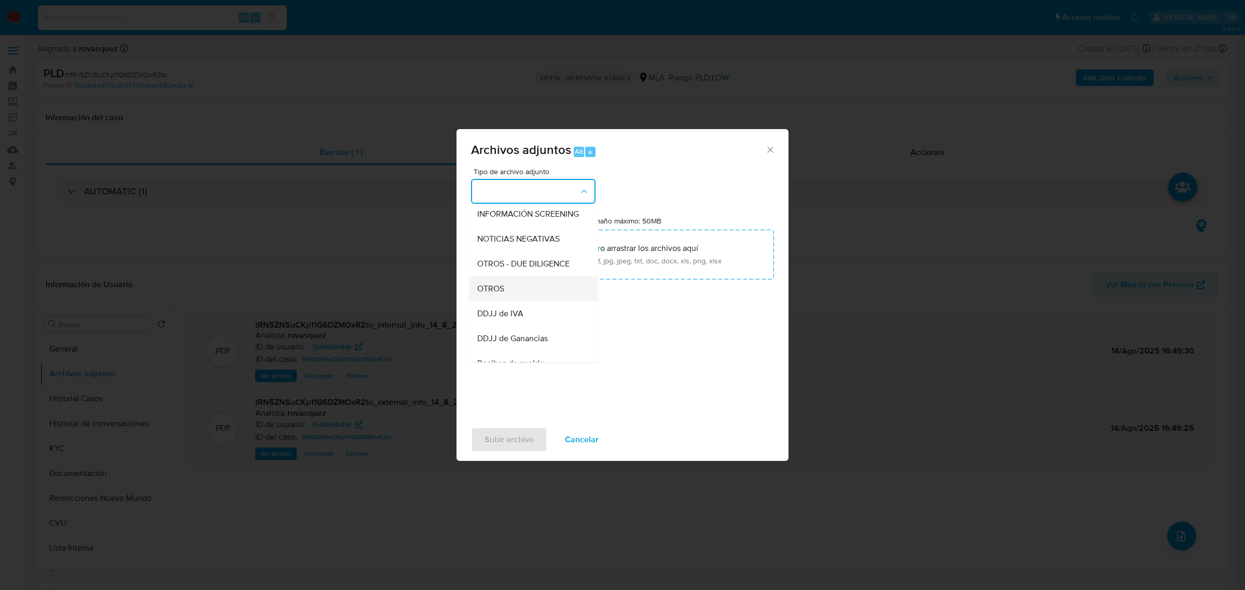
click at [528, 301] on div "OTROS" at bounding box center [530, 288] width 106 height 25
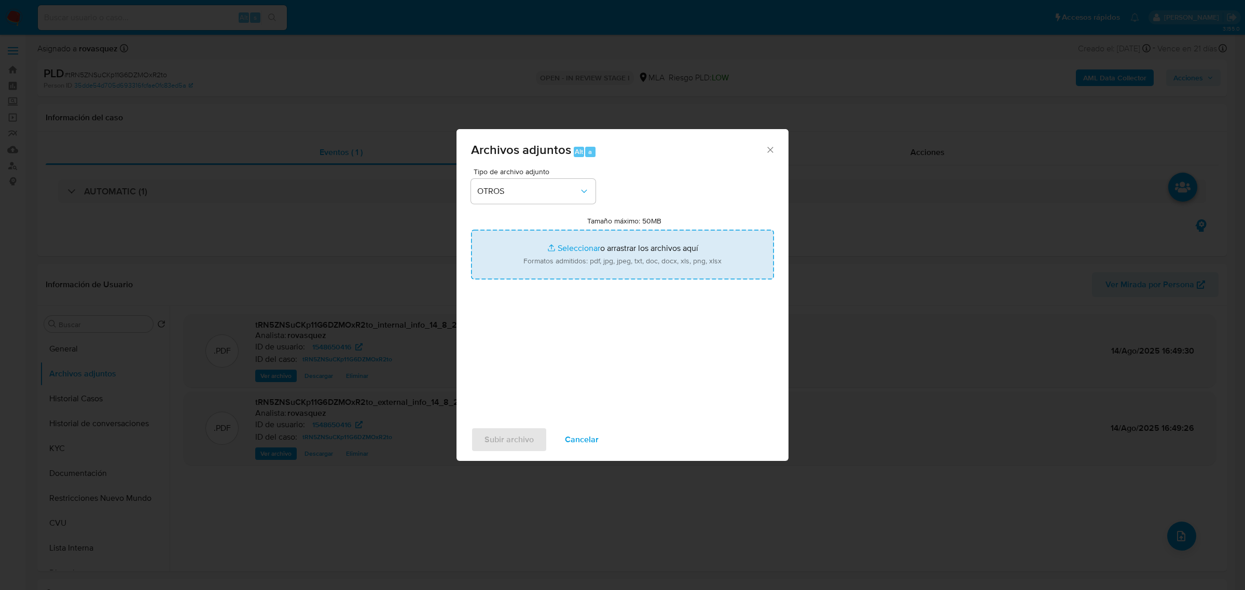
click at [566, 242] on input "Tamaño máximo: 50MB Seleccionar archivos" at bounding box center [622, 255] width 303 height 50
type input "C:\fakepath\Caselog tRN5ZNSuCKp11G6DZMOxR2to_2025_08_14_15_57_19.docx"
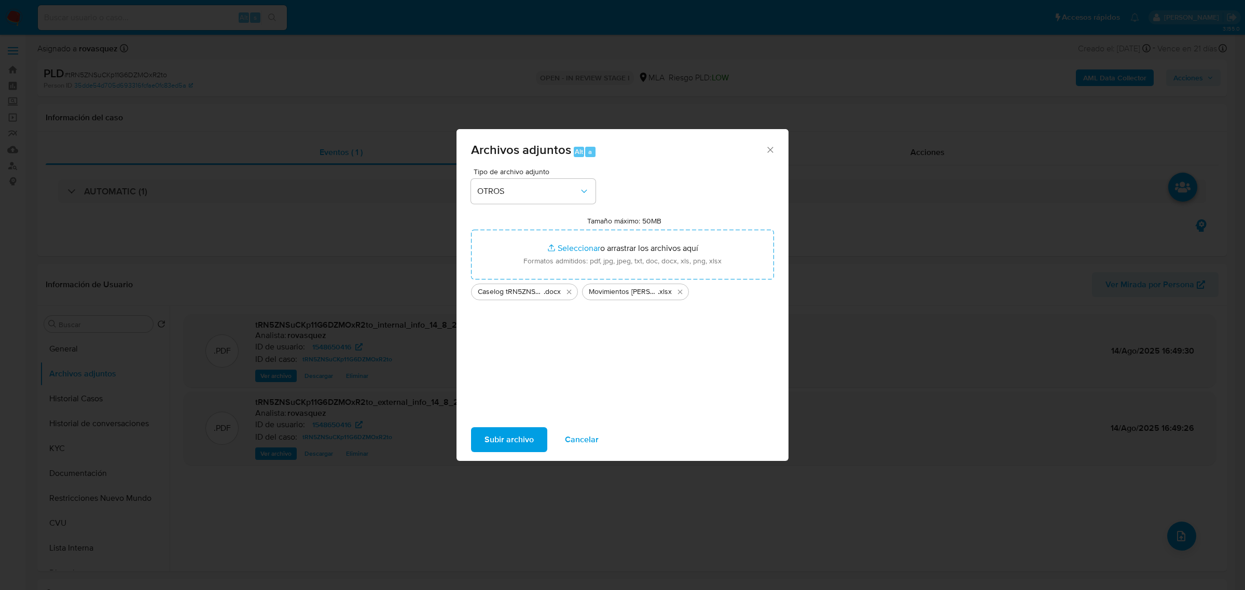
click at [517, 434] on span "Subir archivo" at bounding box center [509, 439] width 49 height 23
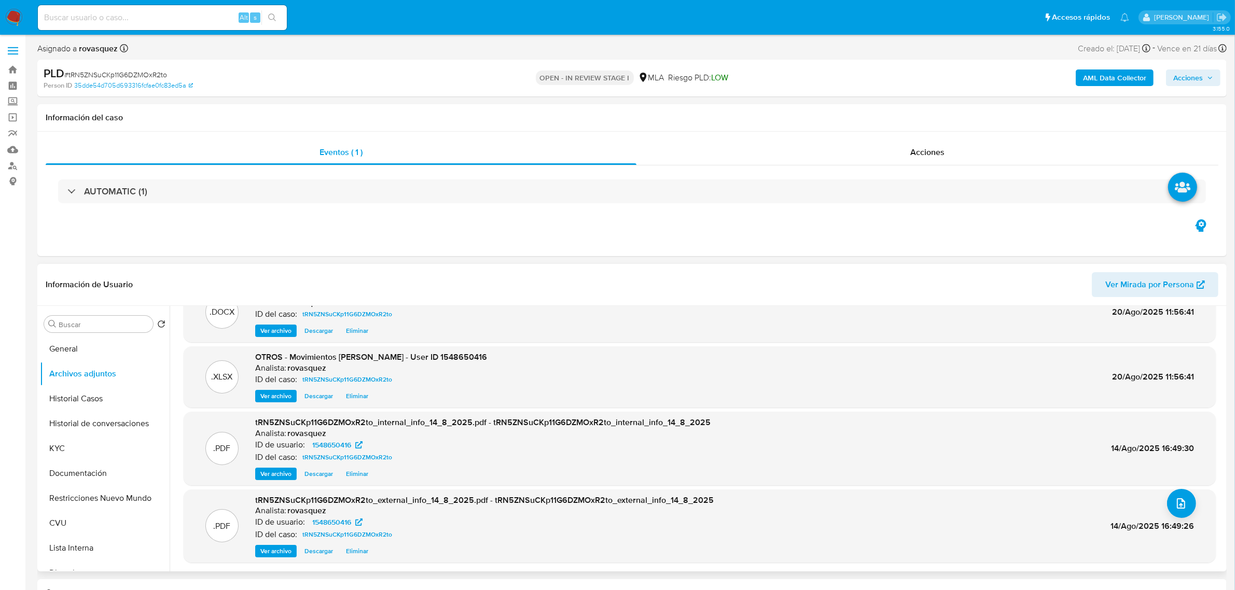
scroll to position [0, 0]
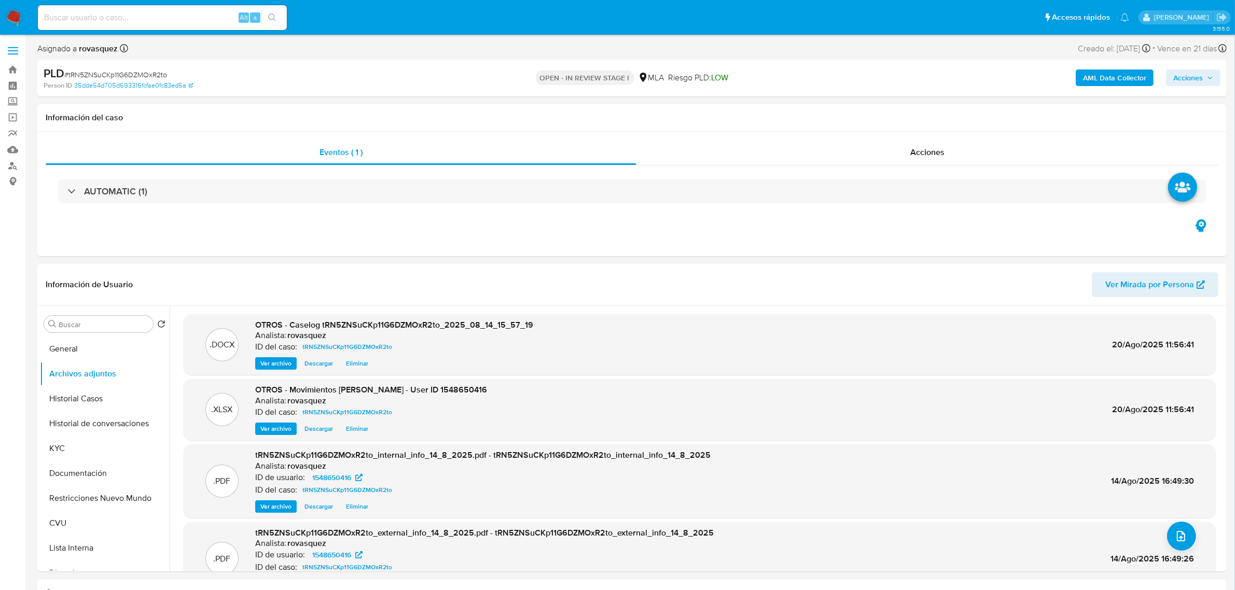
click at [1205, 84] on span "Acciones" at bounding box center [1193, 78] width 40 height 15
click at [902, 109] on span "Resolución del caso" at bounding box center [899, 111] width 74 height 12
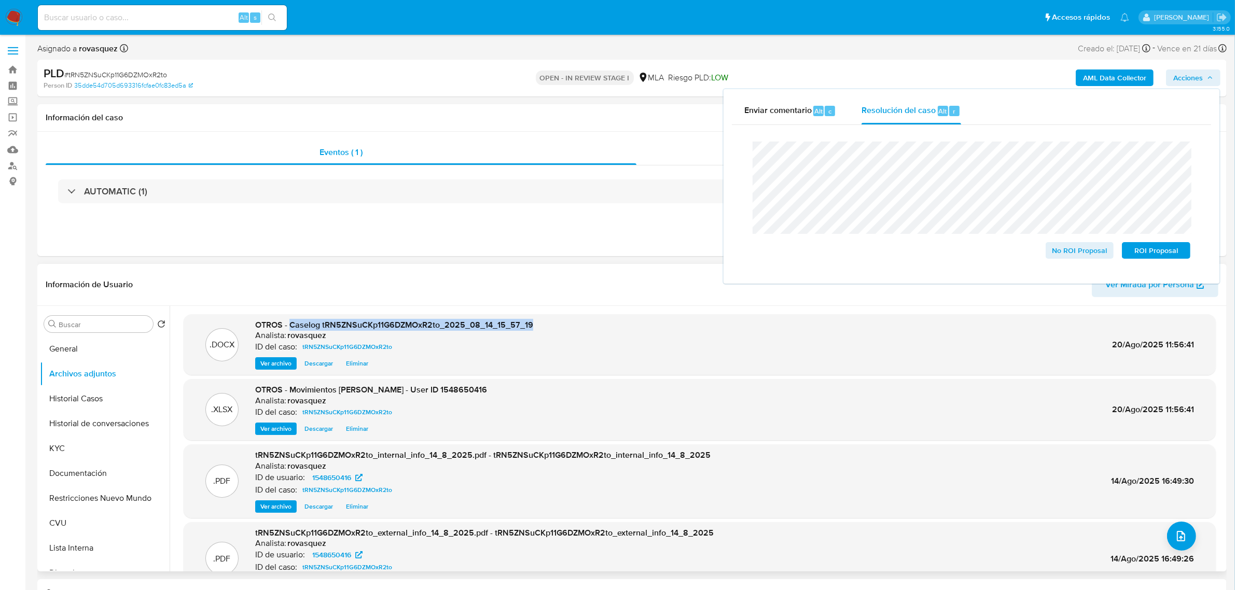
drag, startPoint x: 291, startPoint y: 326, endPoint x: 532, endPoint y: 324, distance: 240.7
click at [532, 324] on div ".DOCX OTROS - Caselog tRN5ZNSuCKp11G6DZMOxR2to_2025_08_14_15_57_19 Analista: ro…" at bounding box center [700, 345] width 1022 height 51
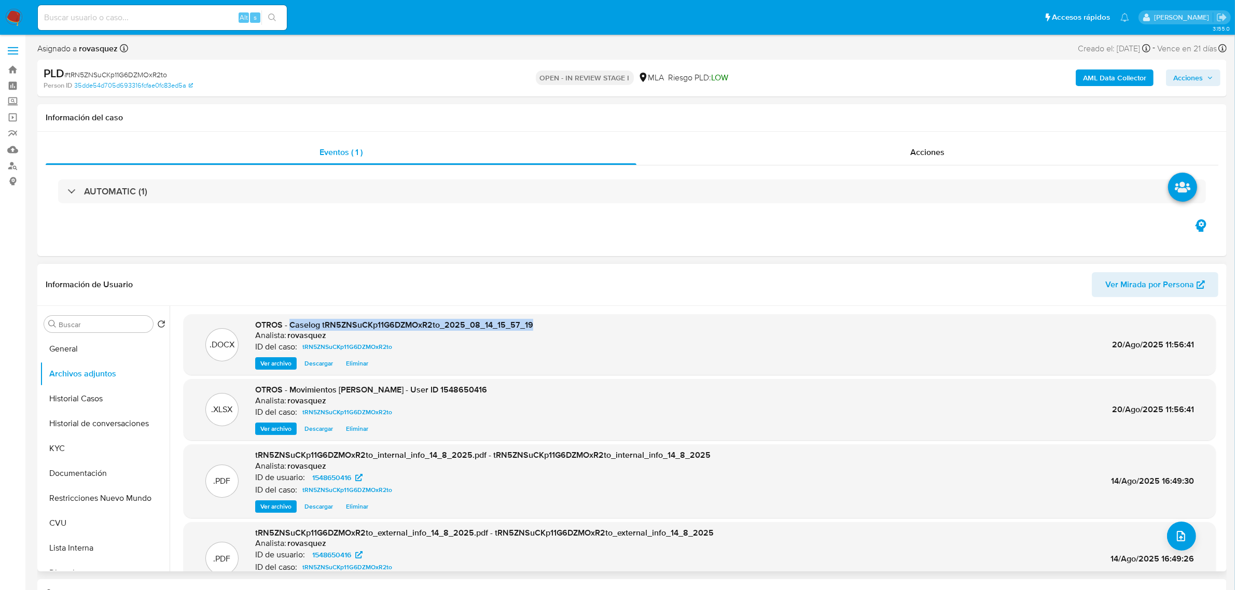
copy span "Caselog tRN5ZNSuCKp11G6DZMOxR2to_2025_08_14_15_57_19"
click at [1209, 78] on icon "button" at bounding box center [1210, 78] width 6 height 6
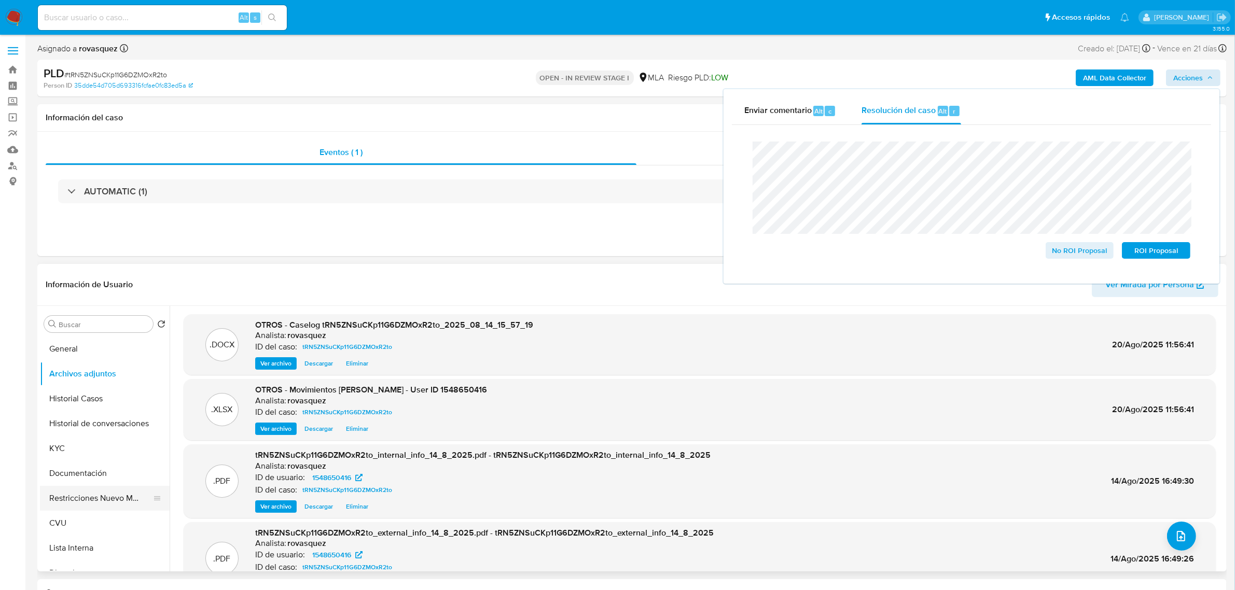
click at [94, 500] on button "Restricciones Nuevo Mundo" at bounding box center [100, 498] width 121 height 25
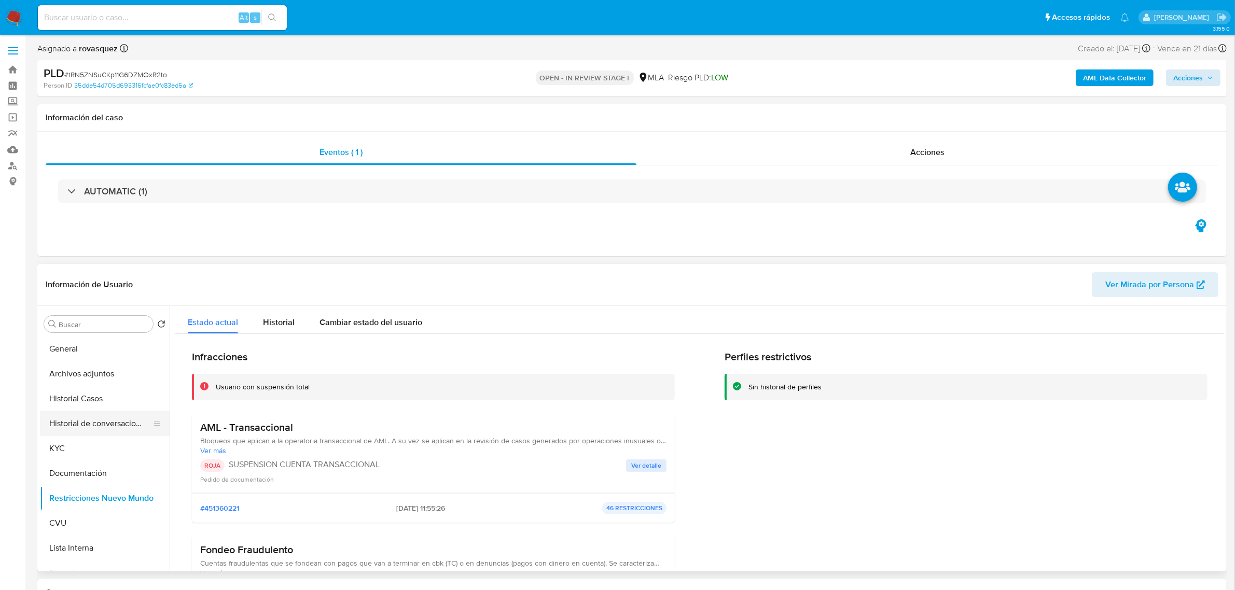
click at [91, 420] on button "Historial de conversaciones" at bounding box center [100, 423] width 121 height 25
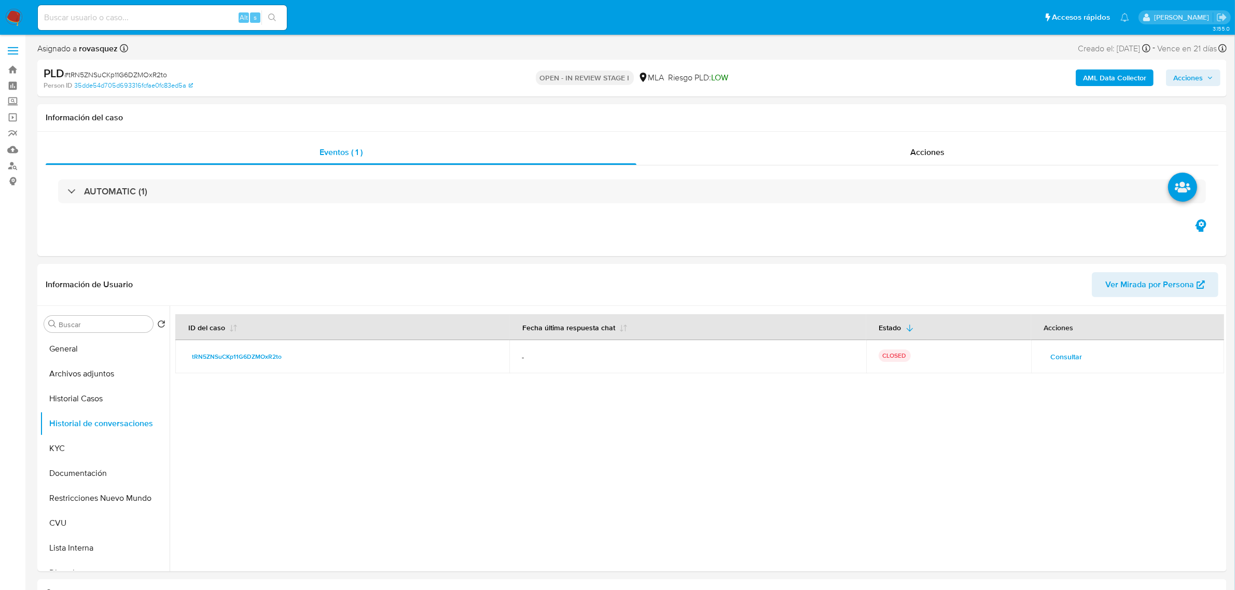
click at [1208, 84] on span "Acciones" at bounding box center [1193, 78] width 40 height 15
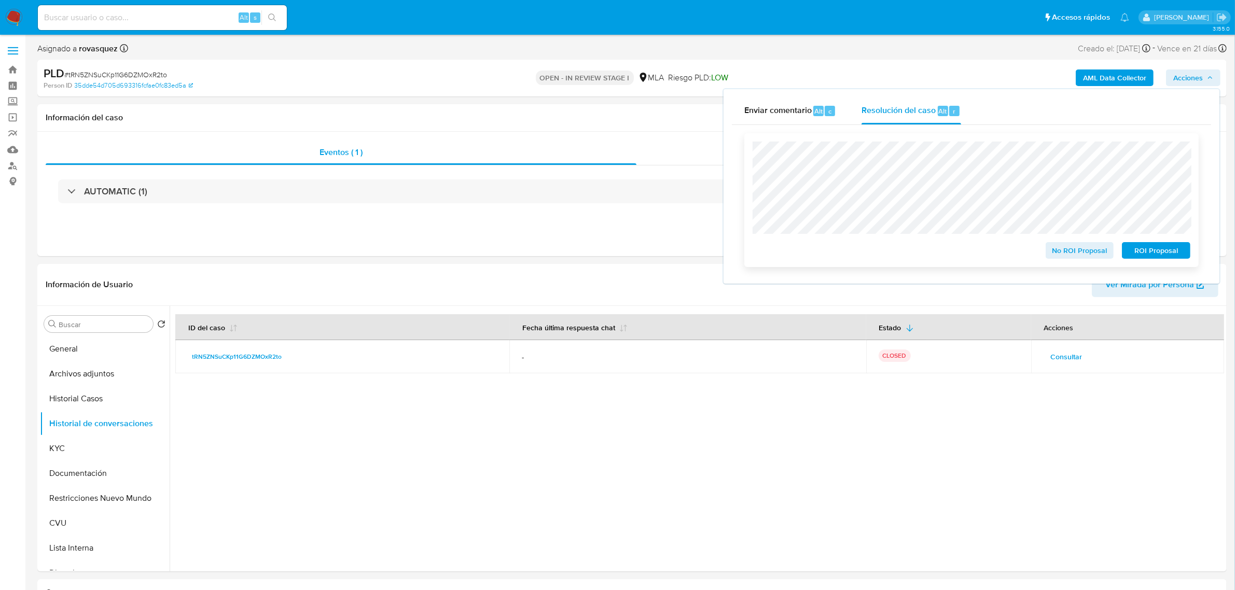
click at [1165, 252] on span "ROI Proposal" at bounding box center [1156, 250] width 54 height 15
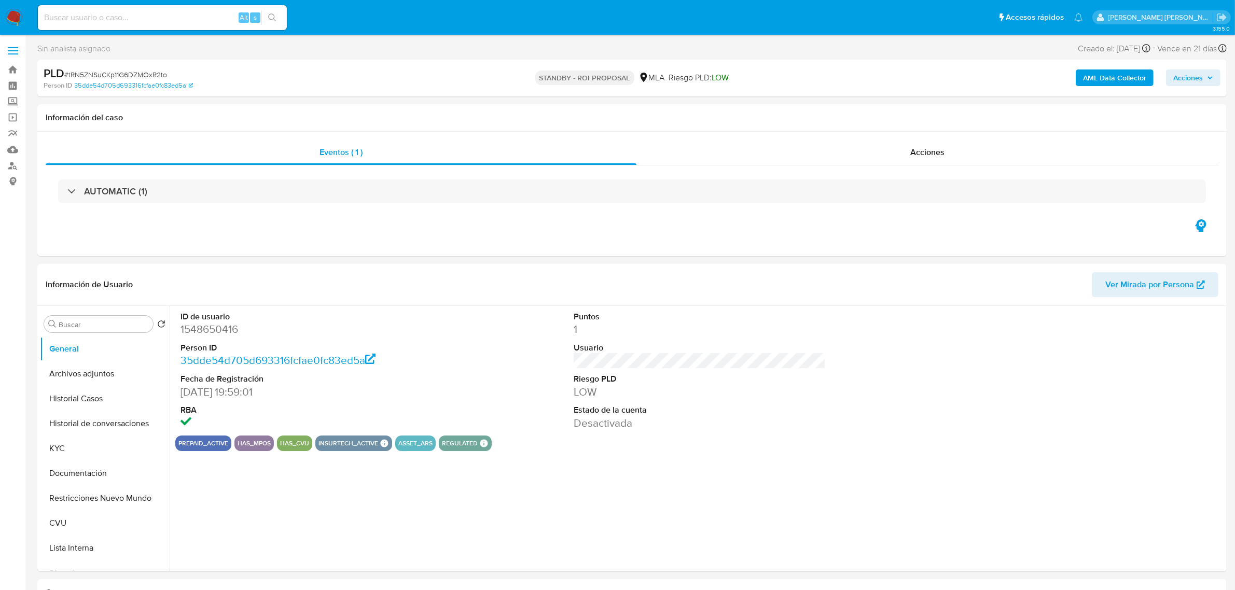
select select "10"
click at [674, 217] on div "AUTOMATIC (1)" at bounding box center [632, 191] width 1173 height 52
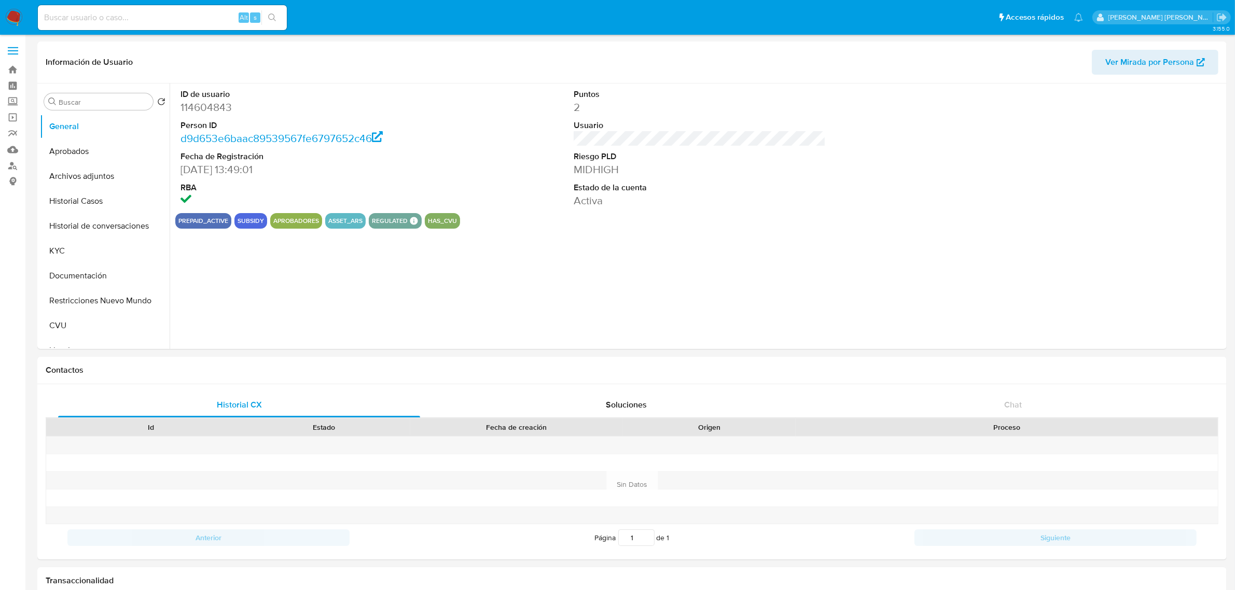
select select "10"
click at [532, 283] on div "ID de usuario 114604843 Person ID d9d653e6baac89539567fe6797652c46 Fecha de Reg…" at bounding box center [697, 217] width 1055 height 266
click at [91, 229] on button "Historial de conversaciones" at bounding box center [100, 226] width 121 height 25
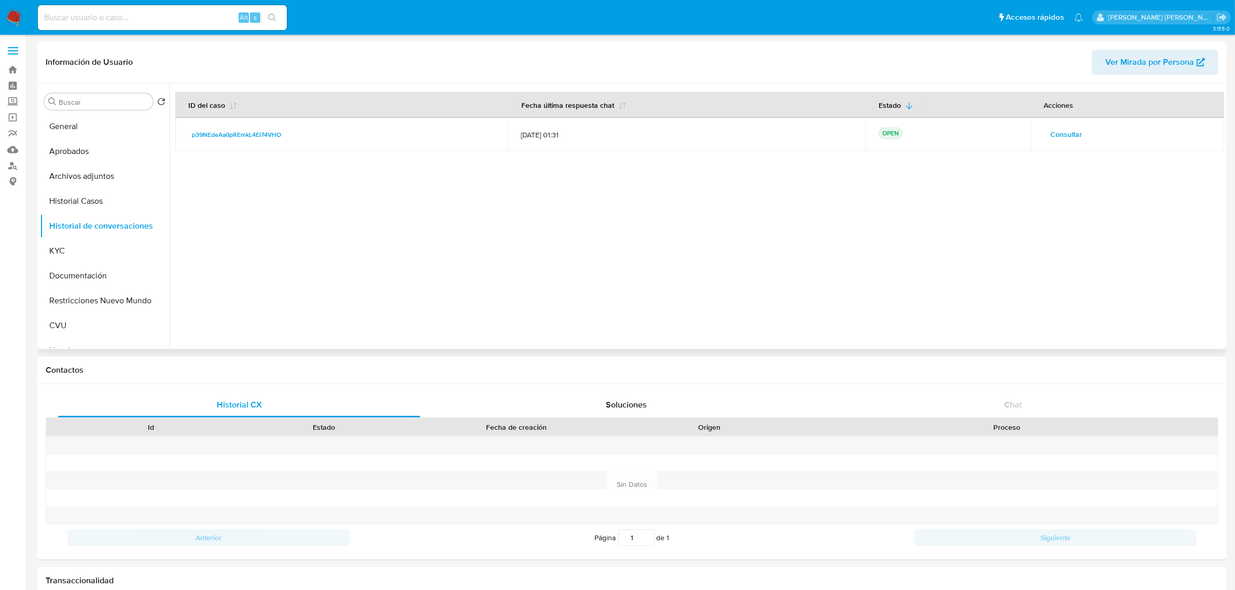
click at [610, 212] on div at bounding box center [697, 217] width 1055 height 266
click at [558, 310] on div at bounding box center [697, 217] width 1055 height 266
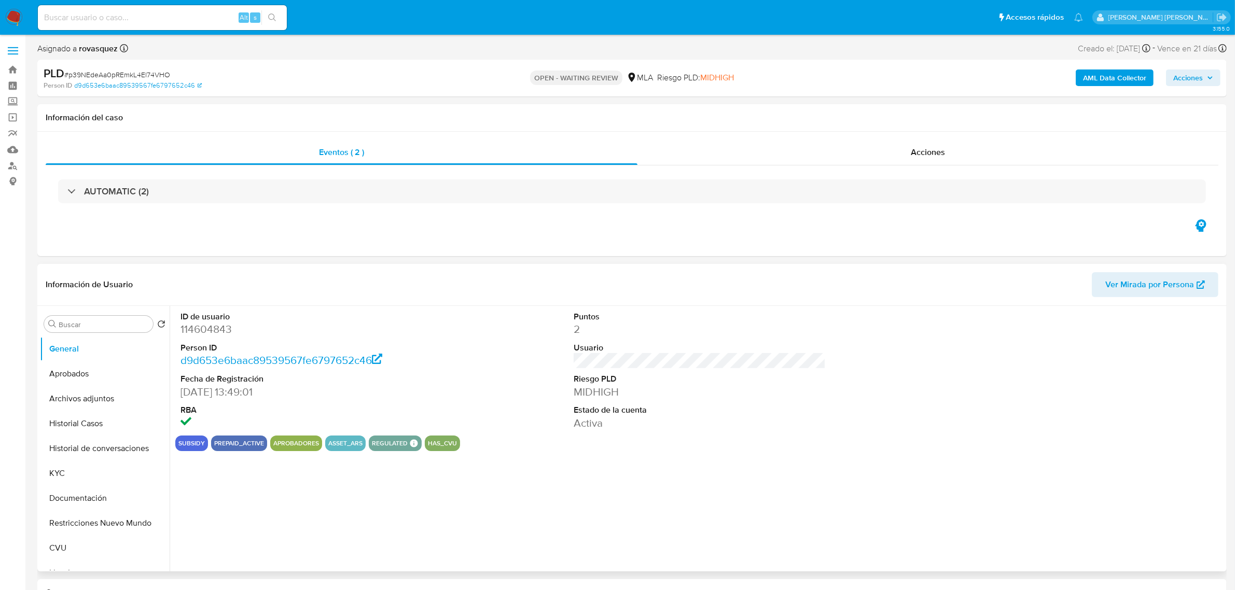
select select "10"
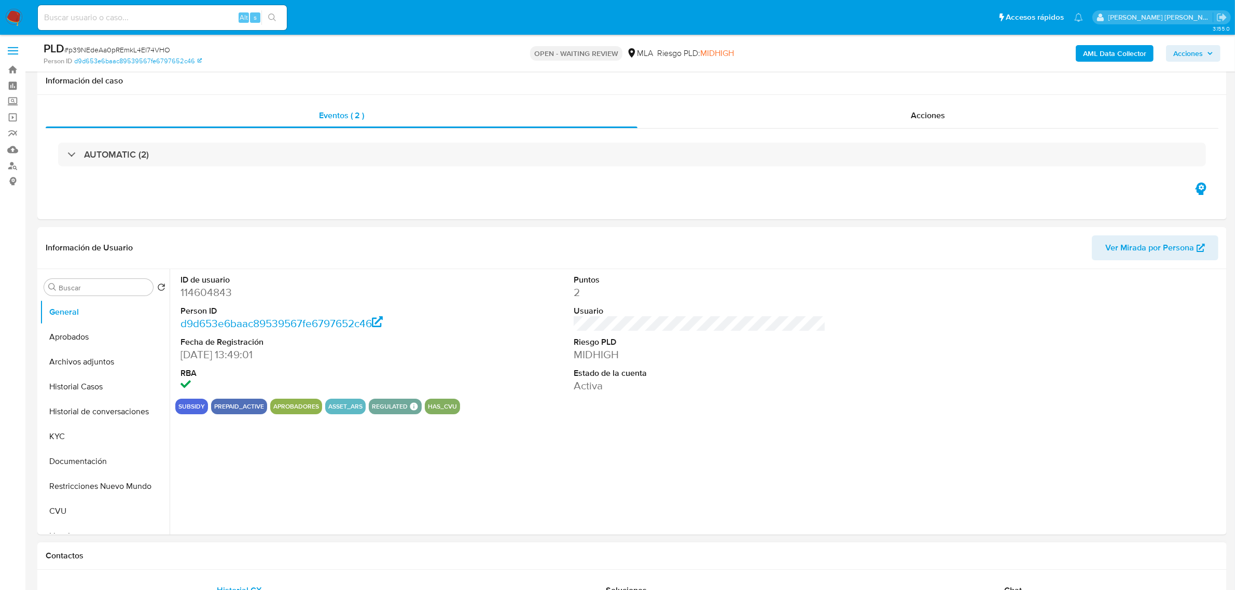
scroll to position [259, 0]
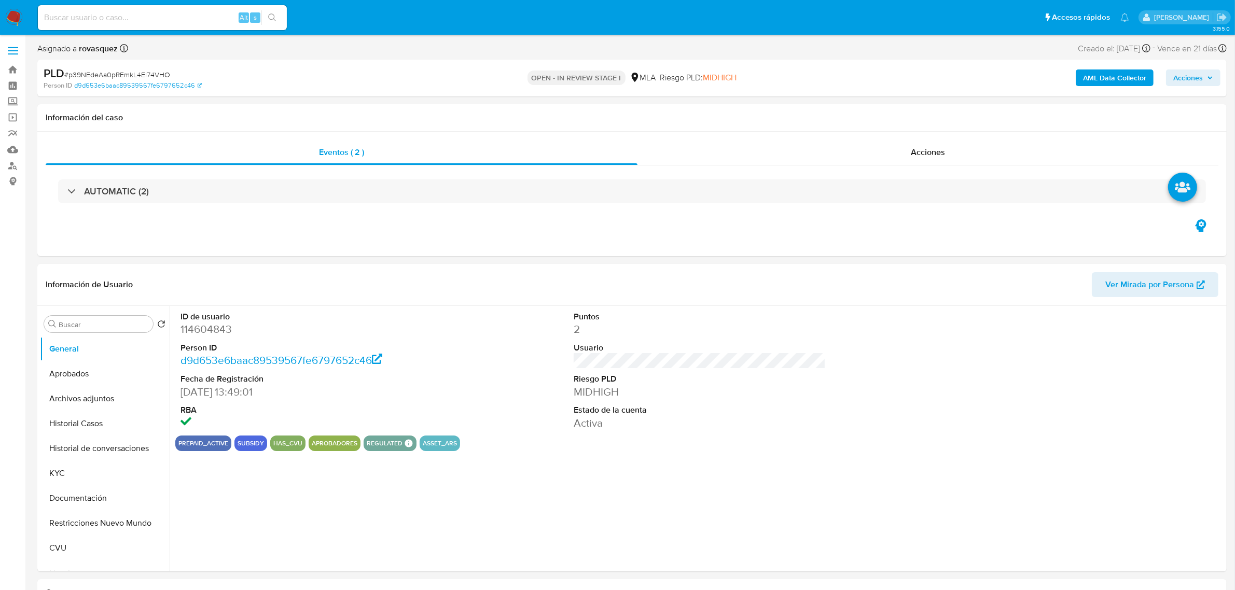
select select "10"
click at [515, 411] on div "ID de usuario 114604843 Person ID d9d653e6baac89539567fe6797652c46 Fecha de Reg…" at bounding box center [699, 371] width 1049 height 130
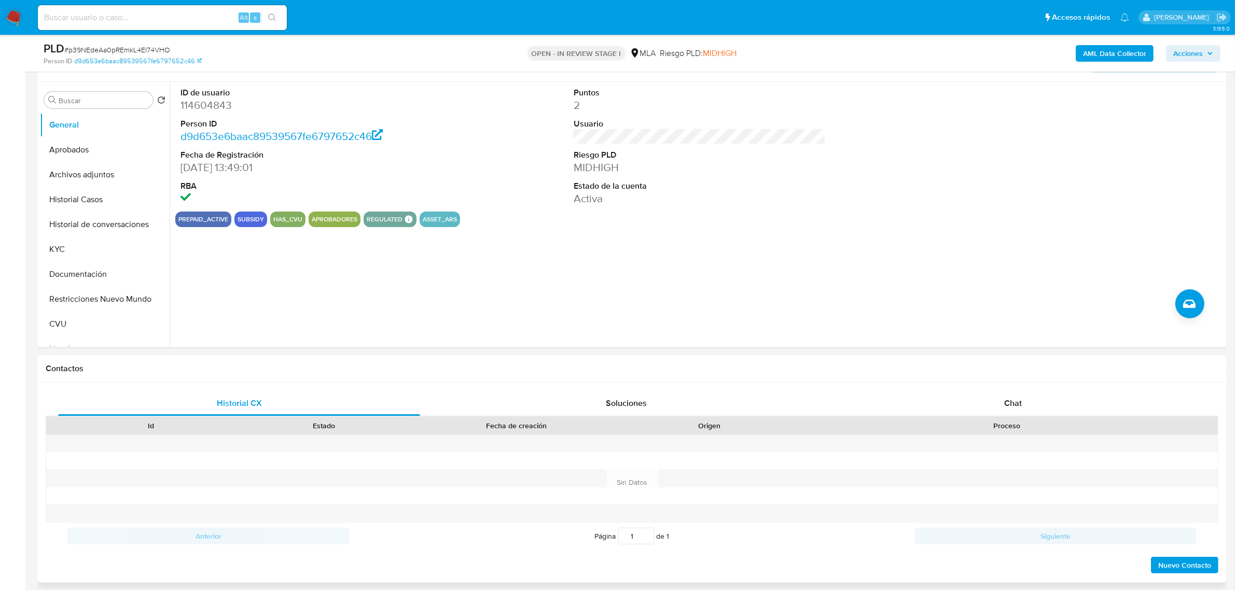
scroll to position [324, 0]
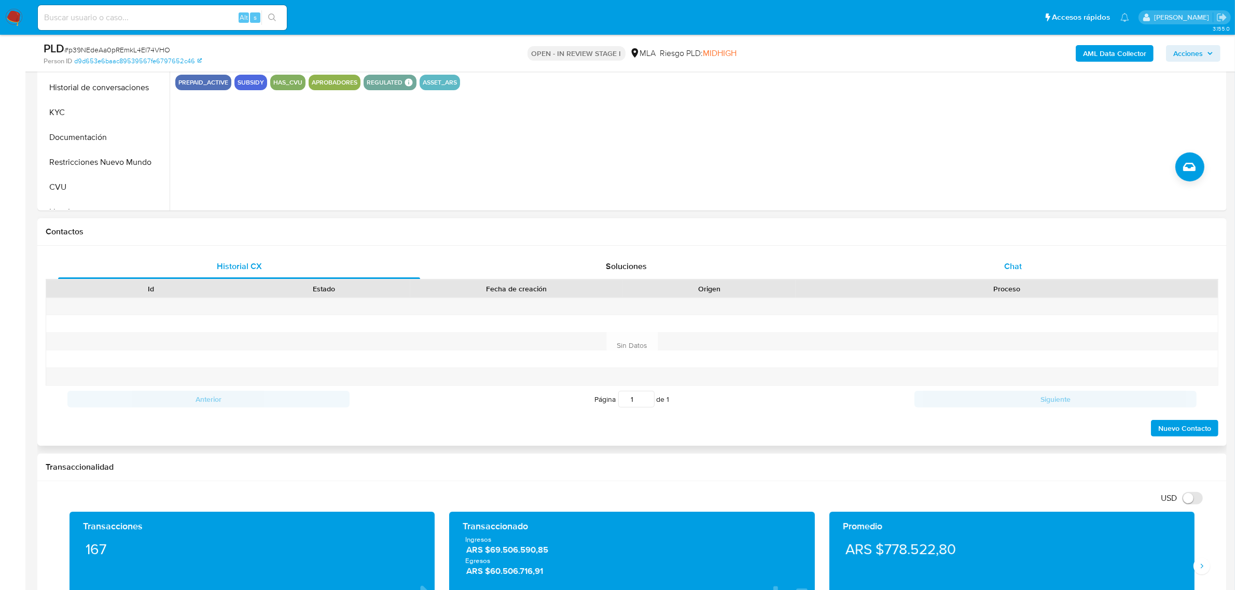
click at [1015, 265] on span "Chat" at bounding box center [1013, 266] width 18 height 12
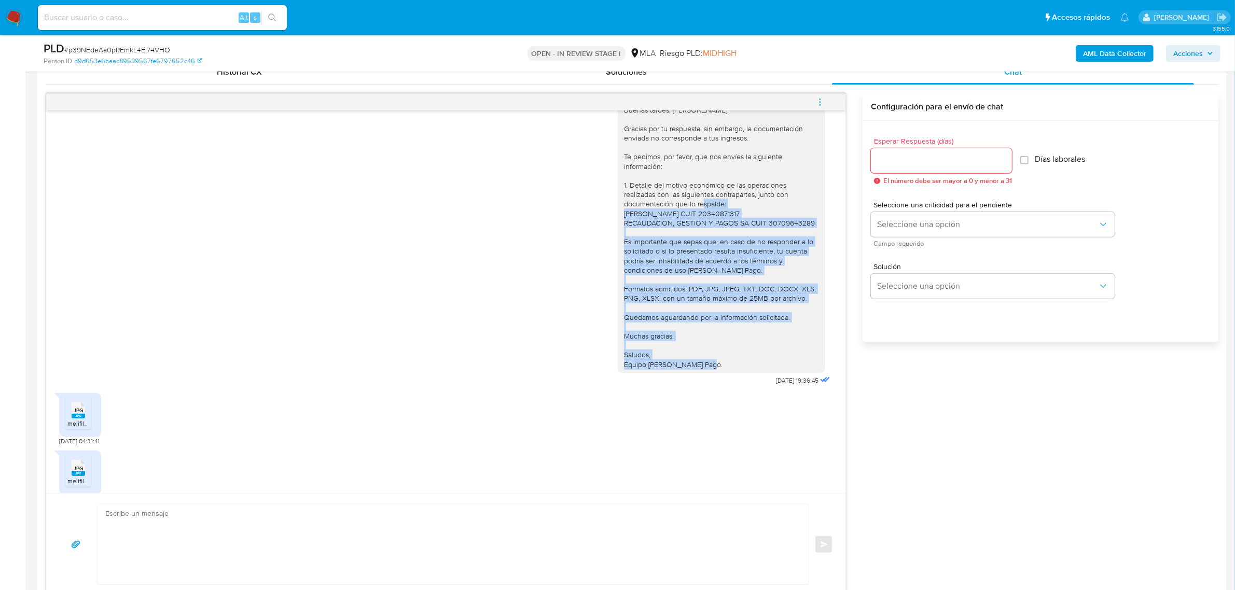
scroll to position [1229, 0]
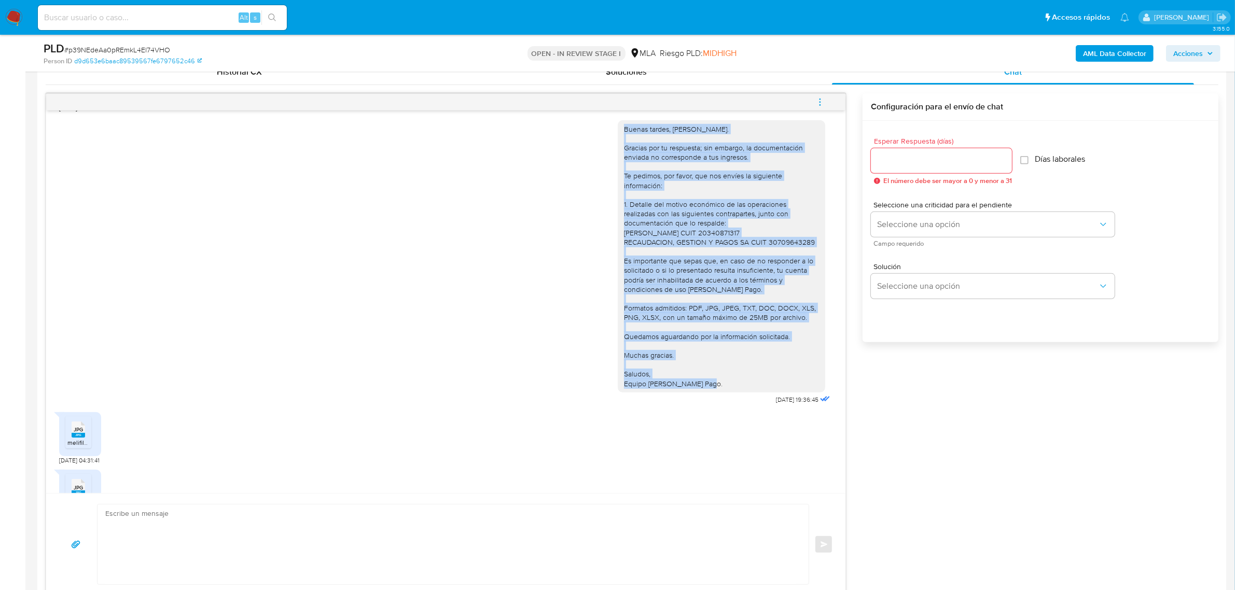
drag, startPoint x: 702, startPoint y: 353, endPoint x: 610, endPoint y: 162, distance: 212.3
click at [618, 162] on div "Buenas tardes, Noelia. Gracias por tu respuesta; sin embargo, la documentación …" at bounding box center [722, 256] width 208 height 272
copy div "Buenas tardes, Noelia. Gracias por tu respuesta; sin embargo, la documentación …"
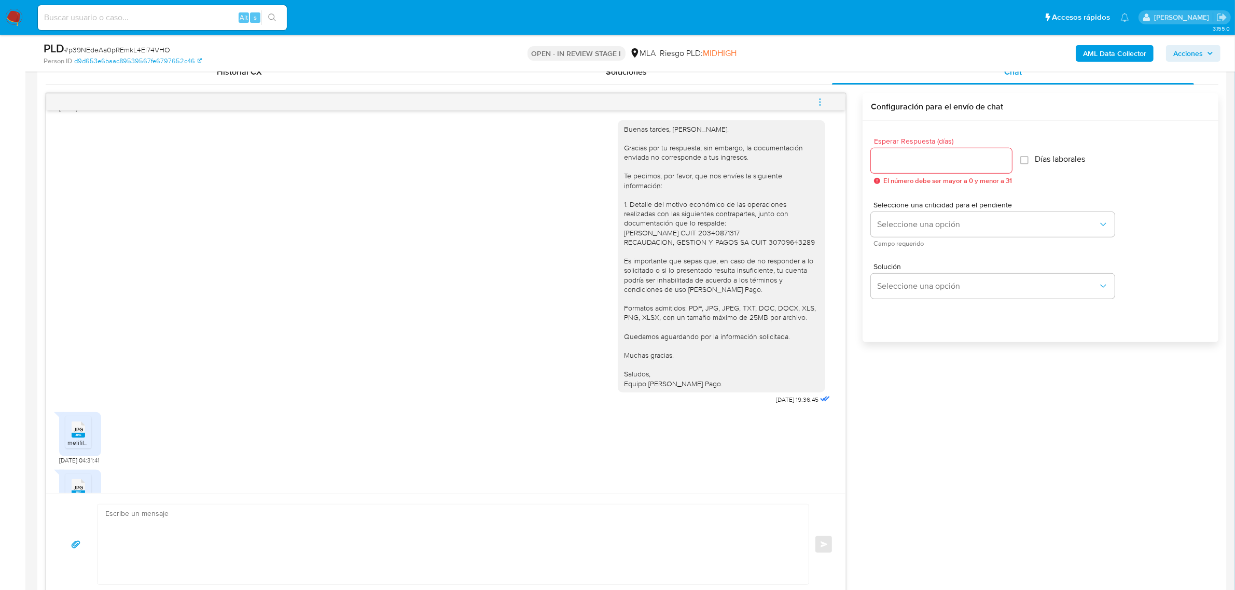
click at [271, 527] on textarea at bounding box center [450, 545] width 690 height 80
paste textarea "Buenas tardes, Noelia. Gracias por tu respuesta; sin embargo, la documentación …"
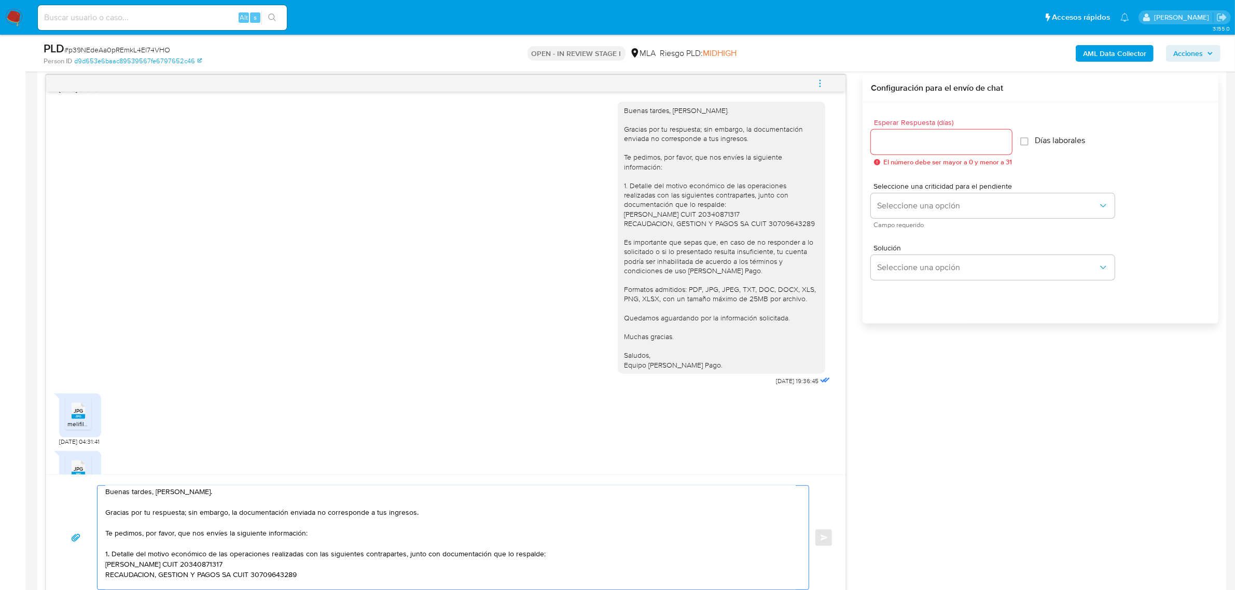
scroll to position [0, 0]
click at [141, 496] on textarea "Buenas tardes, Noelia. Gracias por tu respuesta; sin embargo, la documentación …" at bounding box center [450, 538] width 690 height 104
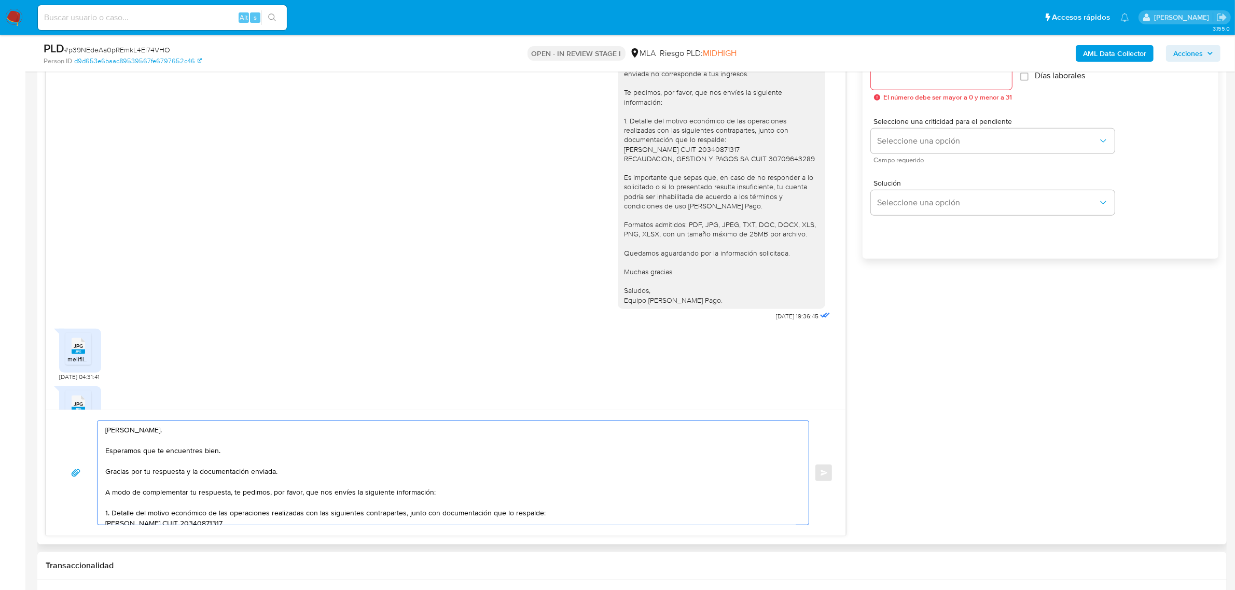
scroll to position [65, 0]
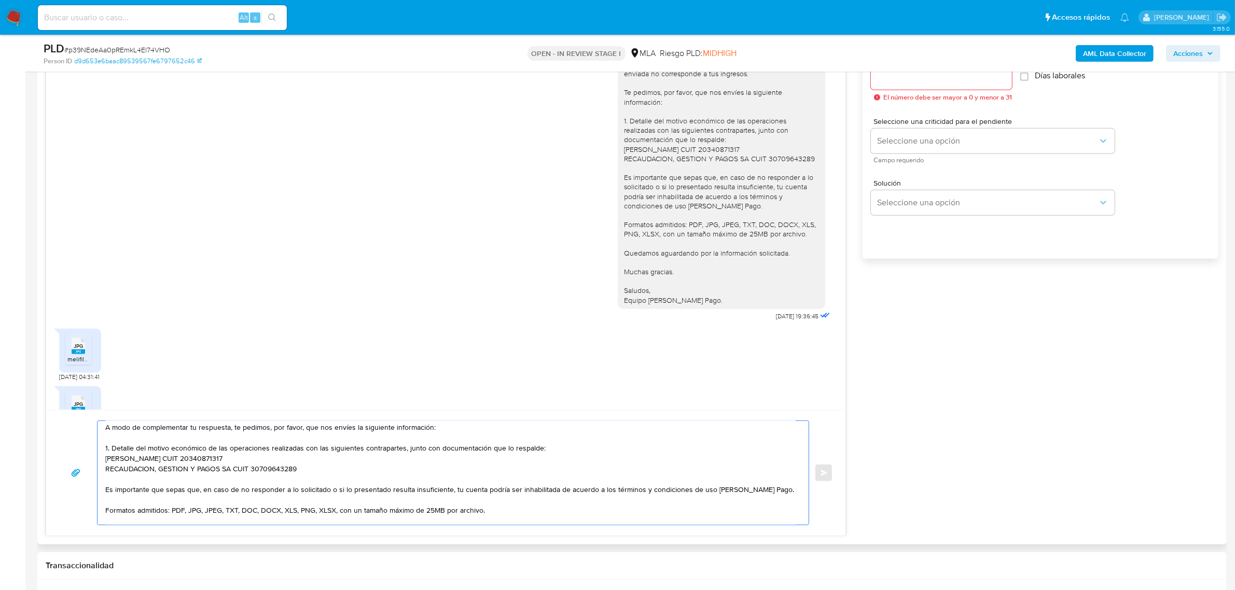
click at [201, 459] on textarea "Hola, Noelia. Esperamos que te encuentres bien. Gracias por tu respuesta y la d…" at bounding box center [450, 473] width 690 height 104
click at [294, 465] on textarea "Hola, Noelia. Esperamos que te encuentres bien. Gracias por tu respuesta y la d…" at bounding box center [450, 473] width 690 height 104
drag, startPoint x: 320, startPoint y: 472, endPoint x: 117, endPoint y: 447, distance: 204.9
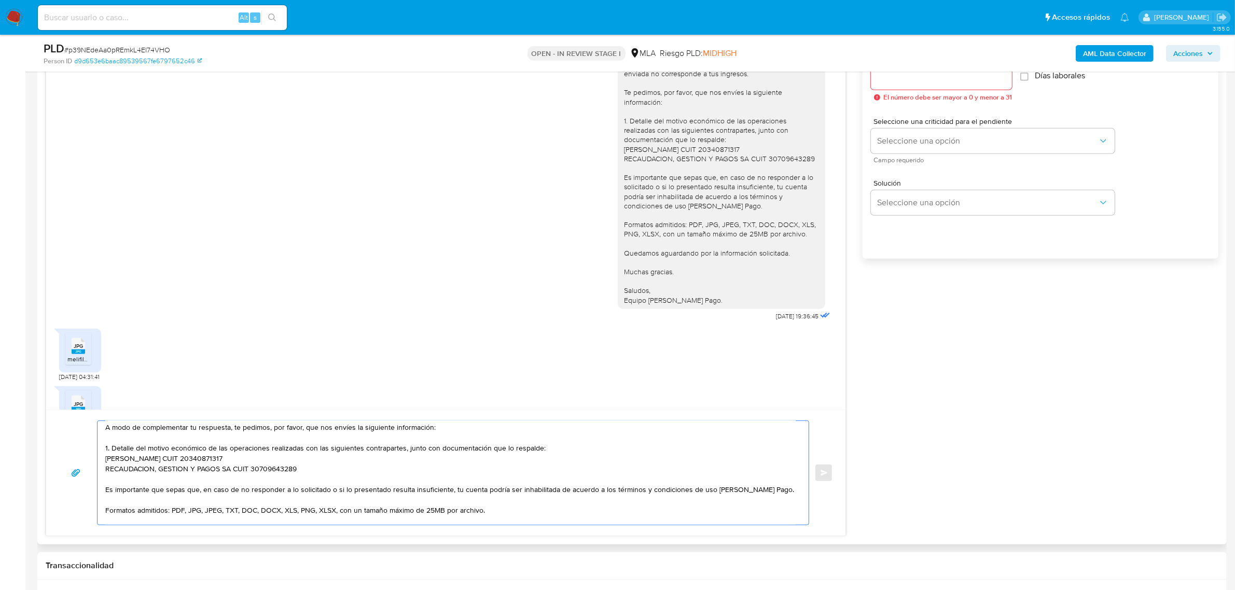
click at [117, 447] on textarea "Hola, Noelia. Esperamos que te encuentres bien. Gracias por tu respuesta y la d…" at bounding box center [450, 473] width 690 height 104
click at [116, 446] on textarea "Hola, Noelia. Esperamos que te encuentres bien. Gracias por tu respuesta y la d…" at bounding box center [450, 473] width 690 height 104
drag, startPoint x: 116, startPoint y: 446, endPoint x: 543, endPoint y: 448, distance: 426.9
click at [543, 448] on textarea "Hola, Noelia. Esperamos que te encuentres bien. Gracias por tu respuesta y la d…" at bounding box center [450, 473] width 690 height 104
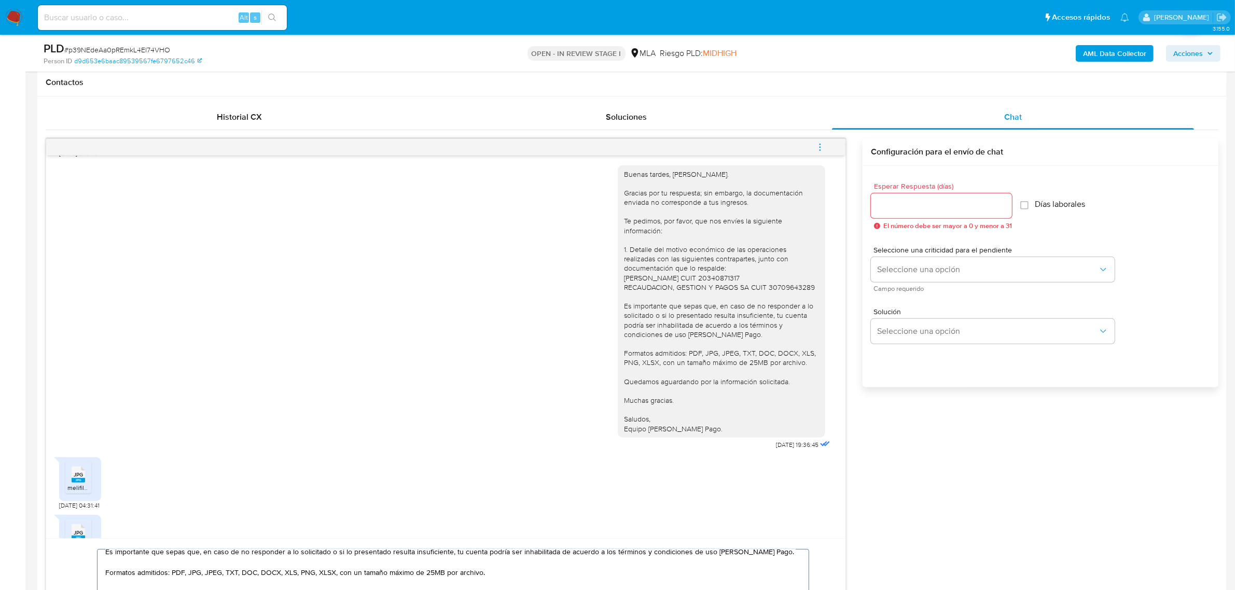
scroll to position [473, 0]
type textarea "Hola, Noelia. Esperamos que te encuentres bien. Gracias por tu respuesta y la d…"
click at [919, 211] on input "Esperar Respuesta (días)" at bounding box center [941, 206] width 141 height 13
type input "1"
click at [893, 266] on span "Seleccione una opción" at bounding box center [987, 271] width 221 height 10
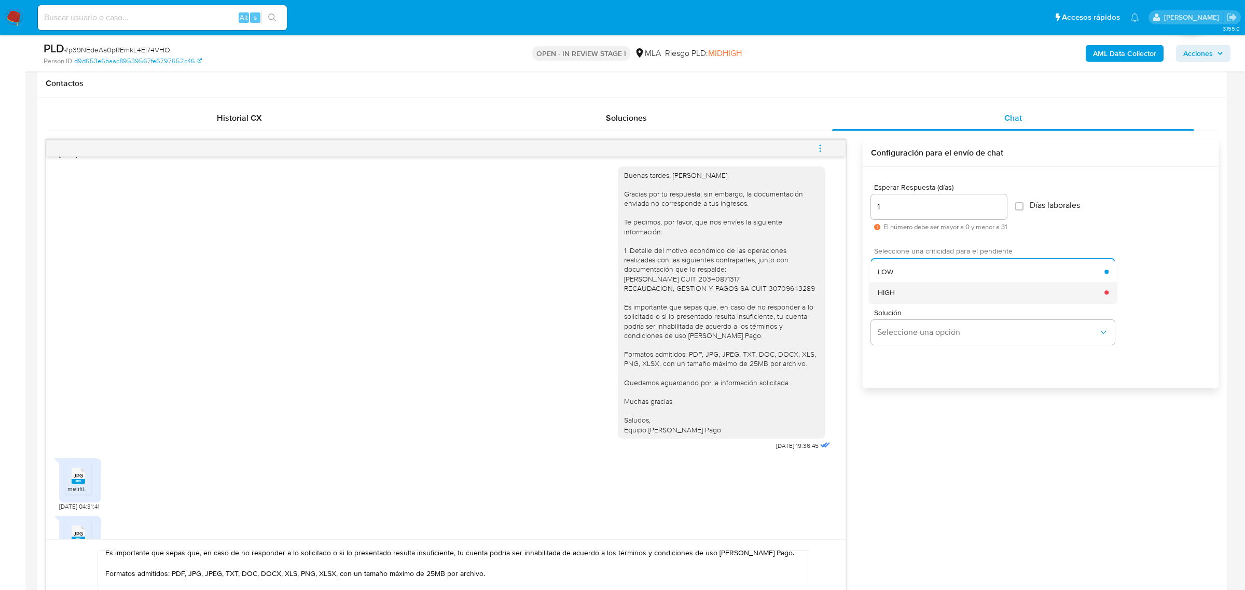
click at [913, 291] on div "HIGH" at bounding box center [991, 292] width 227 height 21
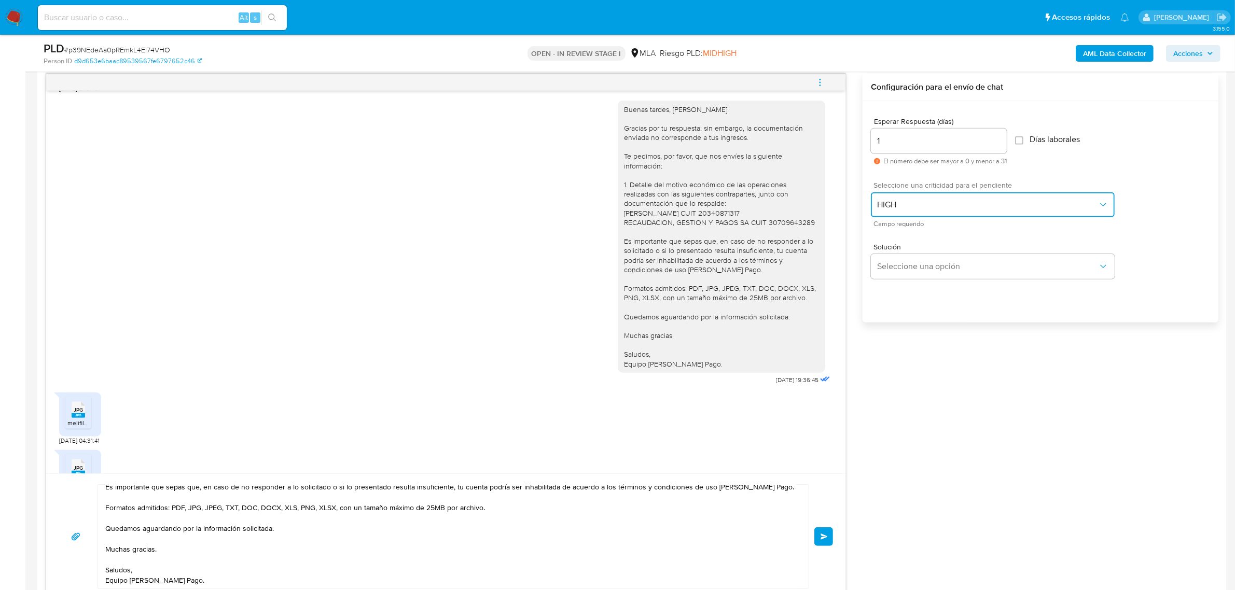
scroll to position [667, 0]
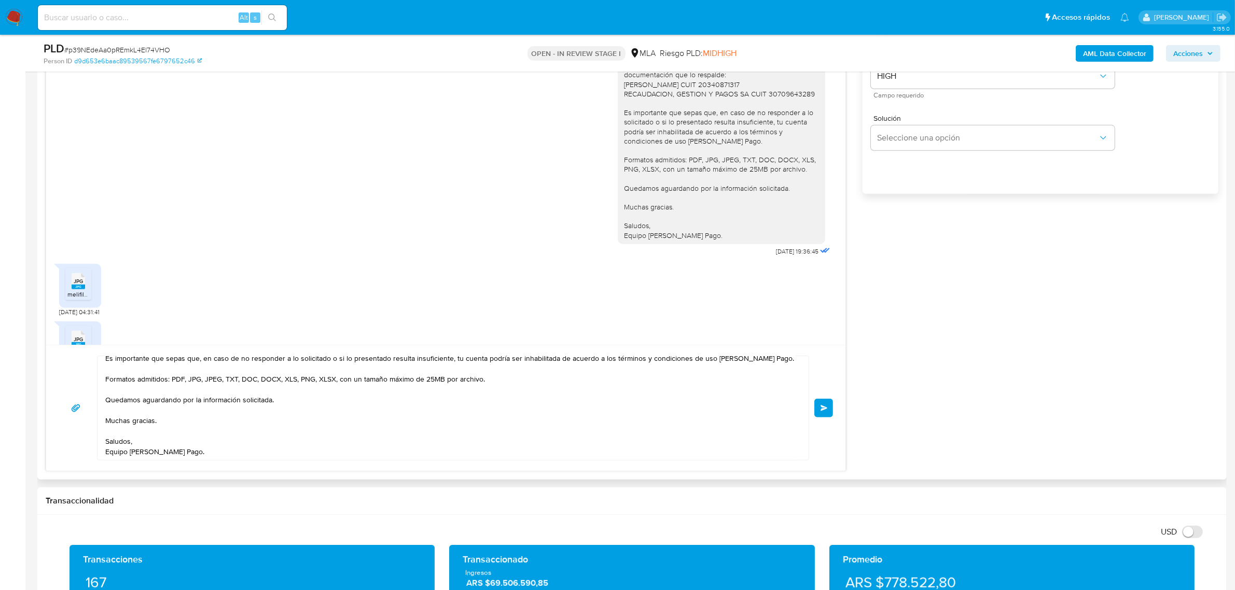
click at [823, 411] on span "Enviar" at bounding box center [824, 408] width 7 height 6
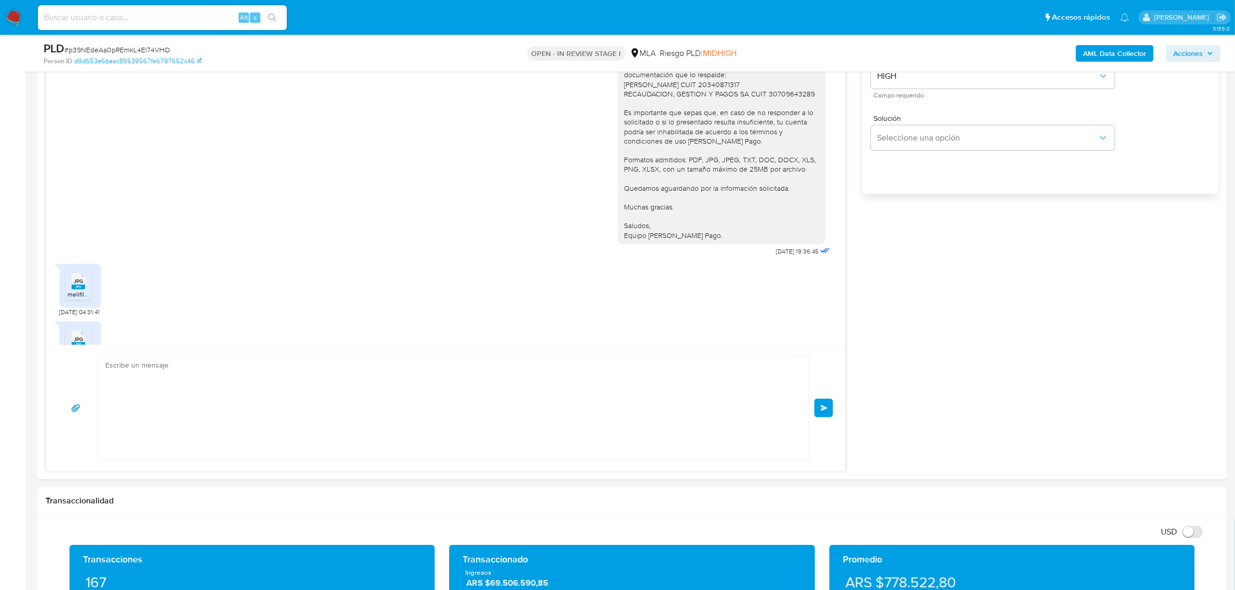
scroll to position [1580, 0]
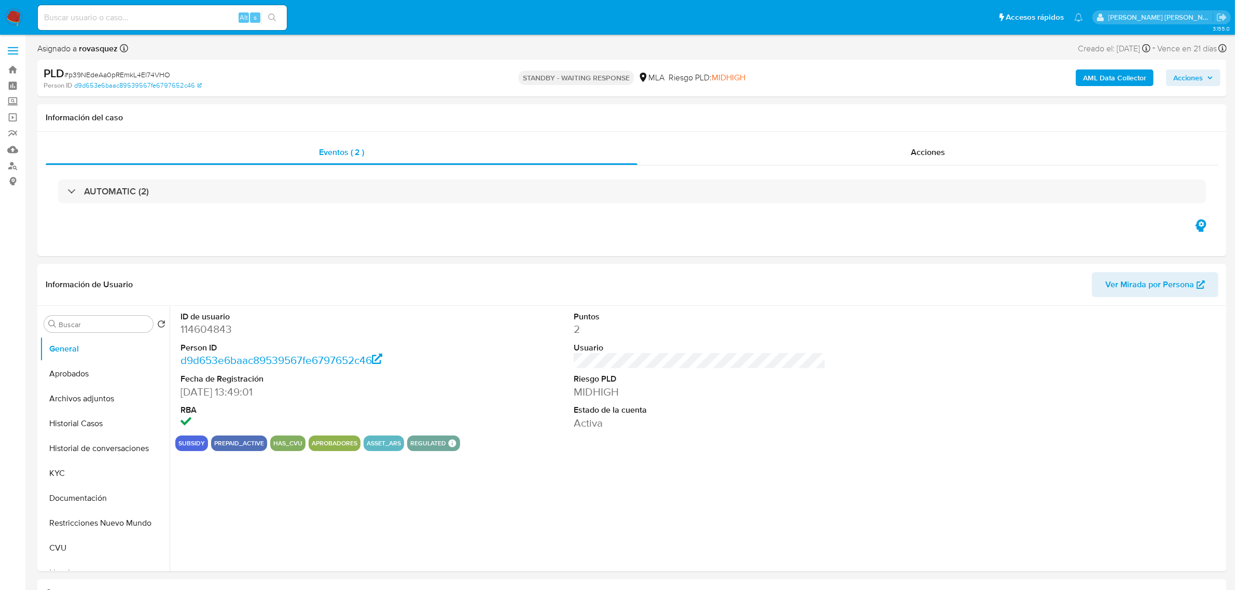
select select "10"
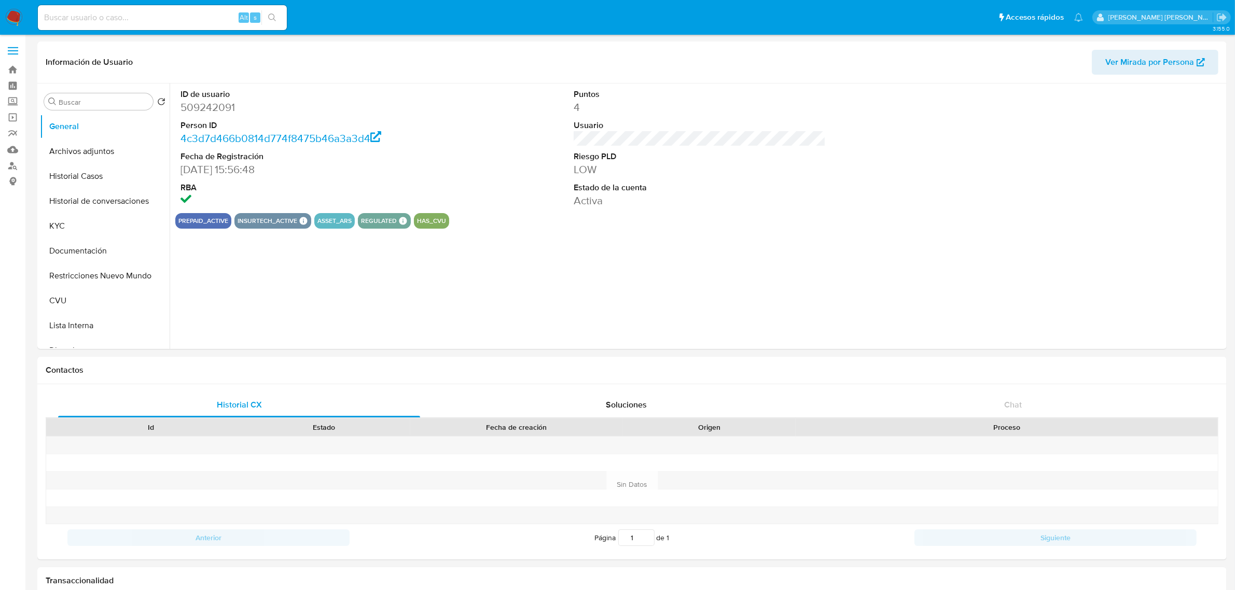
select select "10"
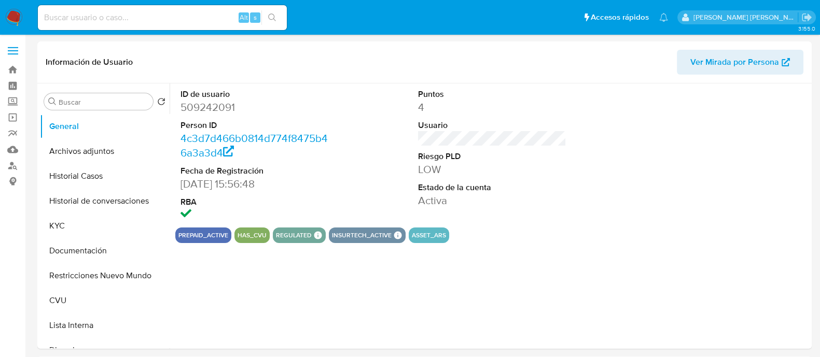
select select "10"
drag, startPoint x: 77, startPoint y: 190, endPoint x: 81, endPoint y: 184, distance: 7.5
click at [77, 190] on button "Historial de conversaciones" at bounding box center [105, 201] width 130 height 25
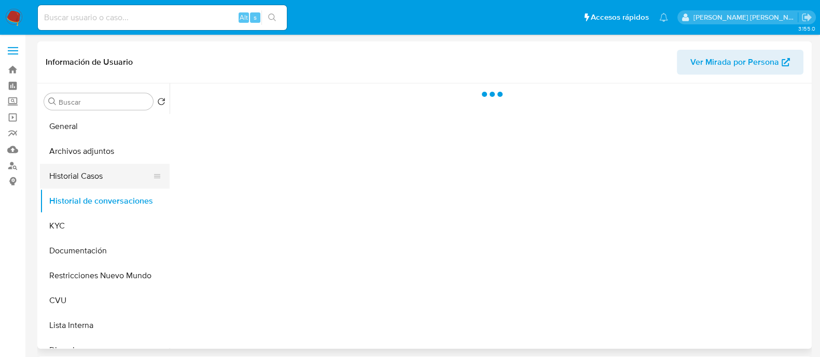
click at [90, 172] on button "Historial Casos" at bounding box center [100, 176] width 121 height 25
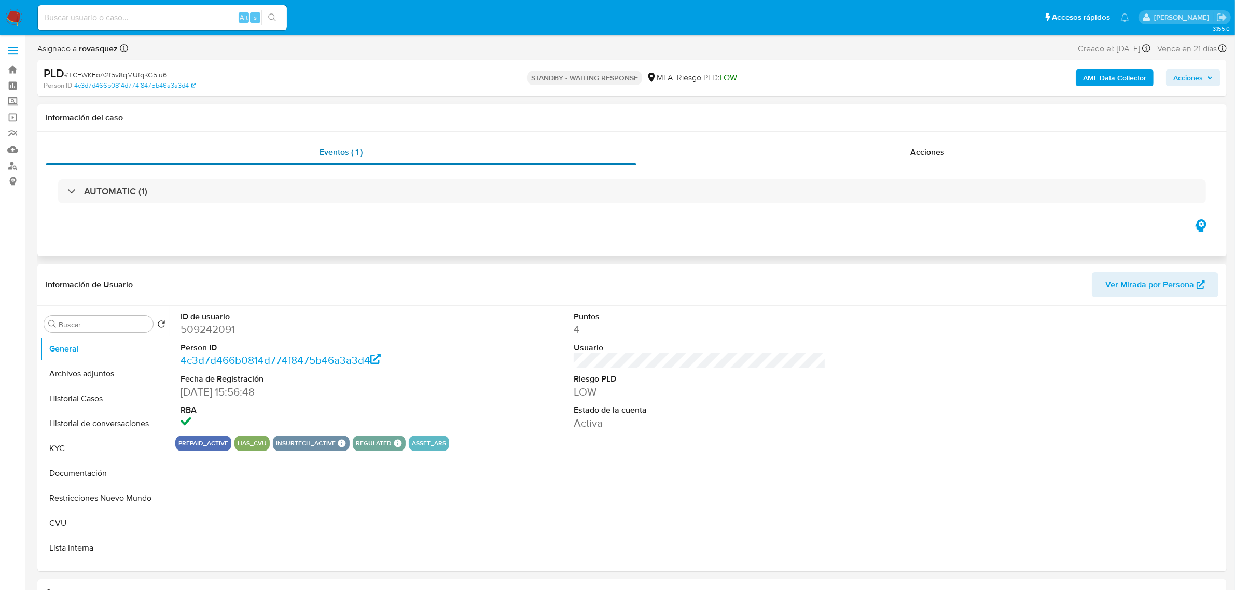
select select "10"
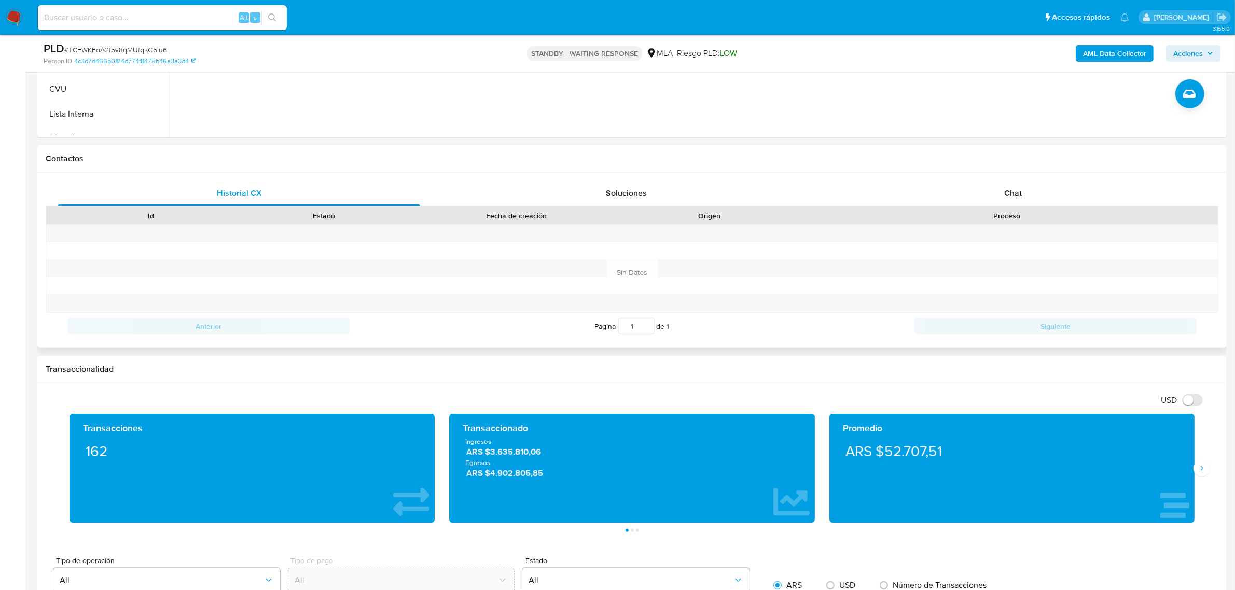
scroll to position [389, 0]
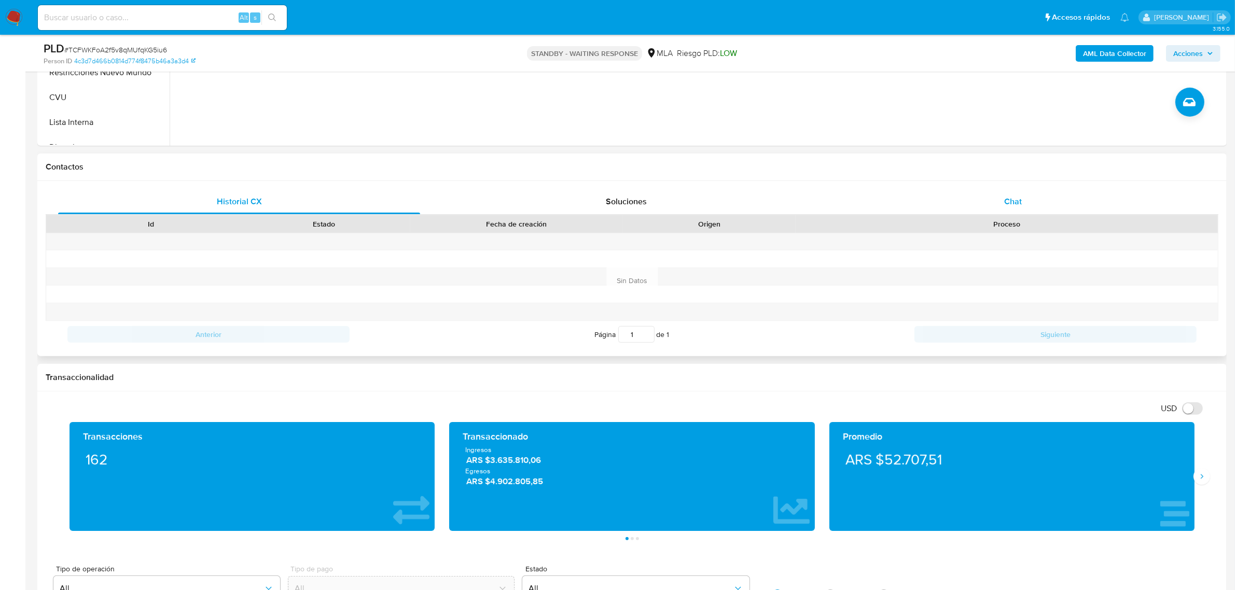
click at [829, 202] on div "Chat" at bounding box center [1013, 201] width 362 height 25
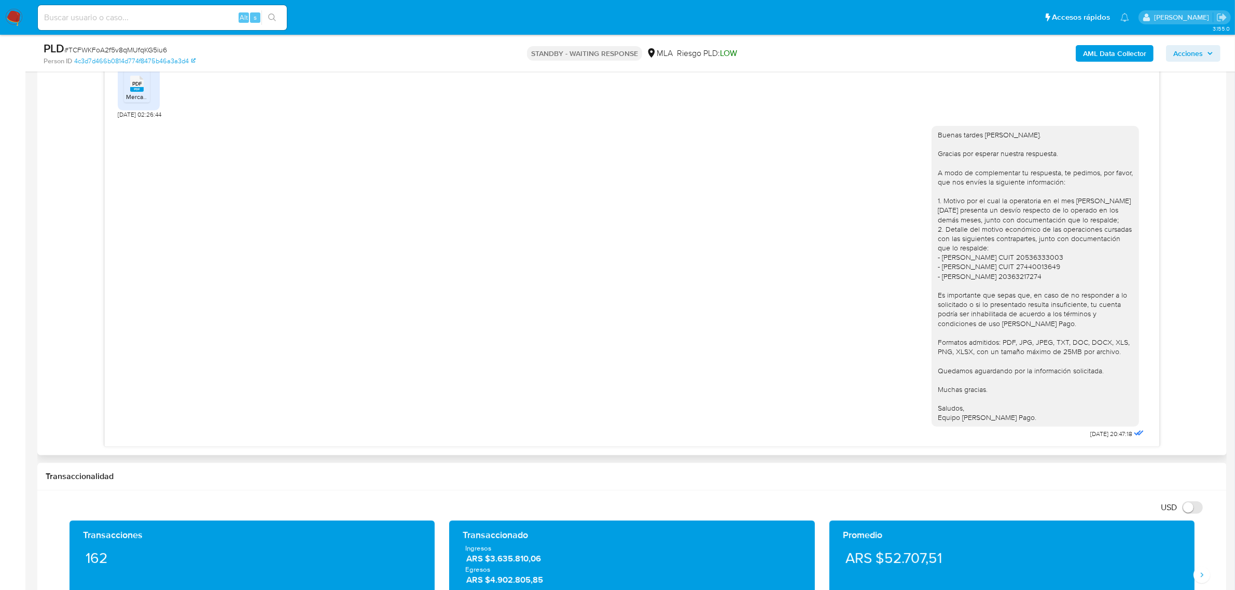
scroll to position [648, 0]
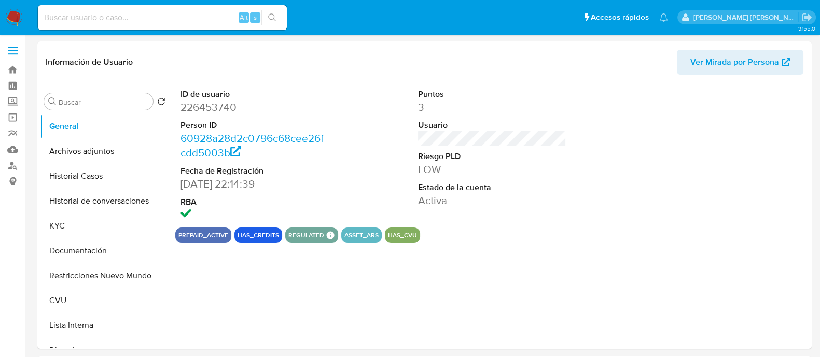
select select "10"
click at [100, 183] on button "Historial Casos" at bounding box center [100, 176] width 121 height 25
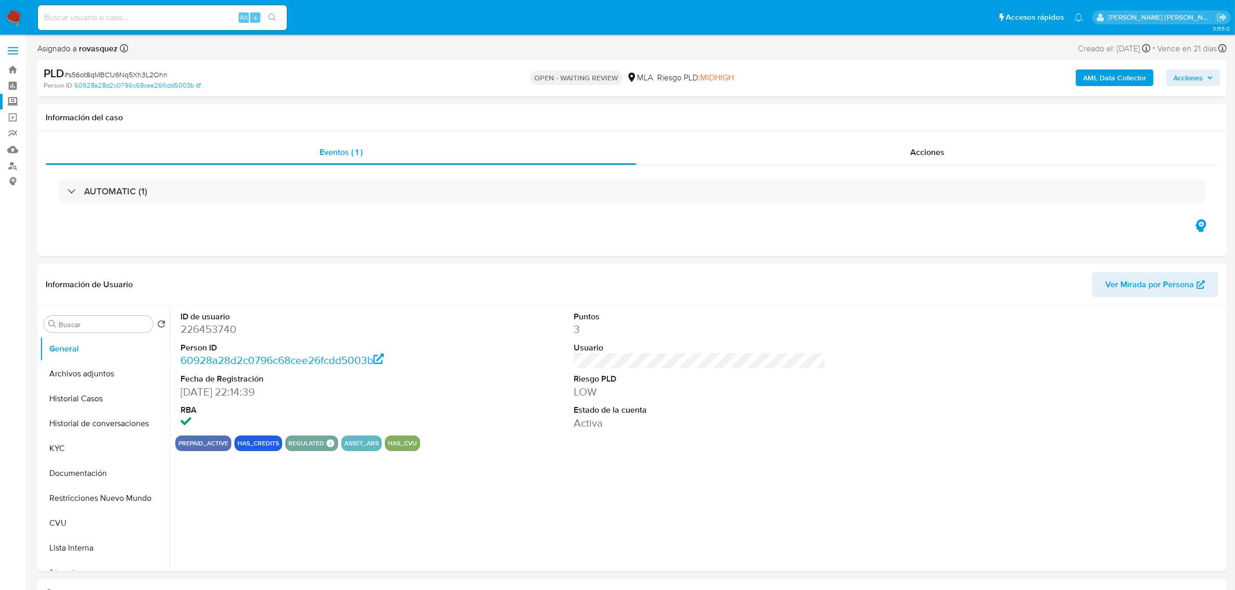
select select "10"
click at [83, 356] on button "KYC" at bounding box center [100, 448] width 121 height 25
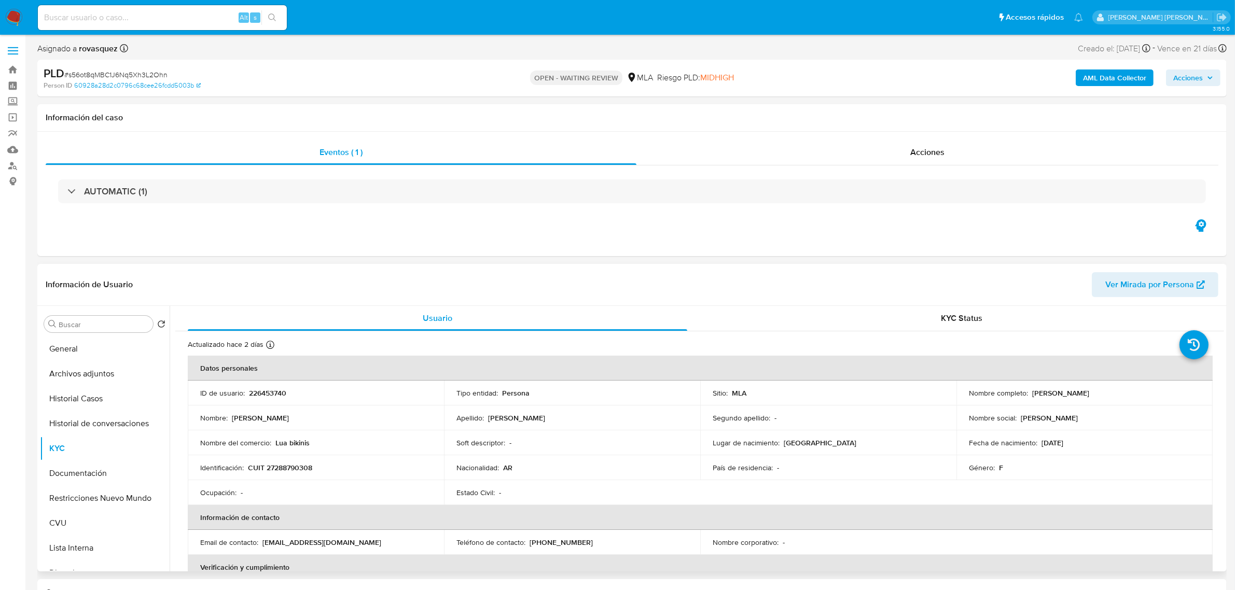
click at [299, 356] on p "CUIT 27288790308" at bounding box center [280, 467] width 64 height 9
copy p "27288790308"
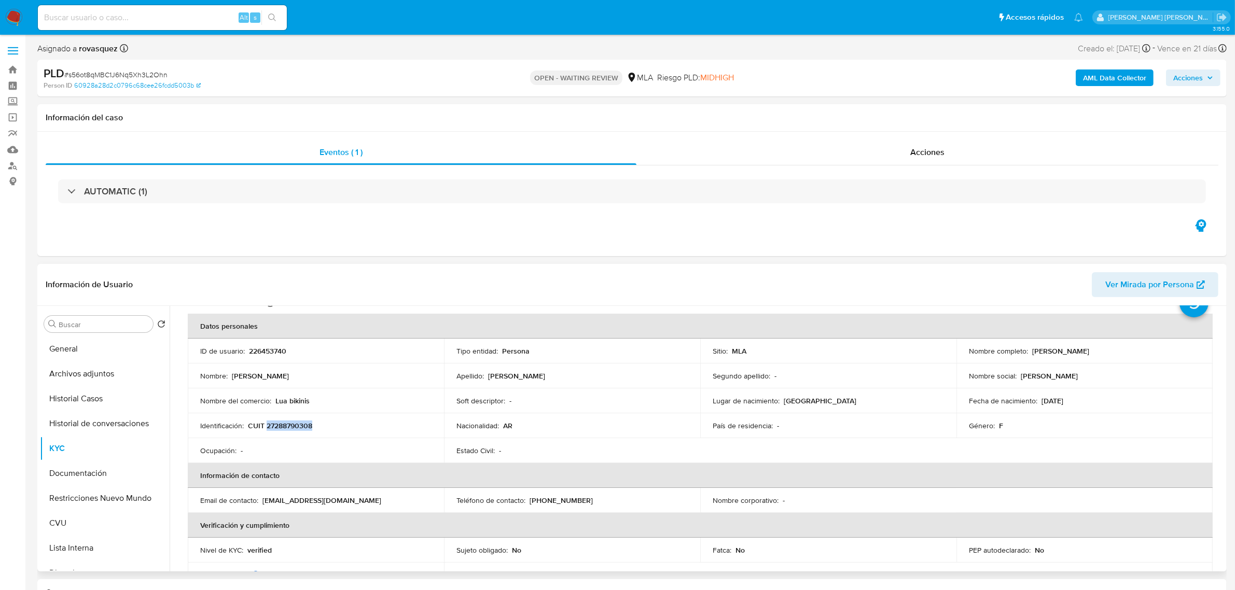
scroll to position [65, 0]
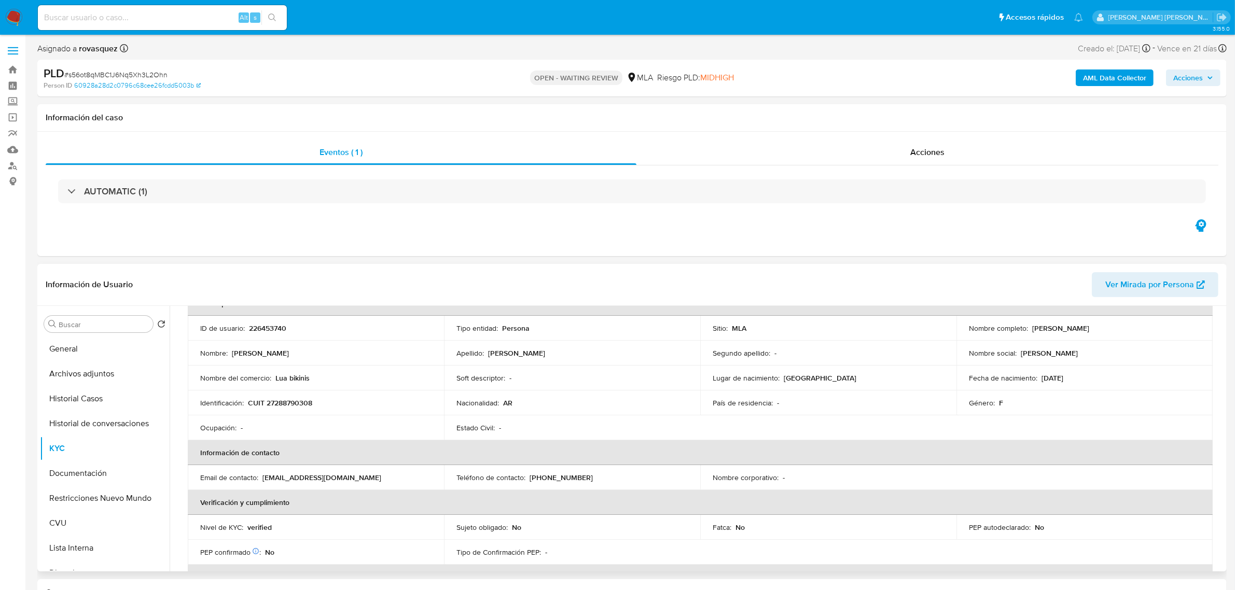
click at [534, 356] on p "[PHONE_NUMBER]" at bounding box center [561, 477] width 63 height 9
copy p "223"
drag, startPoint x: 1029, startPoint y: 330, endPoint x: 1090, endPoint y: 330, distance: 61.2
click at [829, 330] on div "Nombre completo : Marisol Filsinger" at bounding box center [1084, 328] width 231 height 9
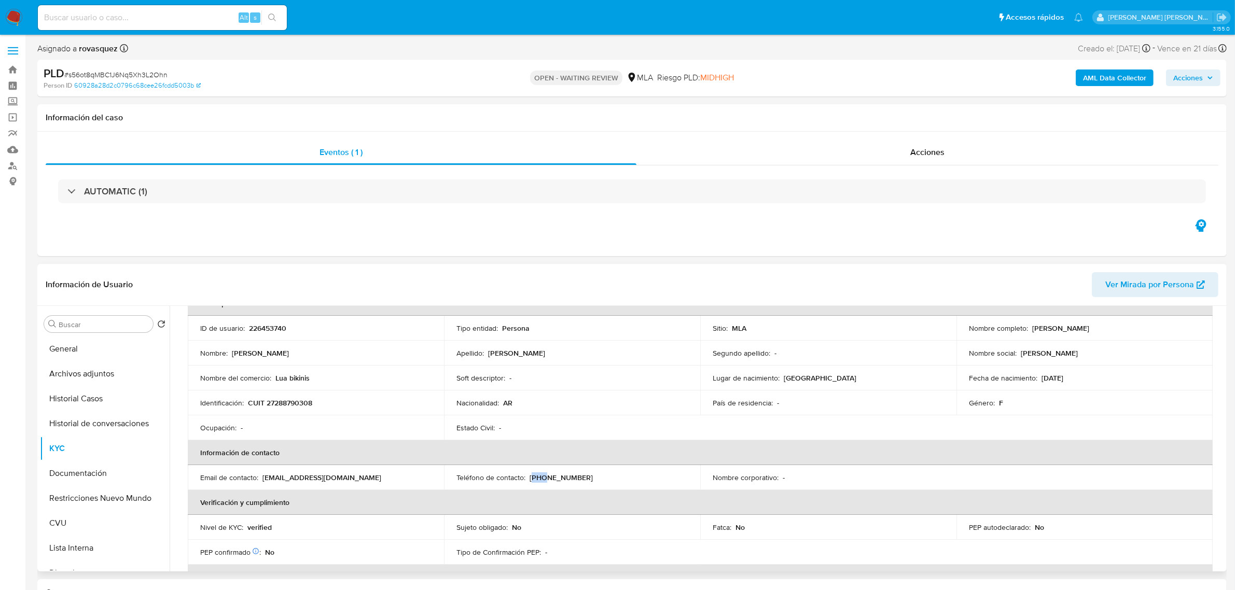
copy p "[PERSON_NAME]"
drag, startPoint x: 275, startPoint y: 382, endPoint x: 320, endPoint y: 380, distance: 45.2
click at [320, 356] on div "Nombre del comercio : Lua bikinis" at bounding box center [315, 378] width 231 height 9
copy p "Lua bikinis"
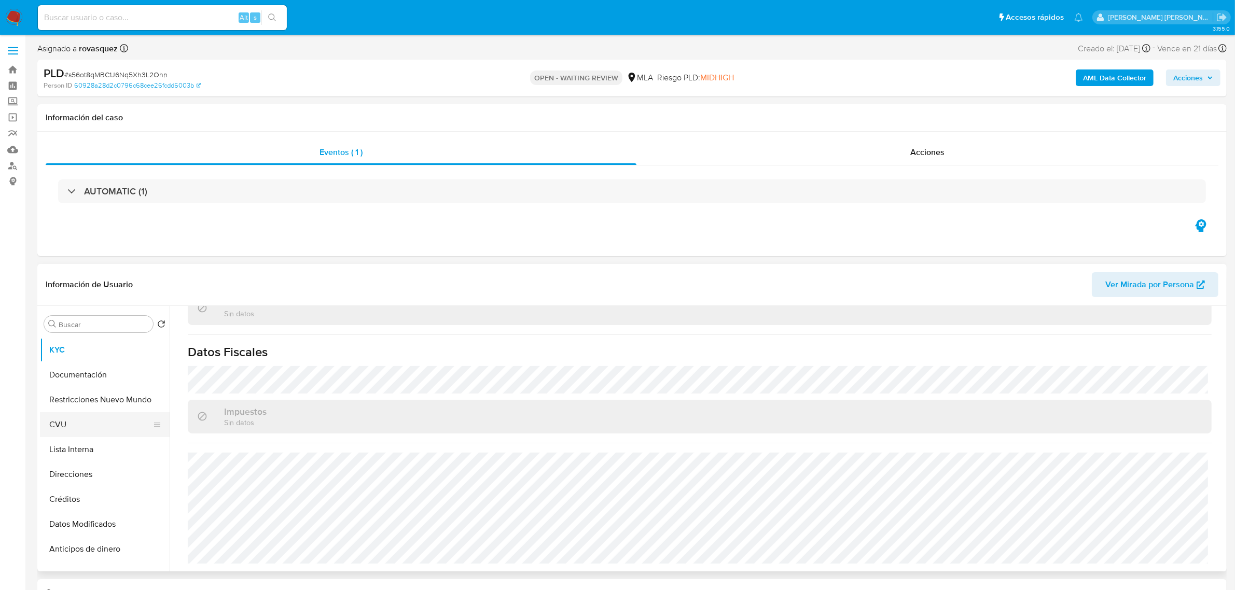
scroll to position [130, 0]
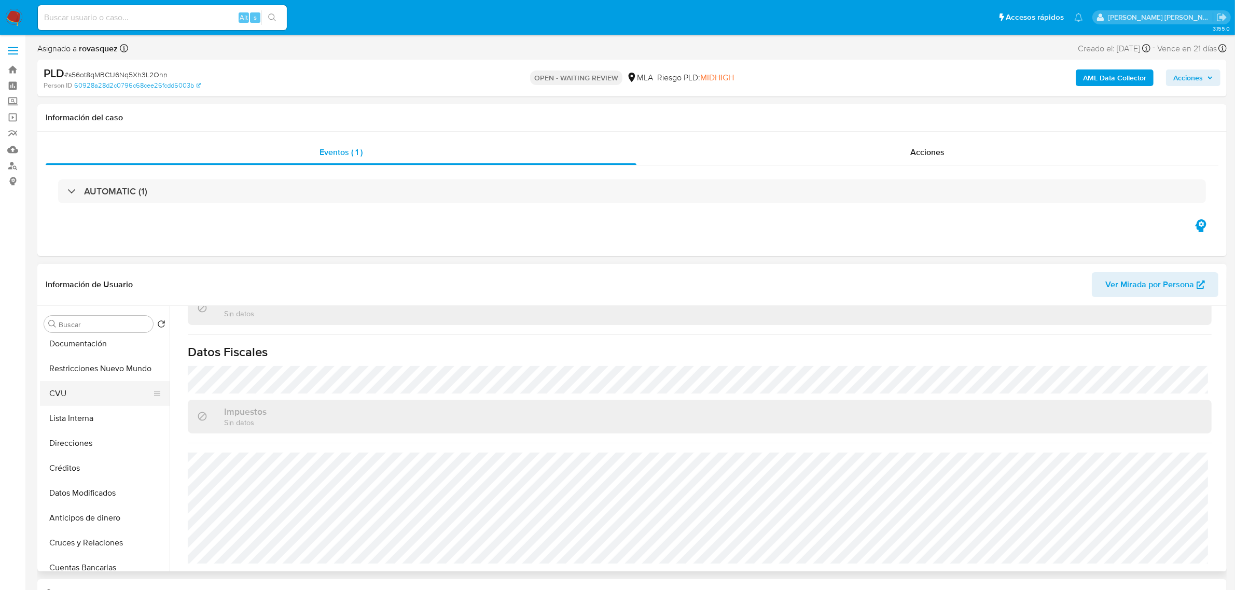
click at [78, 356] on button "CVU" at bounding box center [100, 393] width 121 height 25
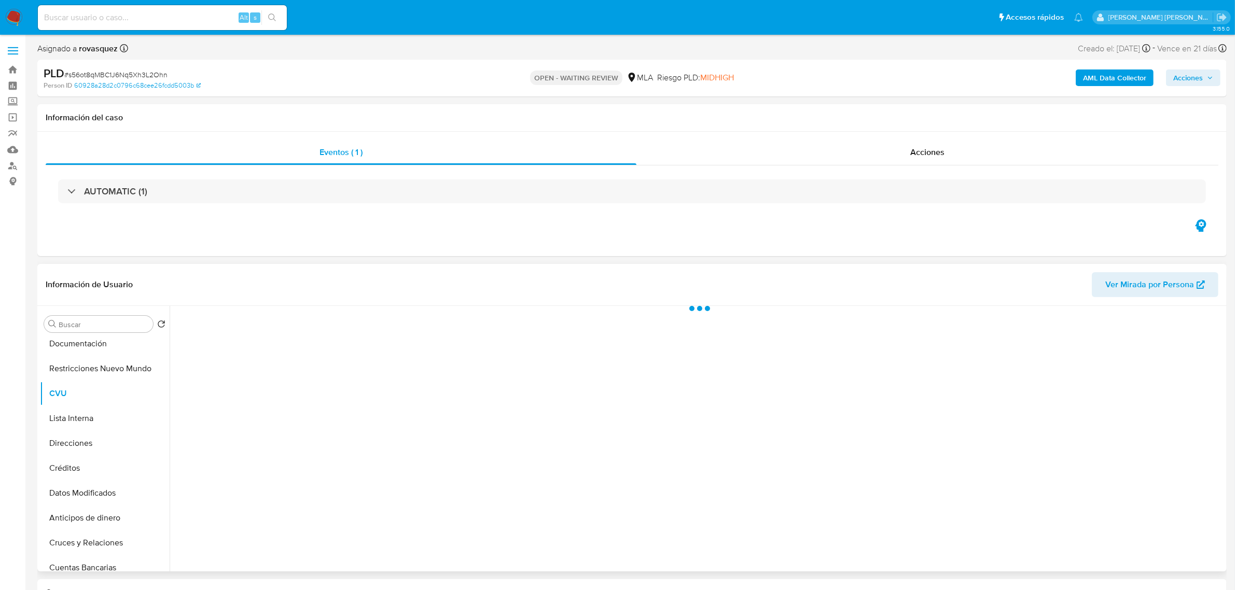
scroll to position [0, 0]
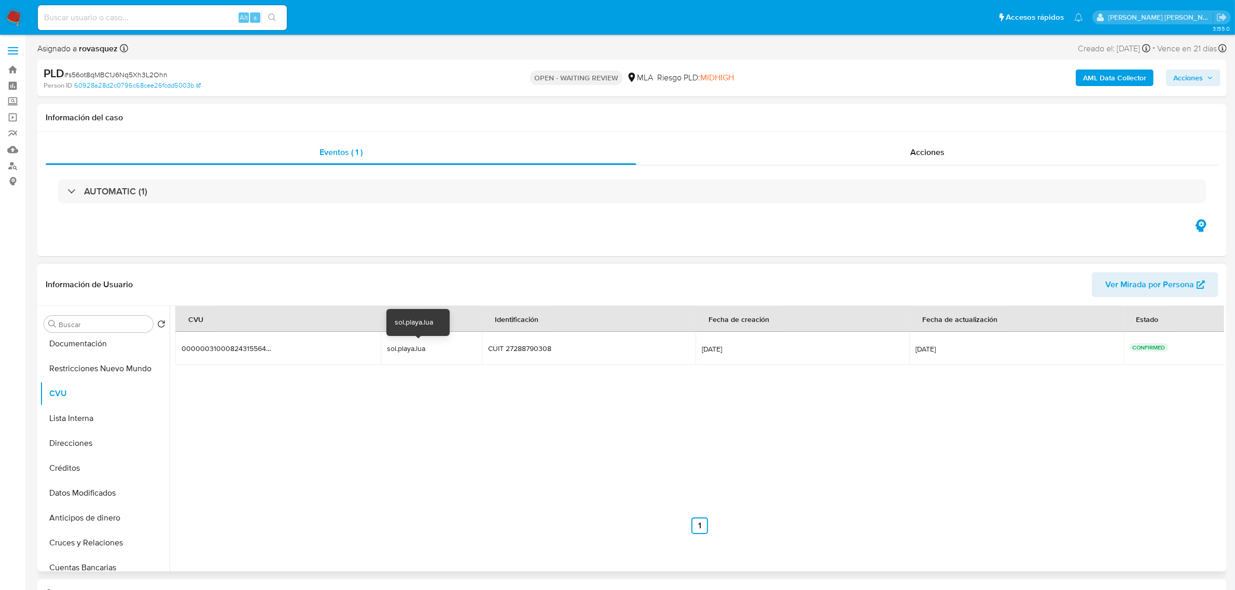
drag, startPoint x: 385, startPoint y: 352, endPoint x: 444, endPoint y: 353, distance: 58.1
click at [444, 353] on div "sol.playa.lua" at bounding box center [420, 348] width 66 height 9
click at [91, 356] on button "Direcciones" at bounding box center [100, 443] width 121 height 25
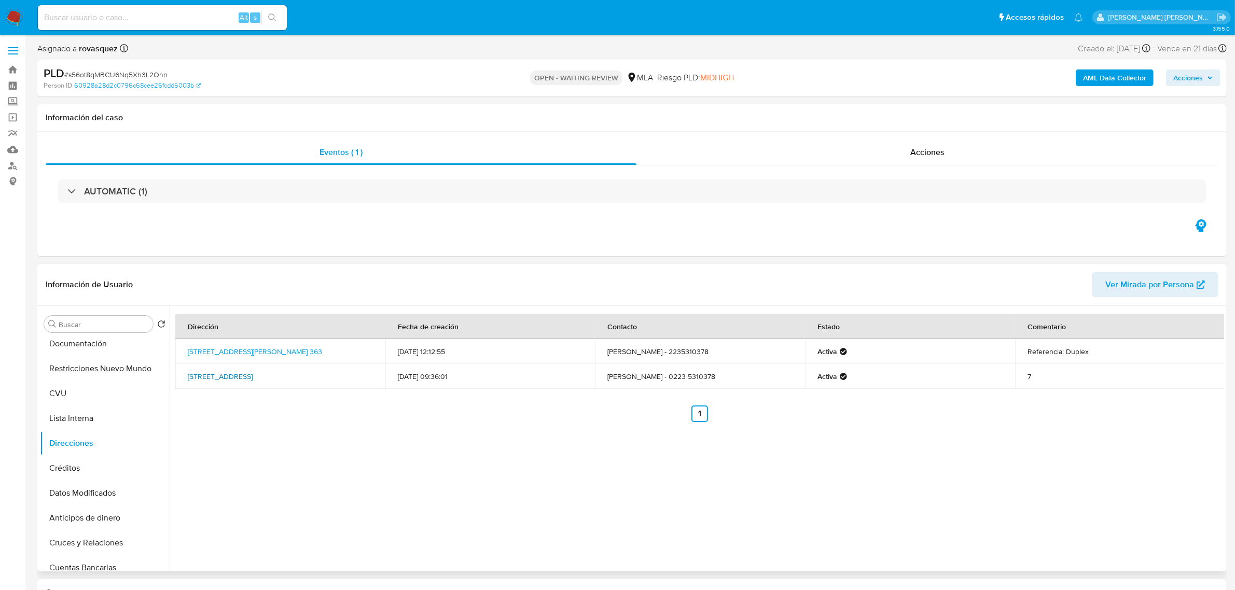
click at [227, 356] on link "Ituzaingo 4945, Mar Del Plata, Buenos Aires, 7600, Argentina 4945" at bounding box center [220, 376] width 65 height 10
click at [691, 356] on td "Marisol Filsinger - 0223 5310378" at bounding box center [701, 376] width 210 height 25
copy td "5310378"
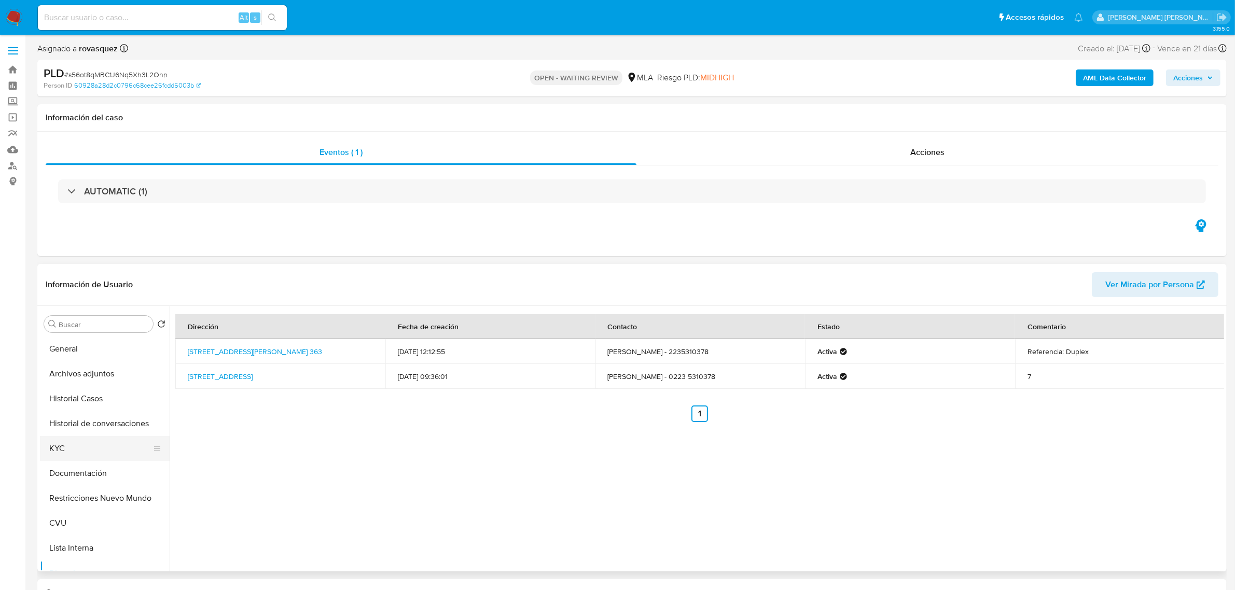
drag, startPoint x: 83, startPoint y: 461, endPoint x: 92, endPoint y: 461, distance: 8.8
click at [83, 356] on button "KYC" at bounding box center [100, 448] width 121 height 25
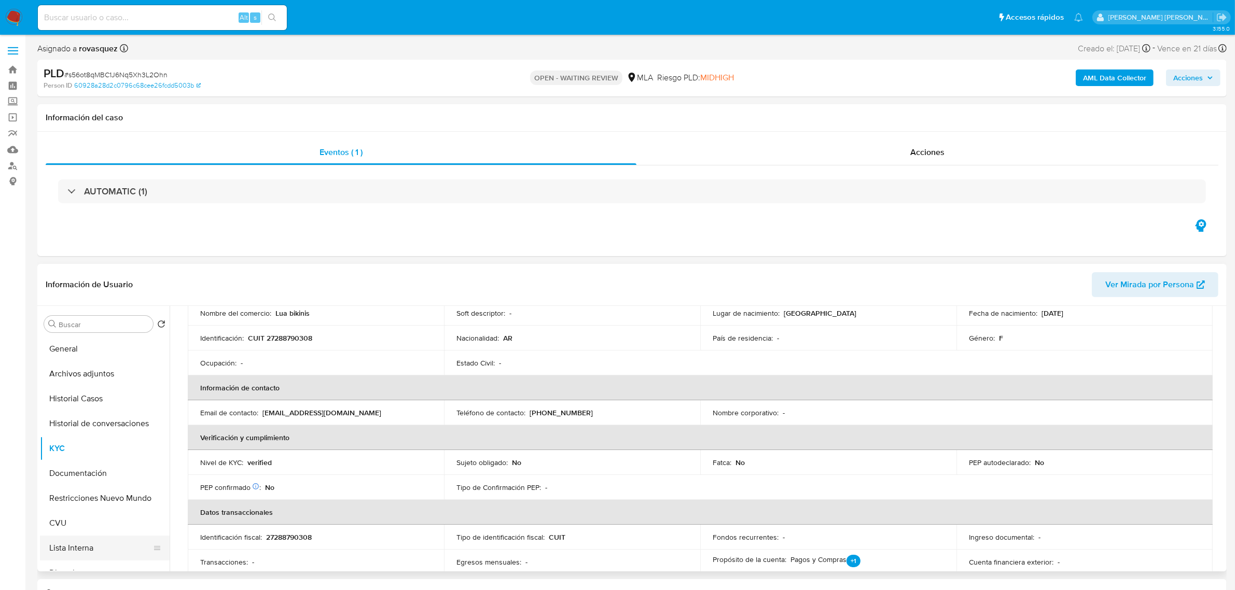
scroll to position [65, 0]
click at [90, 356] on button "Direcciones" at bounding box center [100, 508] width 121 height 25
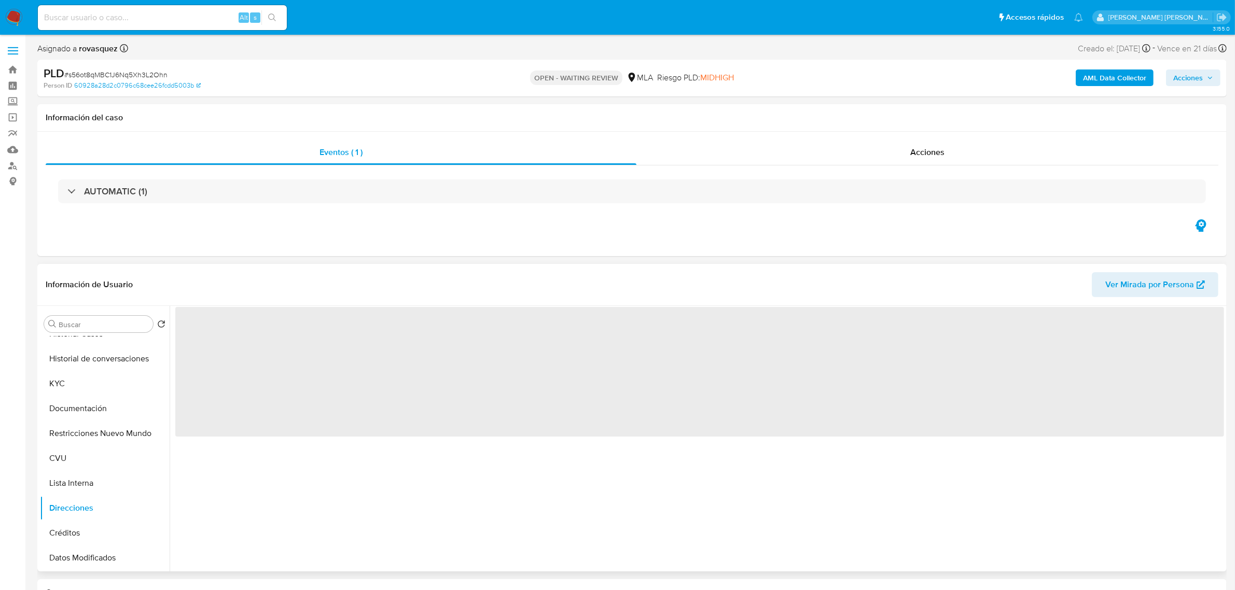
scroll to position [0, 0]
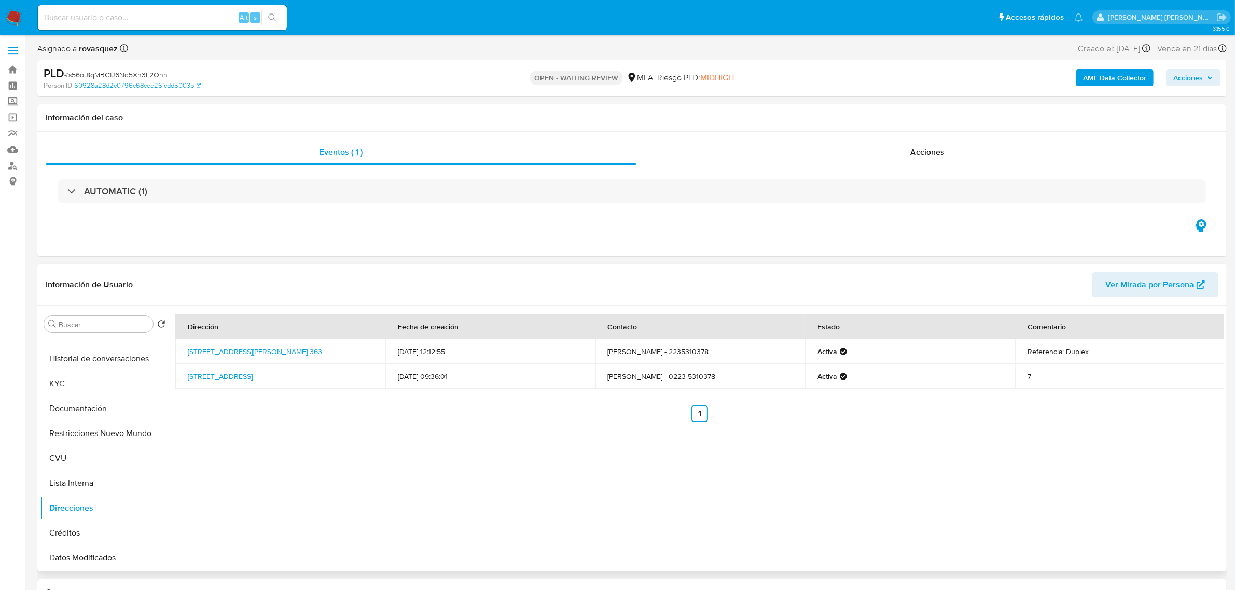
click at [693, 356] on td "Marisol Filsinger - 0223 5310378" at bounding box center [701, 376] width 210 height 25
copy td "5310378"
click at [98, 356] on button "Archivos adjuntos" at bounding box center [100, 374] width 121 height 25
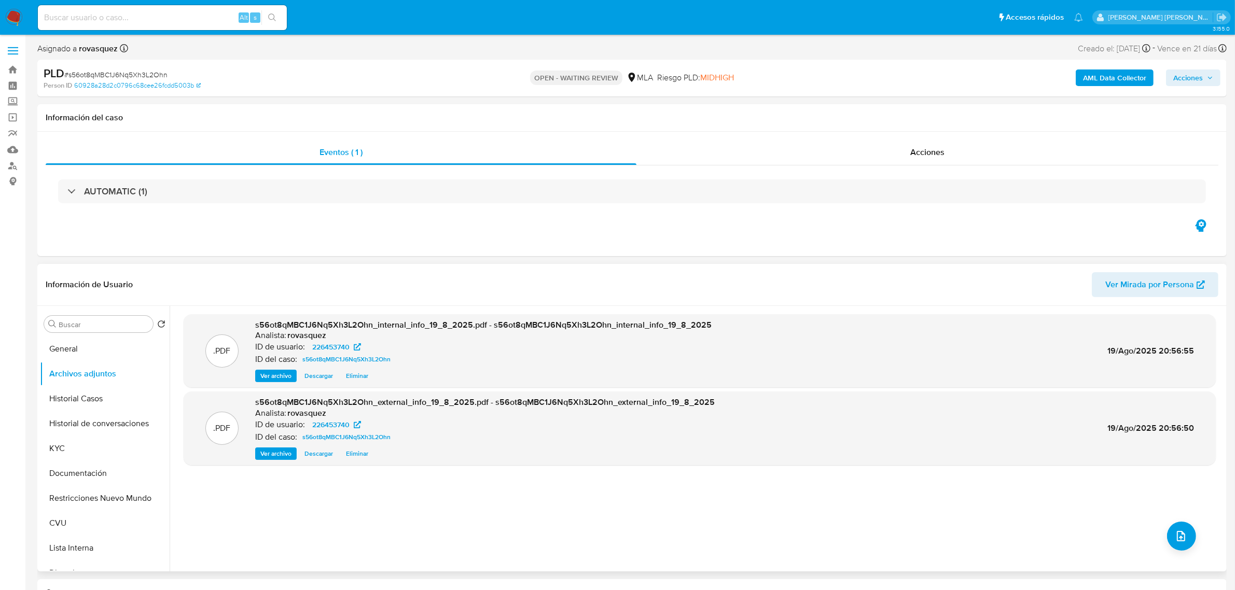
click at [280, 356] on span "Ver archivo" at bounding box center [275, 454] width 31 height 10
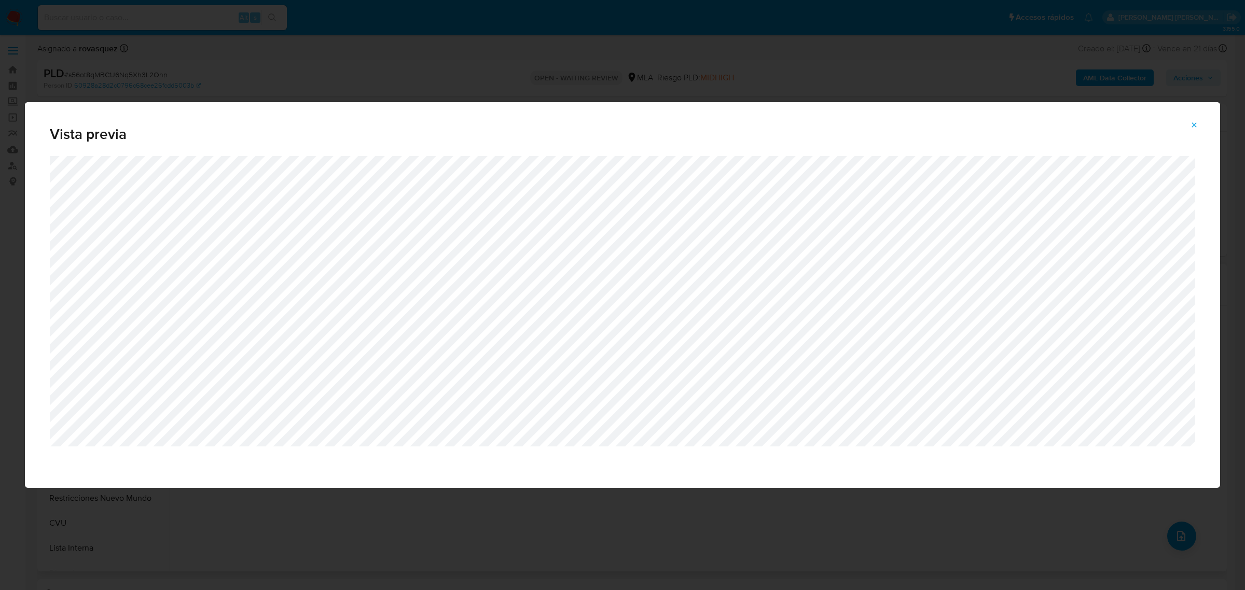
click at [829, 128] on icon "Attachment preview" at bounding box center [1194, 125] width 8 height 8
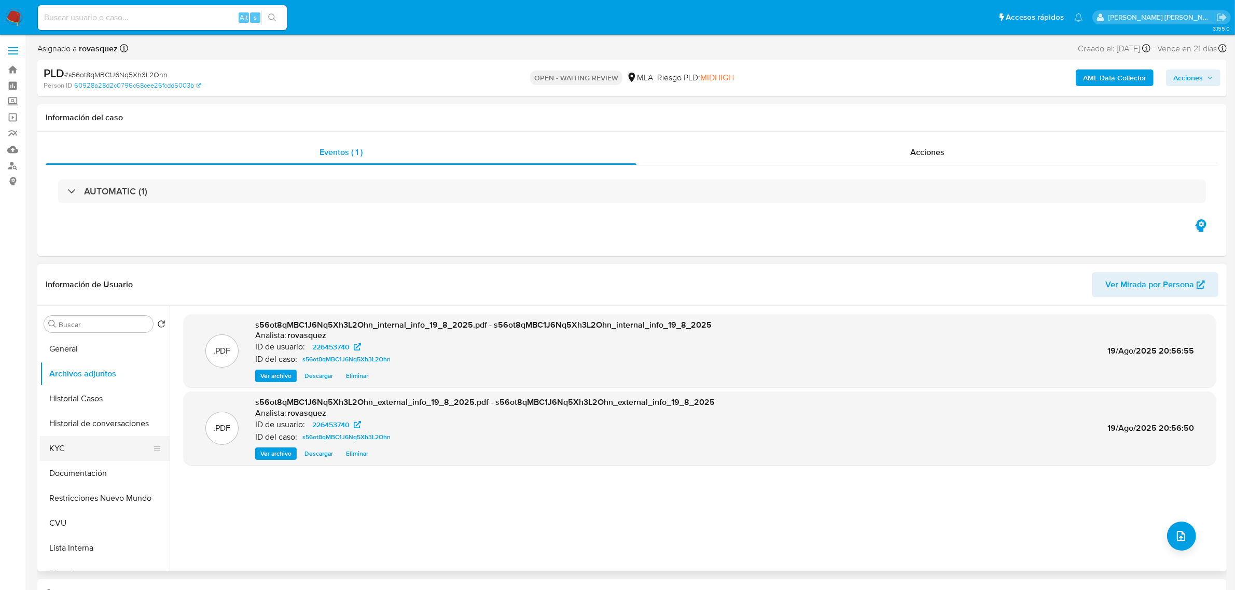
click at [68, 356] on button "KYC" at bounding box center [100, 448] width 121 height 25
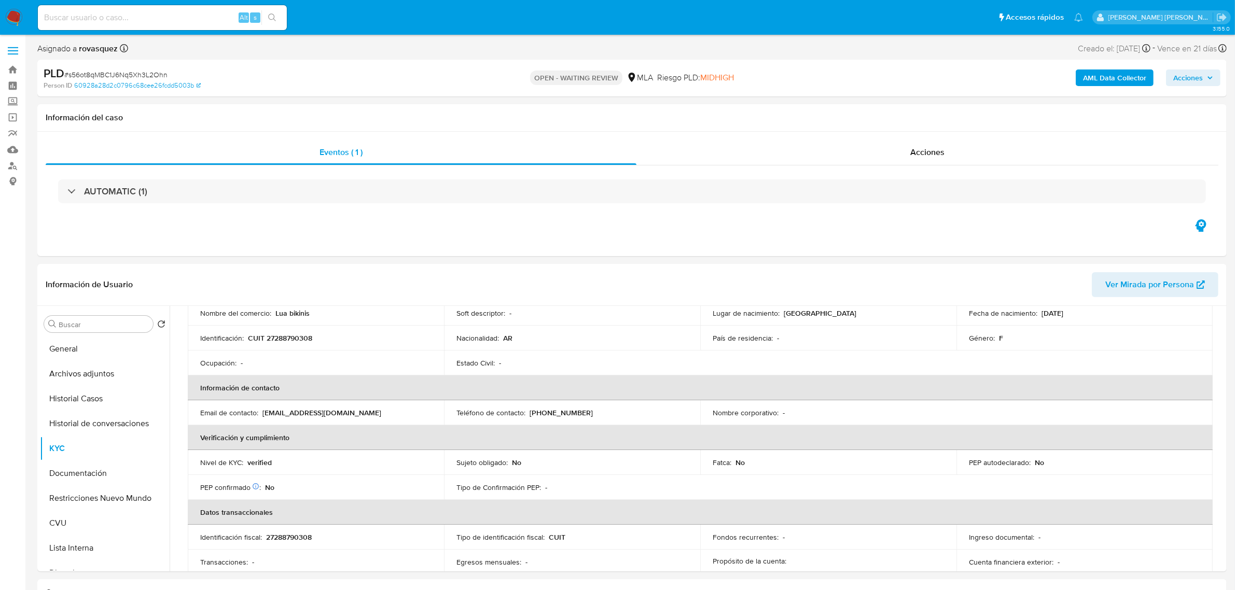
scroll to position [65, 0]
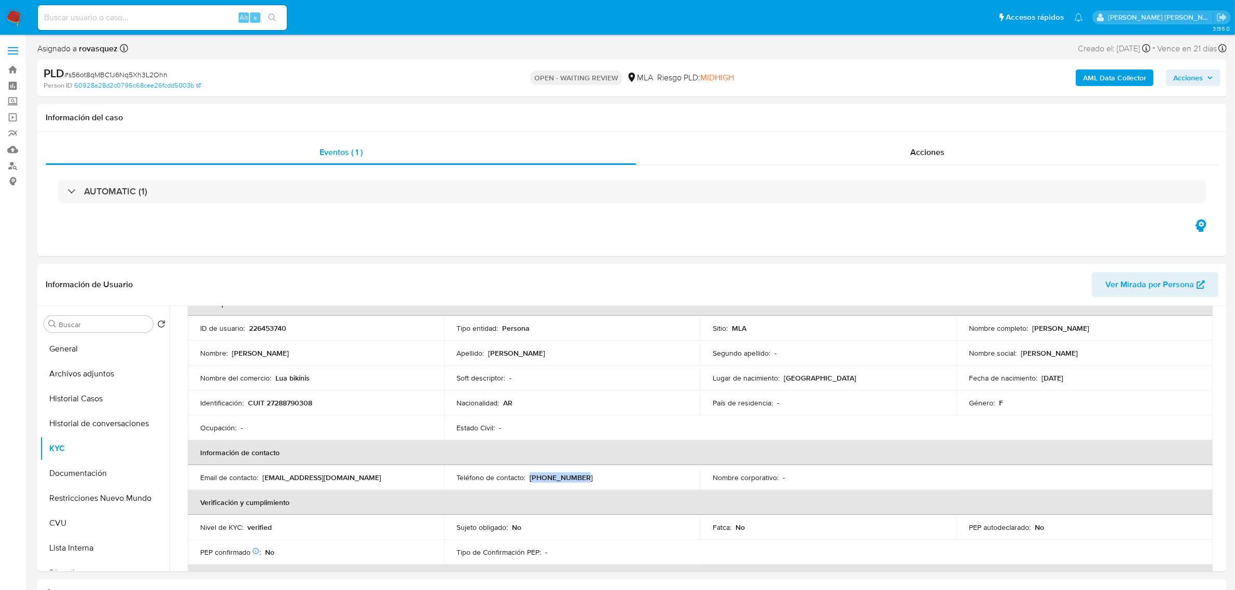
drag, startPoint x: 528, startPoint y: 476, endPoint x: 594, endPoint y: 477, distance: 65.9
click at [594, 356] on div "Teléfono de contacto : (223) 5310378" at bounding box center [572, 477] width 231 height 9
copy p "(223) 5310378"
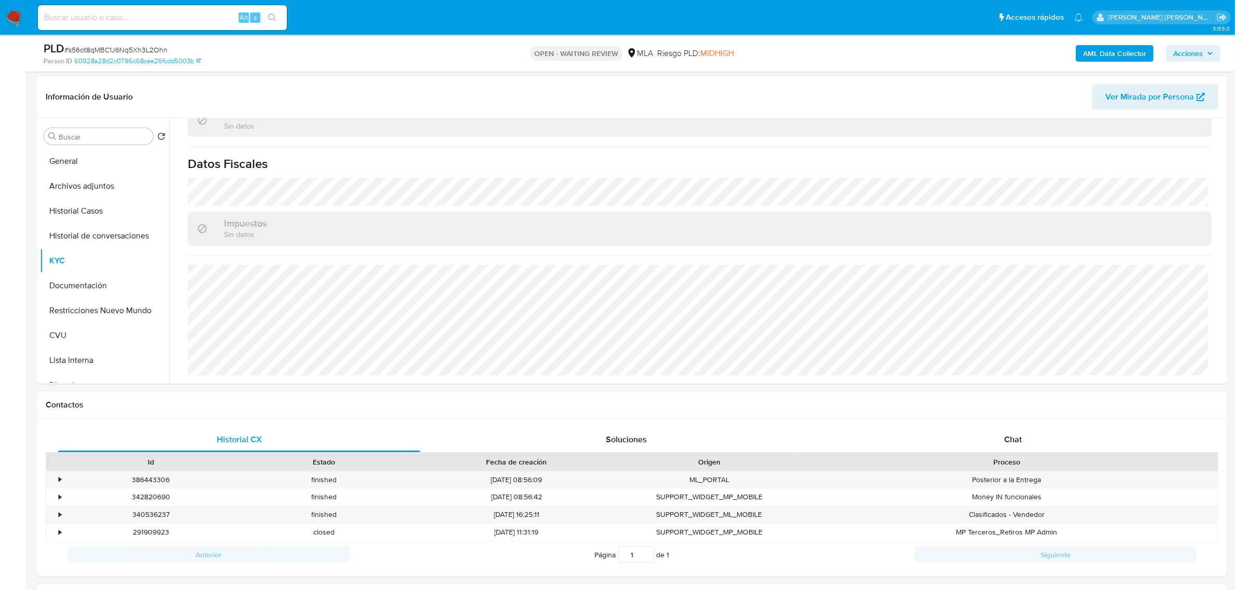
scroll to position [259, 0]
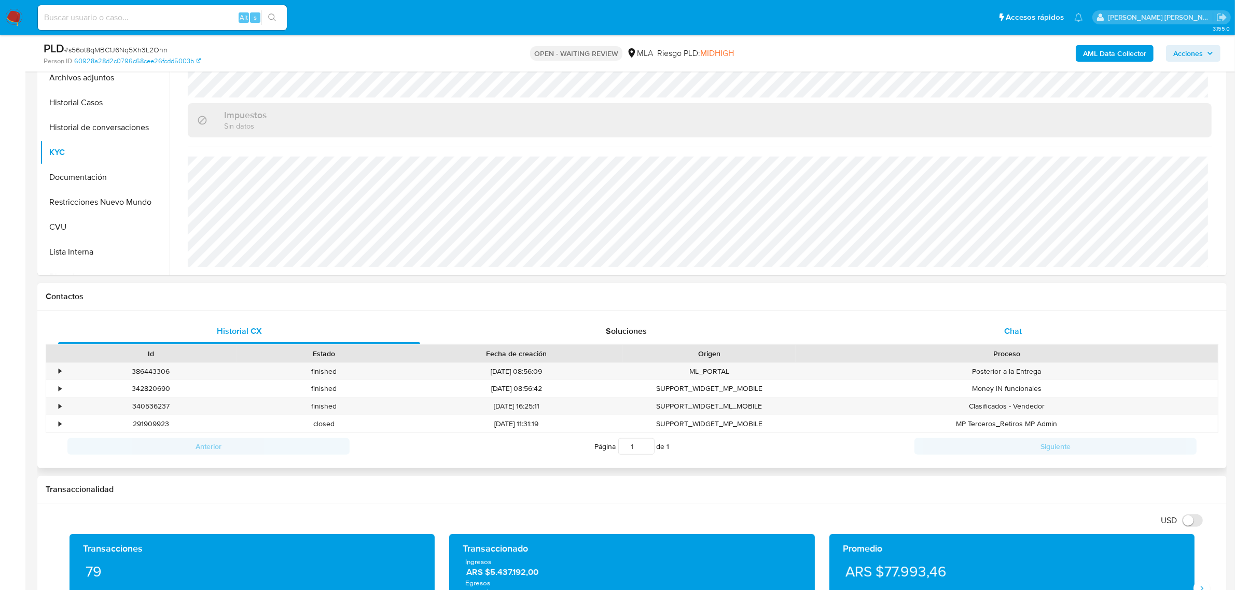
click at [829, 328] on span "Chat" at bounding box center [1013, 331] width 18 height 12
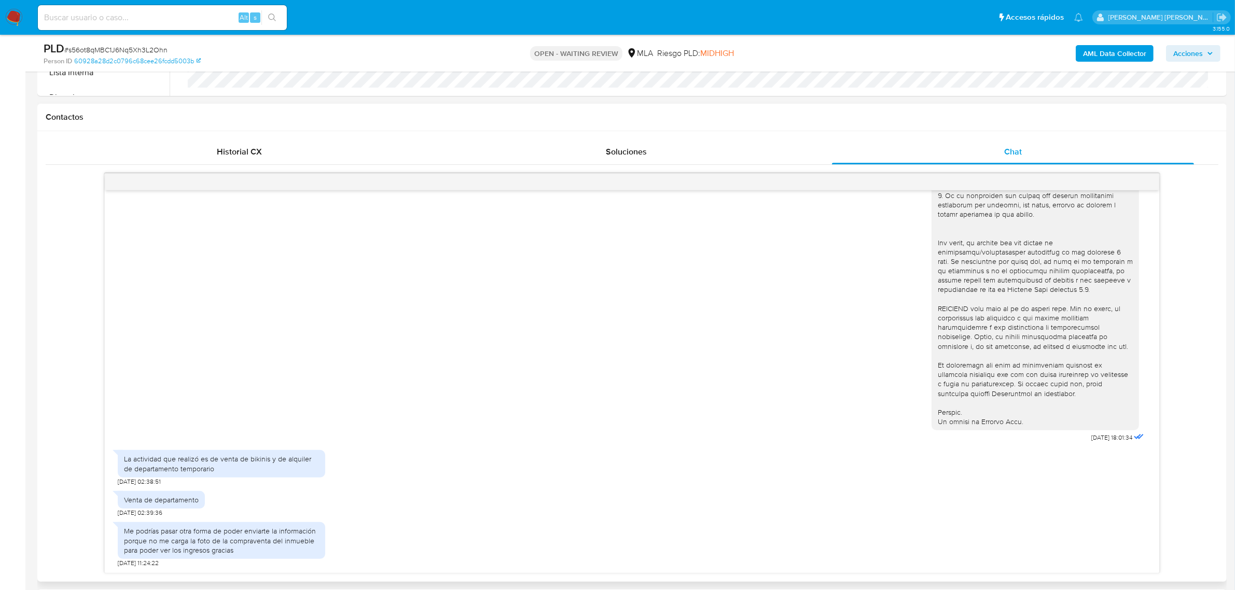
scroll to position [519, 0]
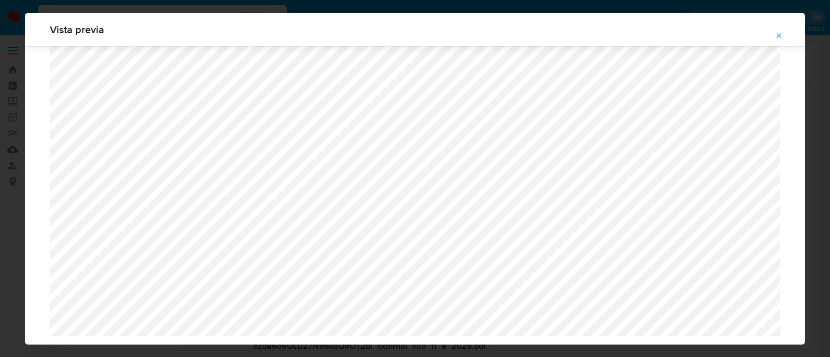
select select "10"
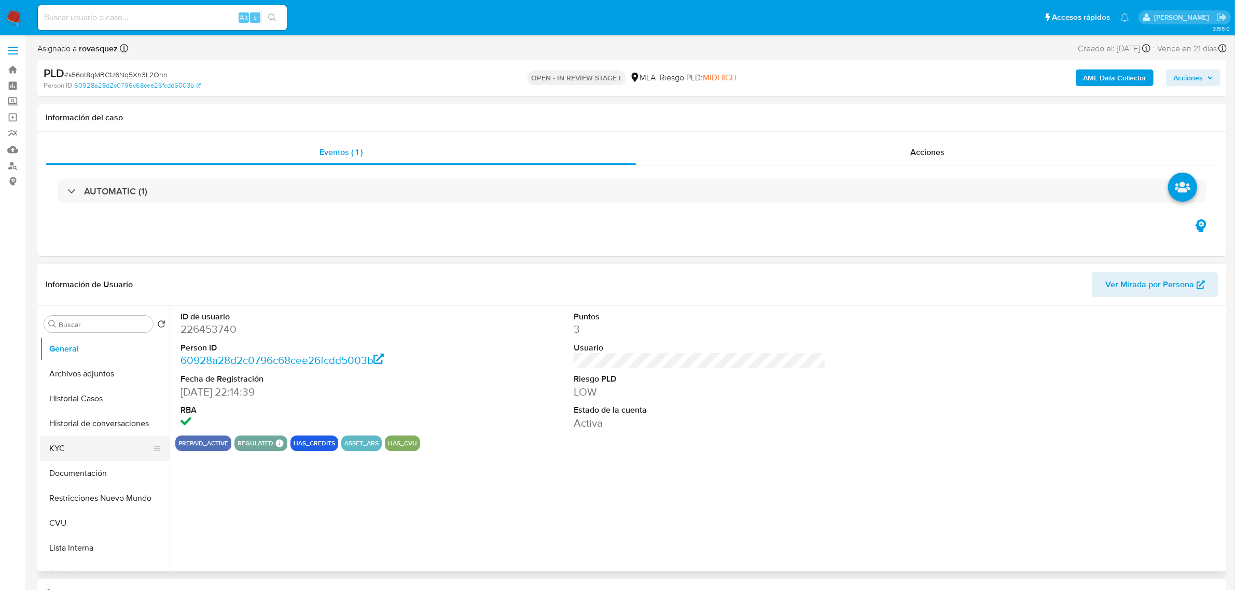
select select "10"
click at [75, 445] on button "KYC" at bounding box center [100, 448] width 121 height 25
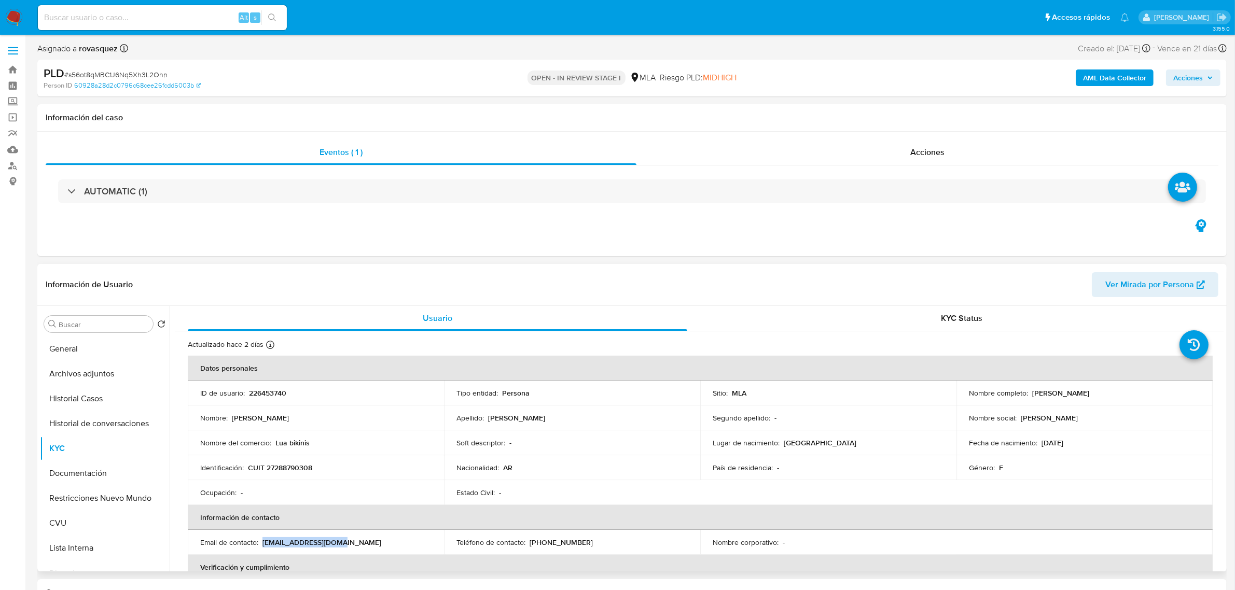
drag, startPoint x: 263, startPoint y: 541, endPoint x: 369, endPoint y: 550, distance: 106.2
click at [369, 550] on td "Email de contacto : [EMAIL_ADDRESS][DOMAIN_NAME]" at bounding box center [316, 542] width 256 height 25
copy p "[EMAIL_ADDRESS][DOMAIN_NAME]"
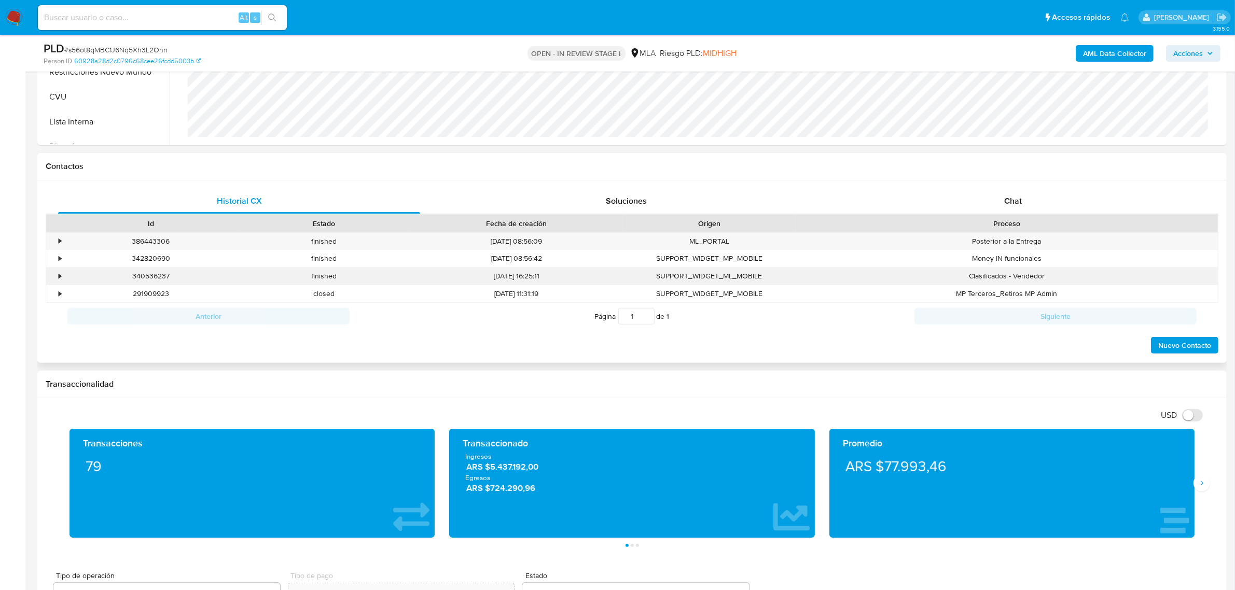
scroll to position [389, 0]
click at [997, 201] on div "Chat" at bounding box center [1013, 201] width 362 height 25
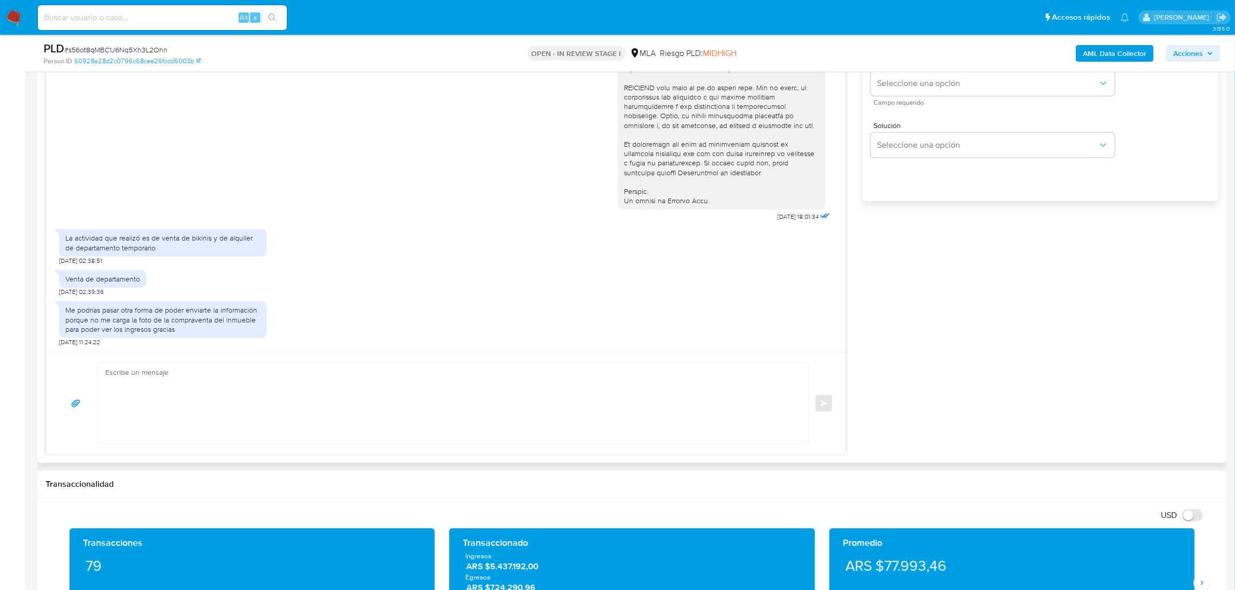
scroll to position [713, 0]
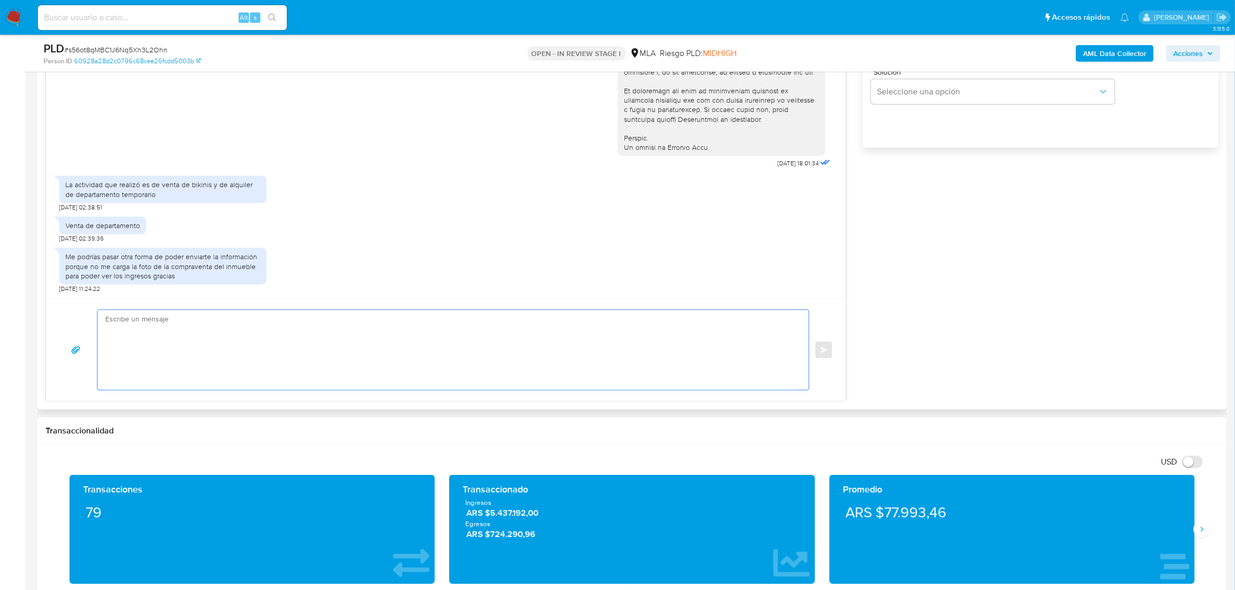
click at [390, 349] on textarea at bounding box center [450, 350] width 690 height 80
paste textarea "IMPORTANTE - Mercado Pago: Solicitud de información"
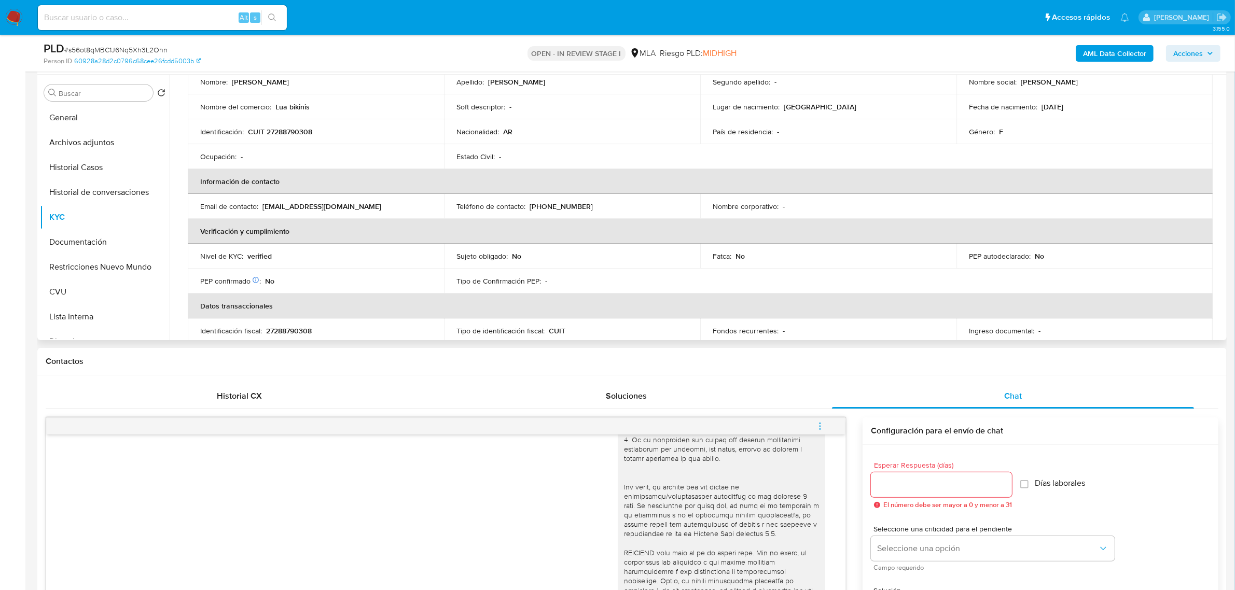
scroll to position [102, 0]
drag, startPoint x: 261, startPoint y: 209, endPoint x: 341, endPoint y: 208, distance: 79.9
click at [341, 208] on div "Email de contacto : marisolmdp@gmail.com" at bounding box center [315, 208] width 231 height 9
copy div "marisolmdp@gmail.com"
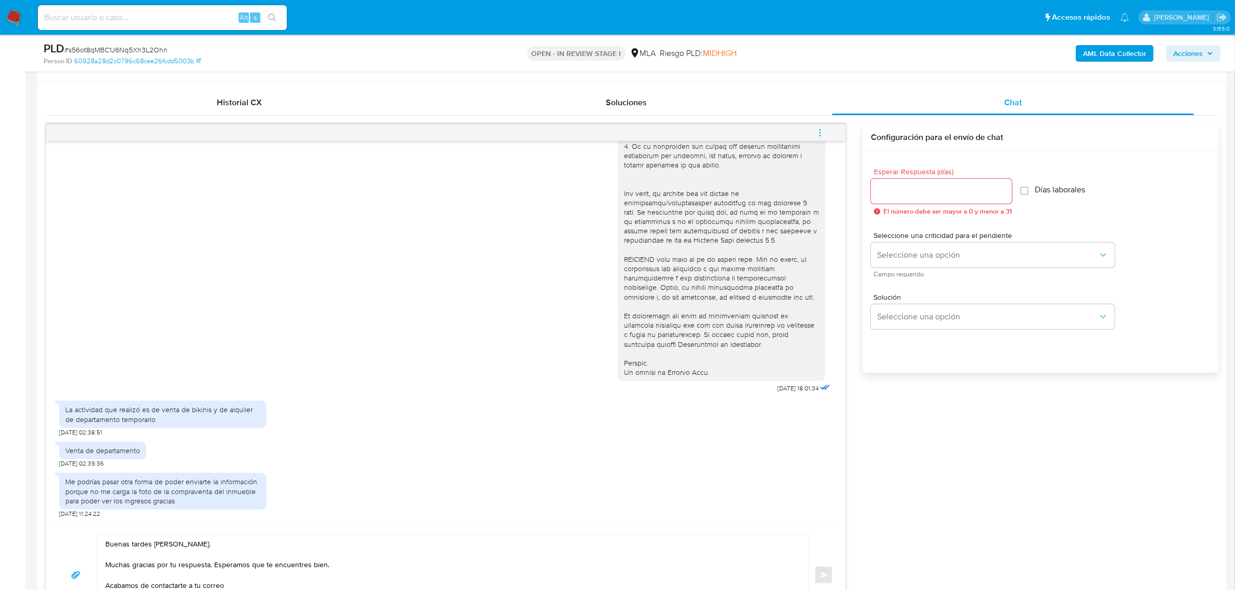
scroll to position [778, 0]
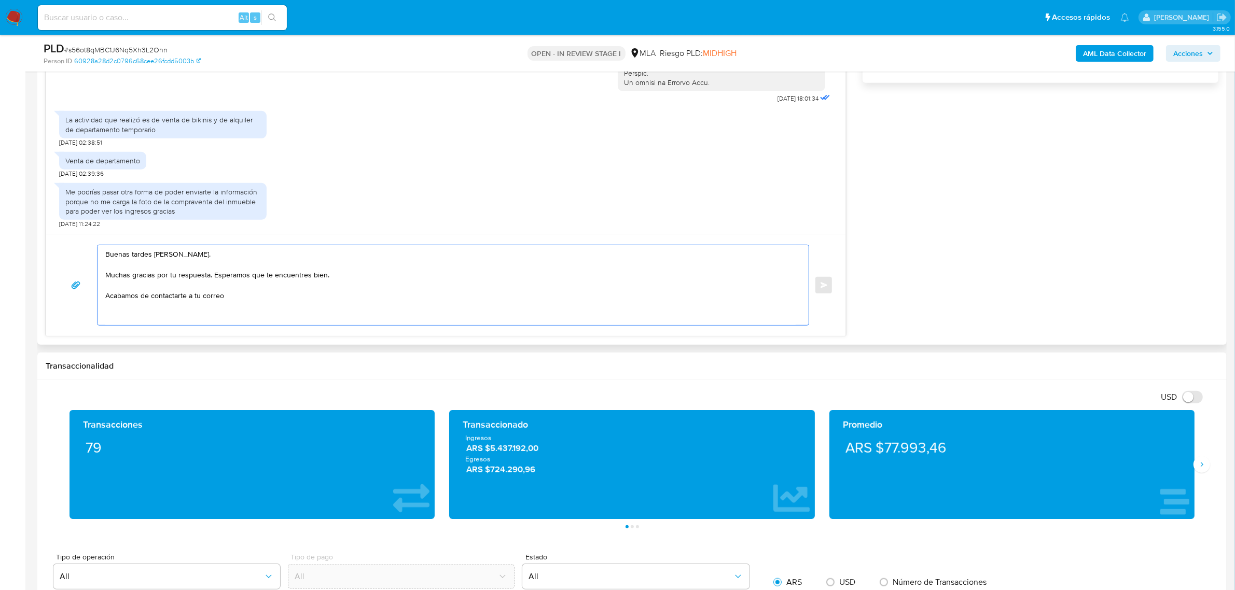
click at [308, 299] on textarea "Buenas tardes Marisol. Muchas gracias por tu respuesta. Esperamos que te encuen…" at bounding box center [450, 285] width 690 height 80
paste textarea "marisolmdp@gmail.com"
paste textarea "documentacion@mercadopago.com.ar"
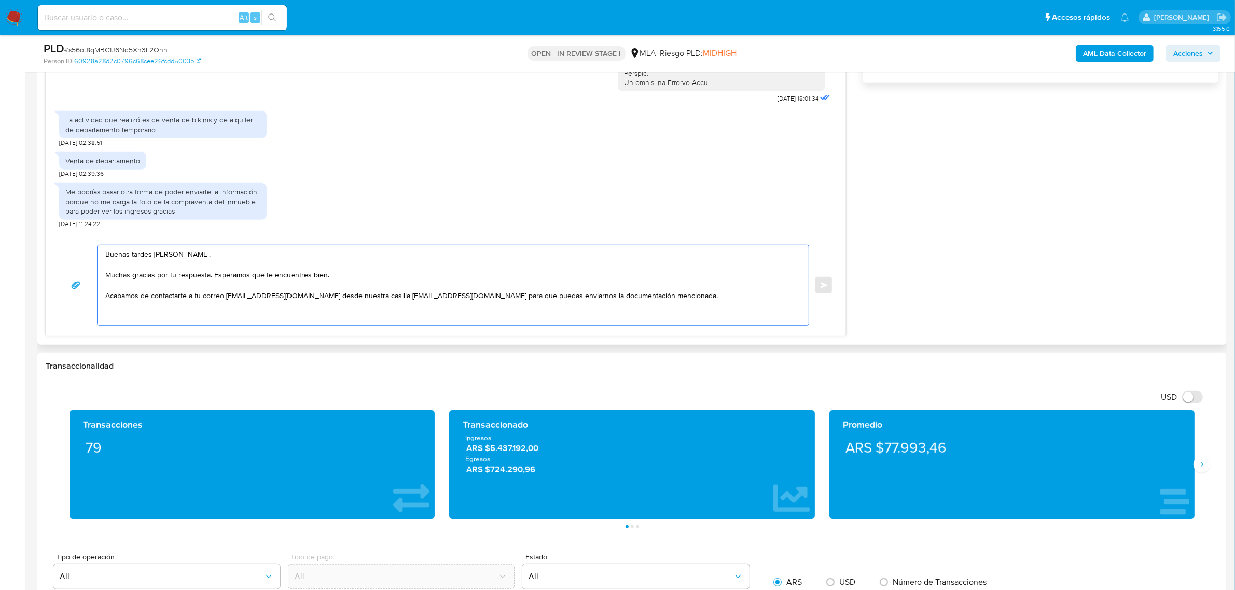
paste textarea "Es importante que sepas que, en caso de no responder a lo solicitado o si lo pr…"
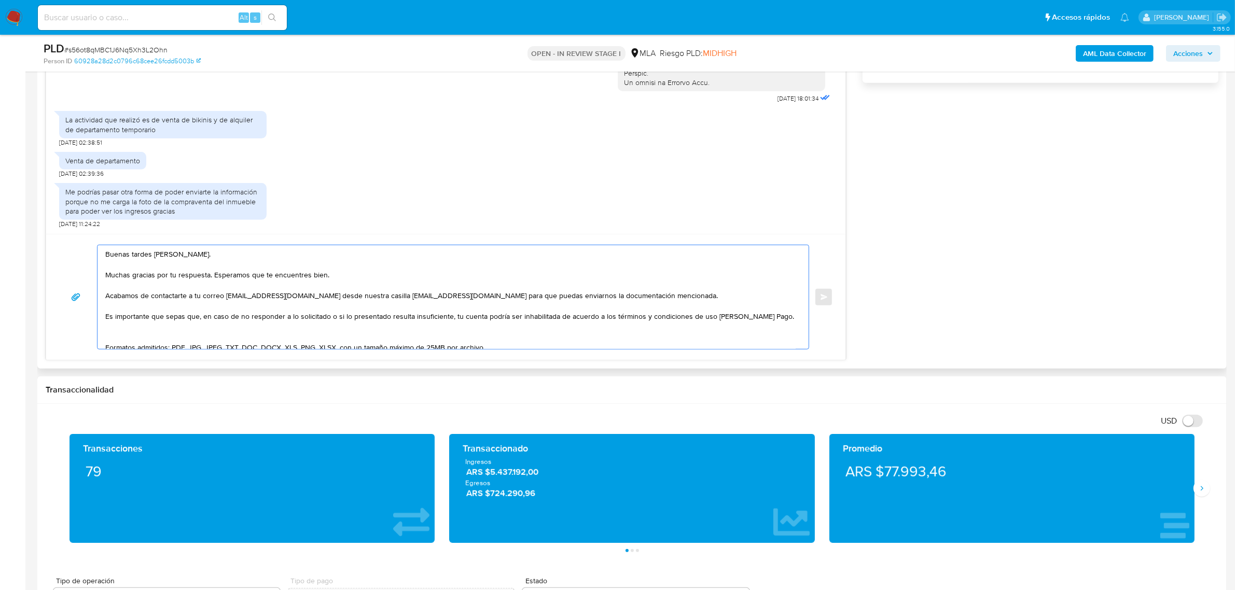
scroll to position [65, 0]
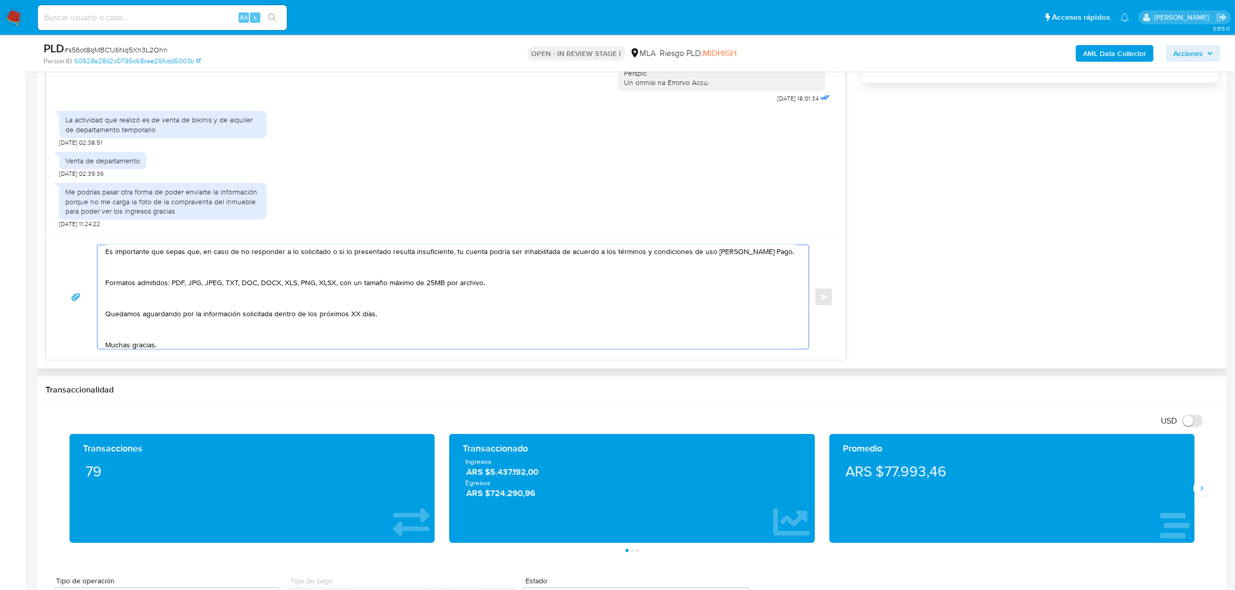
click at [193, 268] on textarea "Buenas tardes Marisol. Muchas gracias por tu respuesta. Esperamos que te encuen…" at bounding box center [450, 297] width 690 height 104
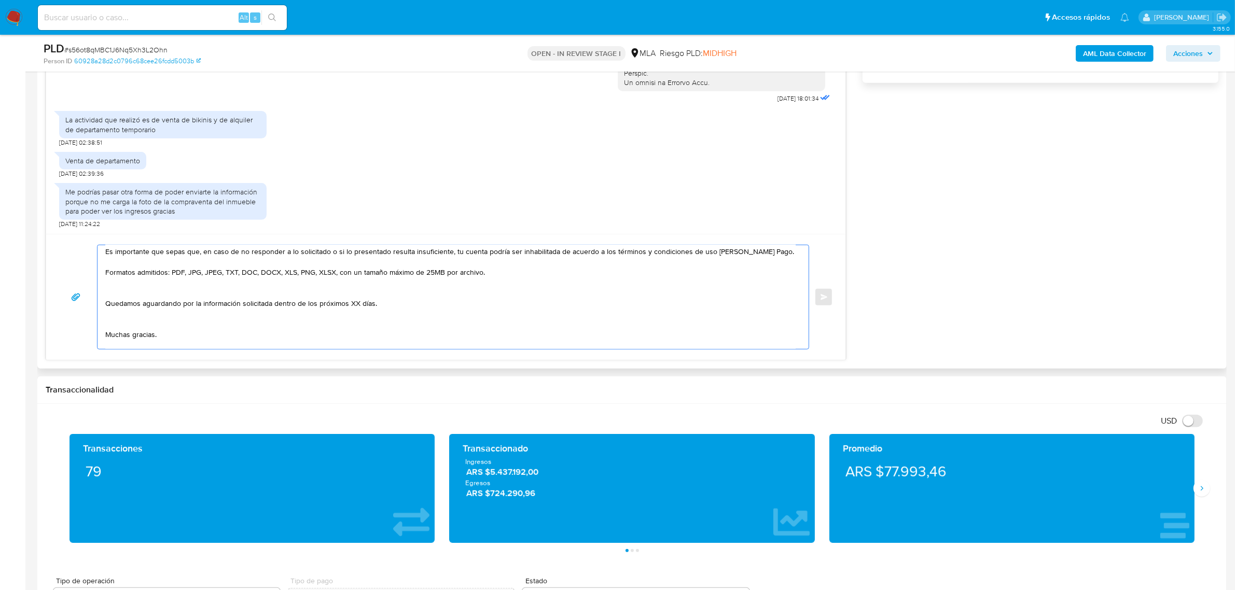
click at [170, 292] on textarea "Buenas tardes Marisol. Muchas gracias por tu respuesta. Esperamos que te encuen…" at bounding box center [450, 297] width 690 height 104
click at [147, 316] on textarea "Buenas tardes Marisol. Muchas gracias por tu respuesta. Esperamos que te encuen…" at bounding box center [450, 297] width 690 height 104
click at [132, 333] on textarea "Buenas tardes Marisol. Muchas gracias por tu respuesta. Esperamos que te encuen…" at bounding box center [450, 297] width 690 height 104
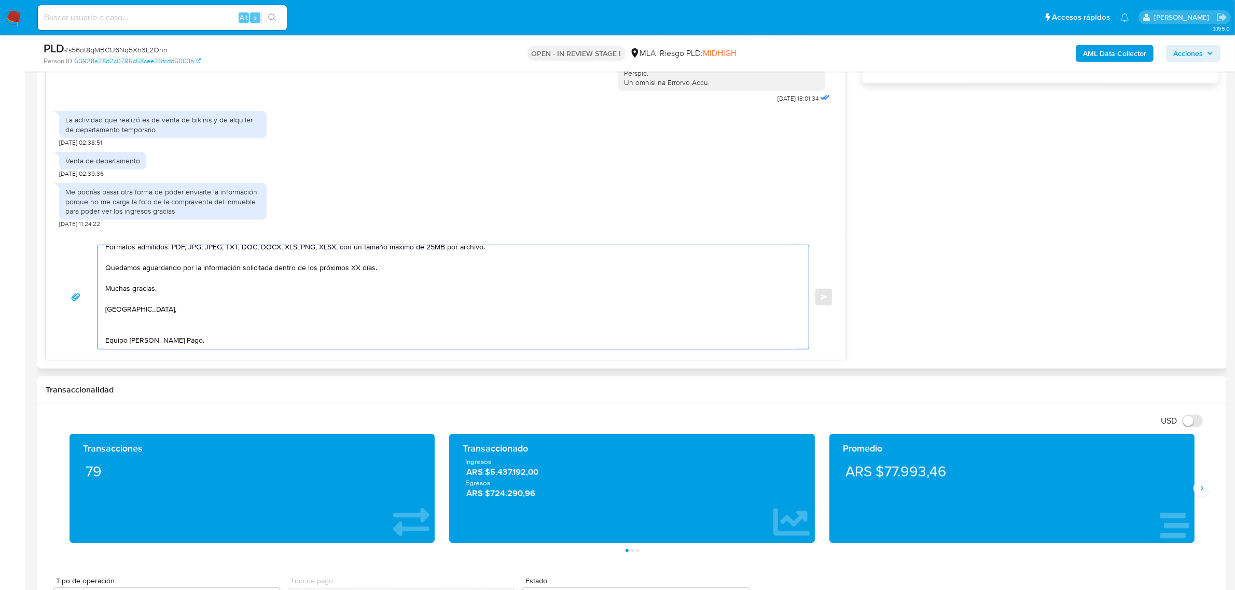
click at [132, 320] on textarea "Buenas tardes Marisol. Muchas gracias por tu respuesta. Esperamos que te encuen…" at bounding box center [450, 297] width 690 height 104
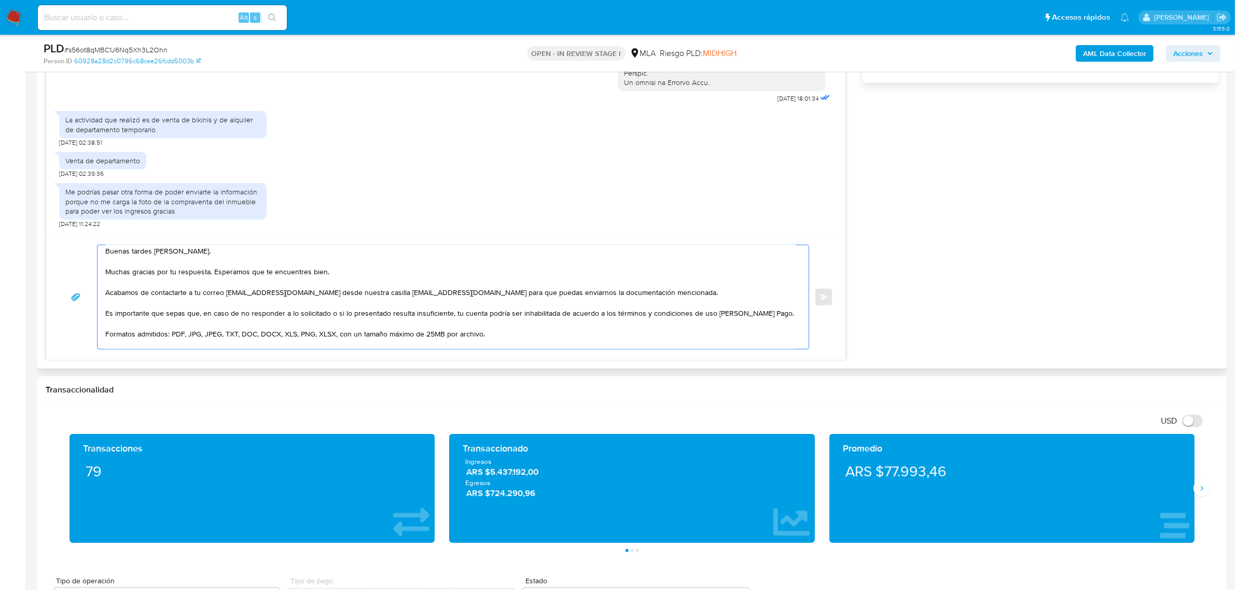
scroll to position [0, 0]
click at [144, 256] on textarea "Buenas tardes Marisol. Muchas gracias por tu respuesta. Esperamos que te encuen…" at bounding box center [450, 297] width 690 height 104
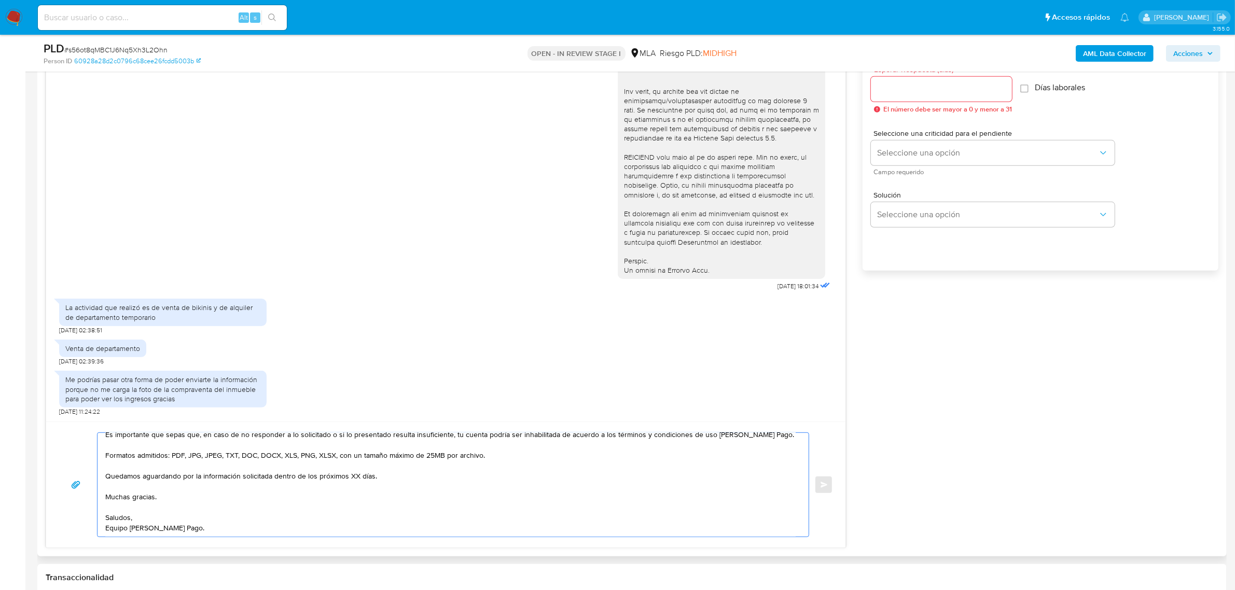
scroll to position [584, 0]
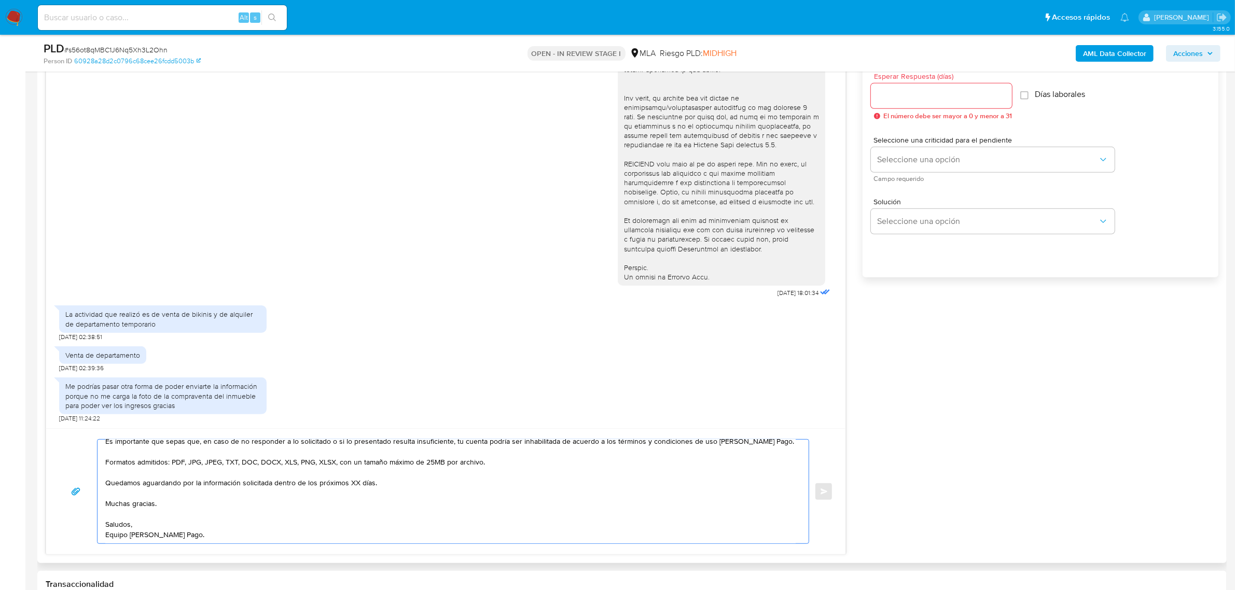
type textarea "Hola Marisol. Muchas gracias por tu respuesta. Esperamos que te encuentres bien…"
click at [917, 102] on input "Esperar Respuesta (días)" at bounding box center [941, 95] width 141 height 13
type input "1"
click at [917, 155] on span "Seleccione una opción" at bounding box center [987, 160] width 221 height 10
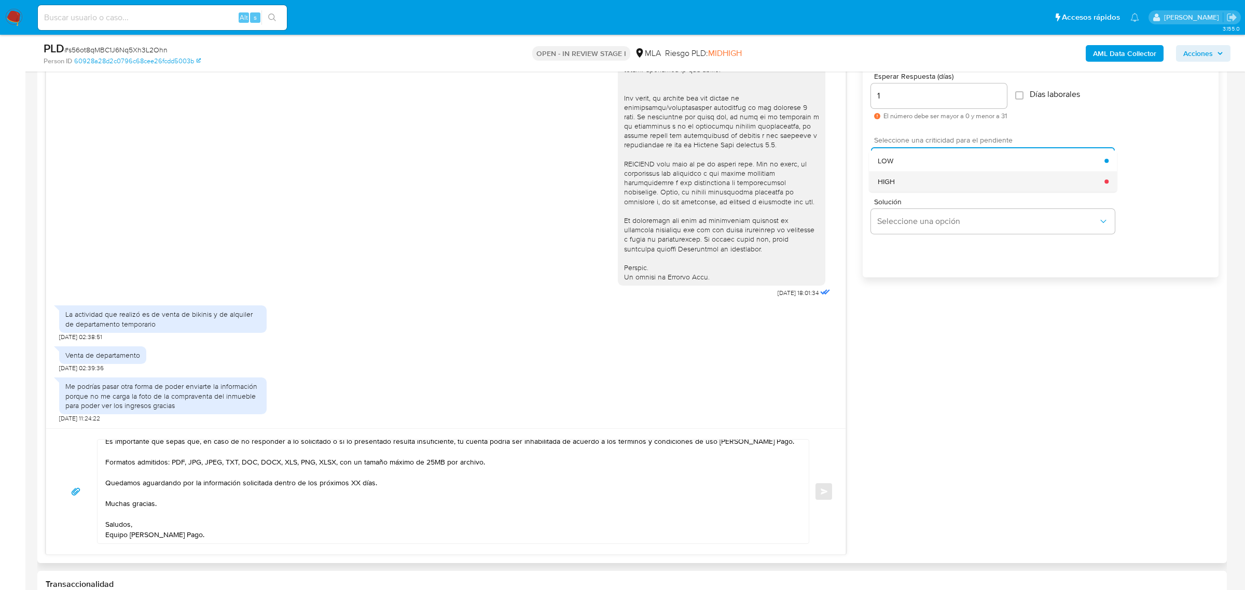
click at [934, 185] on div "HIGH" at bounding box center [991, 181] width 227 height 21
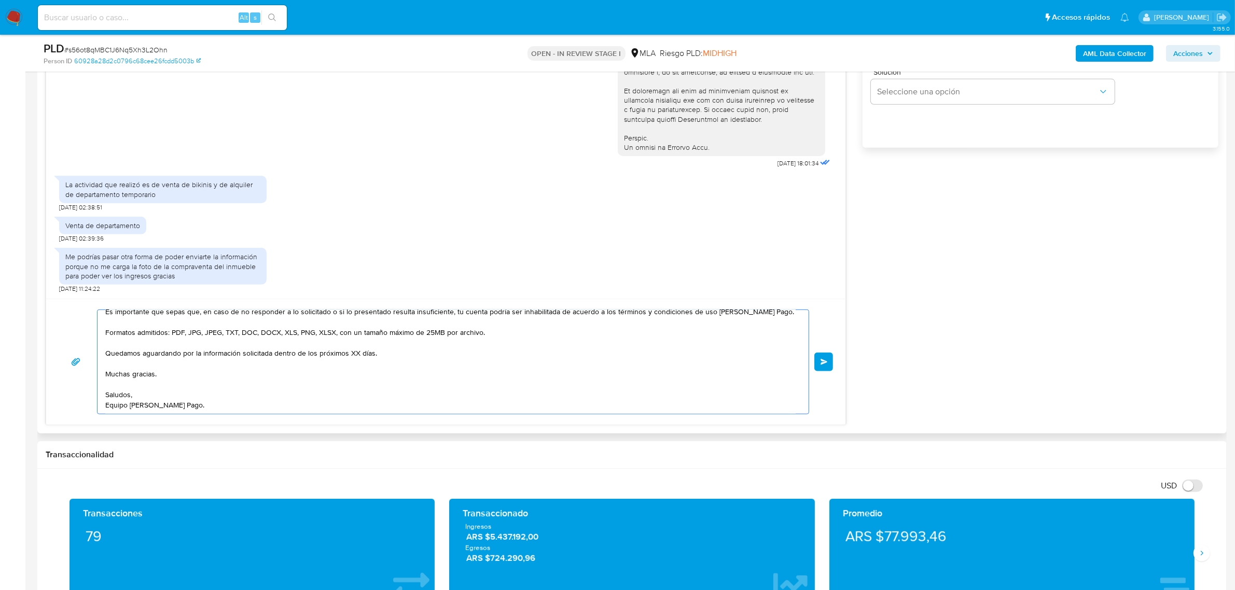
scroll to position [0, 0]
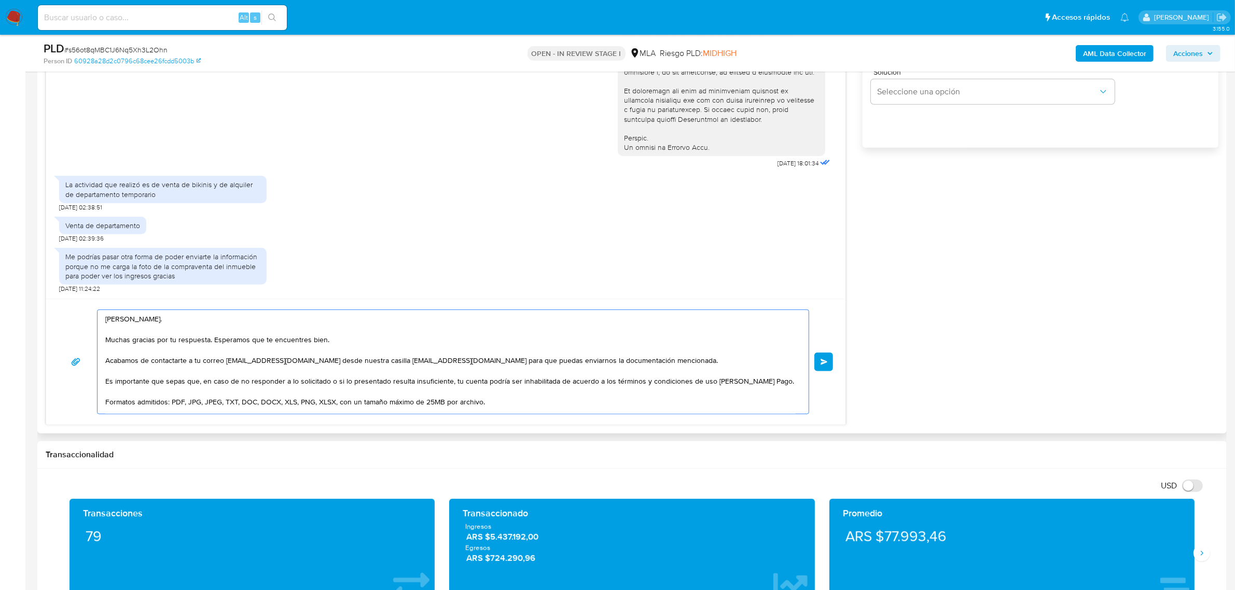
drag, startPoint x: 190, startPoint y: 393, endPoint x: 90, endPoint y: 262, distance: 164.7
click at [90, 262] on div "18/06/2025 18:01:34 La actividad que realizó es de venta de bikinis y de alquil…" at bounding box center [446, 162] width 800 height 527
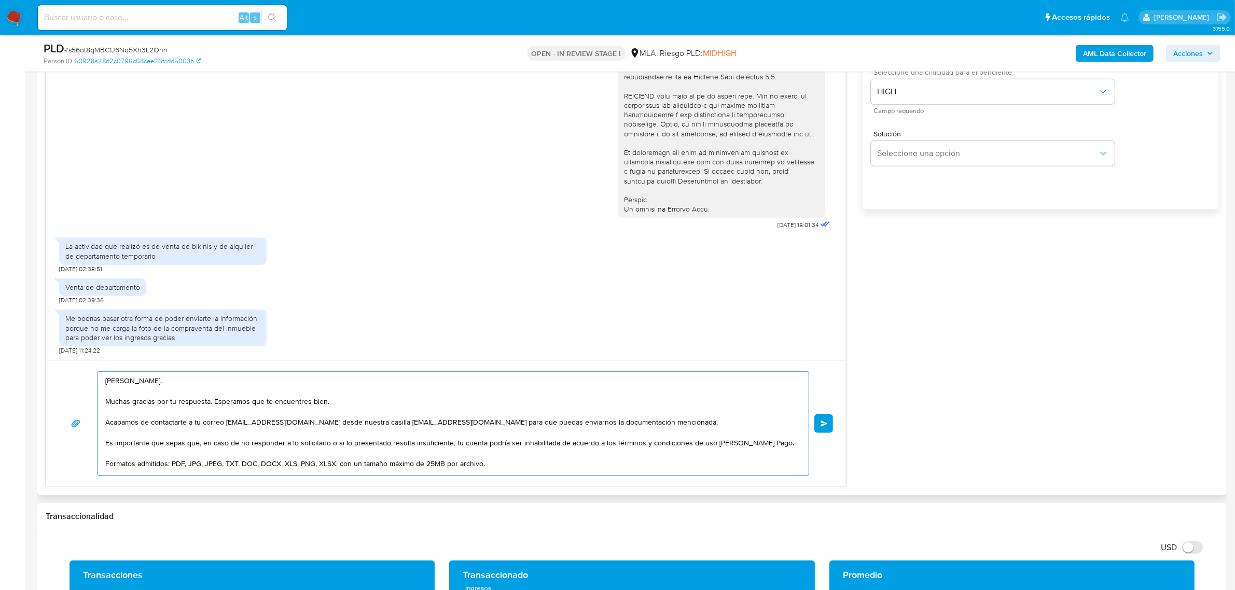
scroll to position [713, 0]
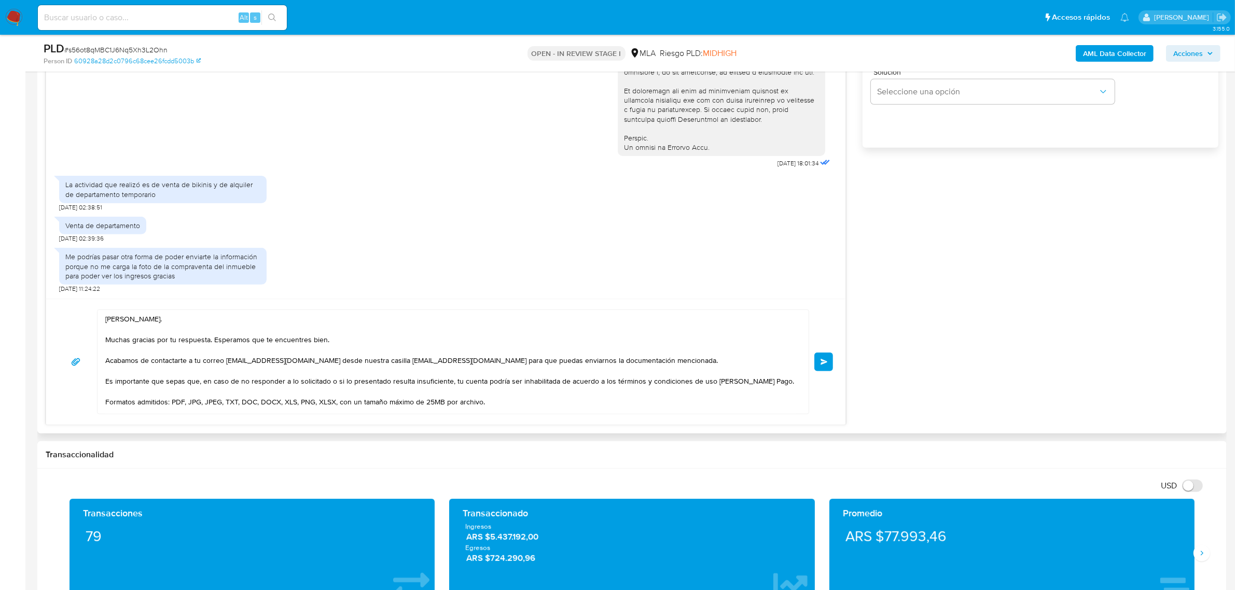
click at [894, 374] on div "18/06/2025 18:01:34 La actividad que realizó es de venta de bikinis y de alquil…" at bounding box center [632, 162] width 1173 height 527
click at [825, 362] on span "Enviar" at bounding box center [824, 362] width 7 height 6
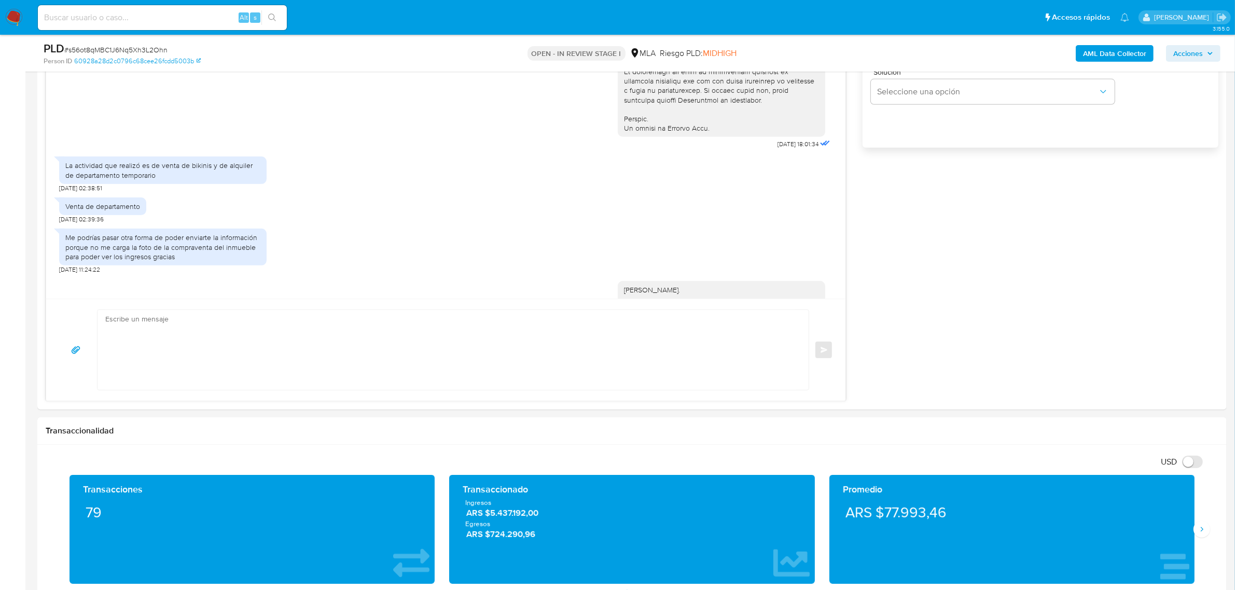
scroll to position [594, 0]
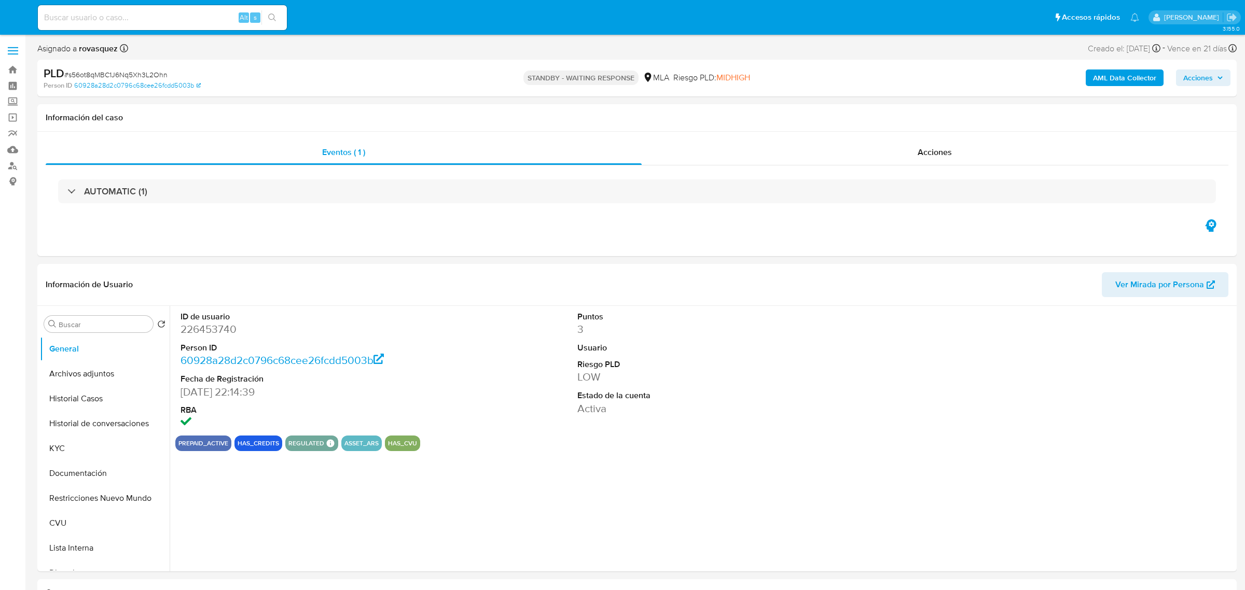
select select "10"
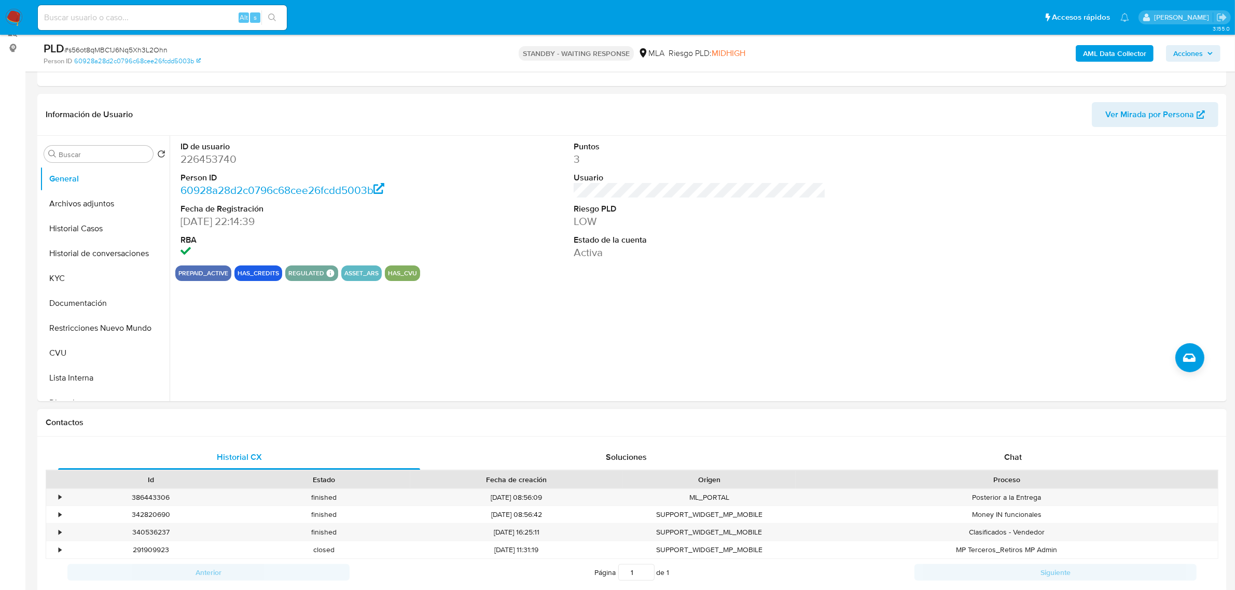
scroll to position [259, 0]
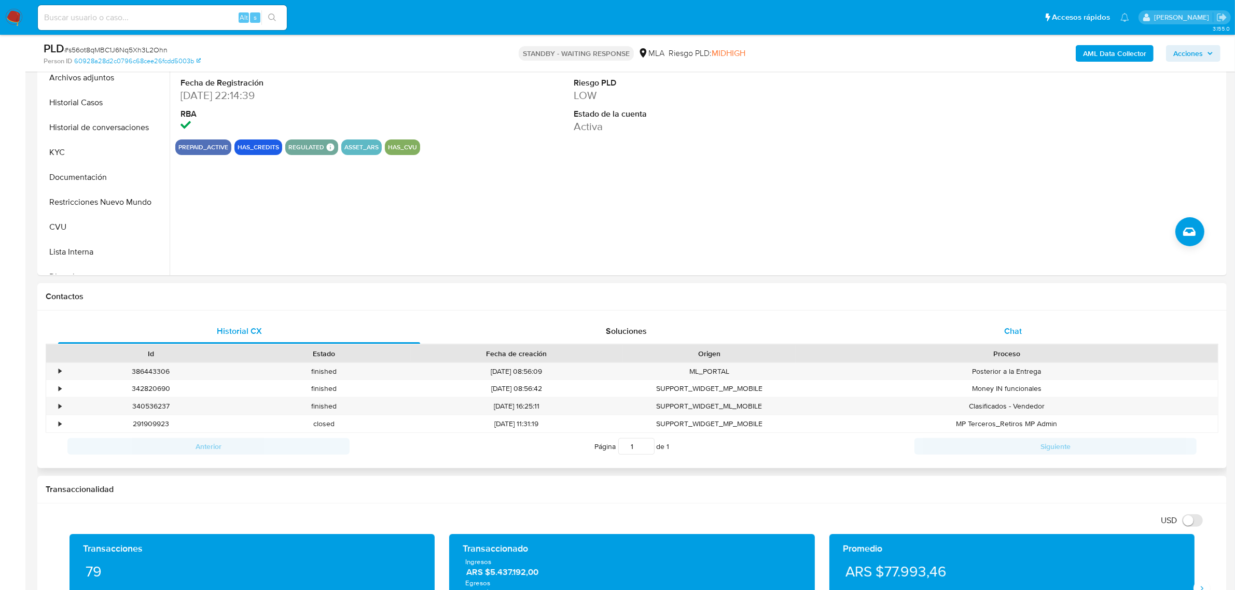
click at [1004, 339] on div "Chat" at bounding box center [1013, 331] width 362 height 25
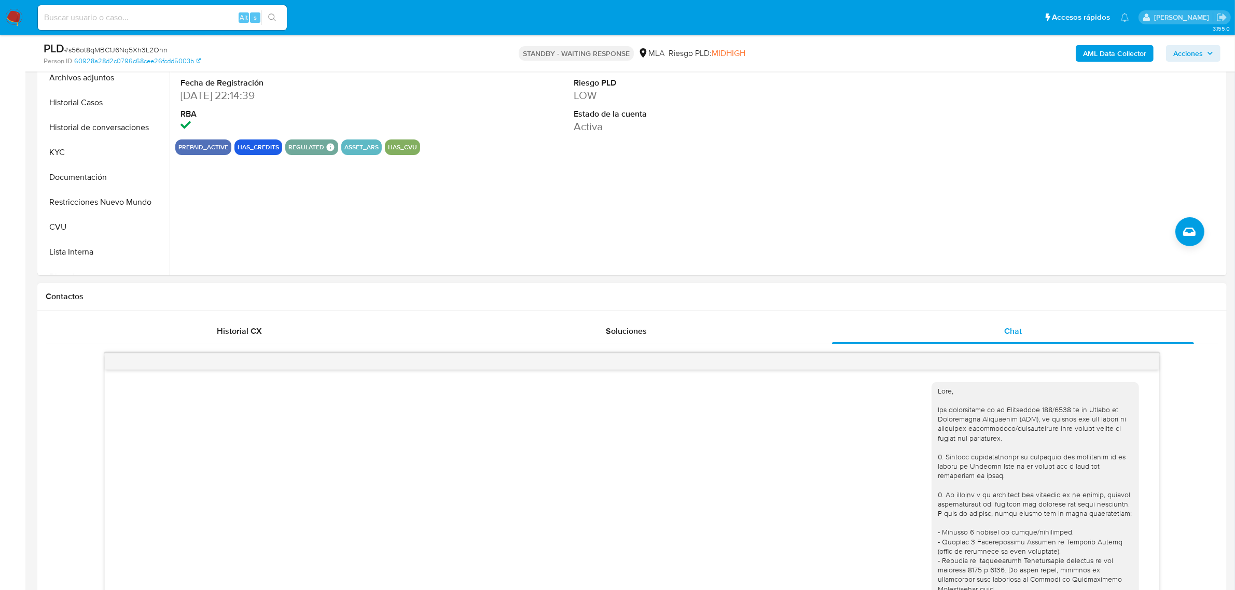
scroll to position [594, 0]
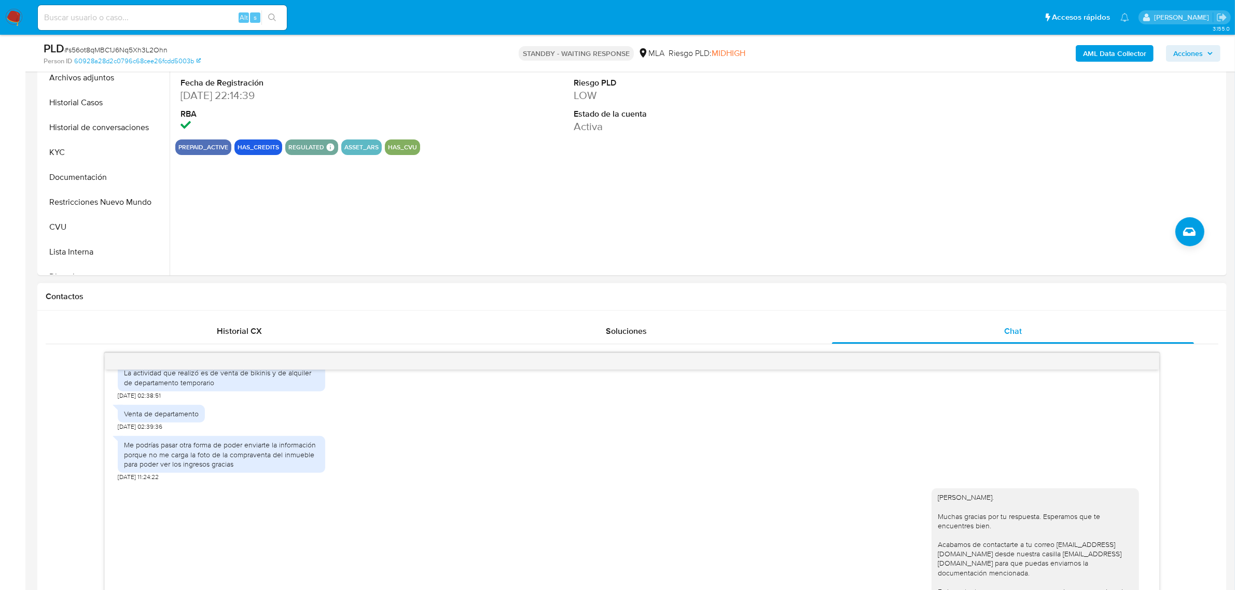
click at [229, 468] on div "Me podrías pasar otra forma de poder enviarte la información porque no me carga…" at bounding box center [221, 454] width 195 height 29
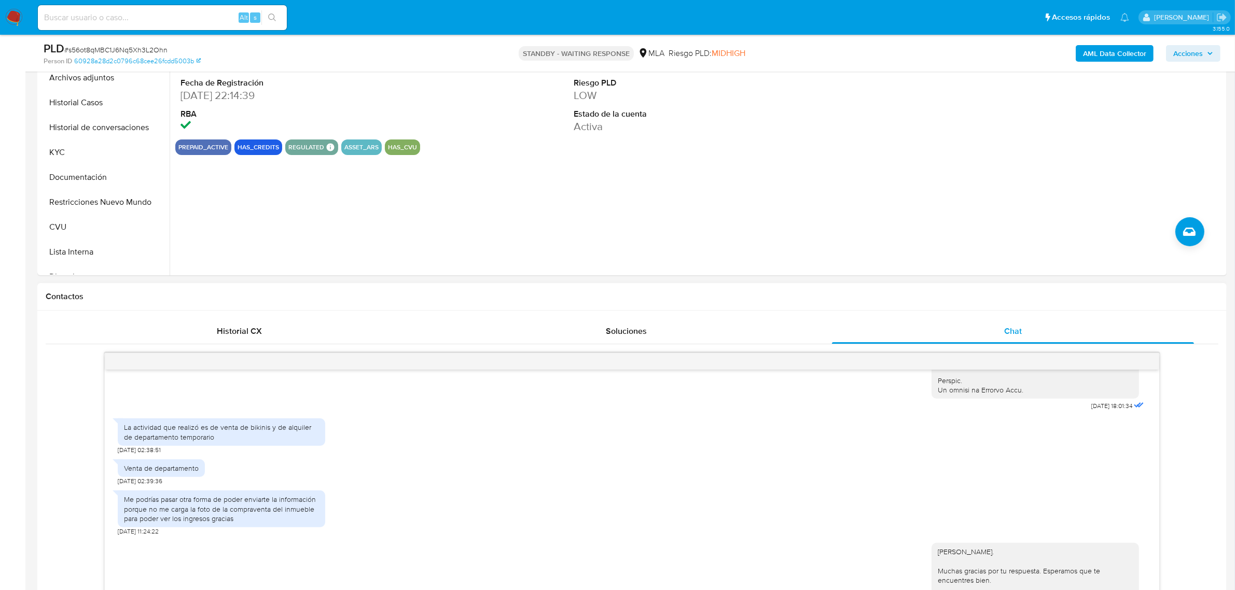
click at [188, 473] on div "Venta de departamento" at bounding box center [161, 468] width 75 height 9
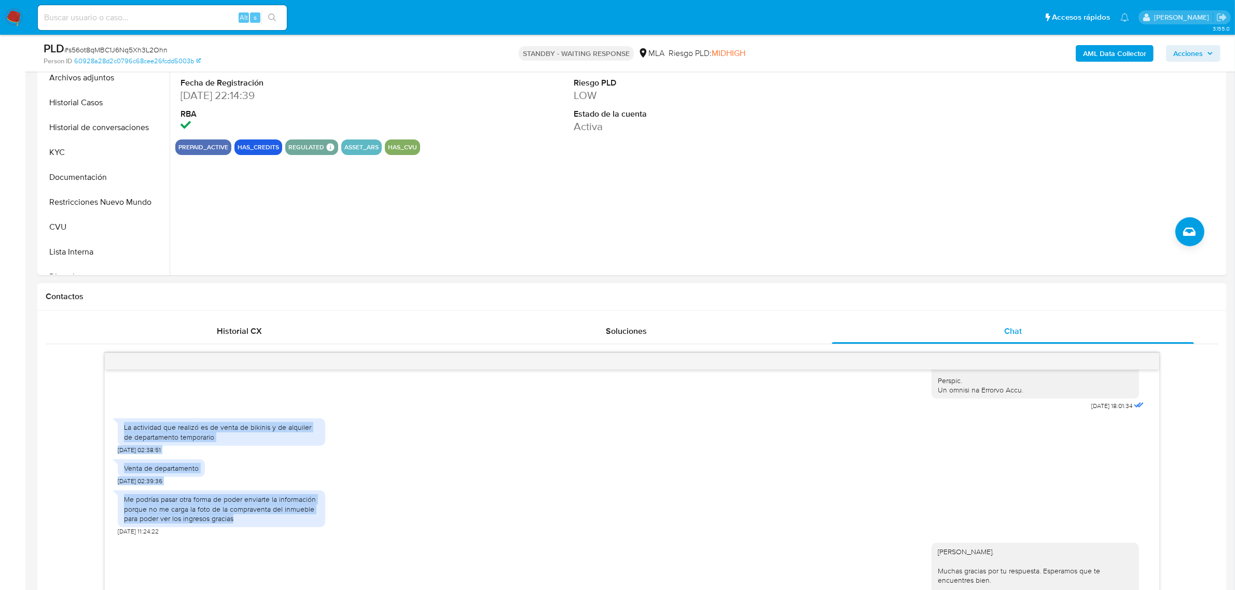
drag, startPoint x: 239, startPoint y: 538, endPoint x: 118, endPoint y: 445, distance: 153.1
click at [118, 445] on div "18/06/2025 18:01:34 La actividad que realizó es de venta de bikinis y de alquil…" at bounding box center [632, 561] width 1055 height 383
copy div "La actividad que realizó es de venta de bikinis y de alquiler de departamento t…"
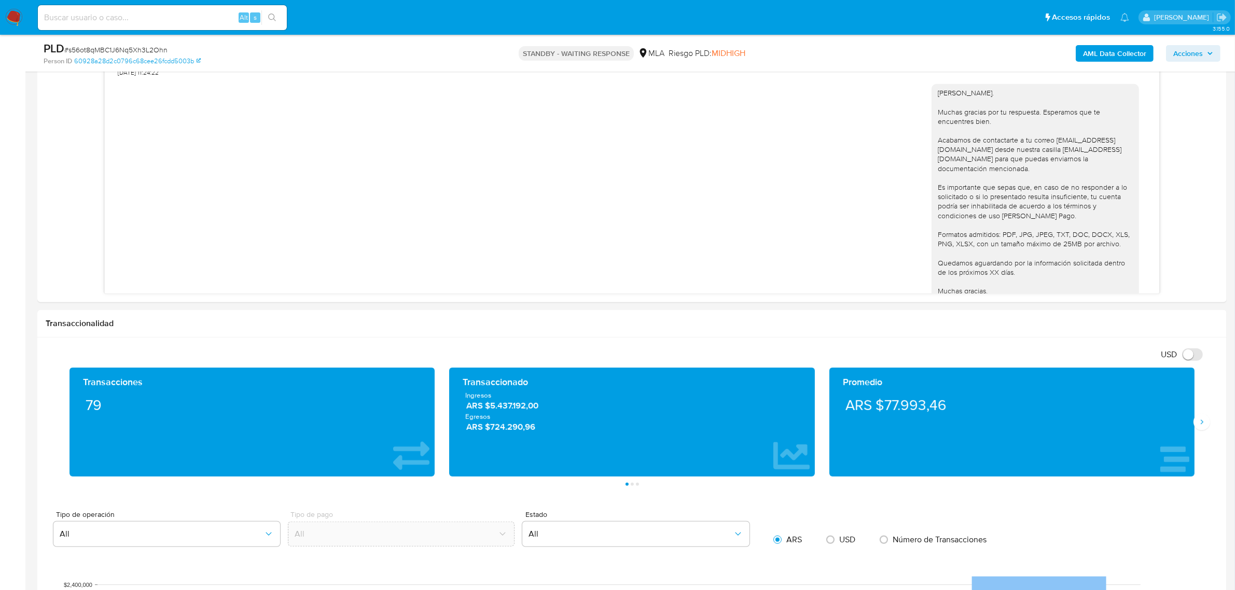
scroll to position [519, 0]
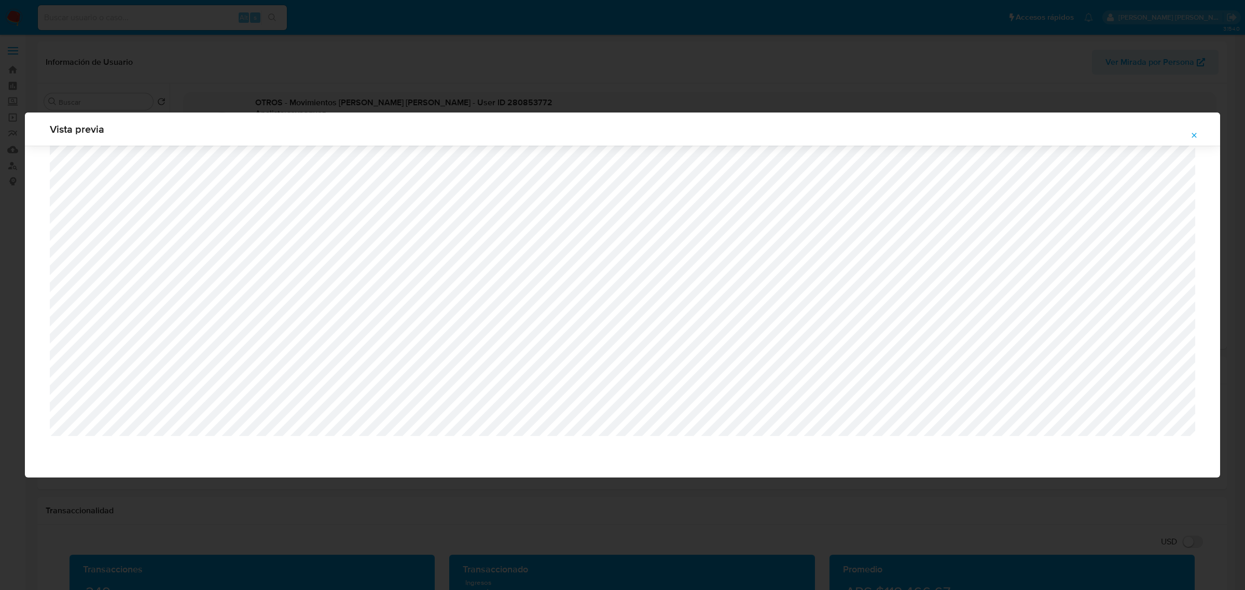
select select "10"
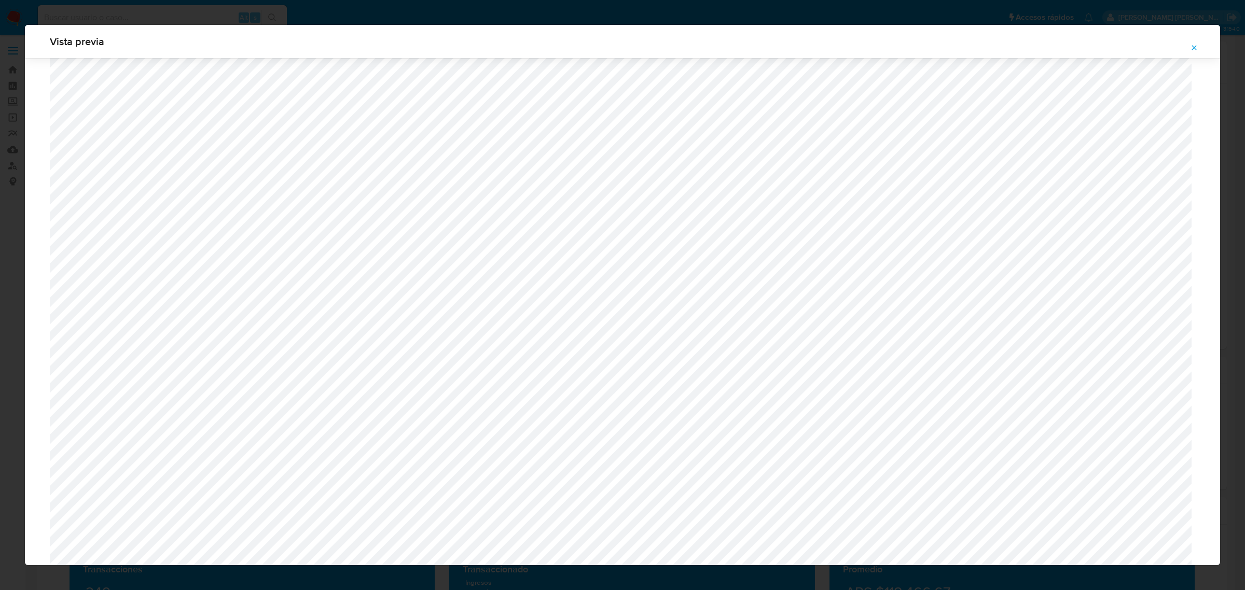
scroll to position [887, 0]
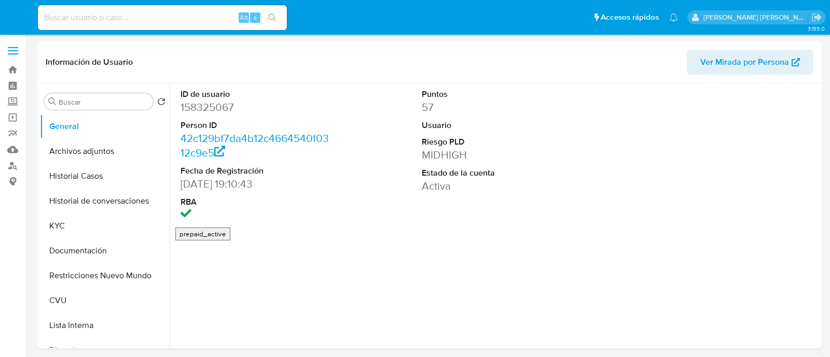
select select "10"
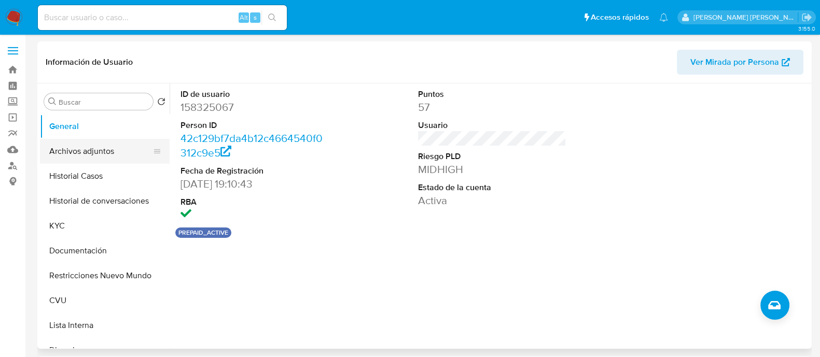
click at [110, 162] on button "Archivos adjuntos" at bounding box center [100, 151] width 121 height 25
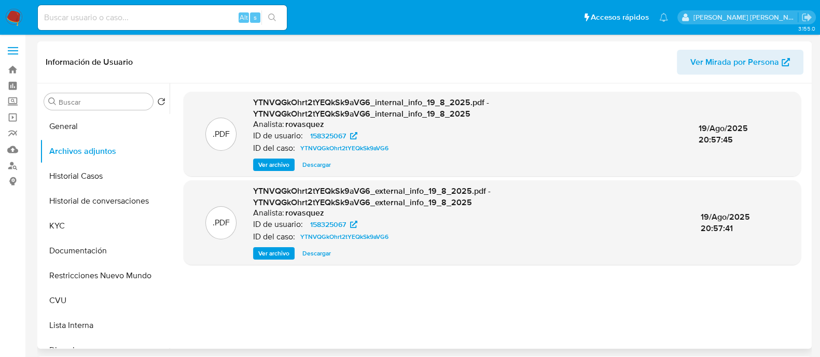
click at [269, 257] on span "Ver archivo" at bounding box center [273, 253] width 31 height 10
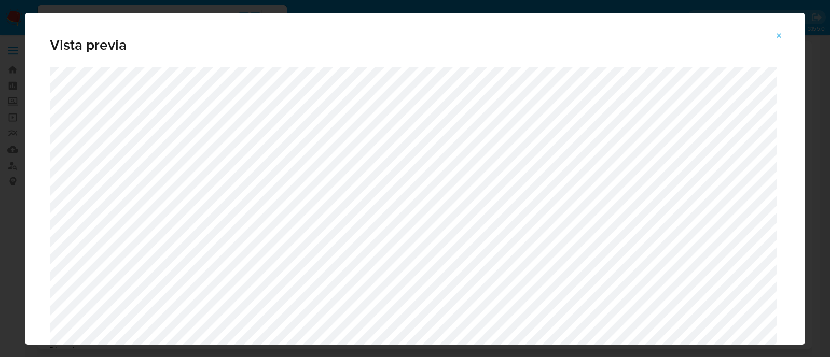
click at [781, 32] on icon "Attachment preview" at bounding box center [779, 36] width 8 height 8
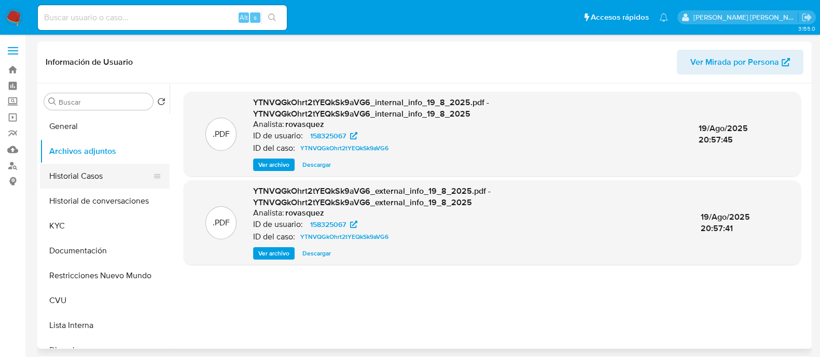
click at [114, 186] on button "Historial Casos" at bounding box center [100, 176] width 121 height 25
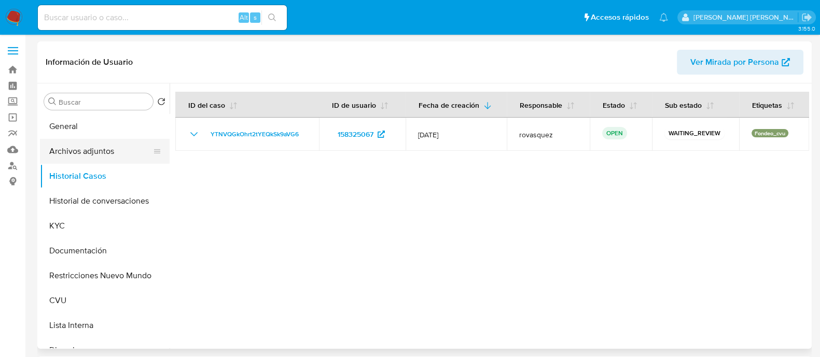
click at [88, 153] on button "Archivos adjuntos" at bounding box center [100, 151] width 121 height 25
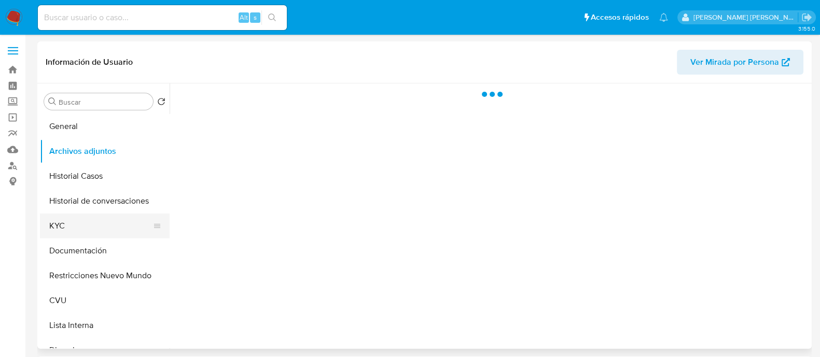
click at [64, 216] on button "KYC" at bounding box center [100, 226] width 121 height 25
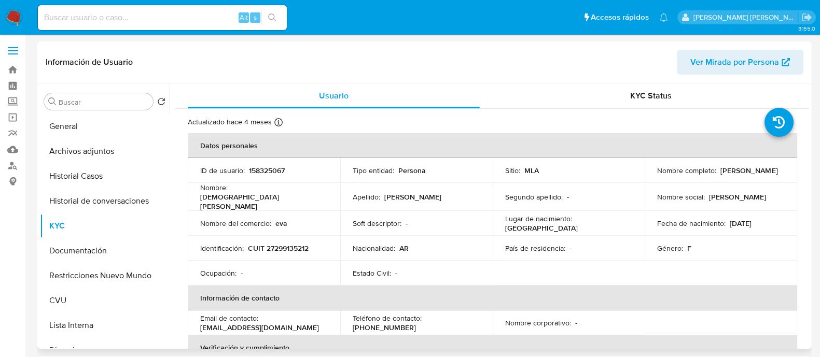
drag, startPoint x: 654, startPoint y: 174, endPoint x: 747, endPoint y: 174, distance: 92.9
click at [747, 174] on div "Nombre completo : [PERSON_NAME]" at bounding box center [721, 170] width 128 height 9
copy p "[PERSON_NAME]"
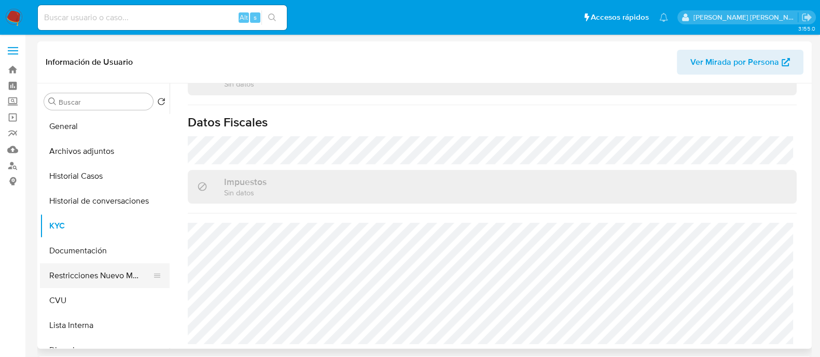
scroll to position [64, 0]
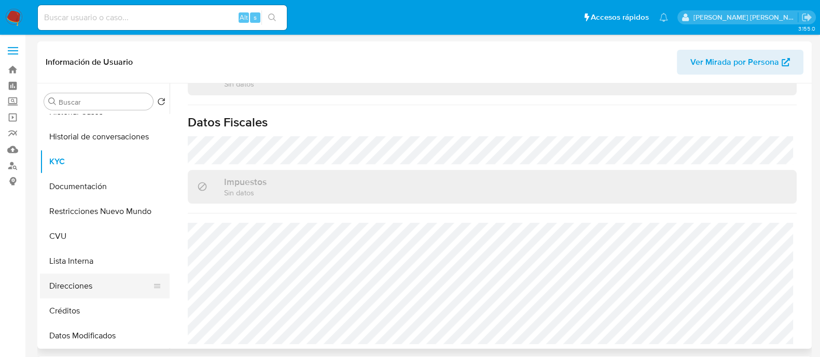
click at [85, 288] on button "Direcciones" at bounding box center [100, 286] width 121 height 25
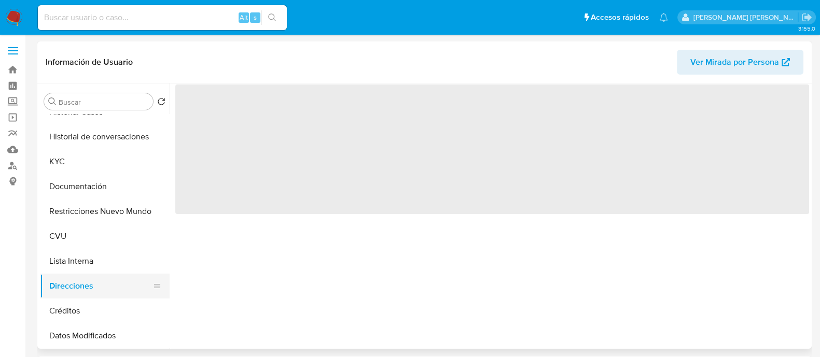
scroll to position [0, 0]
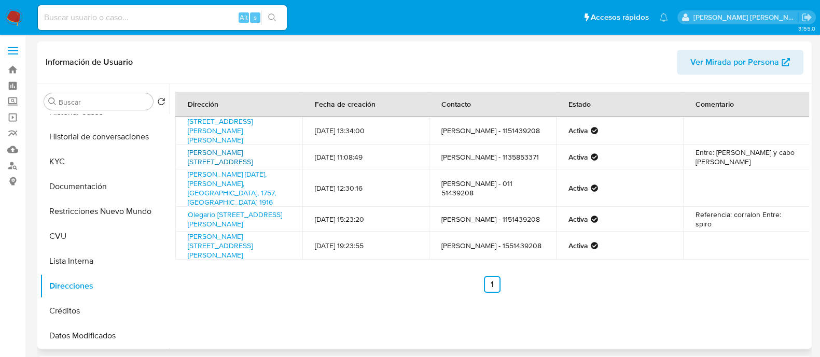
click at [241, 159] on link "Escobar 498, Ministro Rivadavia, Buenos Aires, 1856, Argentina 498" at bounding box center [220, 157] width 65 height 20
click at [250, 186] on link "Lopez May 1916, Gregorio De Laferrere, Buenos Aires, 1757, Argentina 1916" at bounding box center [232, 188] width 88 height 38
drag, startPoint x: 260, startPoint y: 254, endPoint x: 180, endPoint y: 232, distance: 83.3
click at [180, 232] on td "Eduardo Saenz 3221, Gregorio De Laferrere, Buenos Aires, 1751, Argentina 3221" at bounding box center [238, 246] width 127 height 28
copy link "Eduardo Saenz 3221, Gregorio De Laferrere, Buenos Aires, 1751, Argentina 3221"
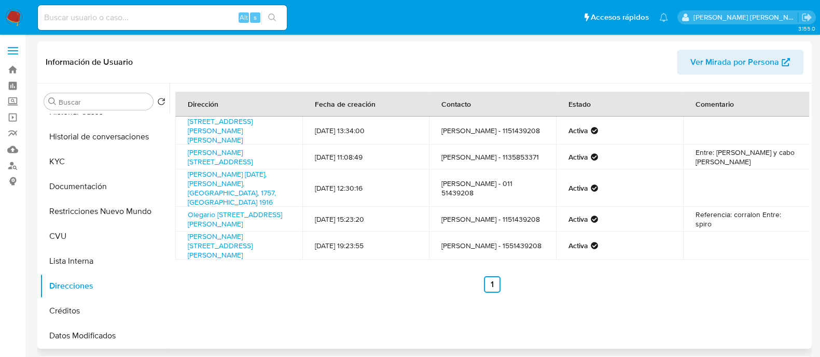
copy link "Eduardo Saenz 3221, Gregorio De Laferrere, Buenos Aires, 1751, Argentina 3221"
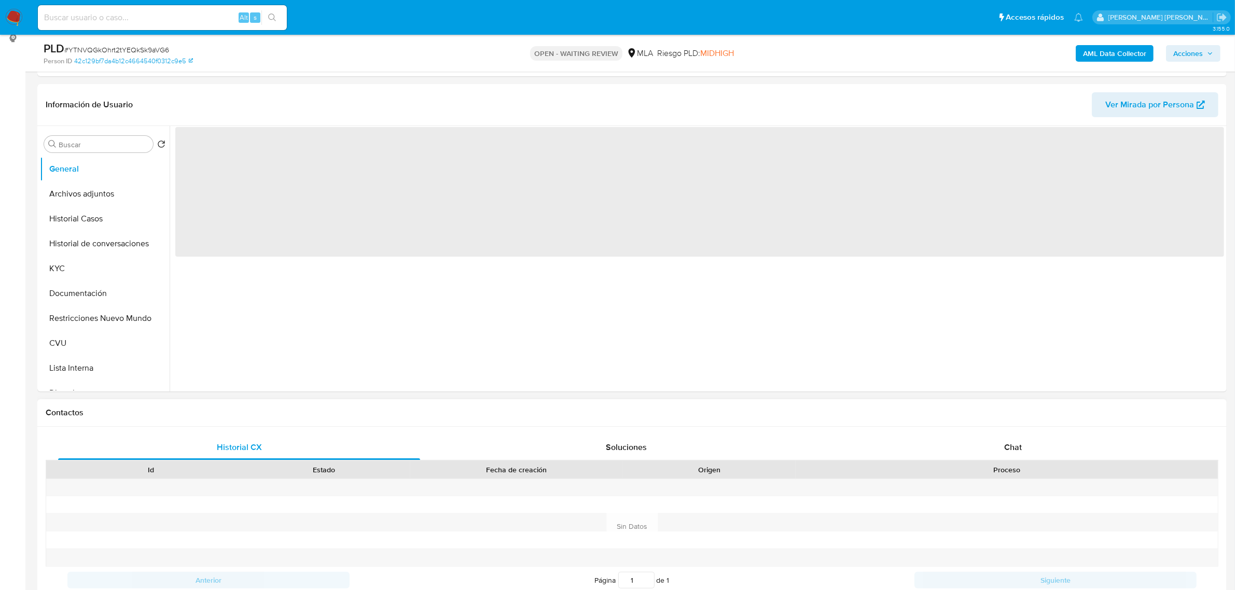
scroll to position [324, 0]
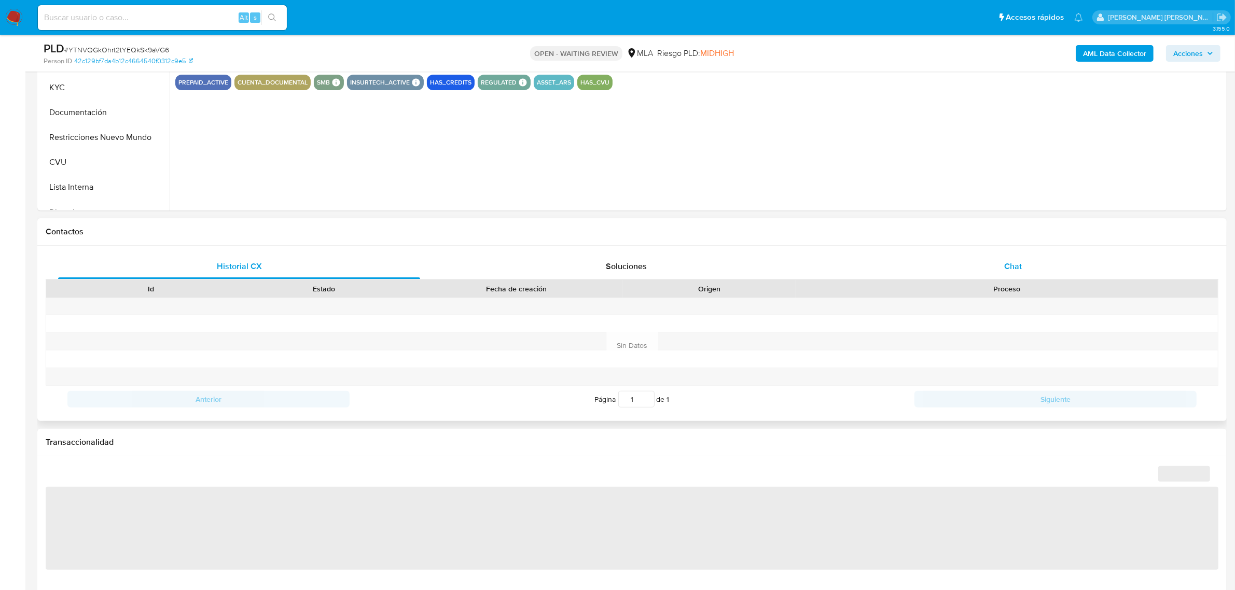
click at [1012, 262] on span "Chat" at bounding box center [1013, 266] width 18 height 12
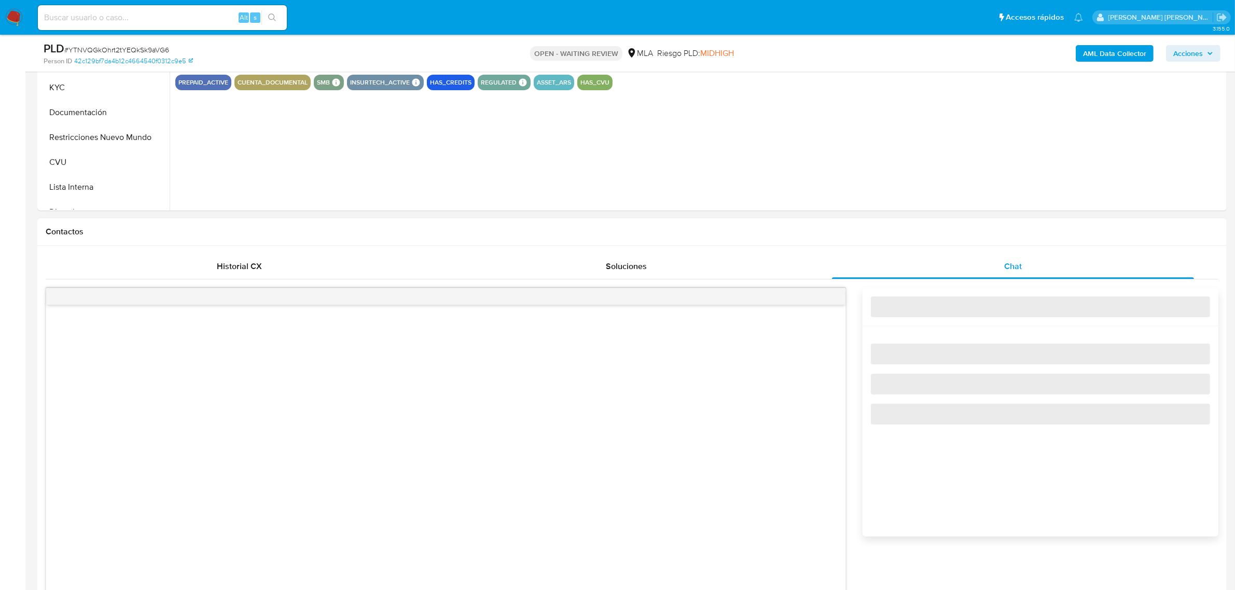
select select "10"
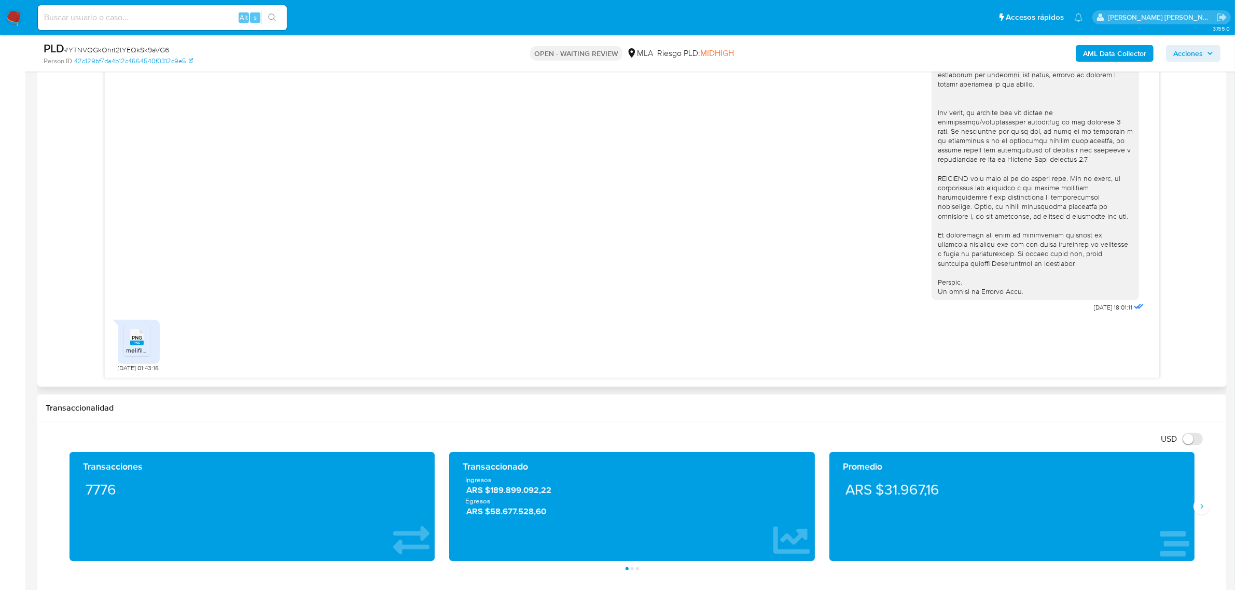
scroll to position [648, 0]
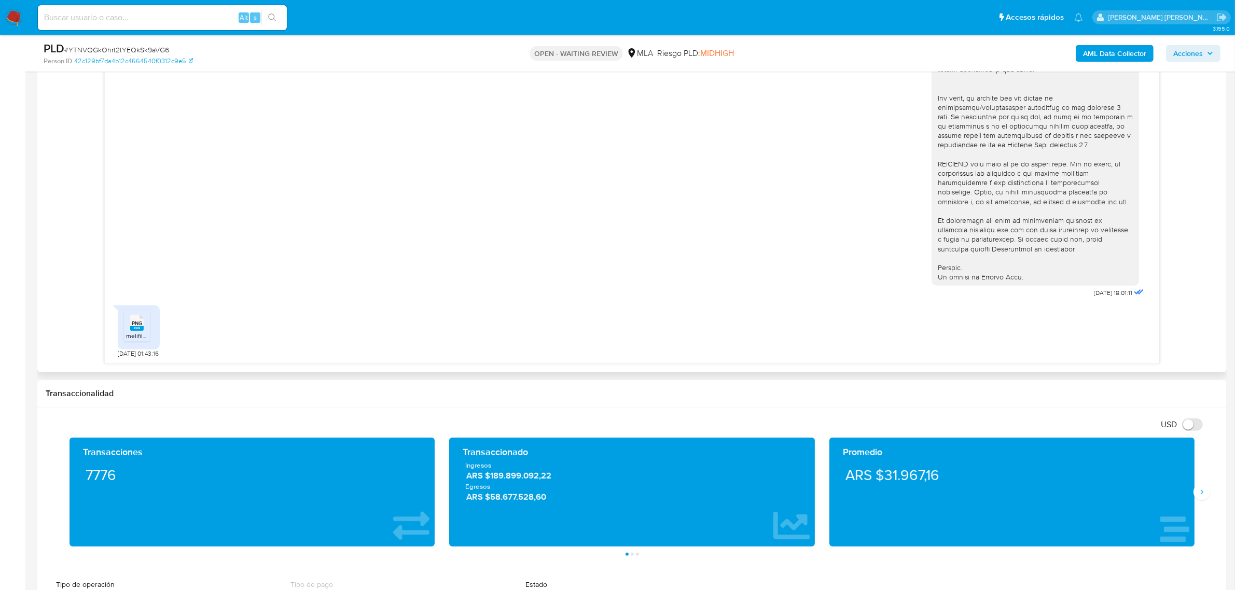
click at [138, 327] on span "PNG" at bounding box center [137, 323] width 10 height 7
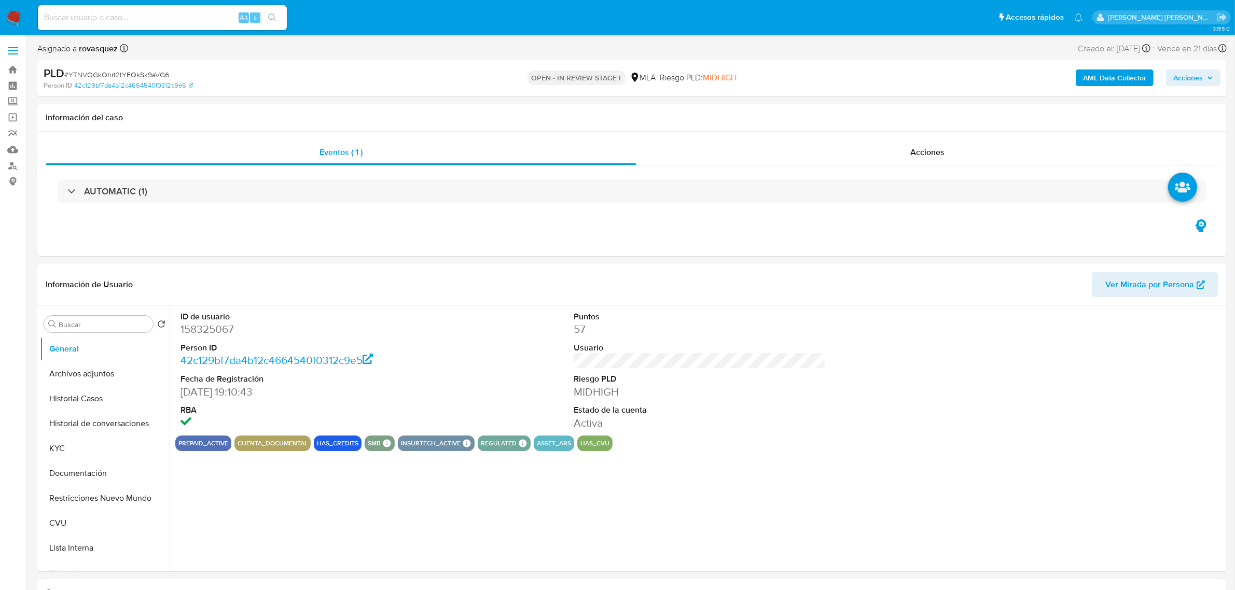
select select "10"
click at [92, 521] on button "CVU" at bounding box center [100, 523] width 121 height 25
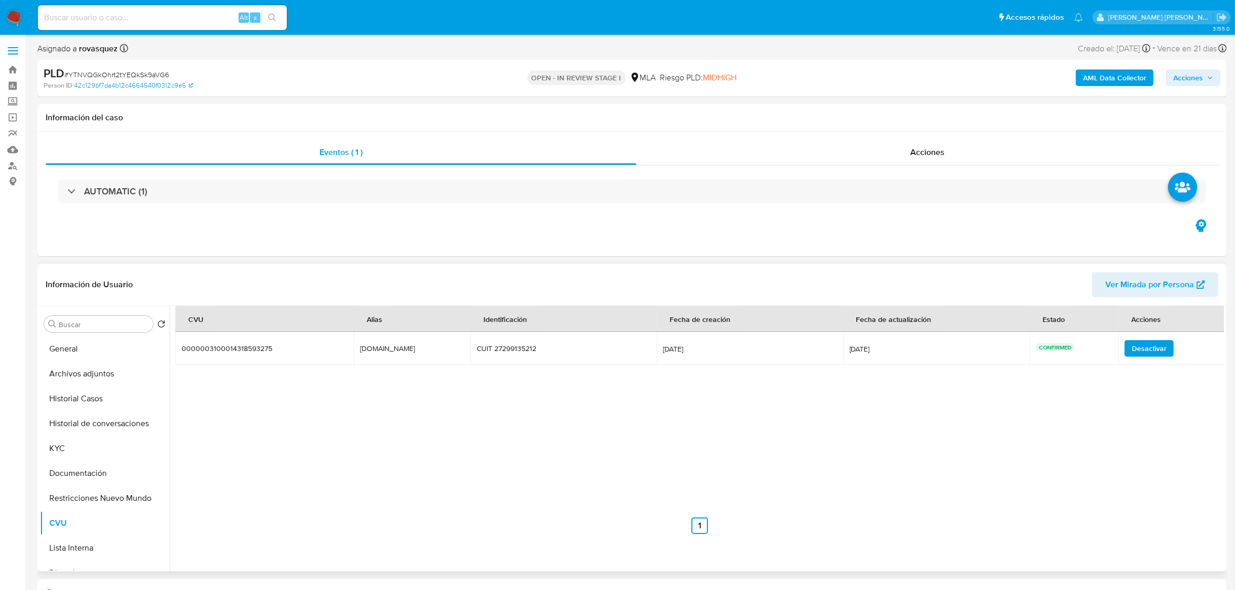
drag, startPoint x: 427, startPoint y: 352, endPoint x: 351, endPoint y: 351, distance: 75.7
click at [354, 351] on td "[DOMAIN_NAME] [DOMAIN_NAME]" at bounding box center [412, 348] width 117 height 33
click at [87, 442] on button "KYC" at bounding box center [100, 448] width 121 height 25
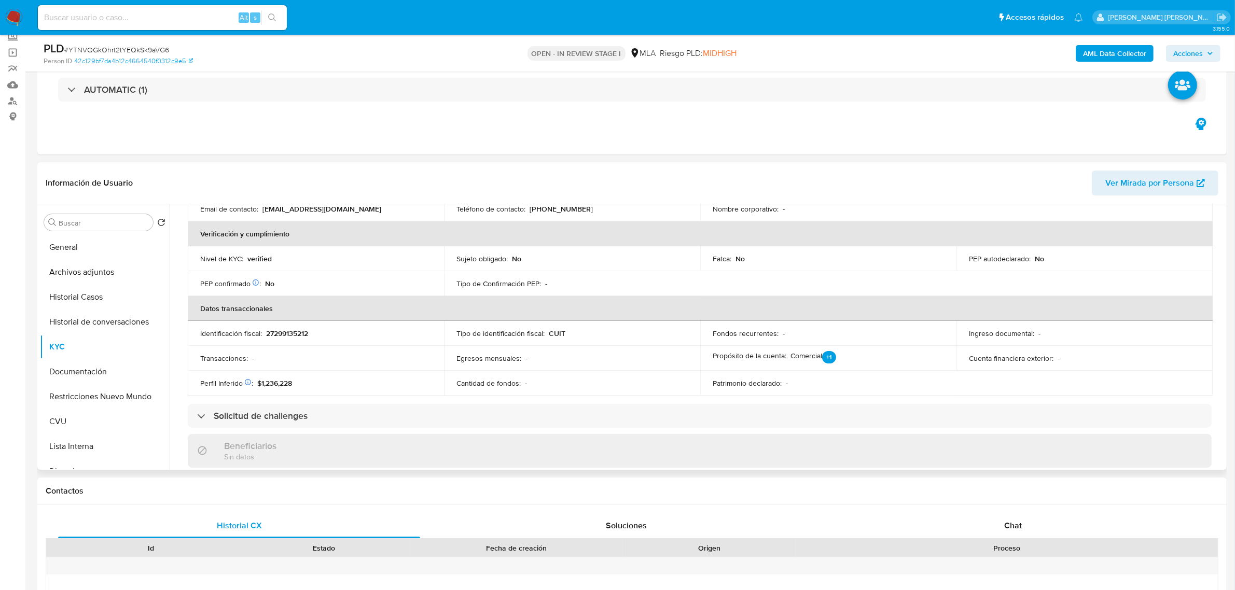
scroll to position [167, 0]
